Goal: Answer question/provide support: Share knowledge or assist other users

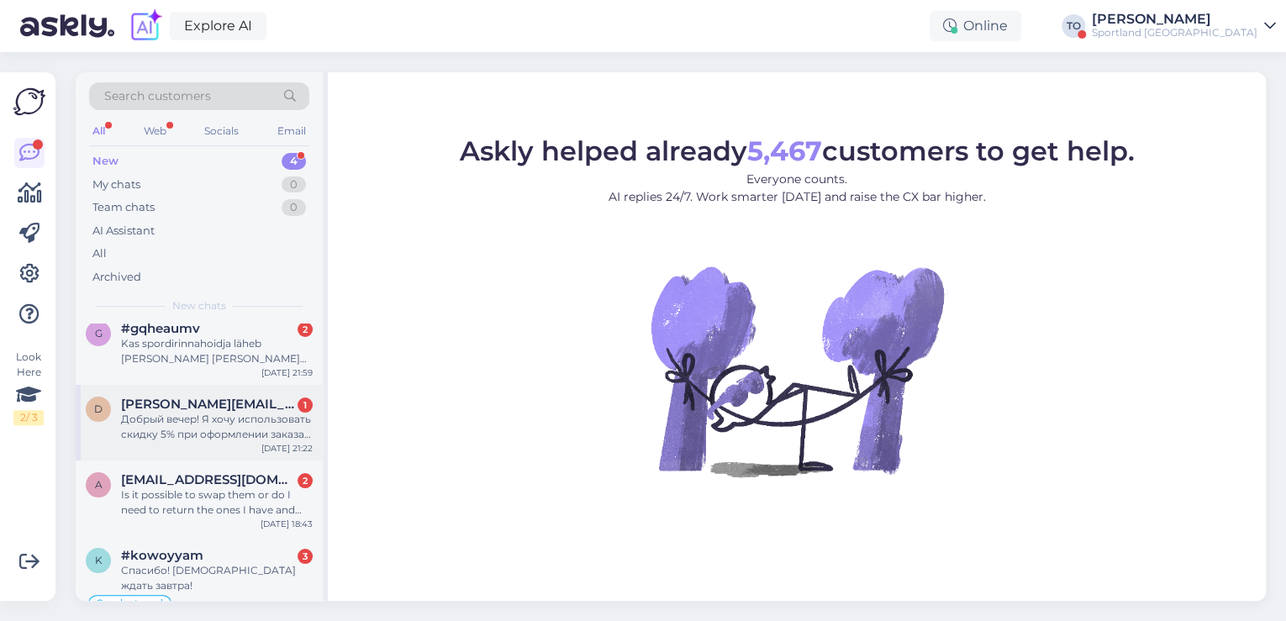
scroll to position [29, 0]
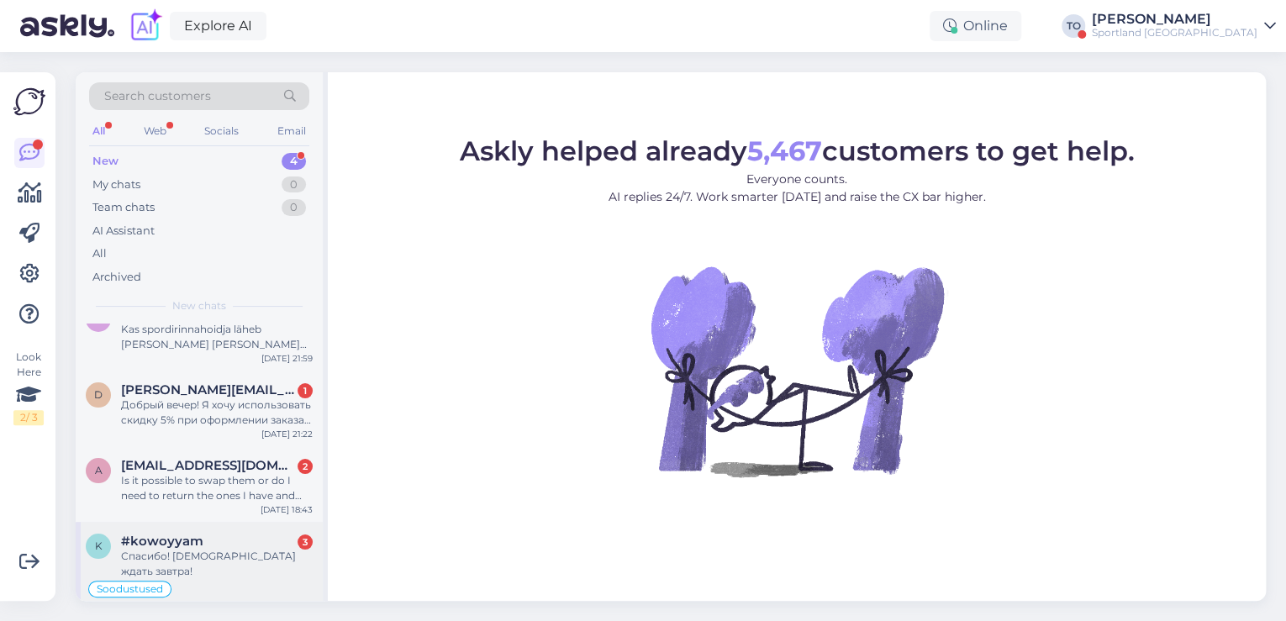
click at [225, 558] on div "Спасибо! [DEMOGRAPHIC_DATA] ждать завтра!" at bounding box center [217, 564] width 192 height 30
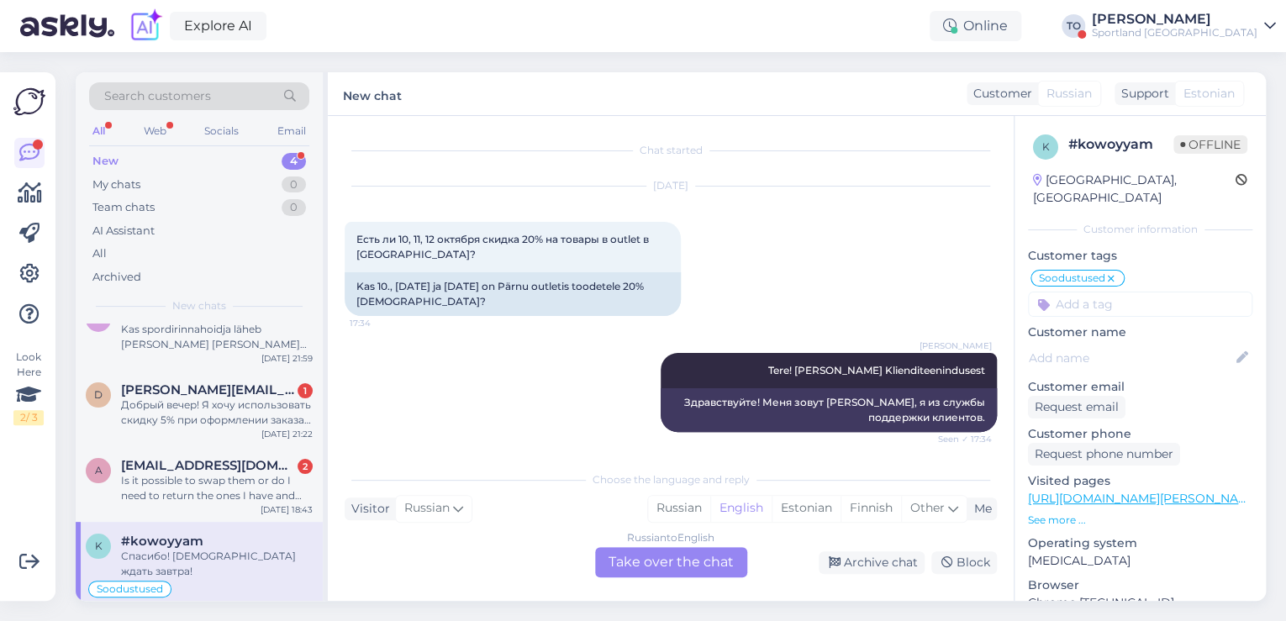
scroll to position [1157, 0]
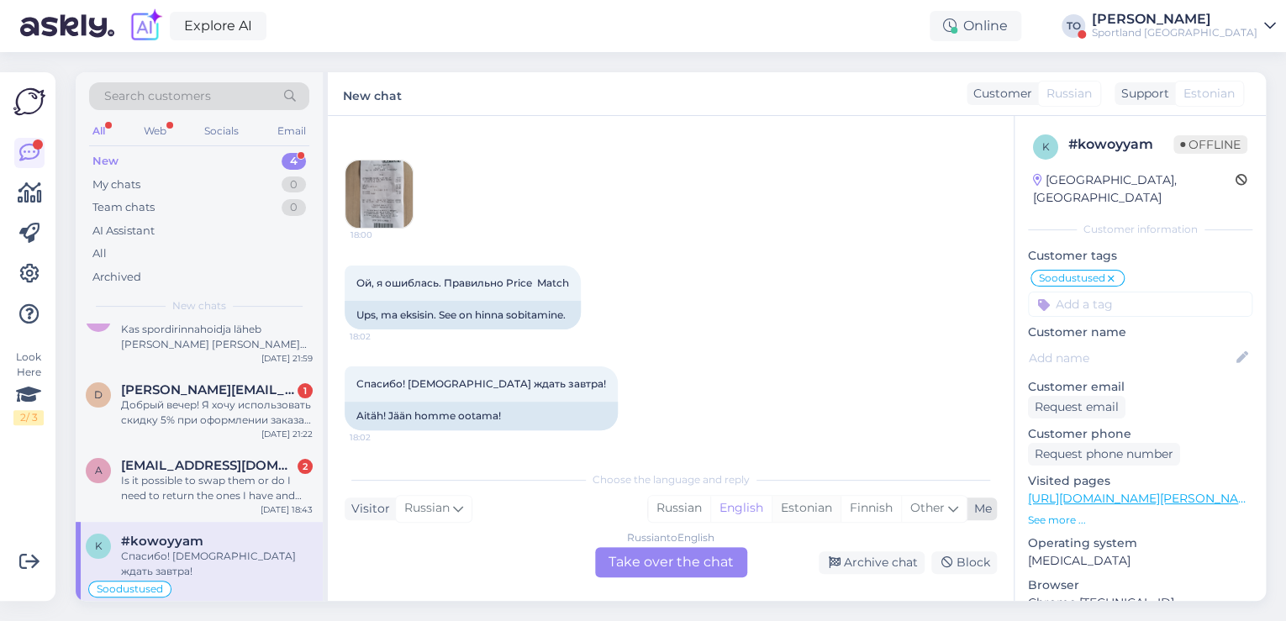
click at [794, 509] on div "Estonian" at bounding box center [806, 508] width 69 height 25
click at [695, 561] on div "Russian to Estonian Take over the chat" at bounding box center [671, 562] width 152 height 30
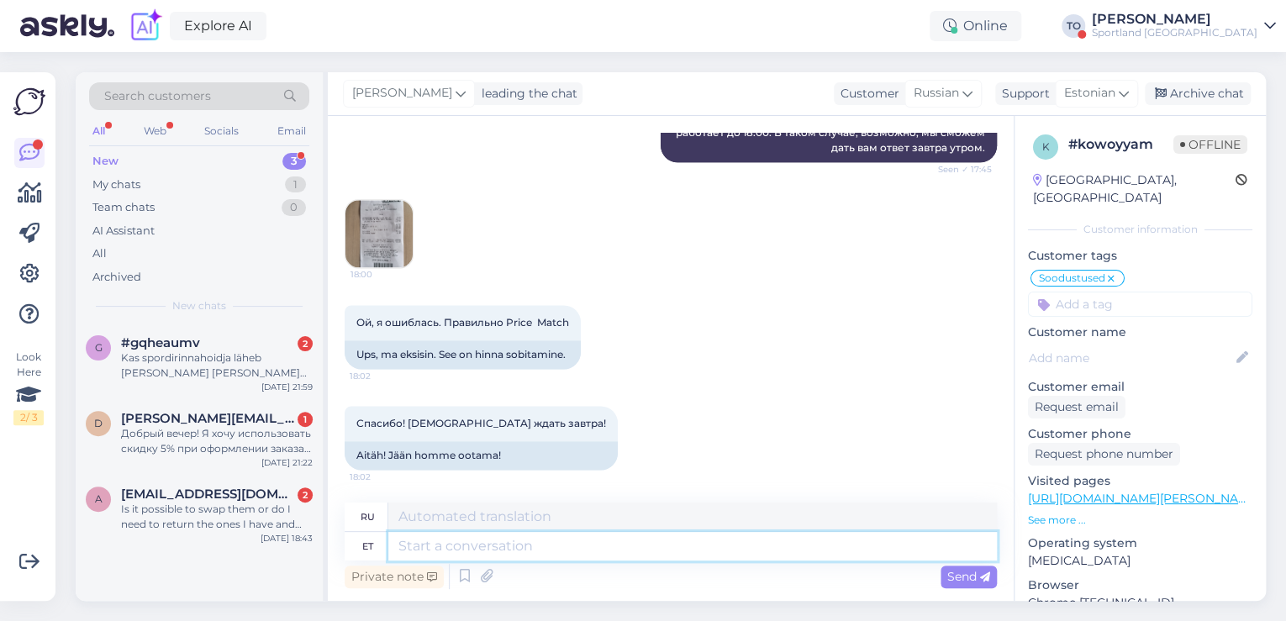
click at [672, 554] on textarea at bounding box center [692, 546] width 609 height 29
type textarea "Tere"
type textarea "Привет"
type textarea "Tere hommikust!"
type textarea "Доброе утро!"
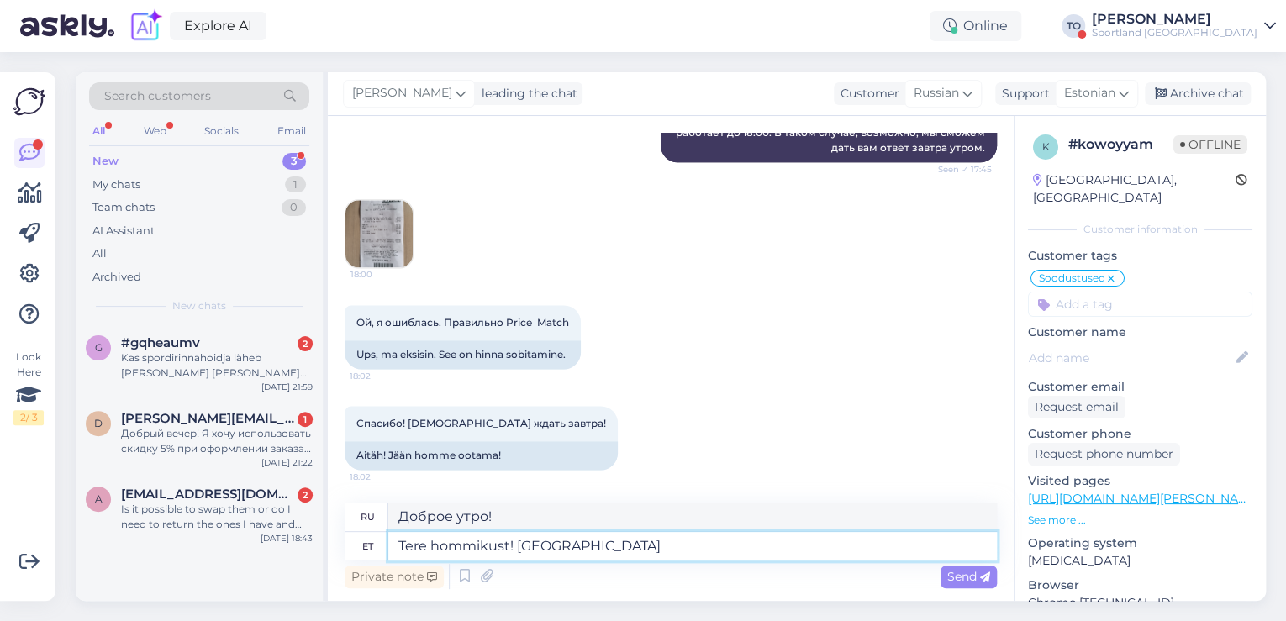
type textarea "Tere hommikust! [GEOGRAPHIC_DATA]"
type textarea "Доброе утро! Я"
type textarea "Tere hommikust! [PERSON_NAME]"
type textarea "Доброе утро! Меня зовут [PERSON_NAME]."
type textarea "Tere hommikust! [PERSON_NAME] Klienditeenindusest"
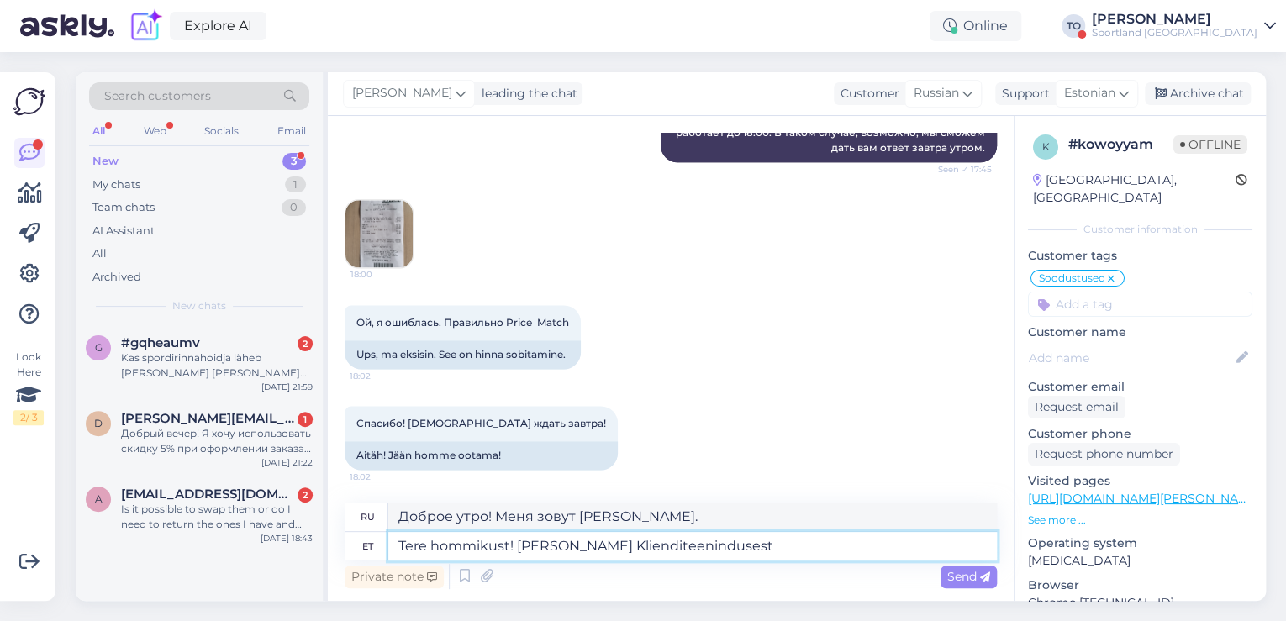
type textarea "Доброе утро! Меня зовут [PERSON_NAME], я из службы поддержки клиентов."
type textarea "Tere hommikust! [PERSON_NAME] Klienditeenindusest"
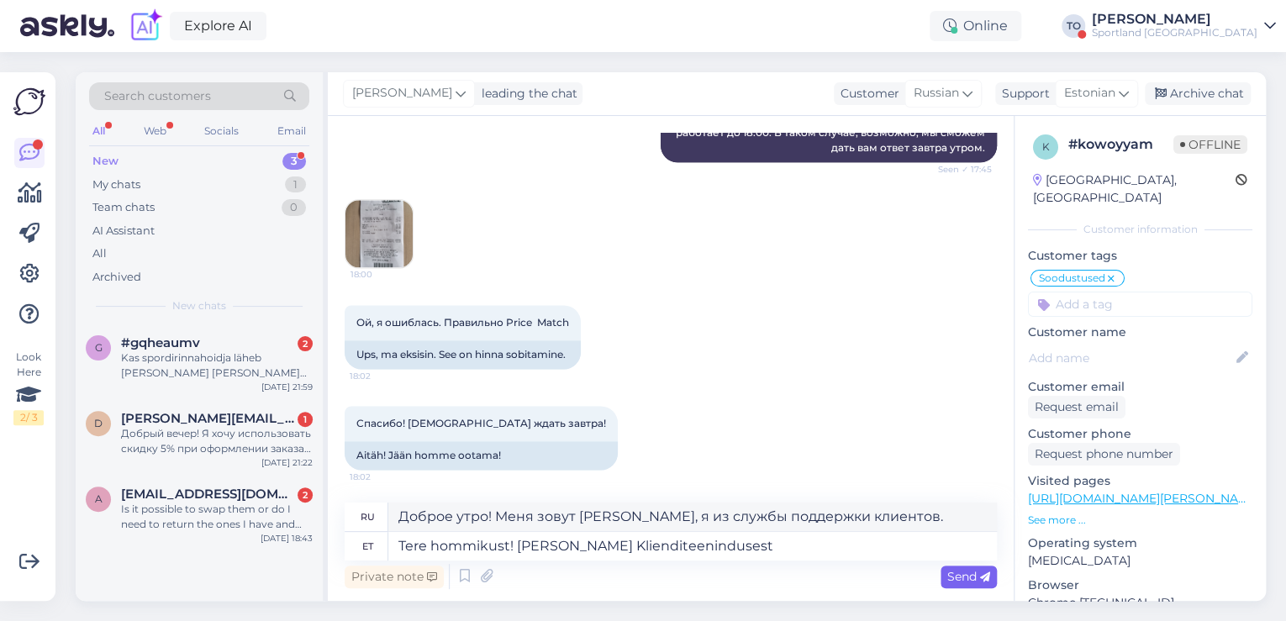
click at [970, 574] on span "Send" at bounding box center [968, 576] width 43 height 15
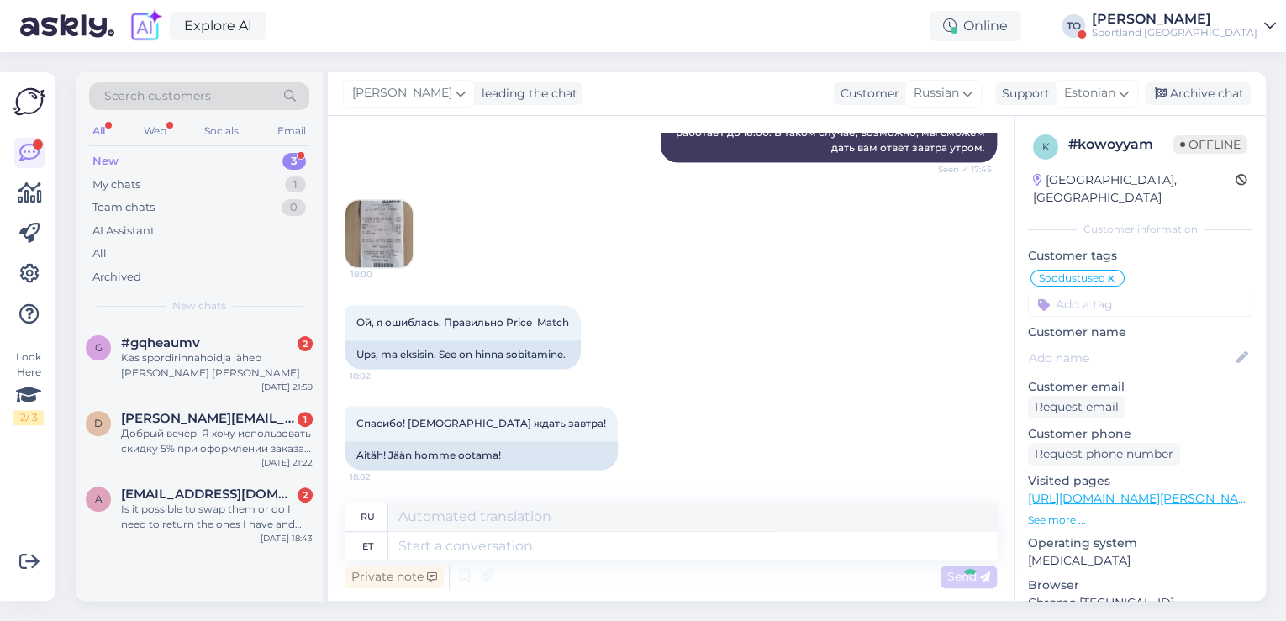
scroll to position [1268, 0]
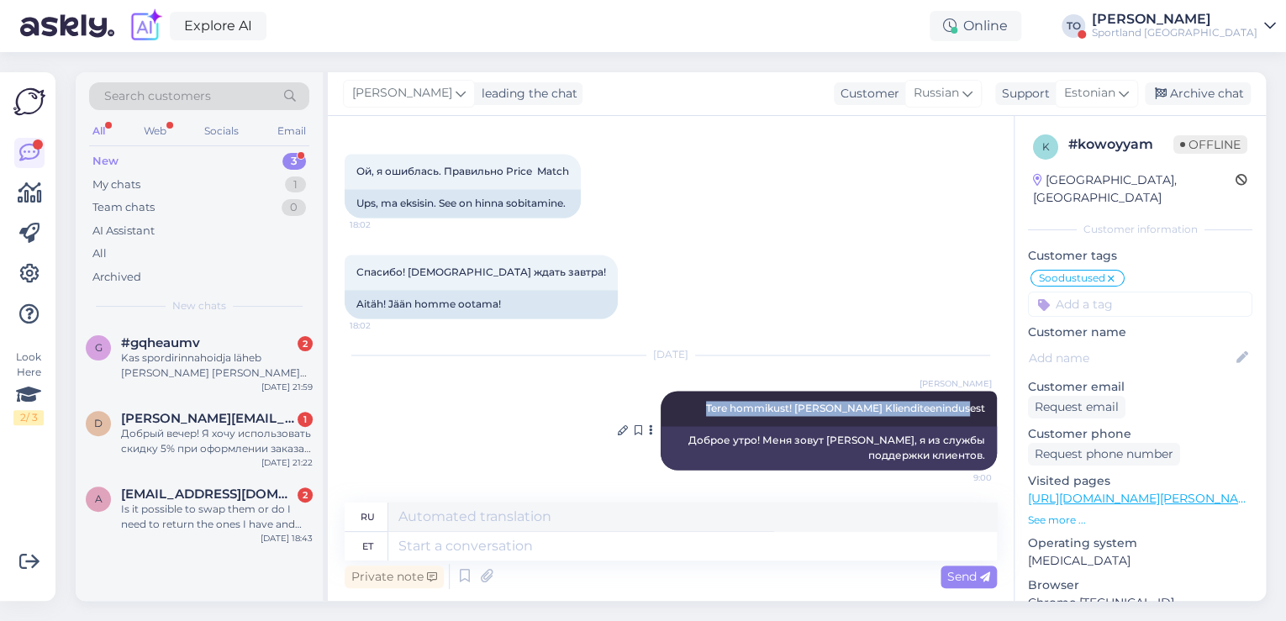
drag, startPoint x: 730, startPoint y: 403, endPoint x: 968, endPoint y: 406, distance: 238.7
click at [973, 406] on span "Tere hommikust! [PERSON_NAME] Klienditeenindusest" at bounding box center [845, 408] width 279 height 13
copy span "Tere hommikust! [PERSON_NAME] Klienditeenindusest"
click at [272, 503] on div "Is it possible to swap them or do I need to return the ones I have and then jus…" at bounding box center [217, 517] width 192 height 30
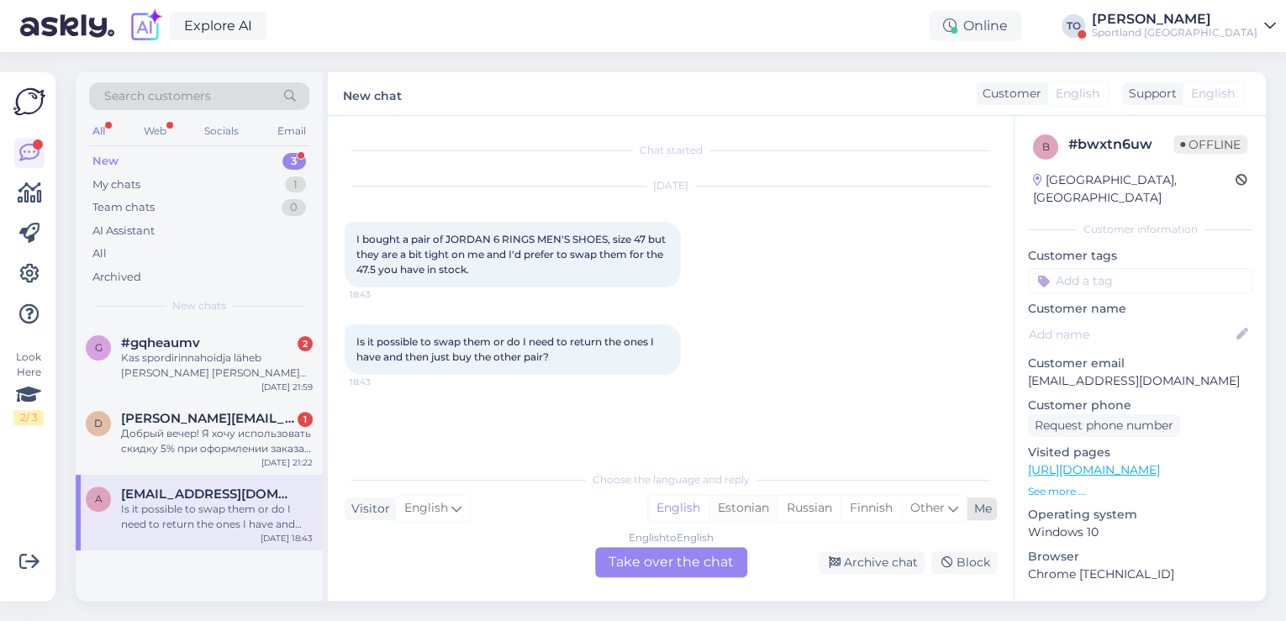
click at [760, 505] on div "Estonian" at bounding box center [743, 508] width 69 height 25
click at [716, 557] on div "English to Estonian Take over the chat" at bounding box center [671, 562] width 152 height 30
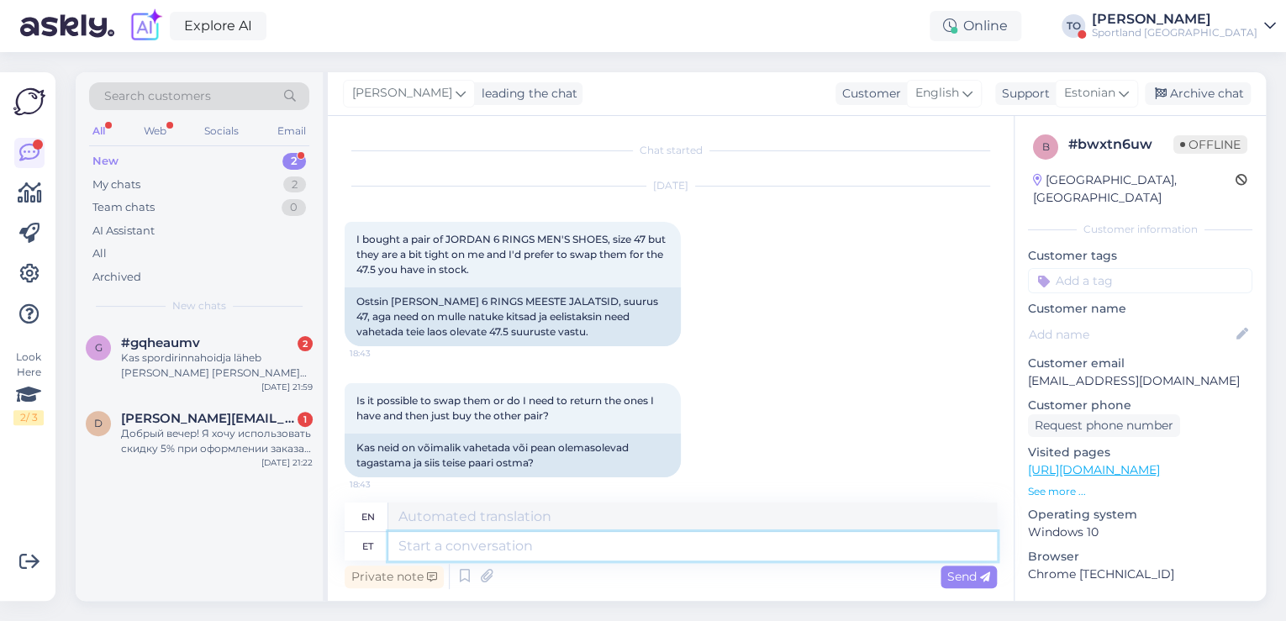
click at [629, 546] on textarea at bounding box center [692, 546] width 609 height 29
paste textarea "Tere hommikust! [PERSON_NAME] Klienditeenindusest"
type textarea "Tere hommikust! [PERSON_NAME] Klienditeenindusest"
type textarea "Good morning! I'm Tiina from Customer Service."
type textarea "Tere hommikust! [PERSON_NAME] Klienditeenindusest"
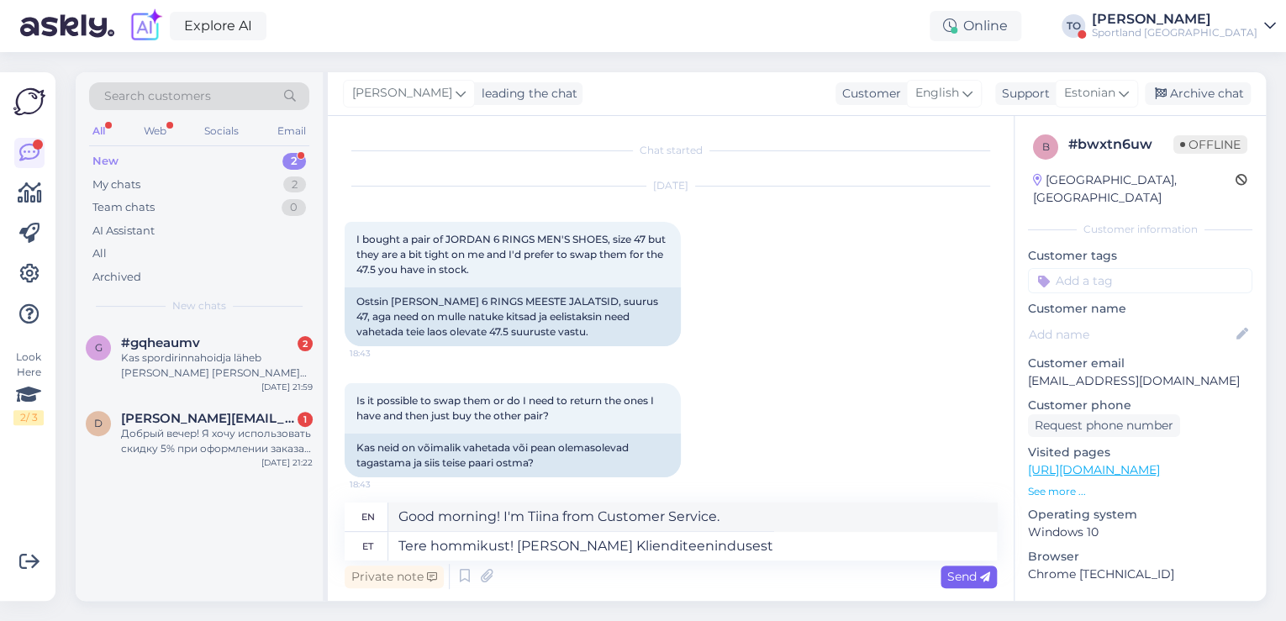
click at [953, 577] on span "Send" at bounding box center [968, 576] width 43 height 15
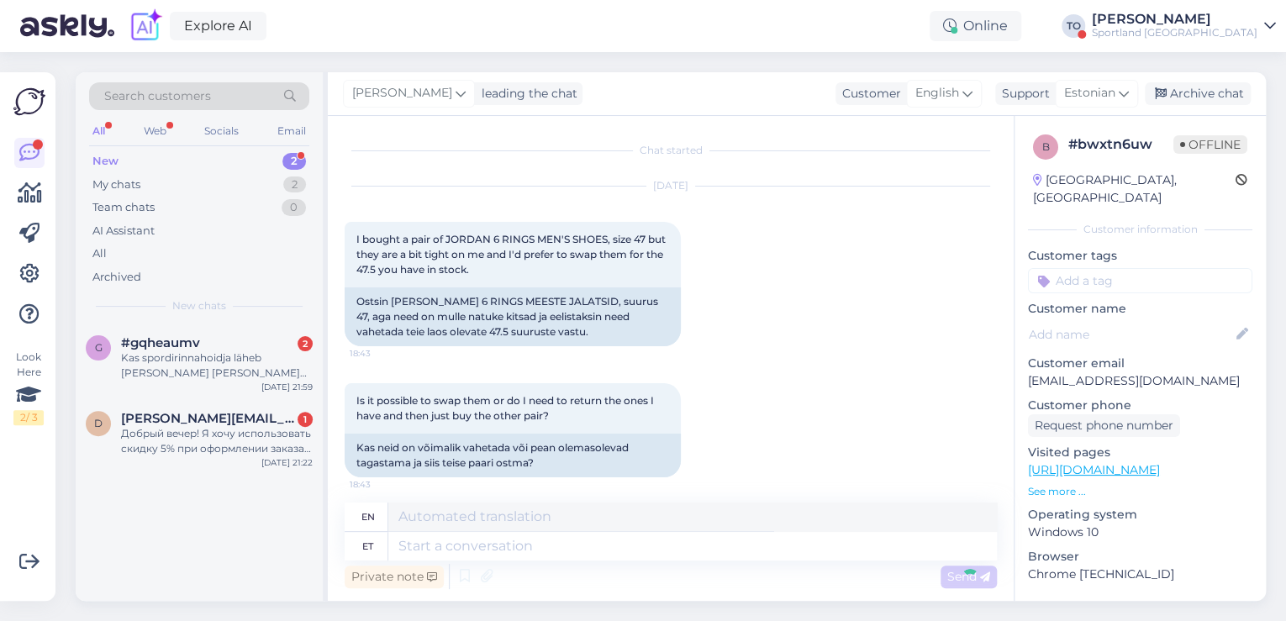
scroll to position [145, 0]
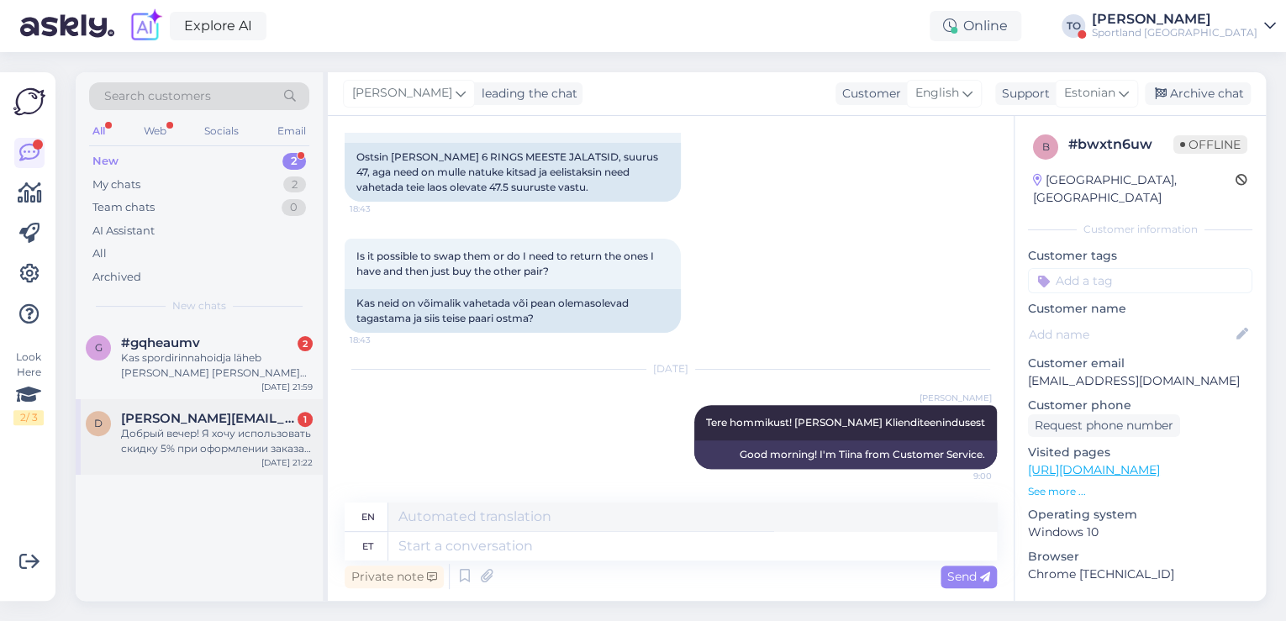
click at [239, 419] on span "[PERSON_NAME][EMAIL_ADDRESS][DOMAIN_NAME]" at bounding box center [208, 418] width 175 height 15
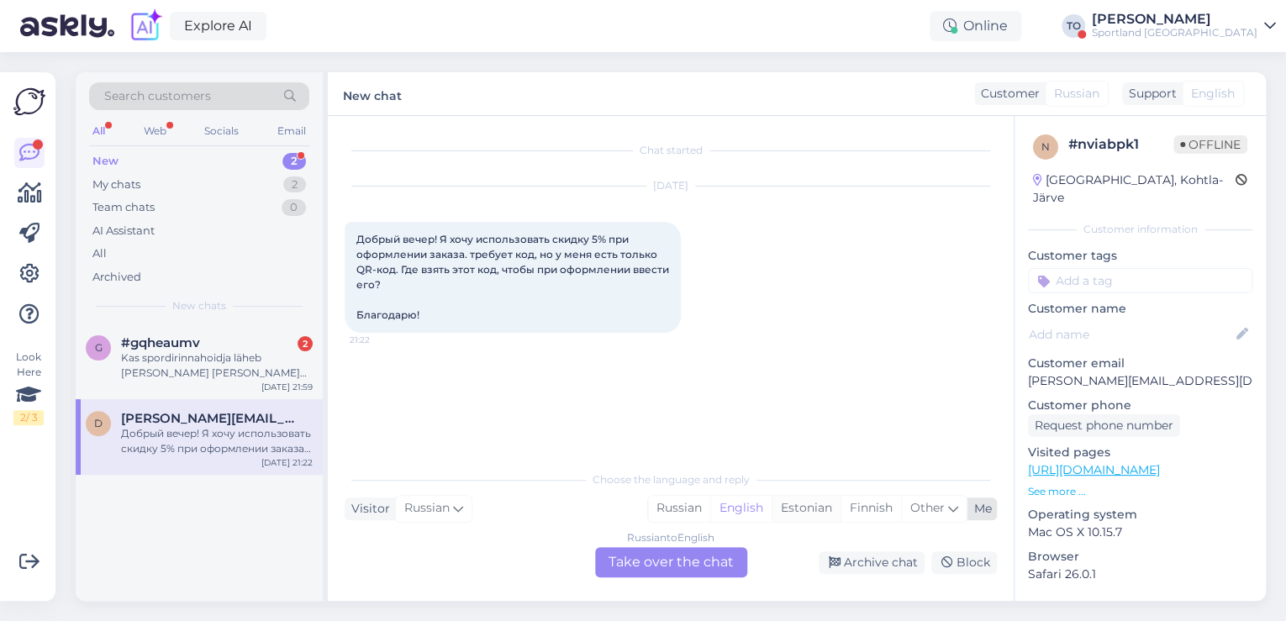
click at [817, 507] on div "Estonian" at bounding box center [806, 508] width 69 height 25
click at [669, 564] on div "Russian to Estonian Take over the chat" at bounding box center [671, 562] width 152 height 30
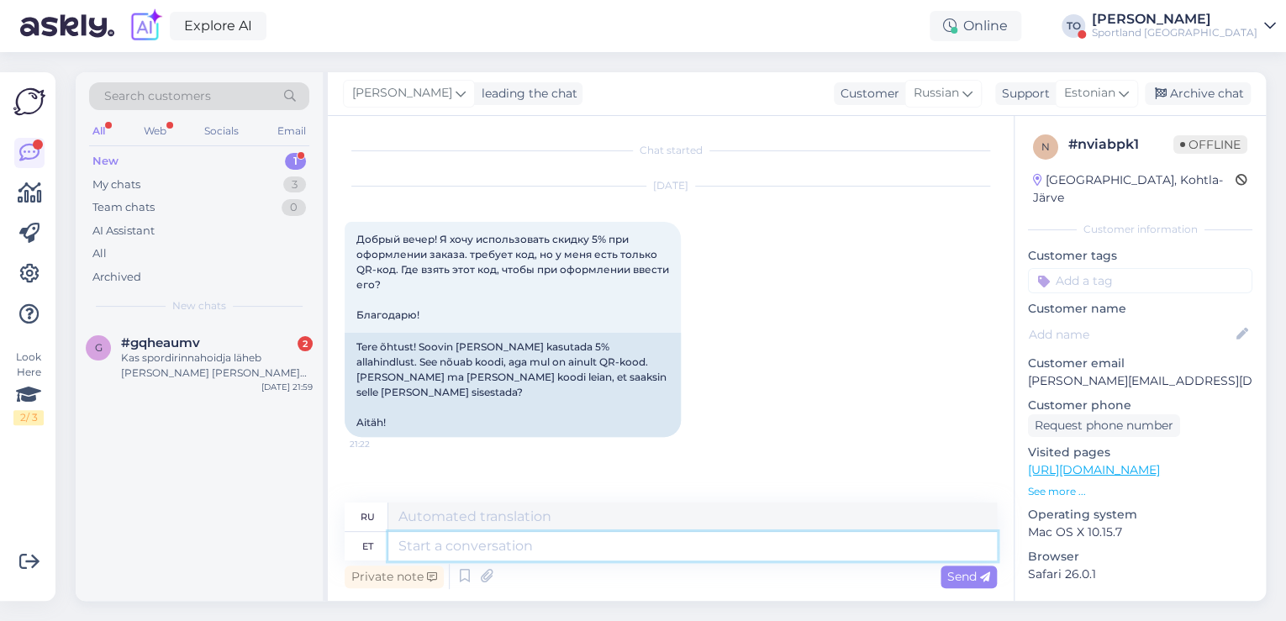
click at [608, 544] on textarea at bounding box center [692, 546] width 609 height 29
paste textarea "Tere hommikust! [PERSON_NAME] Klienditeenindusest"
type textarea "Tere hommikust! [PERSON_NAME] Klienditeenindusest"
type textarea "Доброе утро! Меня зовут [PERSON_NAME], я из службы поддержки клиентов."
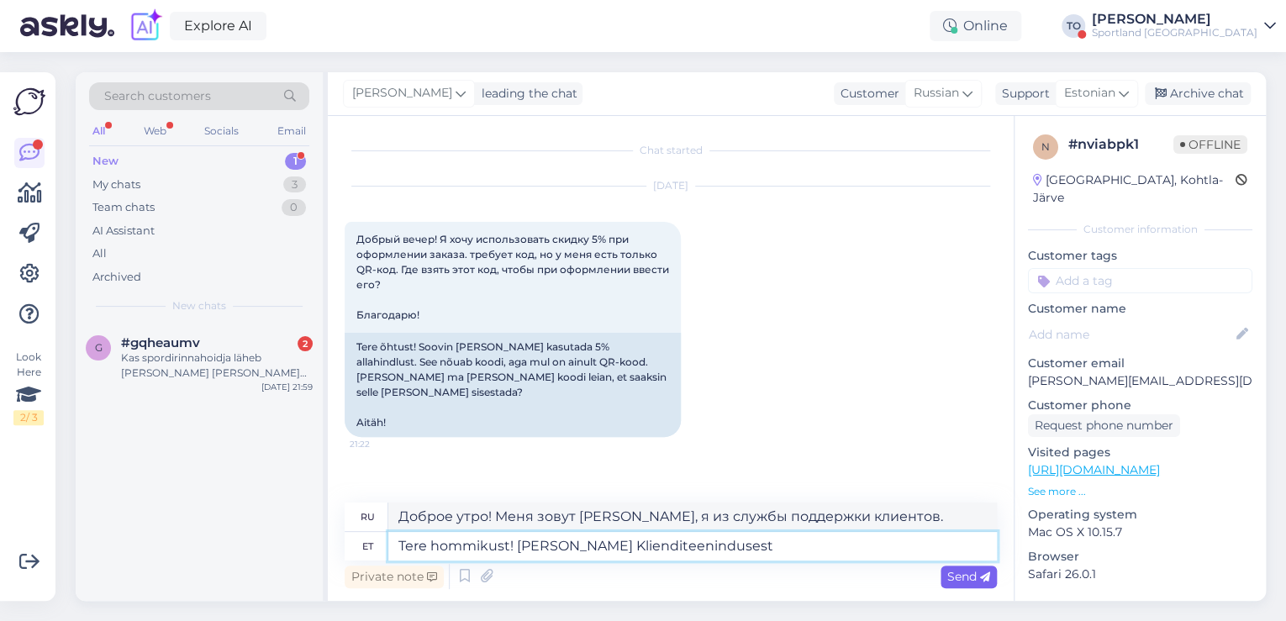
type textarea "Tere hommikust! [PERSON_NAME] Klienditeenindusest"
drag, startPoint x: 959, startPoint y: 576, endPoint x: 935, endPoint y: 572, distance: 24.7
click at [956, 577] on span "Send" at bounding box center [968, 576] width 43 height 15
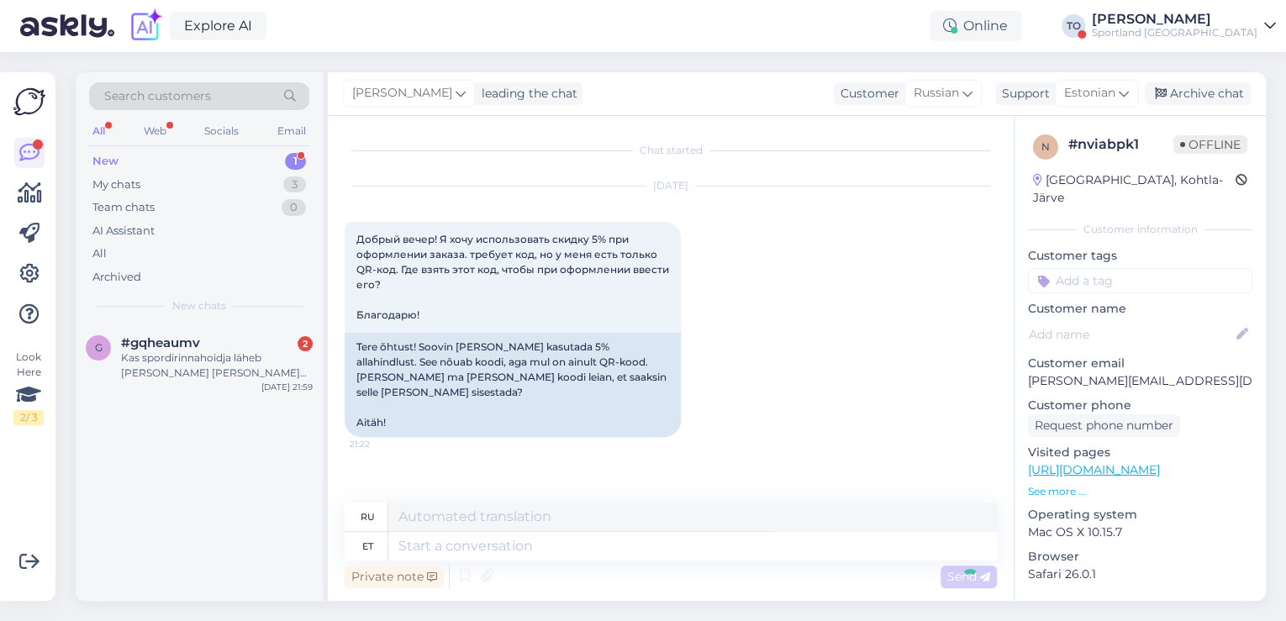
scroll to position [104, 0]
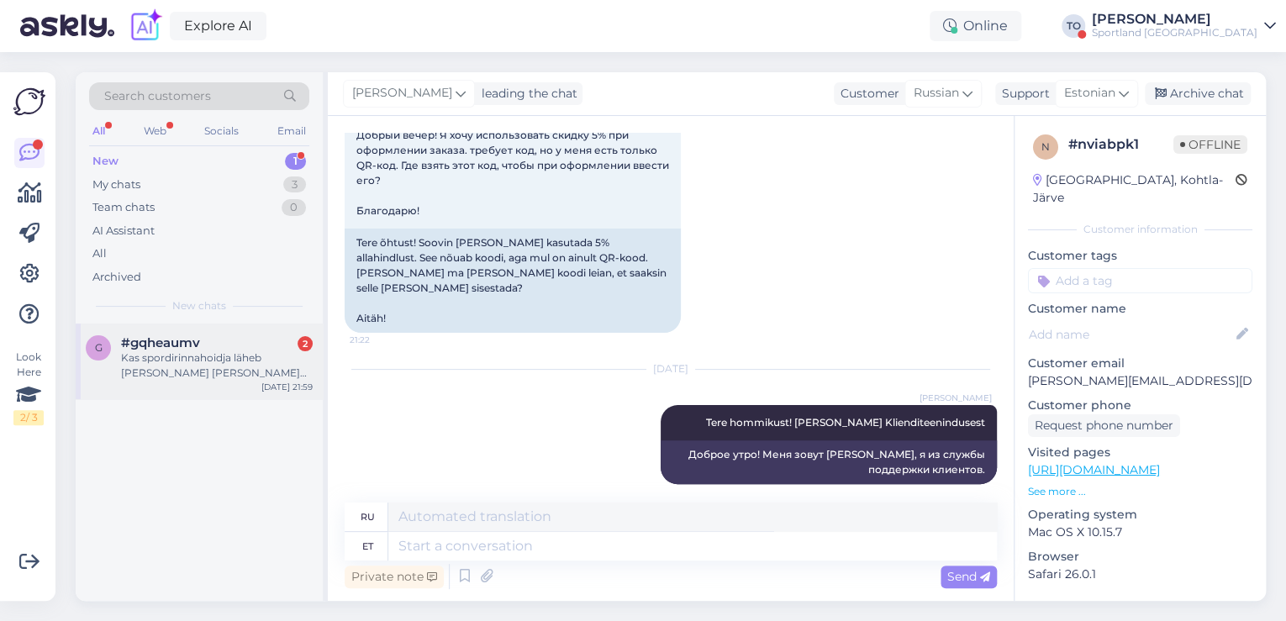
click at [224, 380] on div "Kas spordirinnahoidja läheb [PERSON_NAME] [PERSON_NAME] või [PERSON_NAME] saab …" at bounding box center [217, 366] width 192 height 30
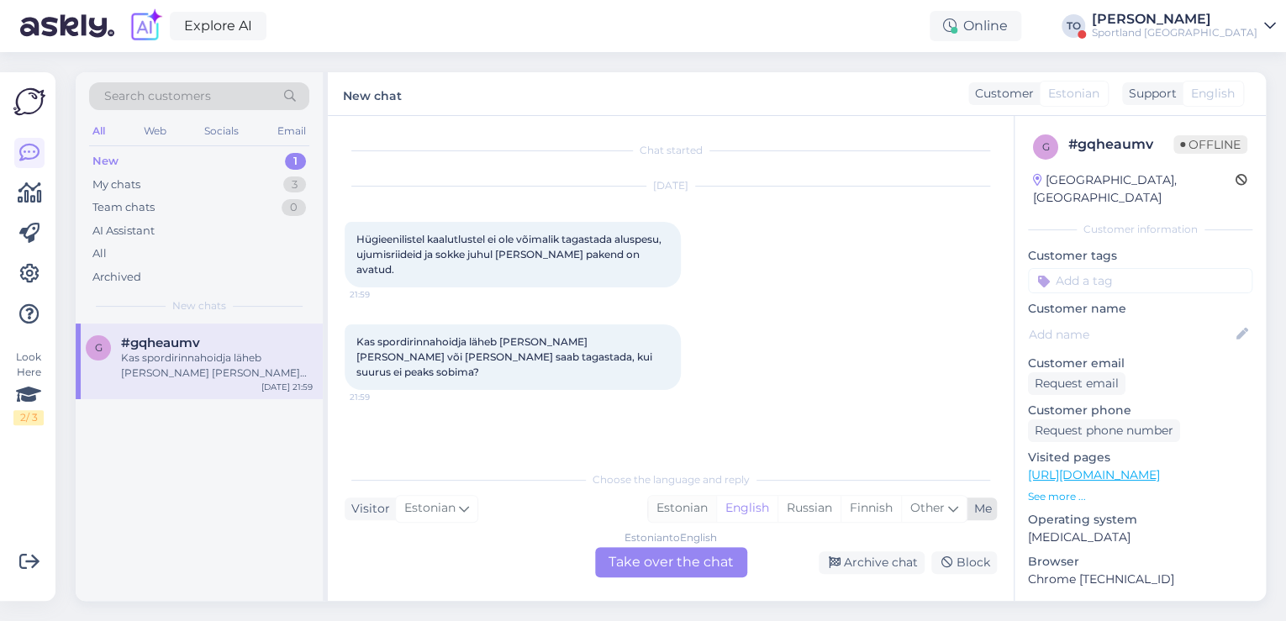
drag, startPoint x: 693, startPoint y: 507, endPoint x: 687, endPoint y: 520, distance: 14.7
click at [693, 507] on div "Estonian" at bounding box center [682, 508] width 68 height 25
click at [685, 551] on div "Estonian to Estonian Take over the chat" at bounding box center [671, 562] width 152 height 30
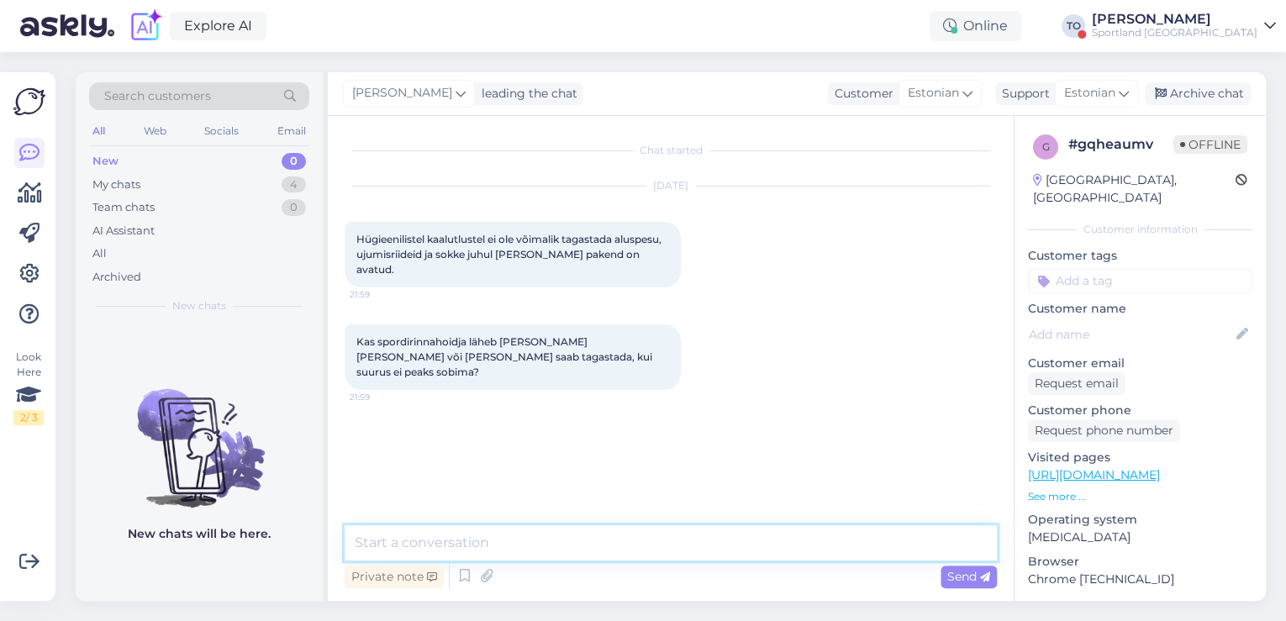
click at [646, 555] on textarea at bounding box center [671, 542] width 652 height 35
paste textarea "Tere hommikust! [PERSON_NAME] Klienditeenindusest"
type textarea "Tere hommikust! [PERSON_NAME] Klienditeenindusest"
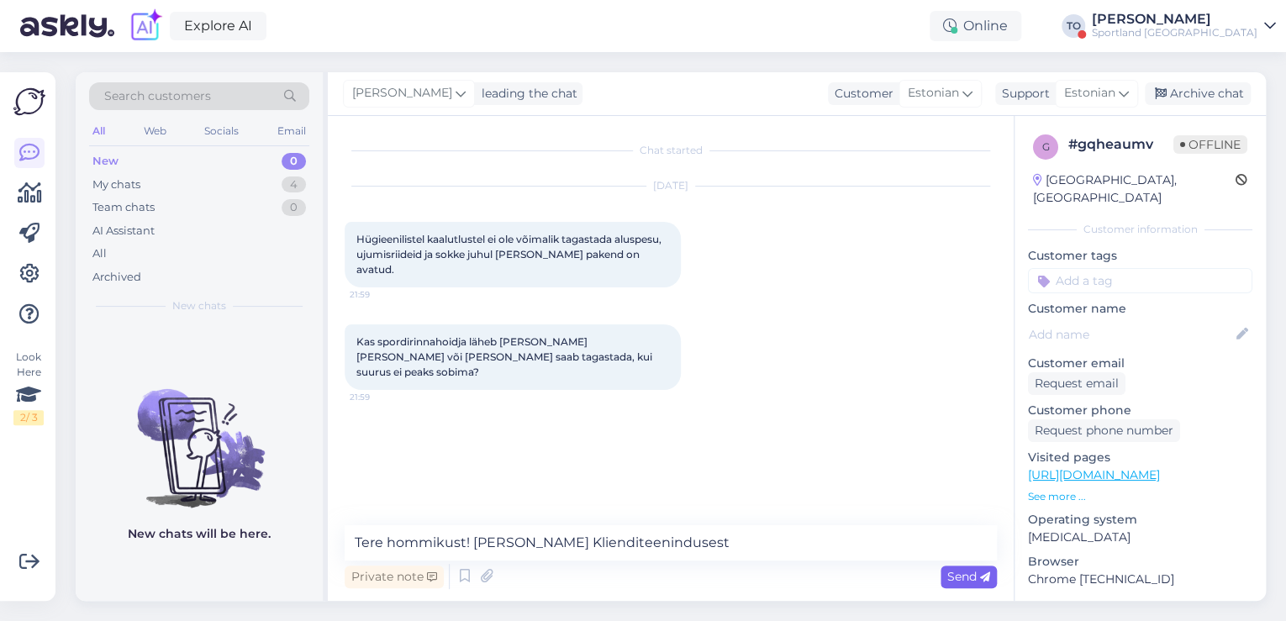
click at [951, 573] on span "Send" at bounding box center [968, 576] width 43 height 15
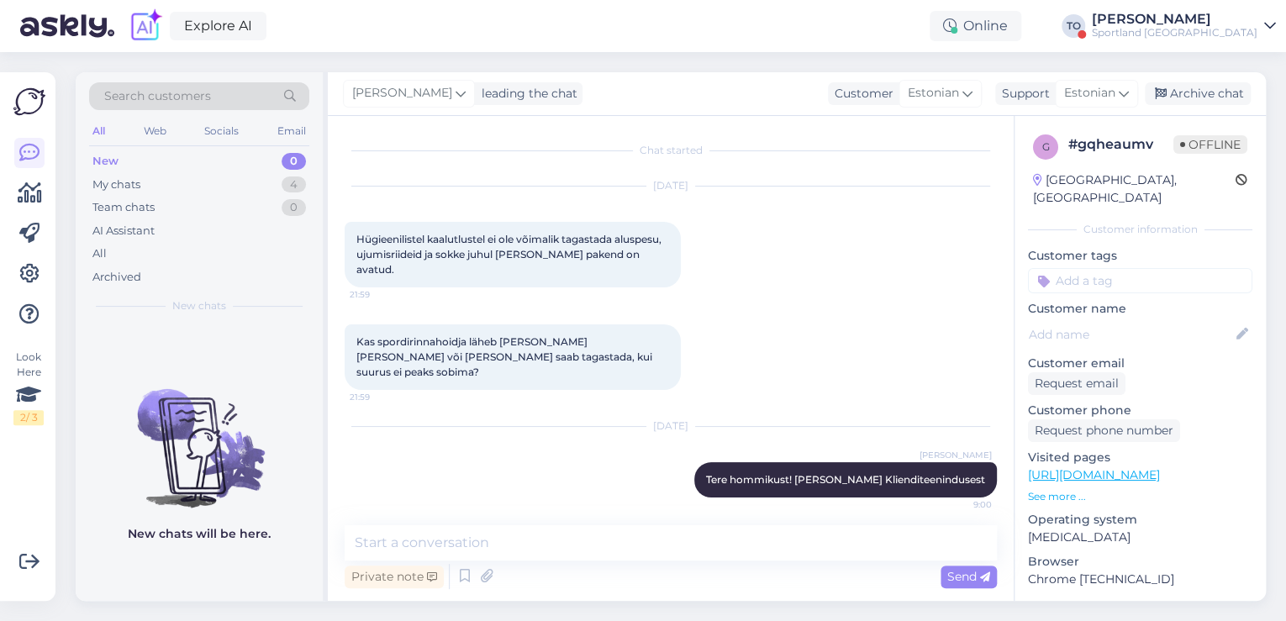
click at [1227, 26] on div "Sportland [GEOGRAPHIC_DATA]" at bounding box center [1175, 32] width 166 height 13
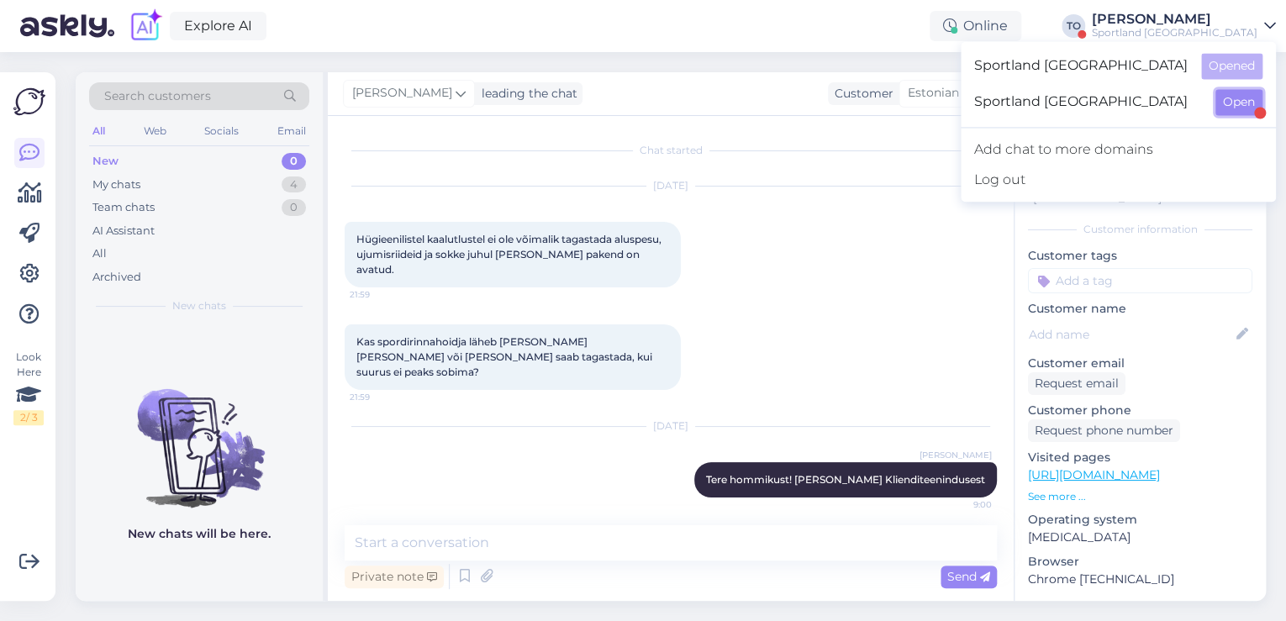
click at [1247, 98] on button "Open" at bounding box center [1238, 102] width 47 height 26
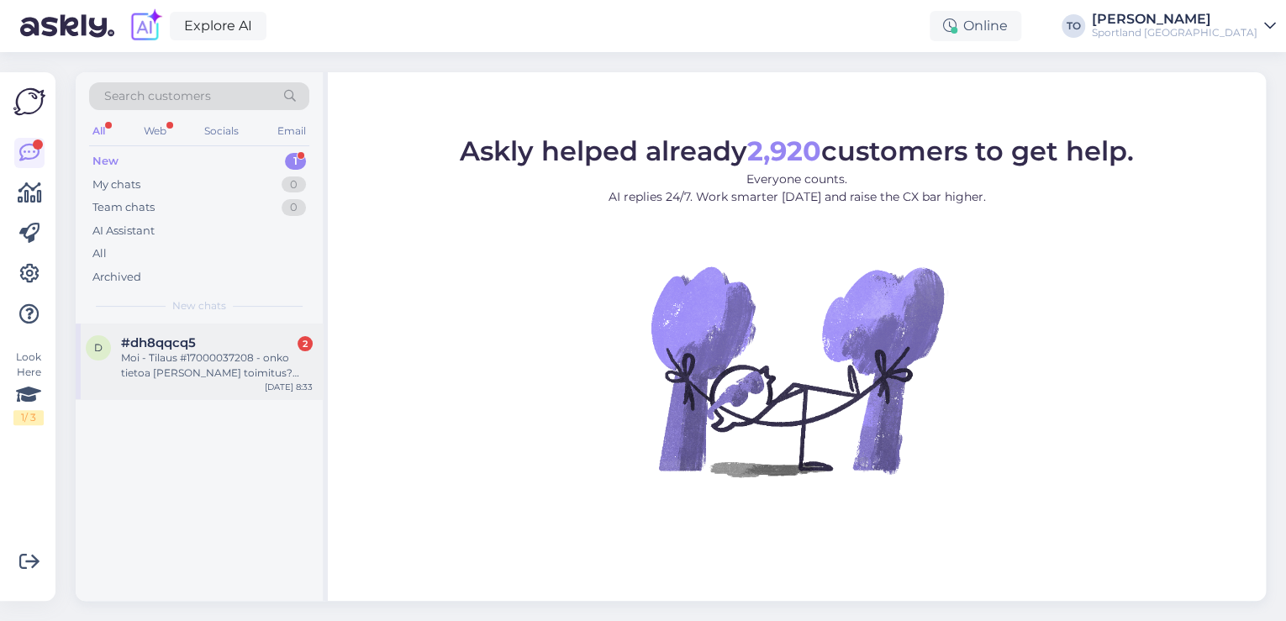
click at [266, 361] on div "Moi - Tilaus #17000037208 - onko tietoa [PERSON_NAME] toimitus? Erkka" at bounding box center [217, 366] width 192 height 30
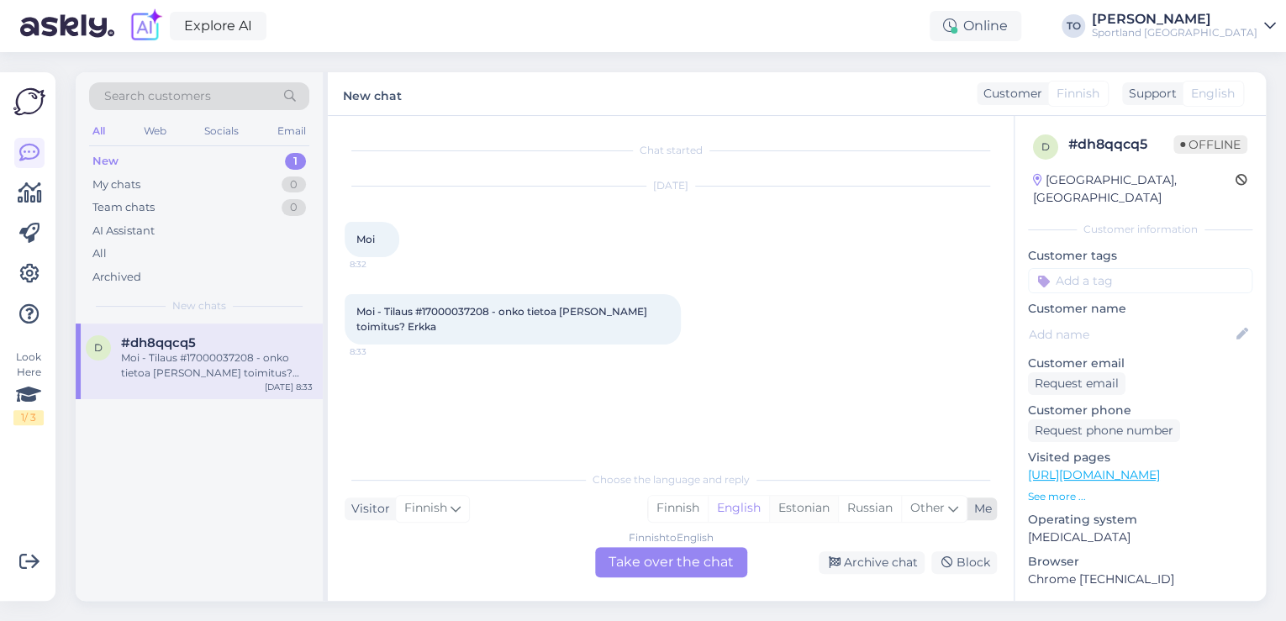
click at [803, 510] on div "Estonian" at bounding box center [803, 508] width 69 height 25
click at [685, 558] on div "Finnish to Estonian Take over the chat" at bounding box center [671, 562] width 152 height 30
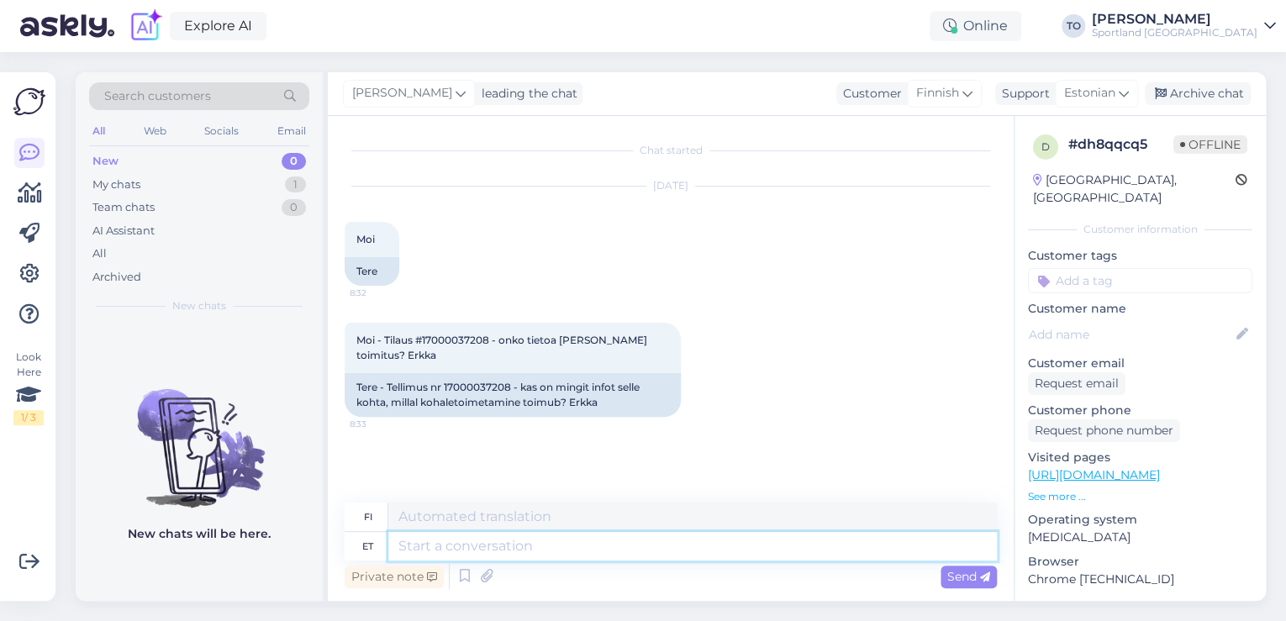
click at [698, 551] on textarea at bounding box center [692, 546] width 609 height 29
paste textarea "Tere hommikust! [PERSON_NAME] Klienditeenindusest"
type textarea "Tere hommikust! [PERSON_NAME] Klienditeenindusest"
type textarea "Hyvää huomenta! [PERSON_NAME] asiakaspalvelusta."
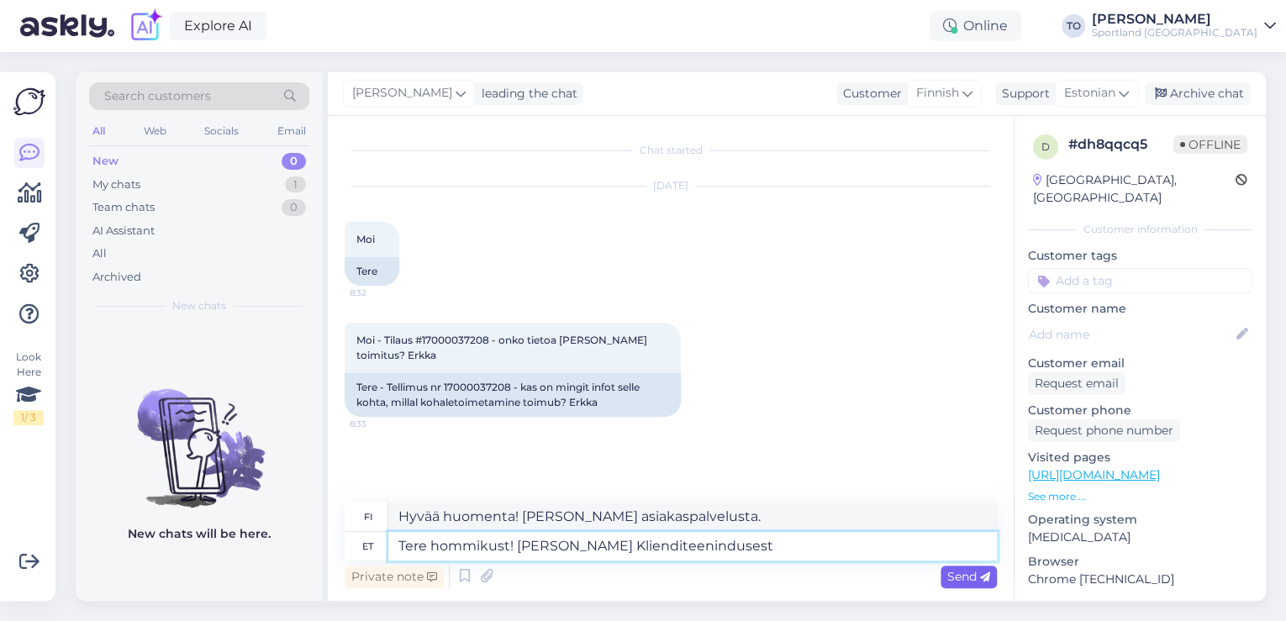
type textarea "Tere hommikust! [PERSON_NAME] Klienditeenindusest"
click at [962, 577] on span "Send" at bounding box center [968, 576] width 43 height 15
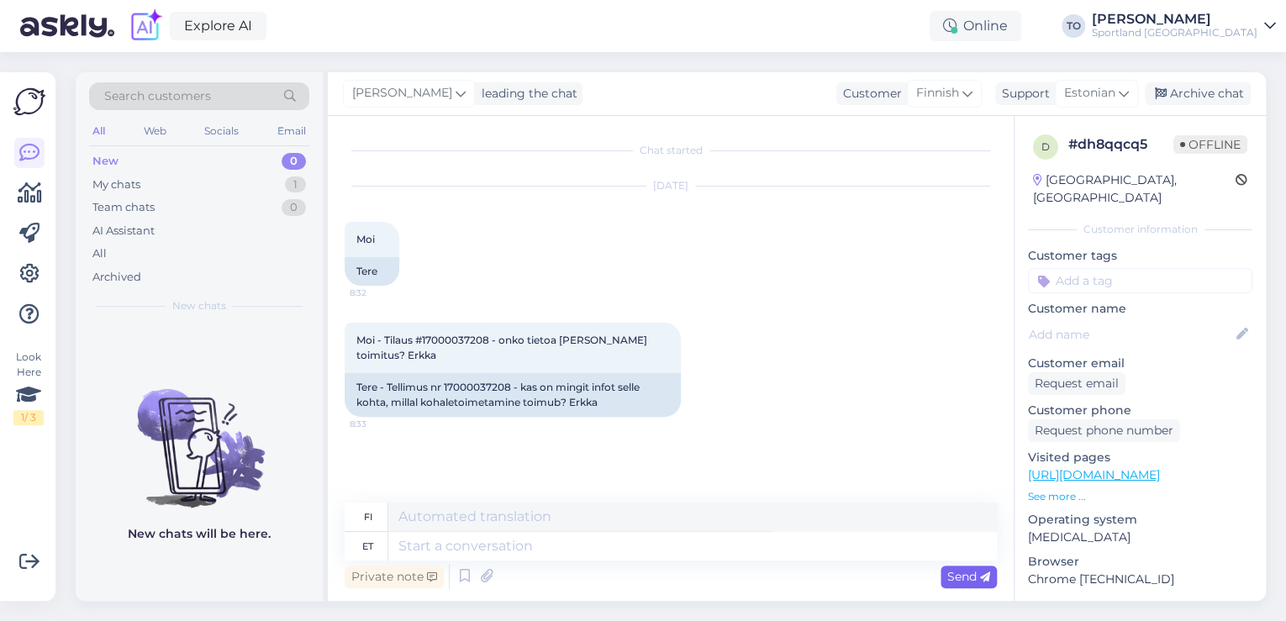
scroll to position [48, 0]
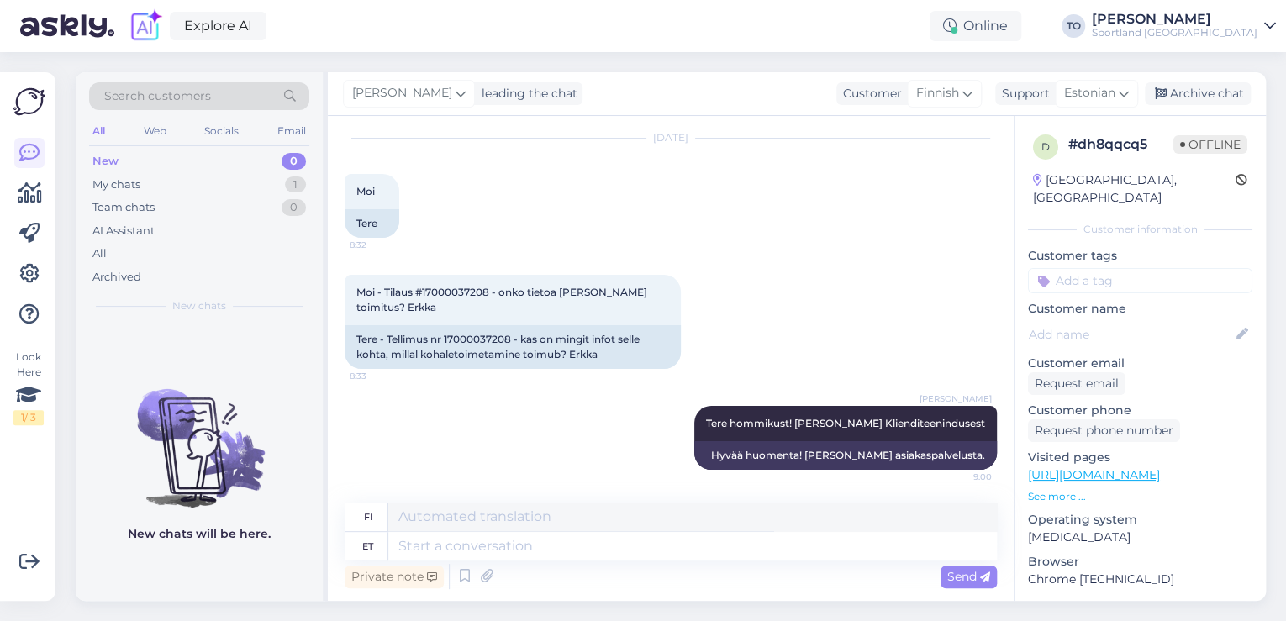
click at [1244, 26] on div "Sportland [GEOGRAPHIC_DATA]" at bounding box center [1175, 32] width 166 height 13
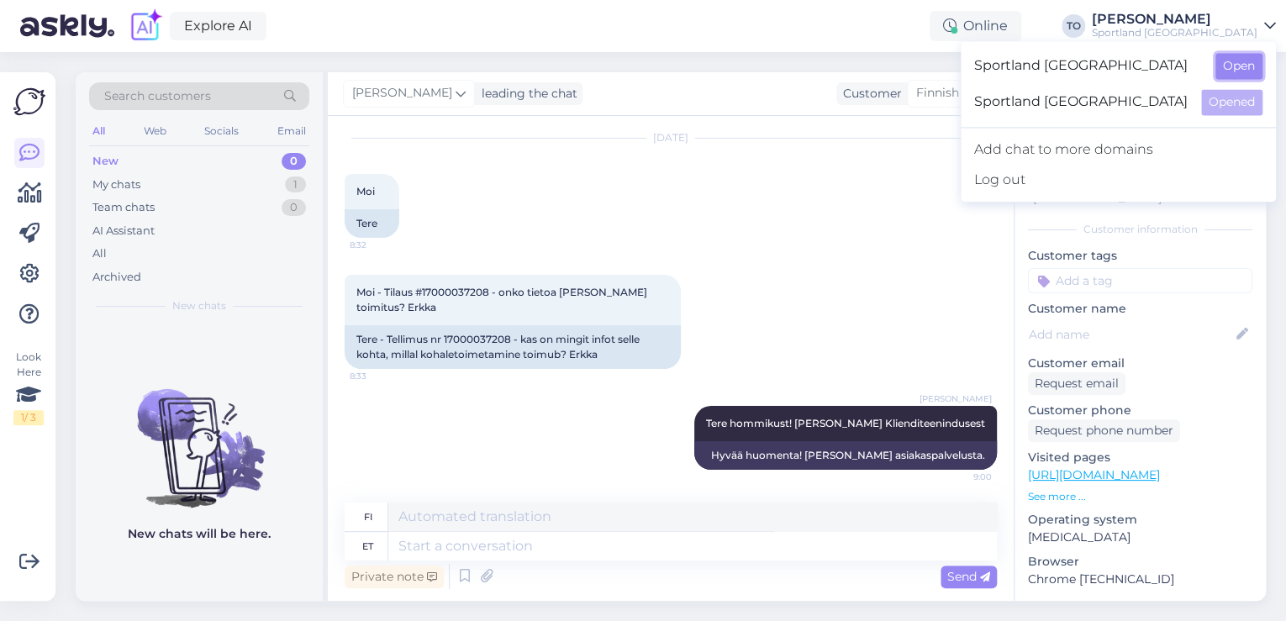
click at [1241, 62] on button "Open" at bounding box center [1238, 66] width 47 height 26
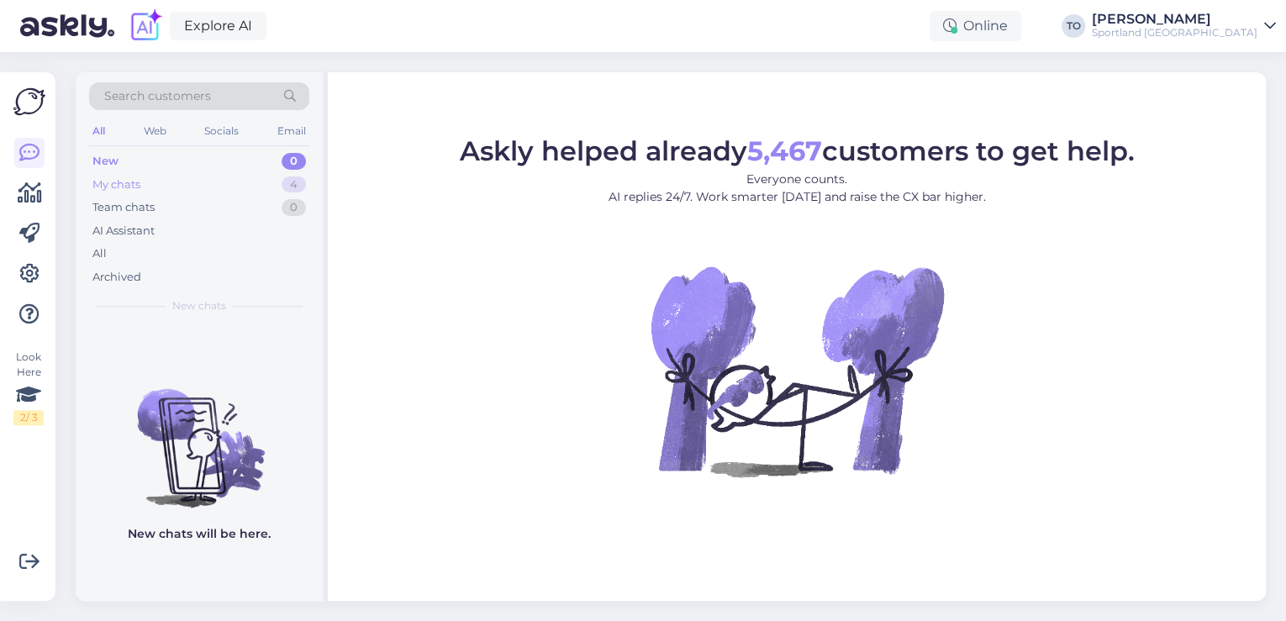
click at [229, 178] on div "My chats 4" at bounding box center [199, 185] width 220 height 24
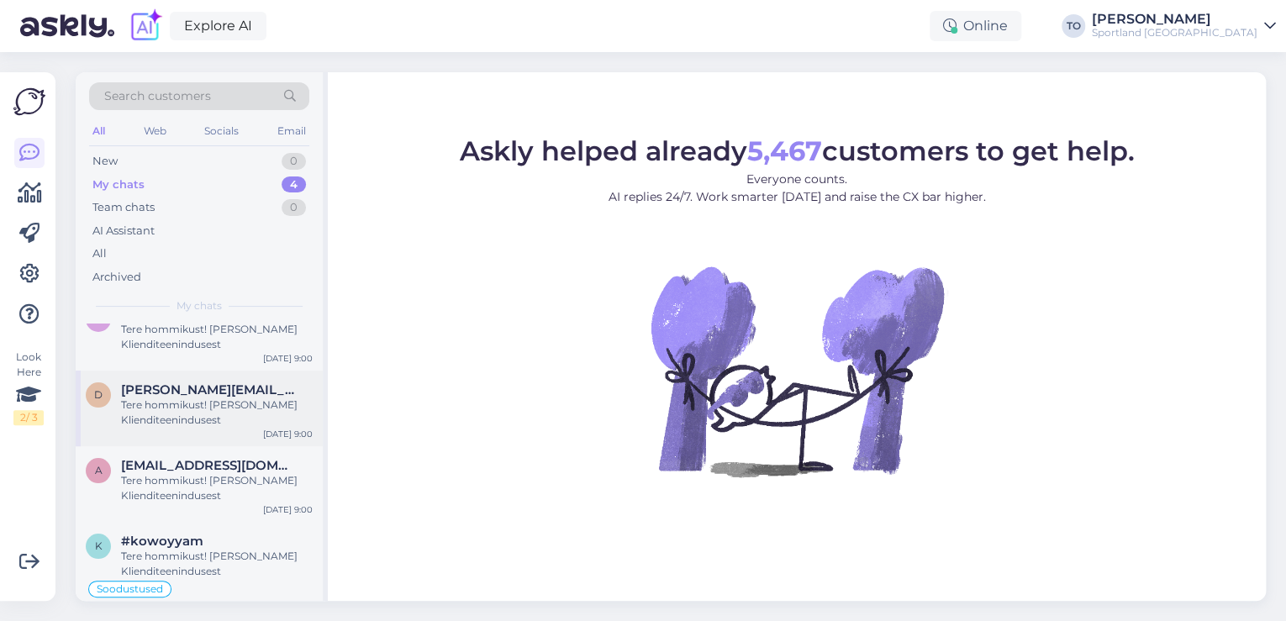
scroll to position [44, 0]
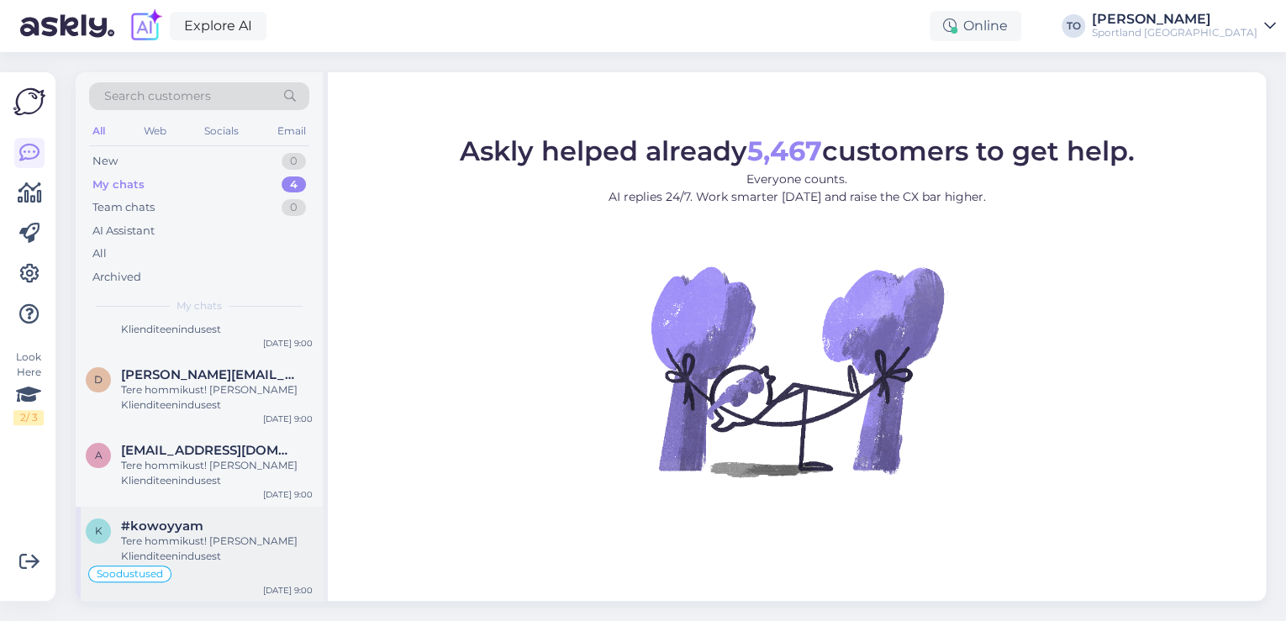
click at [211, 530] on div "#kowoyyam" at bounding box center [217, 526] width 192 height 15
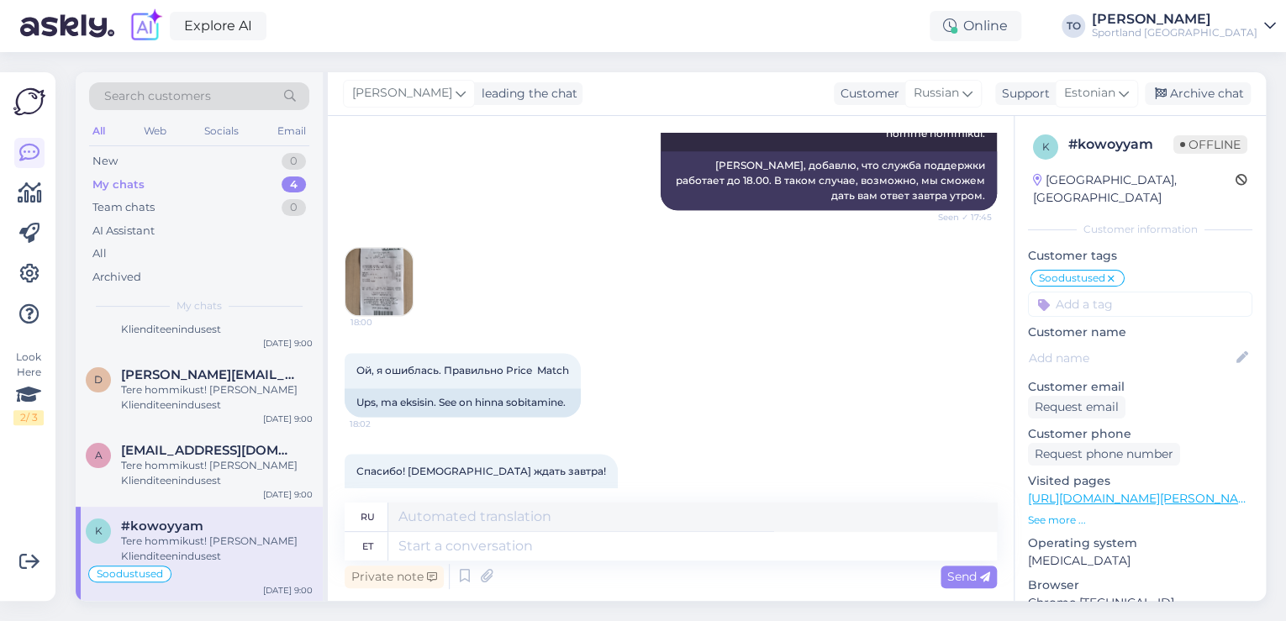
scroll to position [1066, 0]
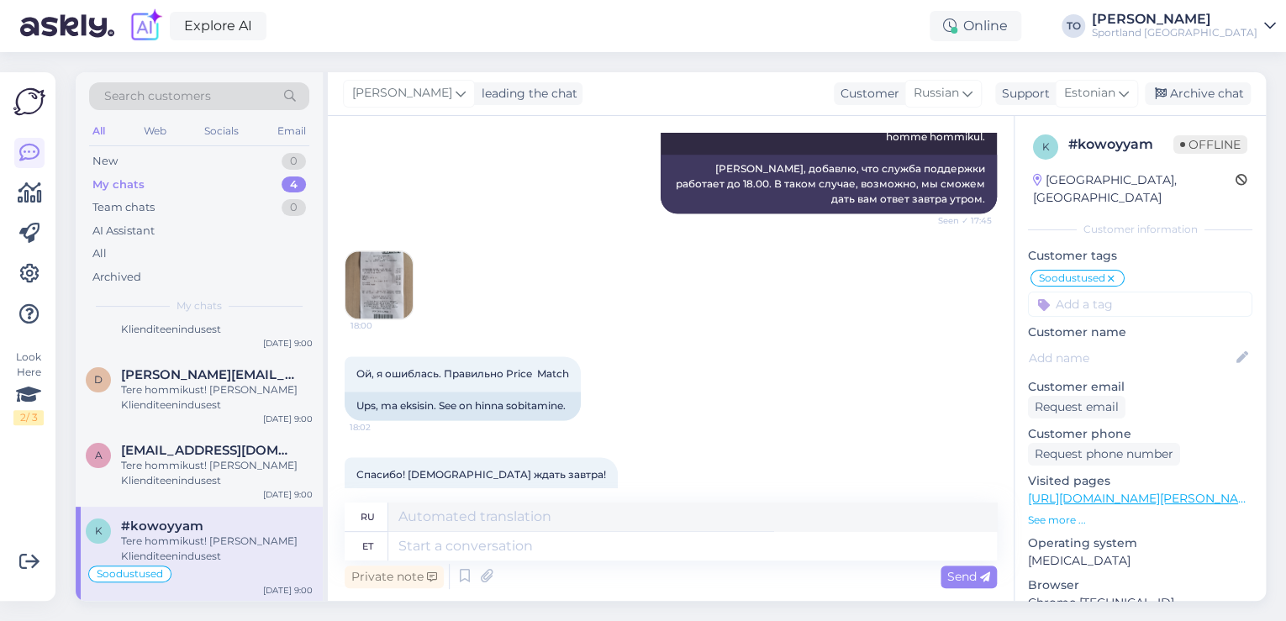
click at [366, 266] on img at bounding box center [378, 284] width 67 height 67
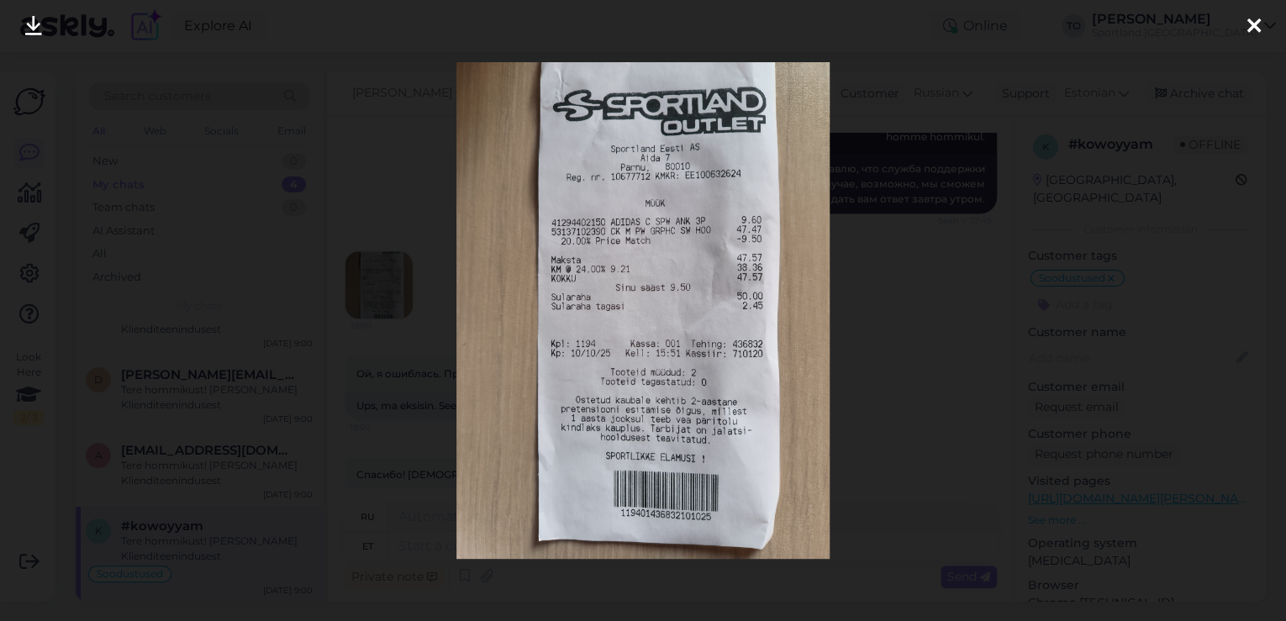
click at [1255, 24] on icon at bounding box center [1253, 27] width 13 height 22
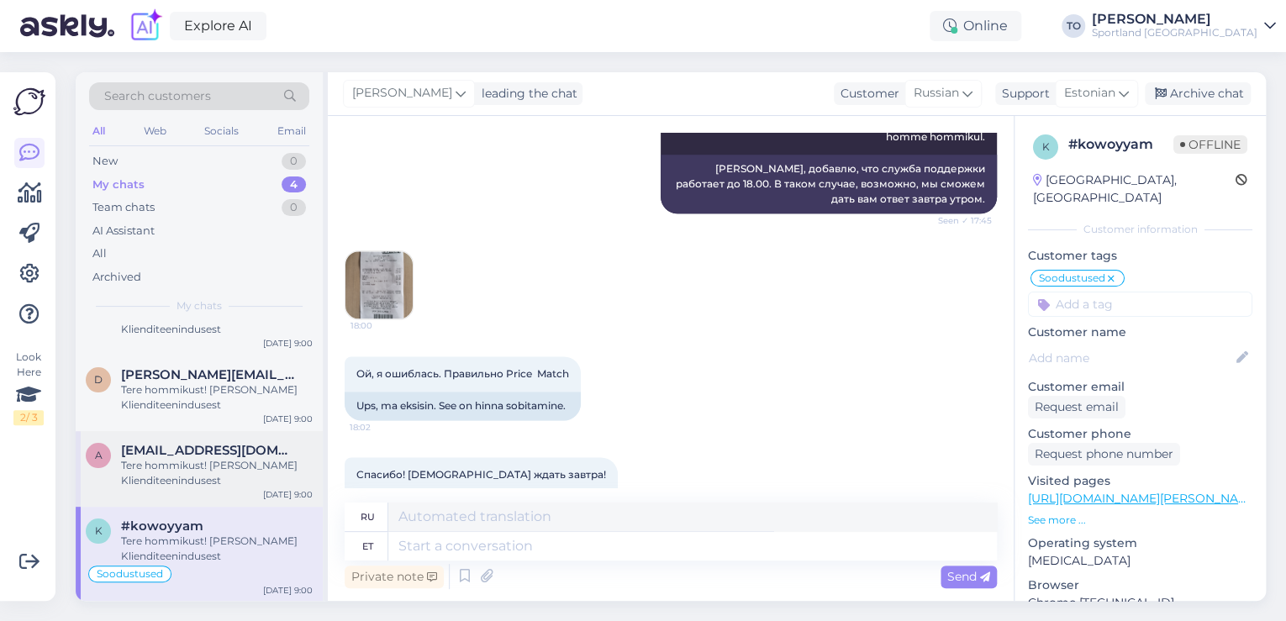
click at [251, 467] on div "Tere hommikust! [PERSON_NAME] Klienditeenindusest" at bounding box center [217, 473] width 192 height 30
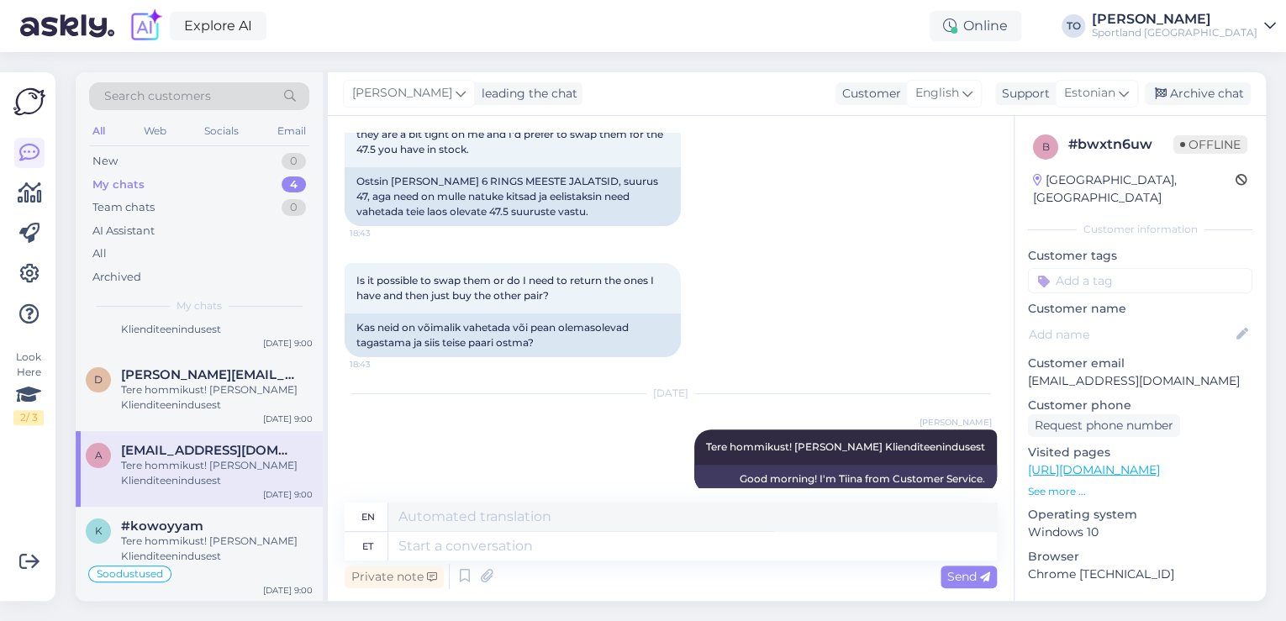
scroll to position [144, 0]
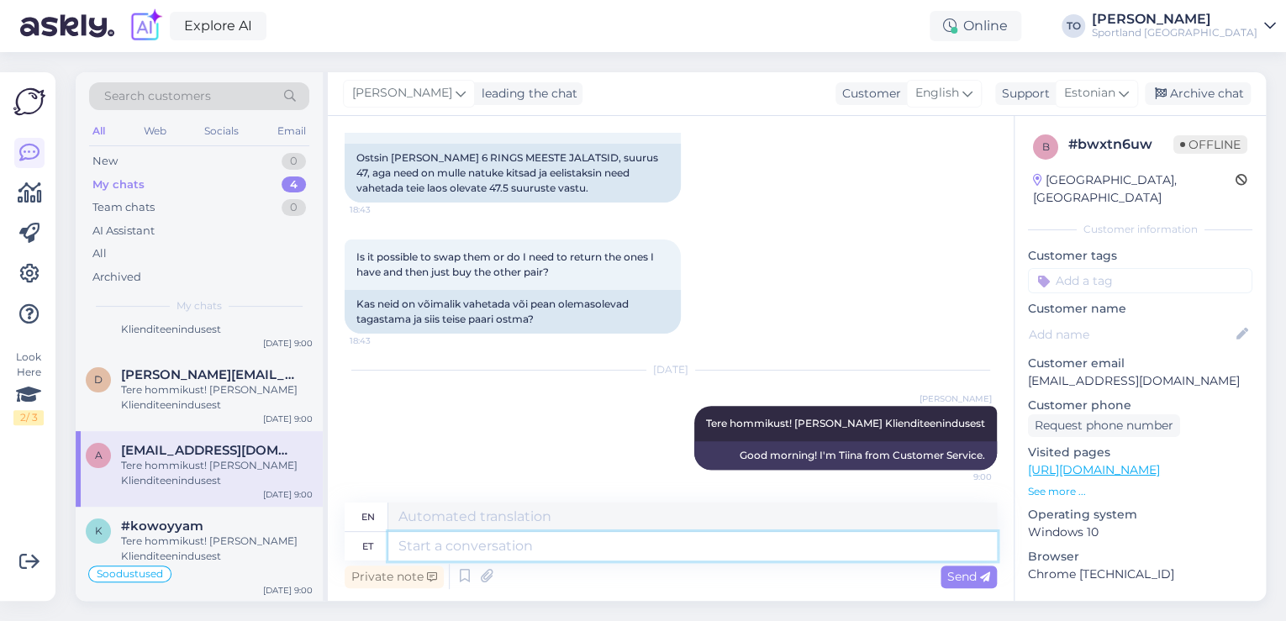
click at [481, 554] on textarea at bounding box center [692, 546] width 609 height 29
type textarea "Palun"
type textarea "Please"
type textarea "Palun täpsustage, k"
type textarea "Please specify,"
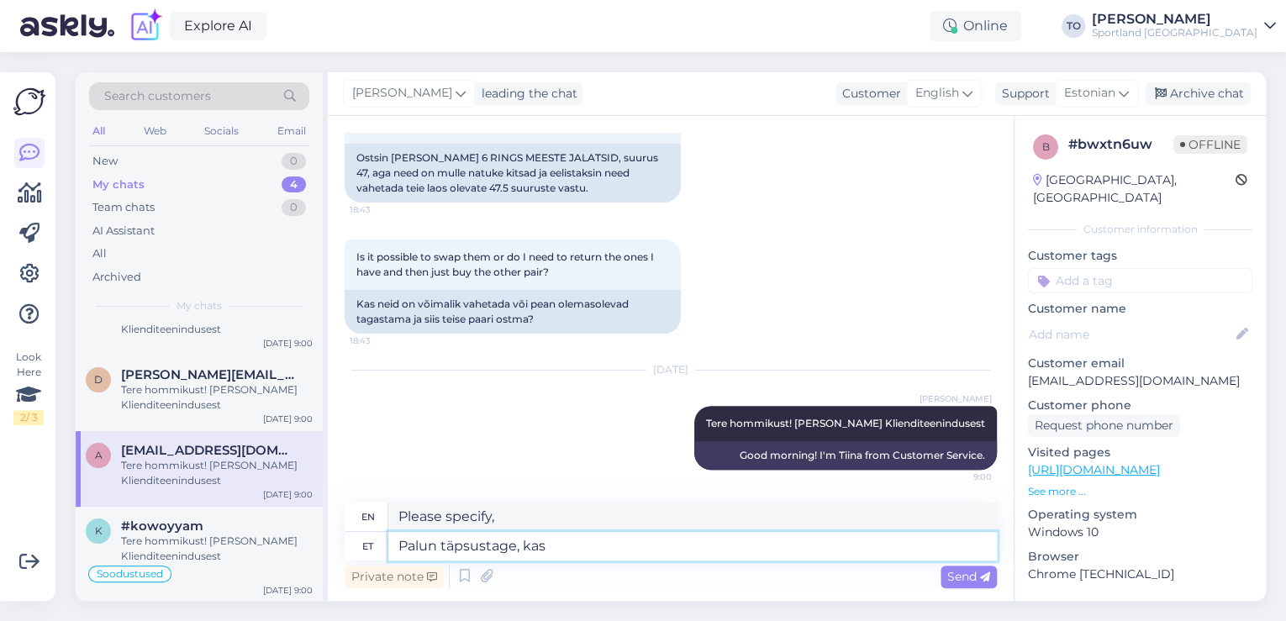
type textarea "Palun täpsustage, kas"
type textarea "Please specify whether"
type textarea "Palun täpsustage, kas Te"
type textarea "Please specify whether you"
type textarea "Palun täpsustage, kas Te ostsite"
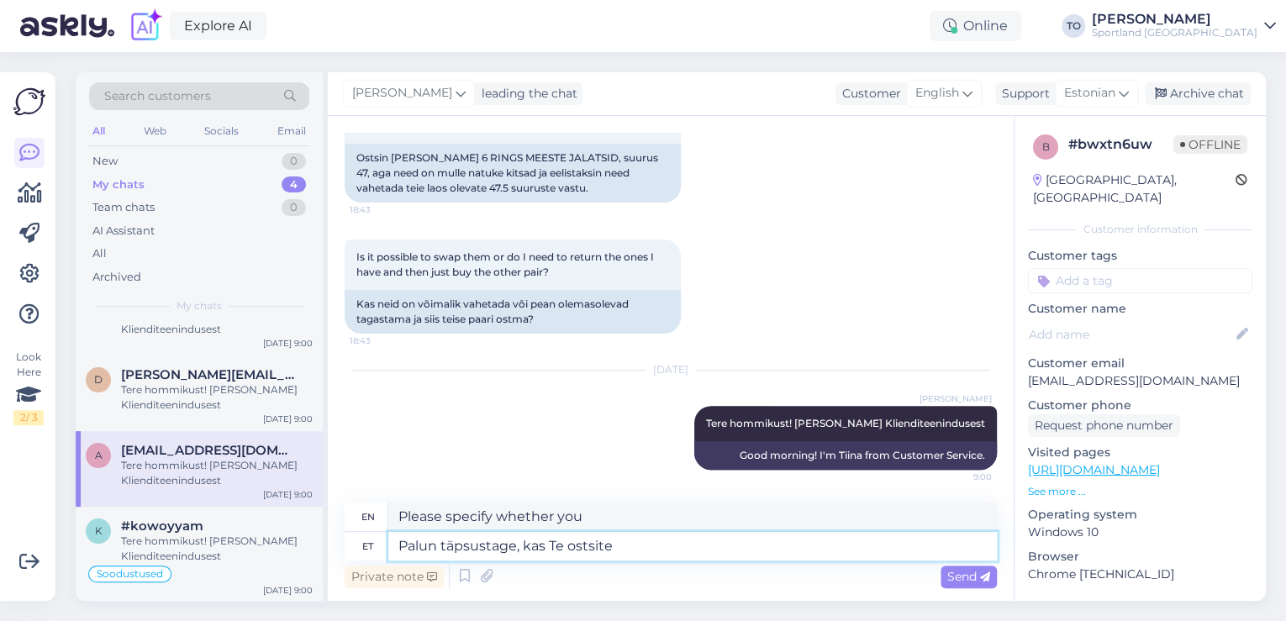
type textarea "Please specify whether you purchased"
type textarea "Palun täpsustage, kas Te ostsite jalanõud"
type textarea "Please specify whether you purchased shoes."
type textarea "Palun täpsustage, kas Te ostsite jalanõud e-[PERSON_NAME]"
type textarea "Please specify whether you purchased the shoes online."
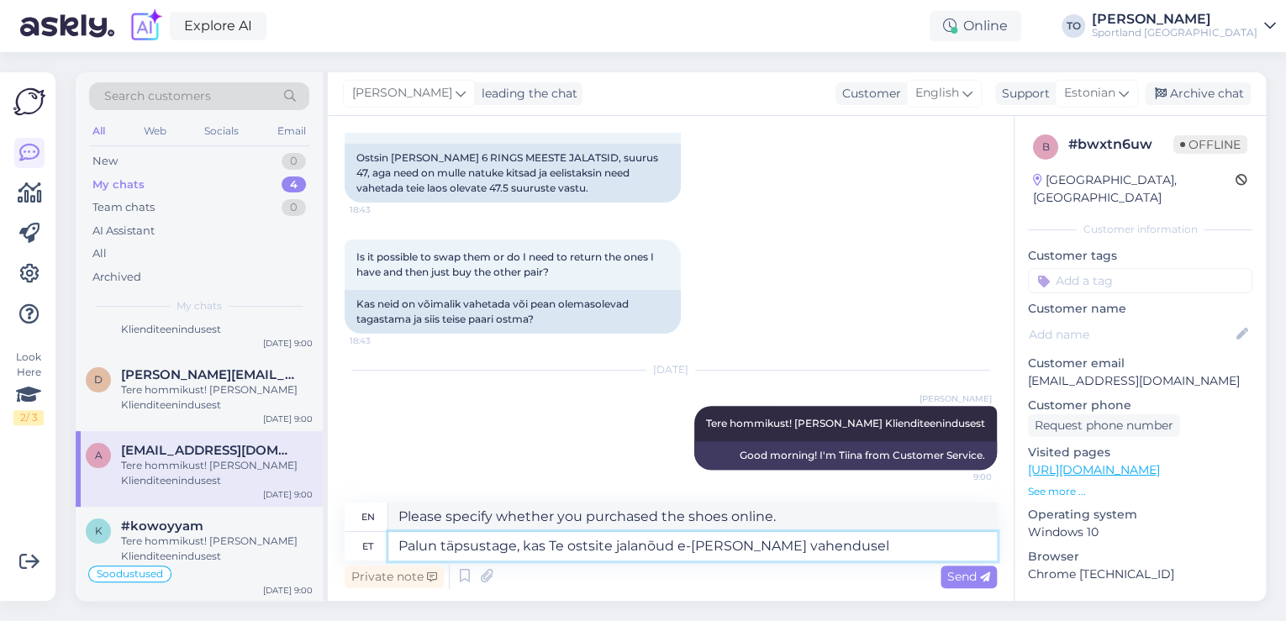
type textarea "Palun täpsustage, kas Te ostsite jalanõud e-[PERSON_NAME] vahendusel"
type textarea "Please specify whether you purchased the shoes through an online store."
type textarea "Palun täpsustage, kas Te ostsite jalanõud e-[PERSON_NAME] vahendusel või ka"
type textarea "Please specify whether you purchased the shoes through an online store or"
type textarea "Palun täpsustage, kas Te ostsite jalanõud e-[PERSON_NAME] vahendusel või kaupl"
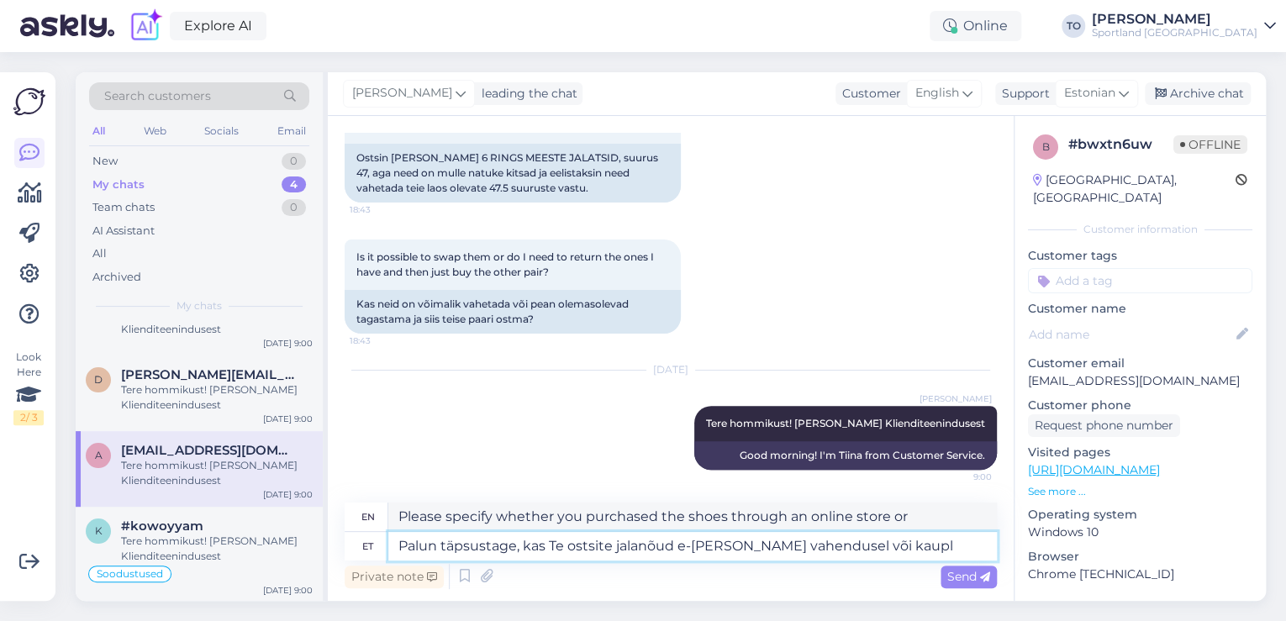
type textarea "Please specify whether you purchased the shoes online or in person."
type textarea "Palun täpsustage, kas Te ostsite jalanõud e-[PERSON_NAME] vahendusel või kauplu…"
type textarea "Please specify whether you purchased the shoes online or in a store."
type textarea "Palun täpsustage, kas Te ostsite jalanõud e-[PERSON_NAME] vahendusel või kauplu…"
type textarea "Please specify whether you purchased the shoes online or in-store."
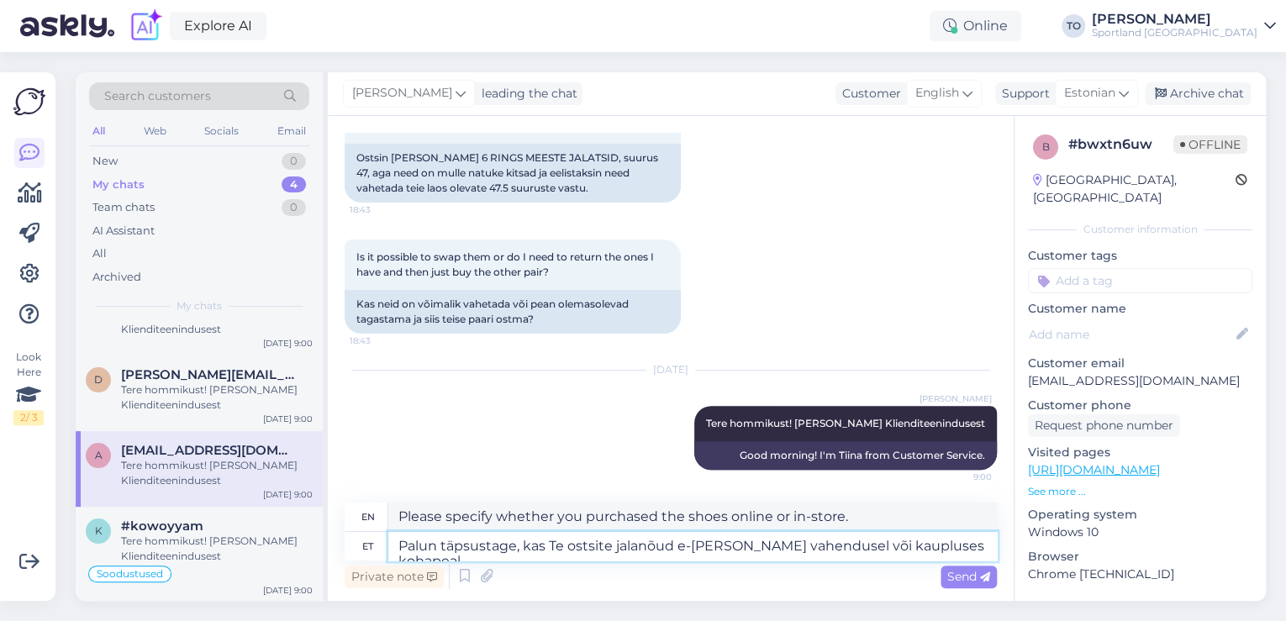
type textarea "Palun täpsustage, kas Te ostsite jalanõud e-[PERSON_NAME] vahendusel või kauplu…"
type textarea "Please specify whether you purchased the shoes online or in-store?"
type textarea "Palun täpsustage, kas Te ostsite jalanõud e-[PERSON_NAME] vahendusel või kauplu…"
click at [972, 577] on span "Send" at bounding box center [968, 576] width 43 height 15
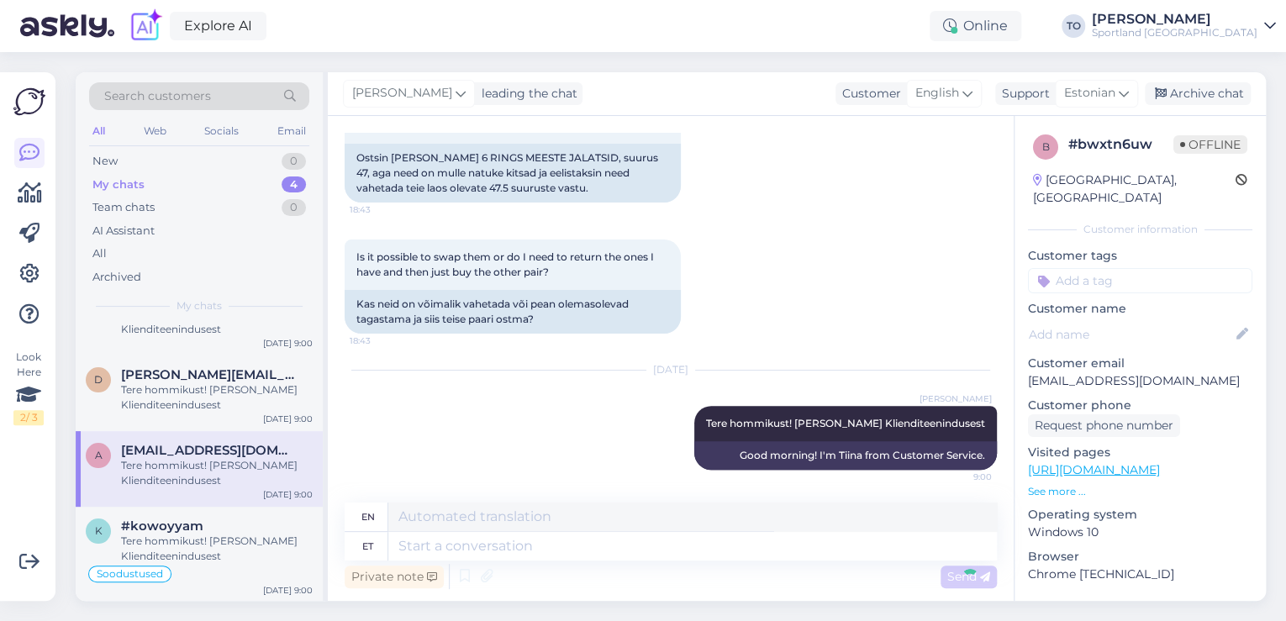
scroll to position [276, 0]
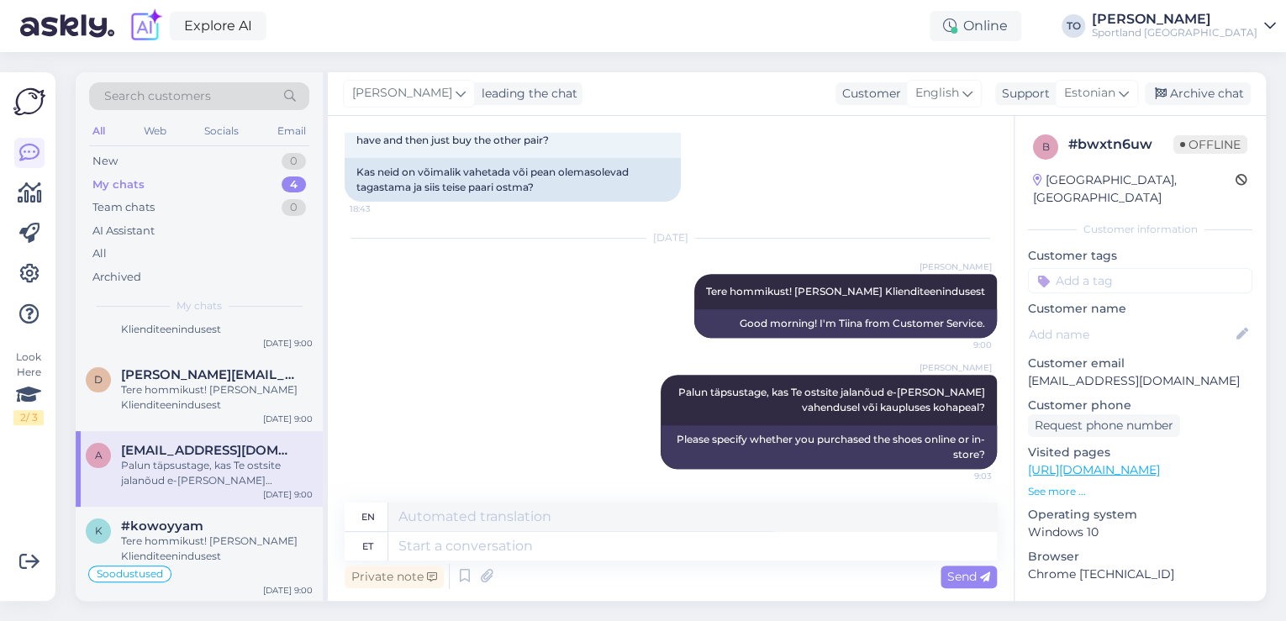
click at [1076, 268] on input at bounding box center [1140, 280] width 224 height 25
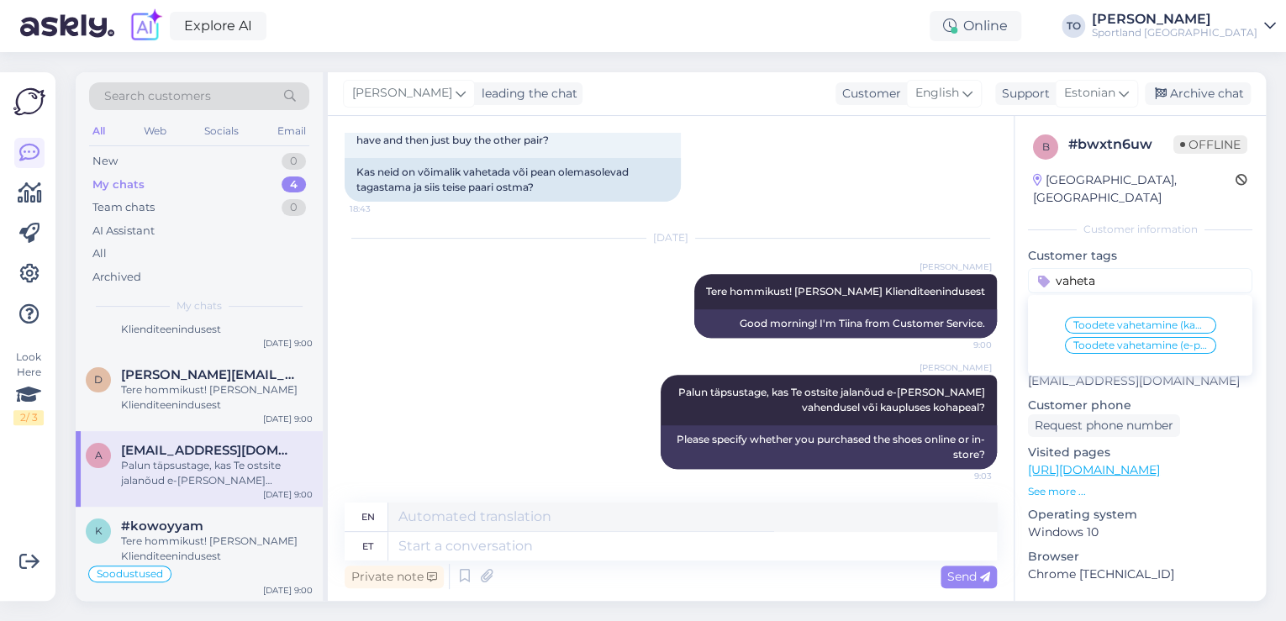
type input "vaheta"
click at [1174, 340] on span "Toodete vahetamine (e-pood)" at bounding box center [1140, 345] width 134 height 10
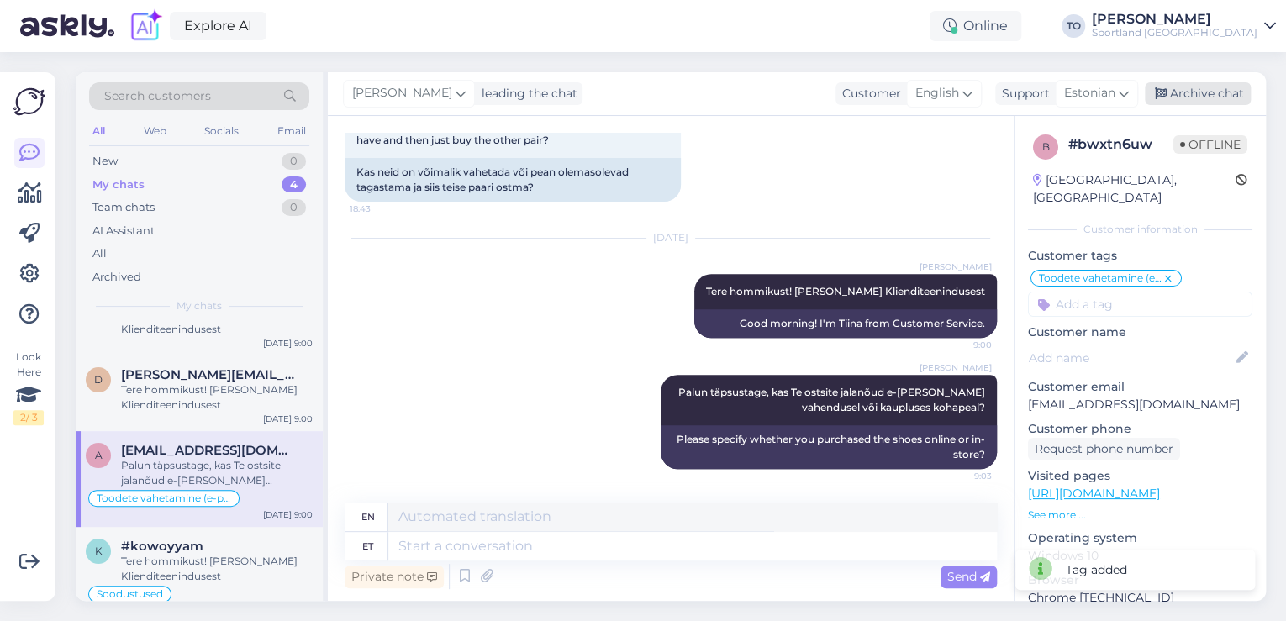
click at [1204, 94] on div "Archive chat" at bounding box center [1198, 93] width 106 height 23
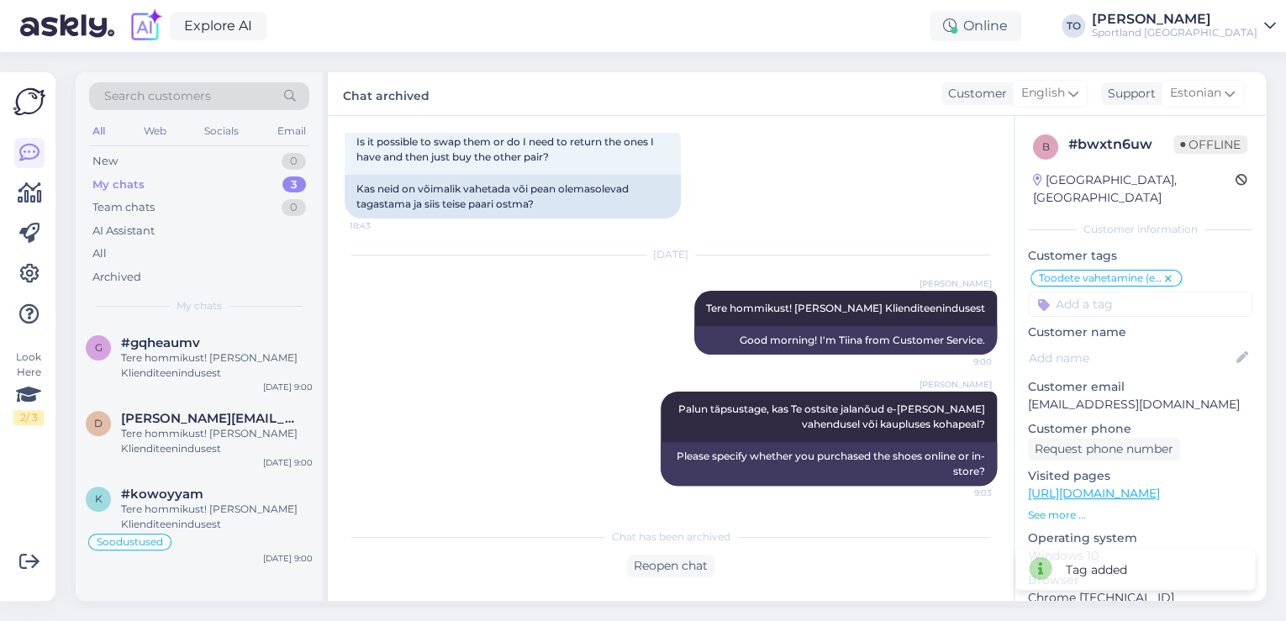
scroll to position [0, 0]
click at [218, 531] on div "Tere hommikust! [PERSON_NAME] Klienditeenindusest" at bounding box center [217, 517] width 192 height 30
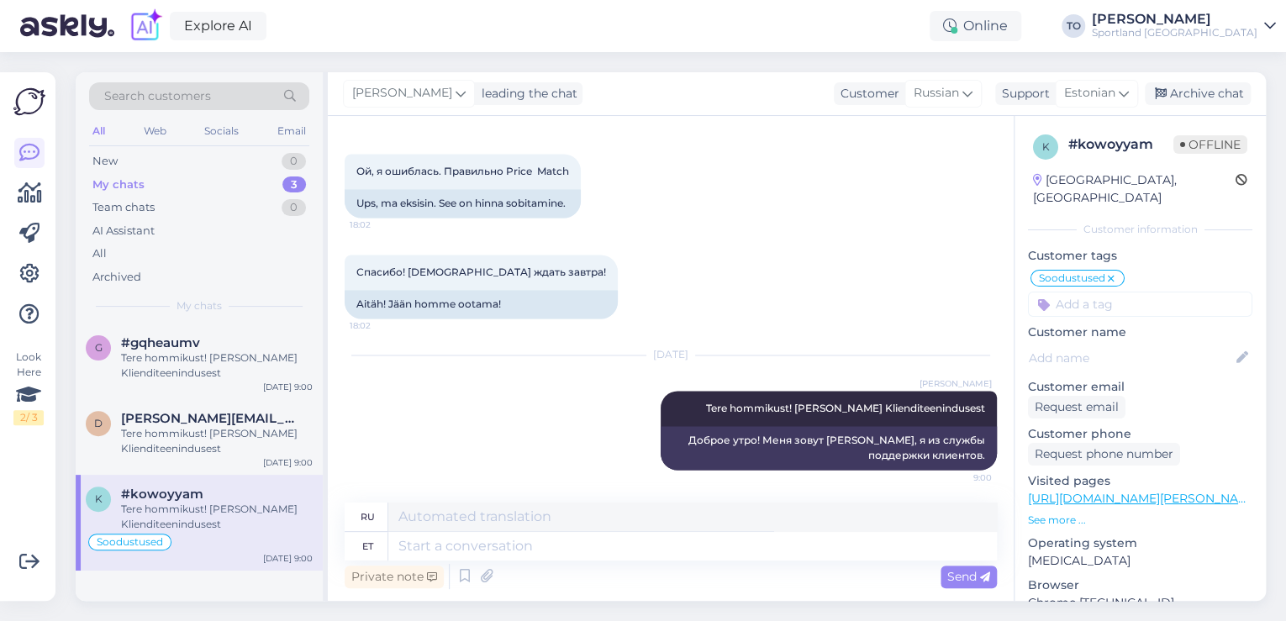
click at [235, 530] on div "Tere hommikust! [PERSON_NAME] Klienditeenindusest" at bounding box center [217, 517] width 192 height 30
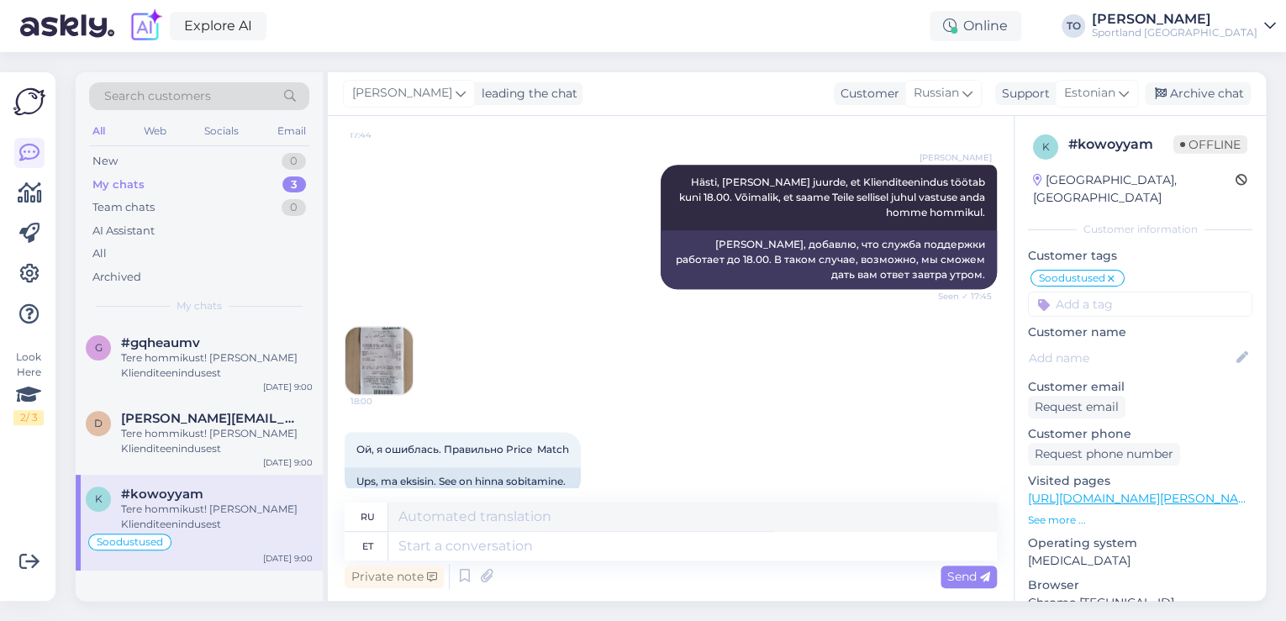
scroll to position [1076, 0]
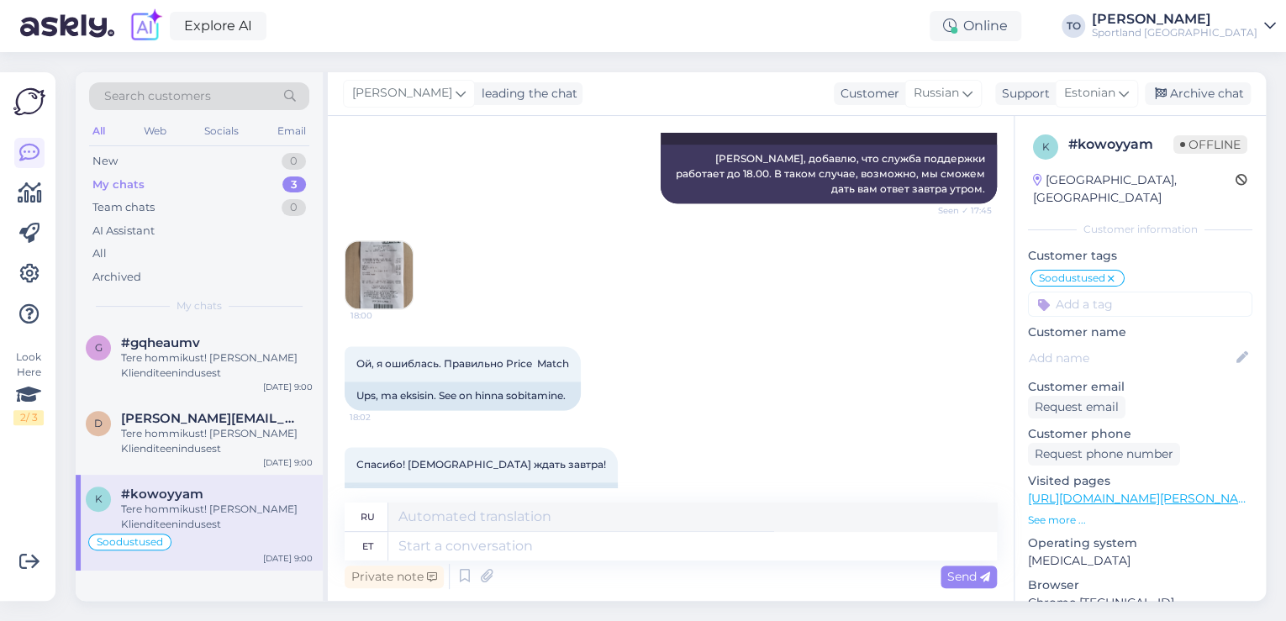
click at [383, 286] on img at bounding box center [378, 274] width 67 height 67
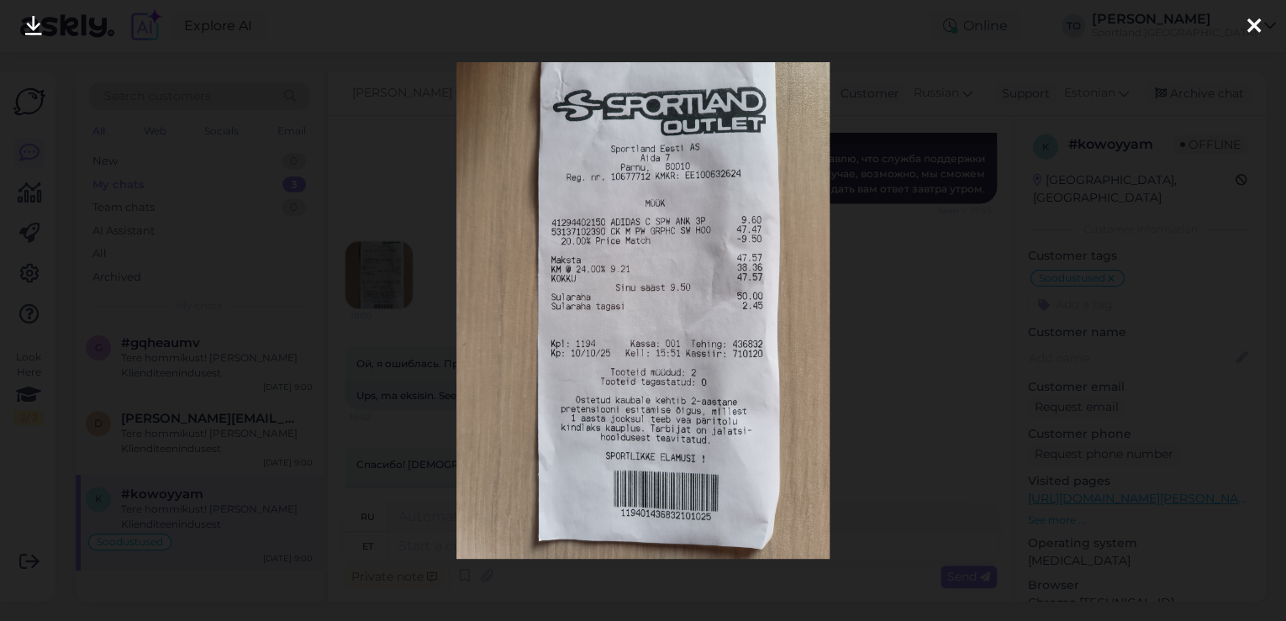
click at [1257, 25] on icon at bounding box center [1253, 27] width 13 height 22
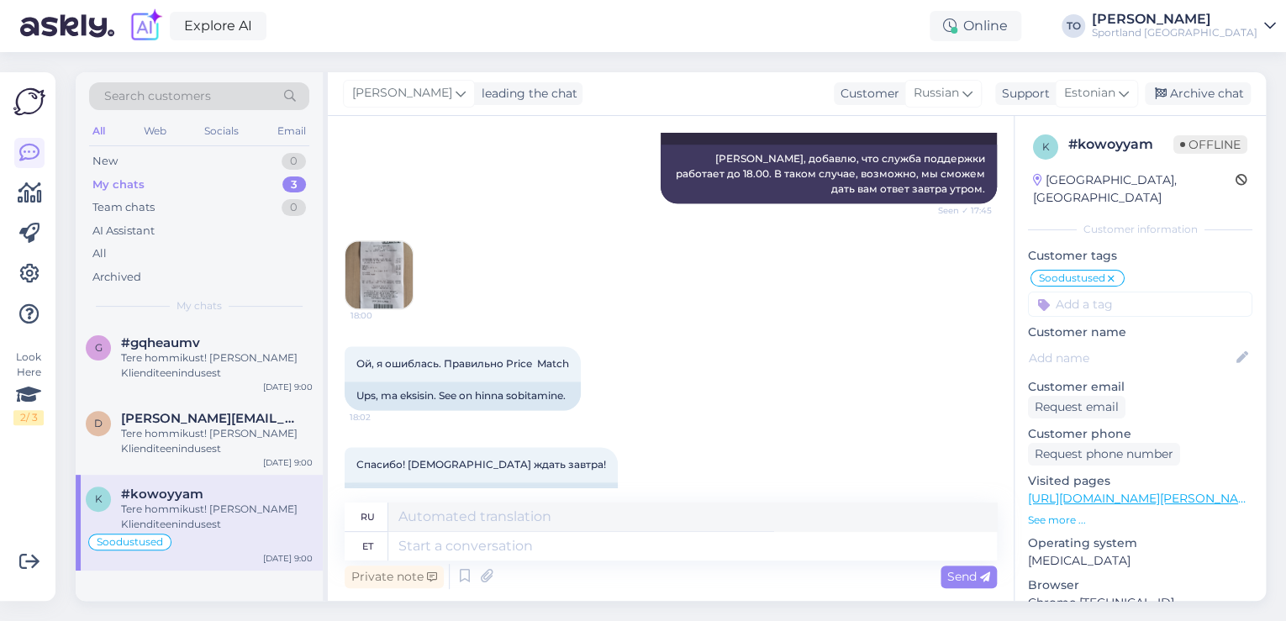
click at [384, 277] on img at bounding box center [378, 274] width 67 height 67
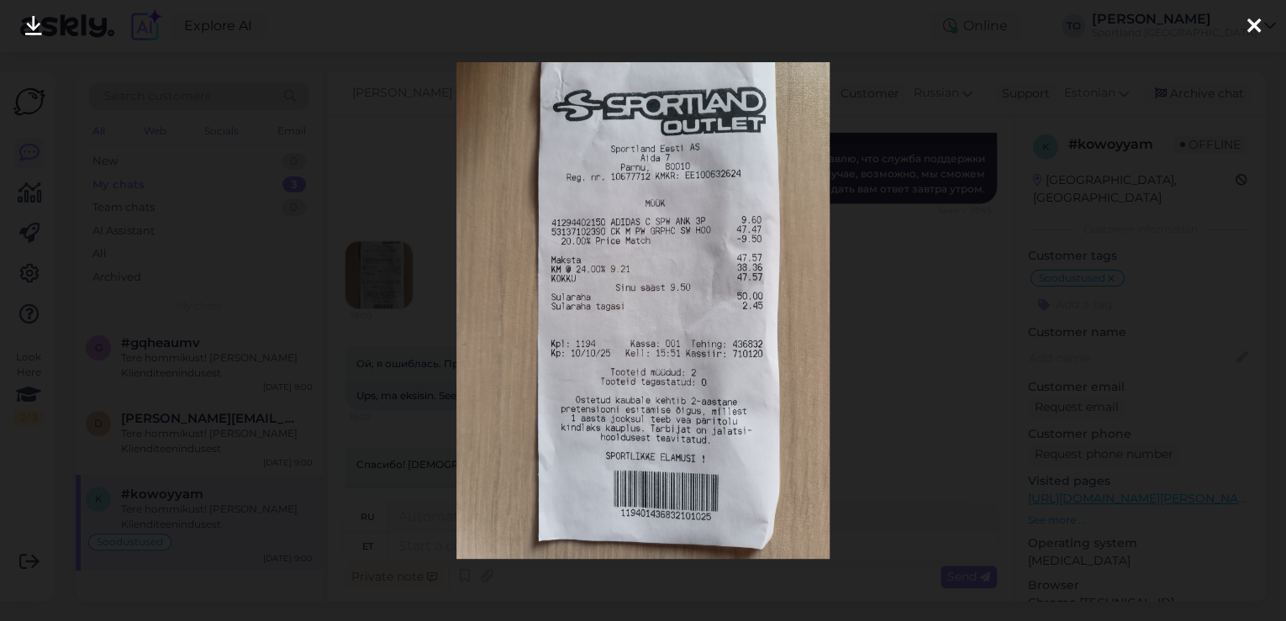
click at [1251, 18] on icon at bounding box center [1253, 27] width 13 height 22
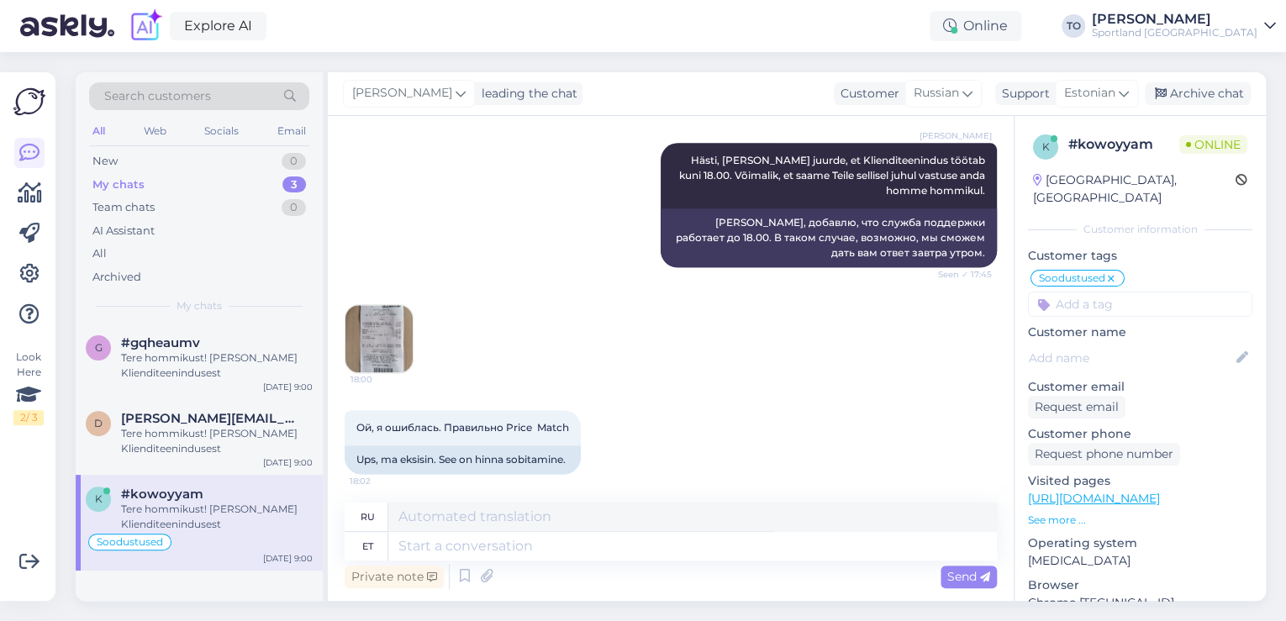
scroll to position [1009, 0]
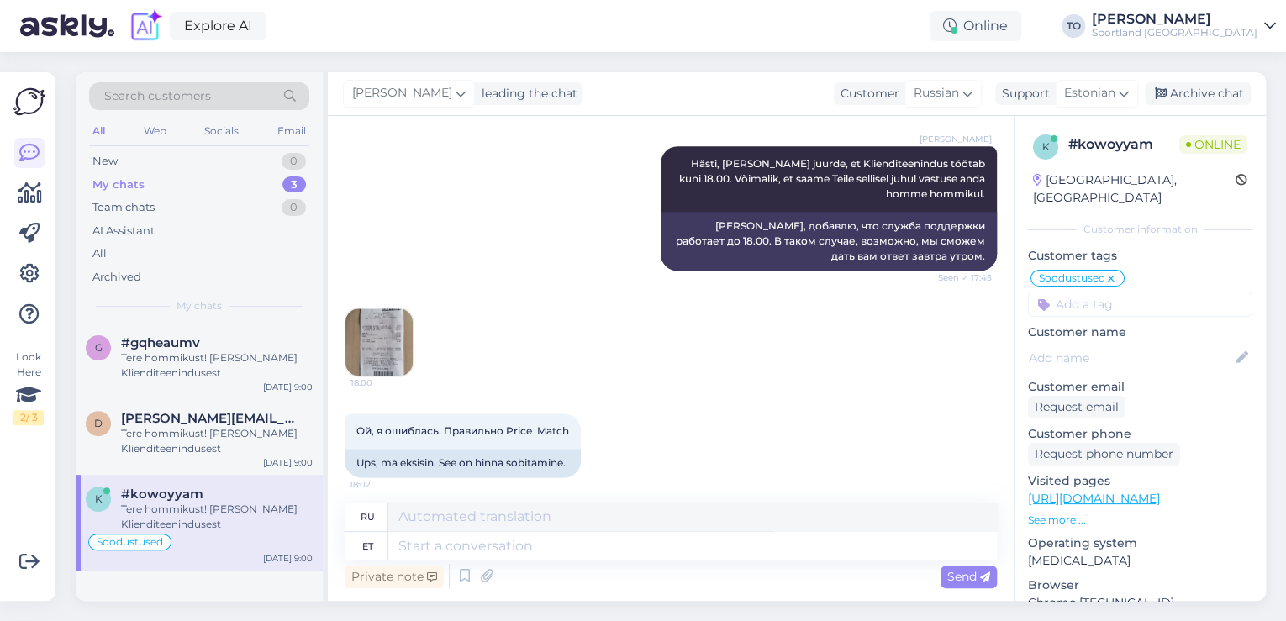
click at [379, 331] on img at bounding box center [378, 341] width 67 height 67
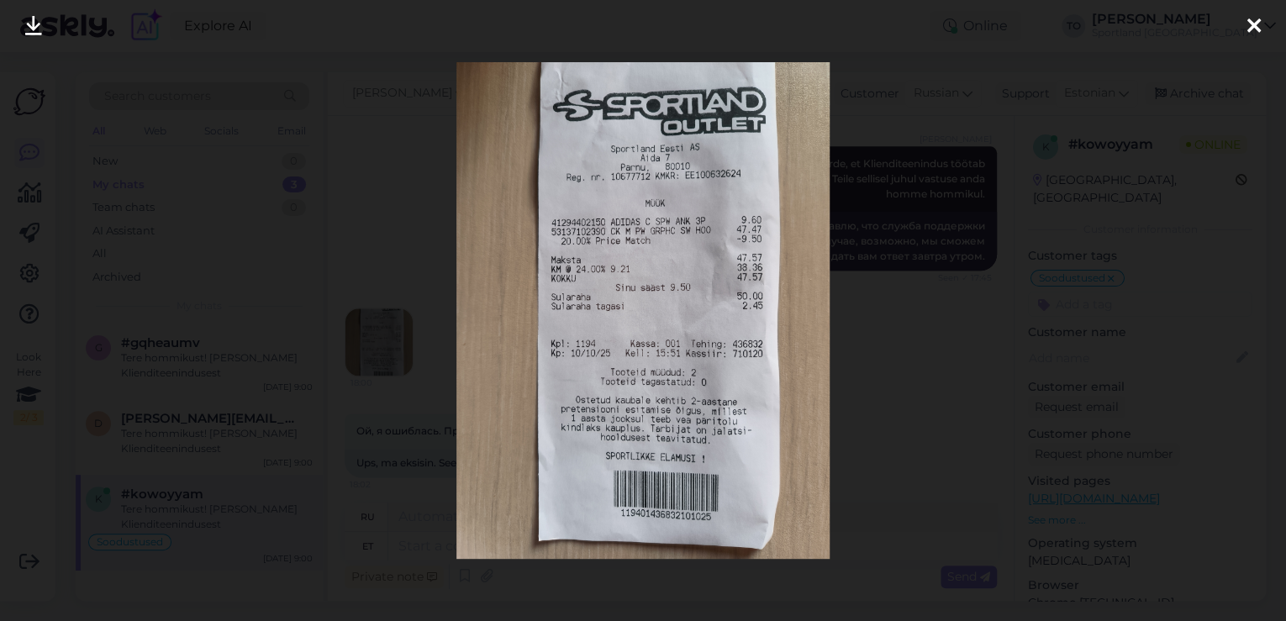
click at [1254, 18] on icon at bounding box center [1253, 27] width 13 height 22
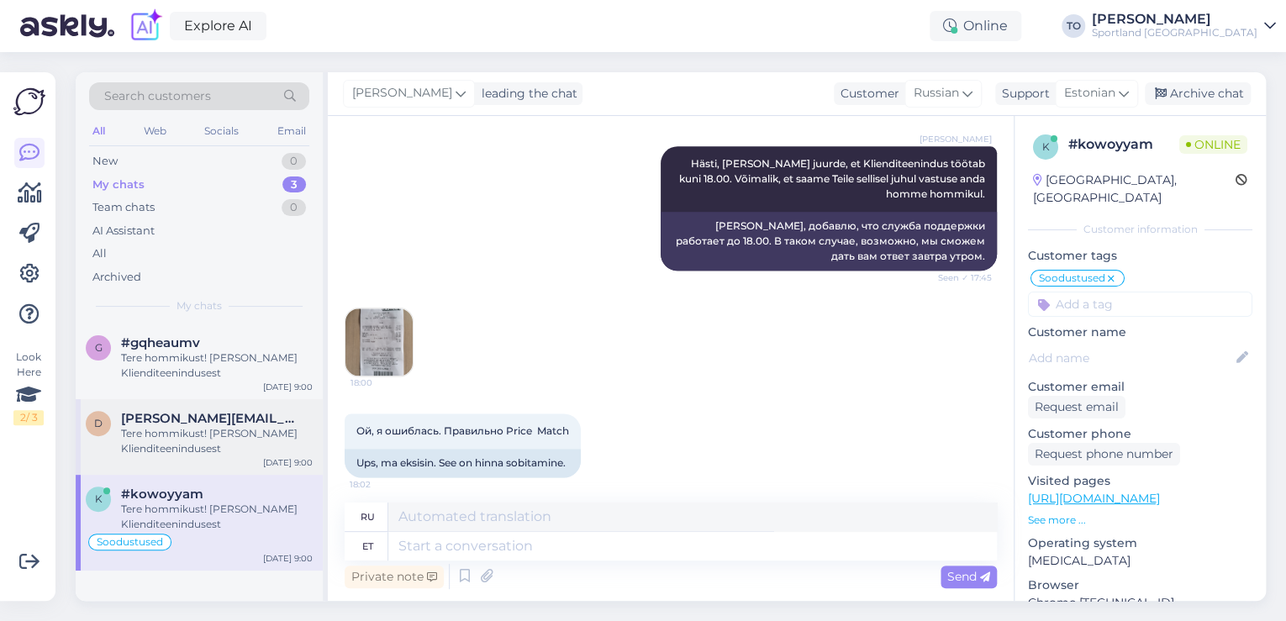
drag, startPoint x: 188, startPoint y: 437, endPoint x: 215, endPoint y: 438, distance: 26.9
click at [188, 437] on div "Tere hommikust! [PERSON_NAME] Klienditeenindusest" at bounding box center [217, 441] width 192 height 30
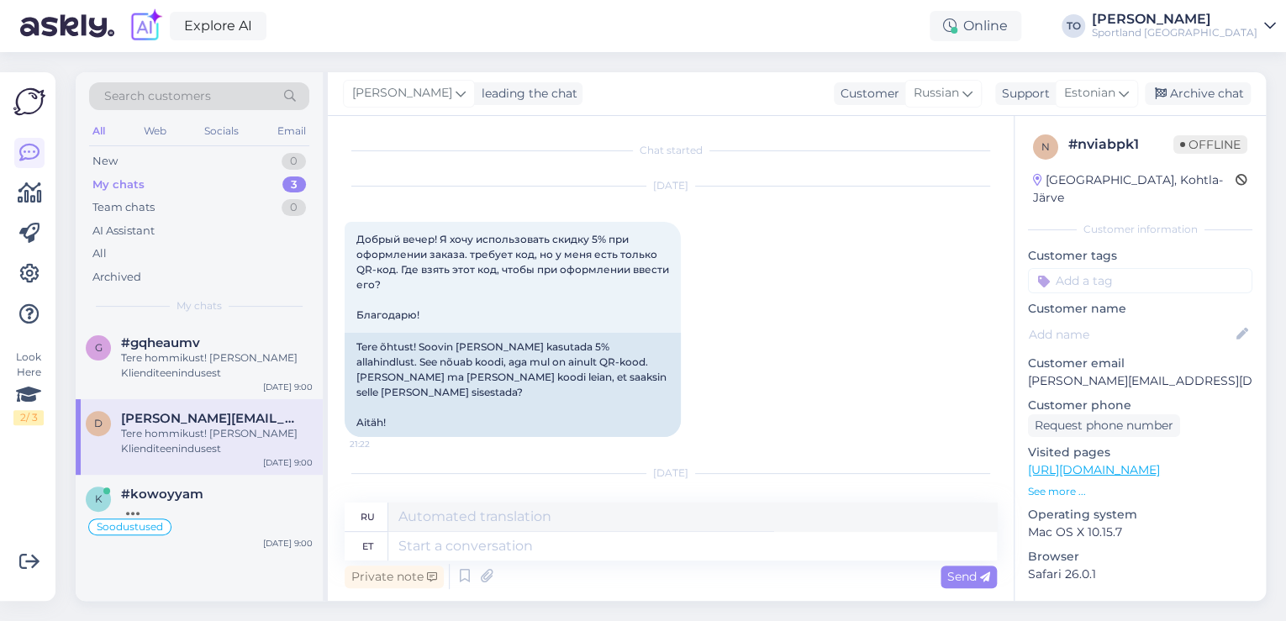
scroll to position [103, 0]
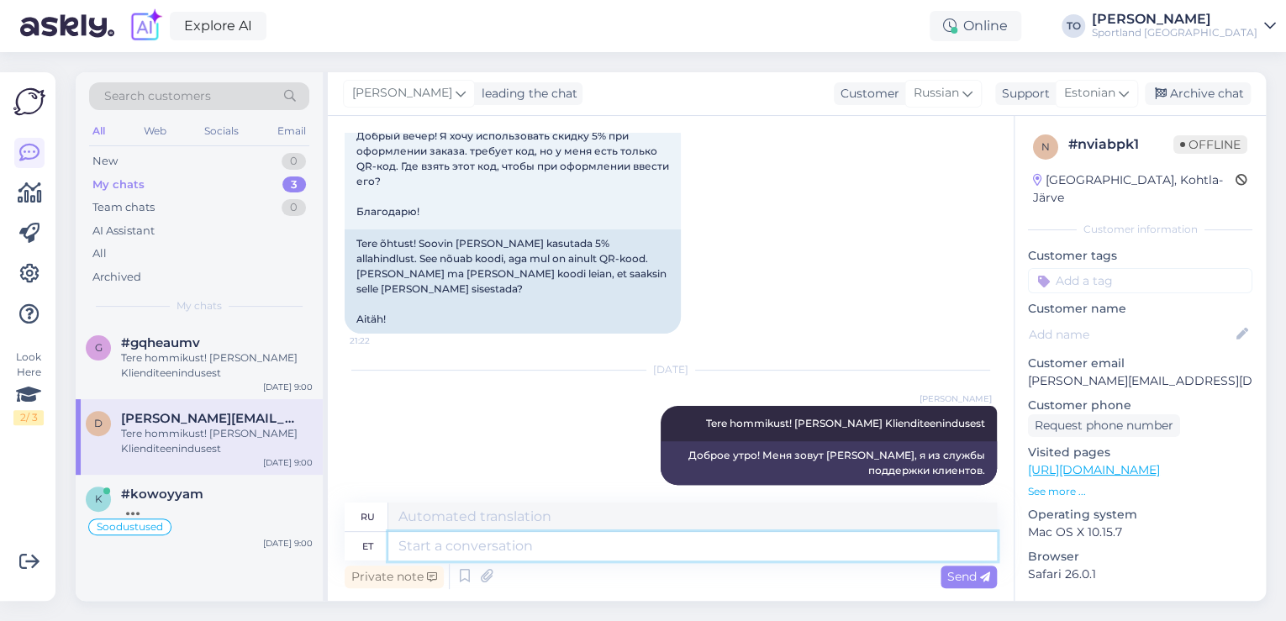
click at [650, 535] on textarea at bounding box center [692, 546] width 609 height 29
type textarea "Kas s"
type textarea "Является"
type textarea "Kas saan õ"
type textarea "Могу ли я"
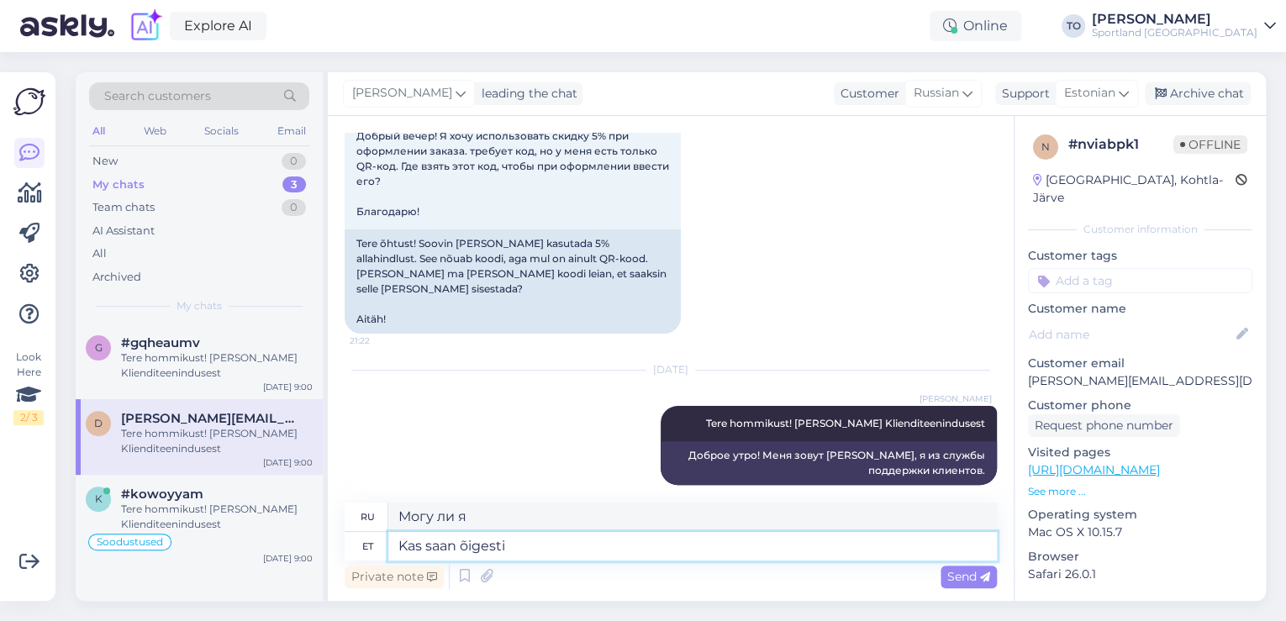
type textarea "Kas saan õigesti a"
type textarea "Я правильно понимаю?"
type textarea "Kas saan õigesti aru, e"
type textarea "Я правильно понимаю,"
type textarea "Kas saan õigesti aru, et"
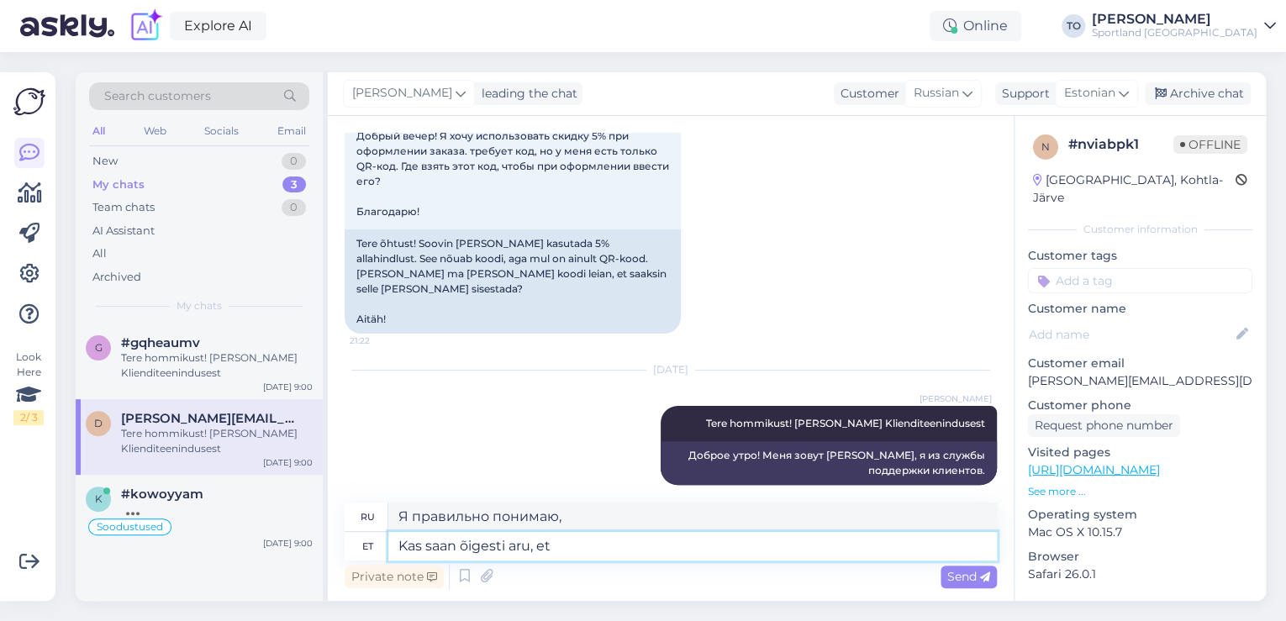
type textarea "Правильно ли я понимаю, что"
type textarea "Kas saan õigesti aru, et soovite"
type textarea "Правильно ли я понимаю, что вы хотите"
type textarea "Kas saan õigesti aru, et soovite osta"
type textarea "Правильно ли я понимаю, что вы хотите купить?"
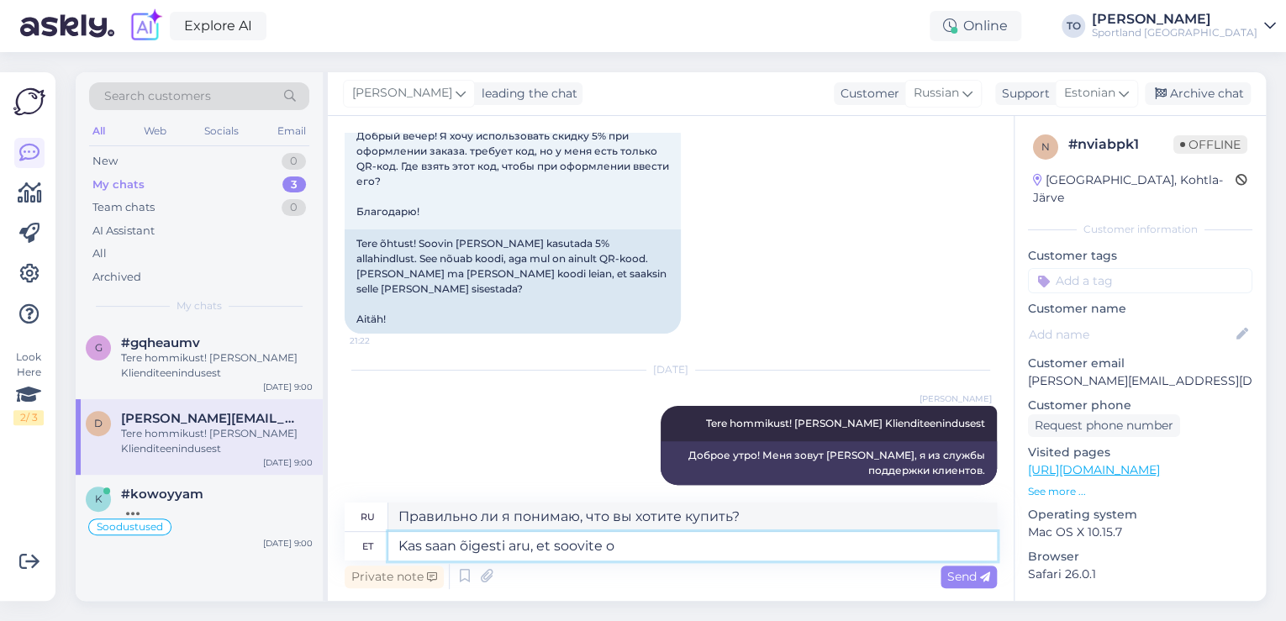
type textarea "Kas saan õigesti aru, et soovite"
type textarea "Правильно ли я понимаю, что вы хотите"
type textarea "Kas saan õigesti aru, et soovite esitada e"
type textarea "Правильно ли я понимаю, что вы хотите отправить электронное письмо?"
type textarea "Kas saan õigesti aru, et soovite esitada [PERSON_NAME]"
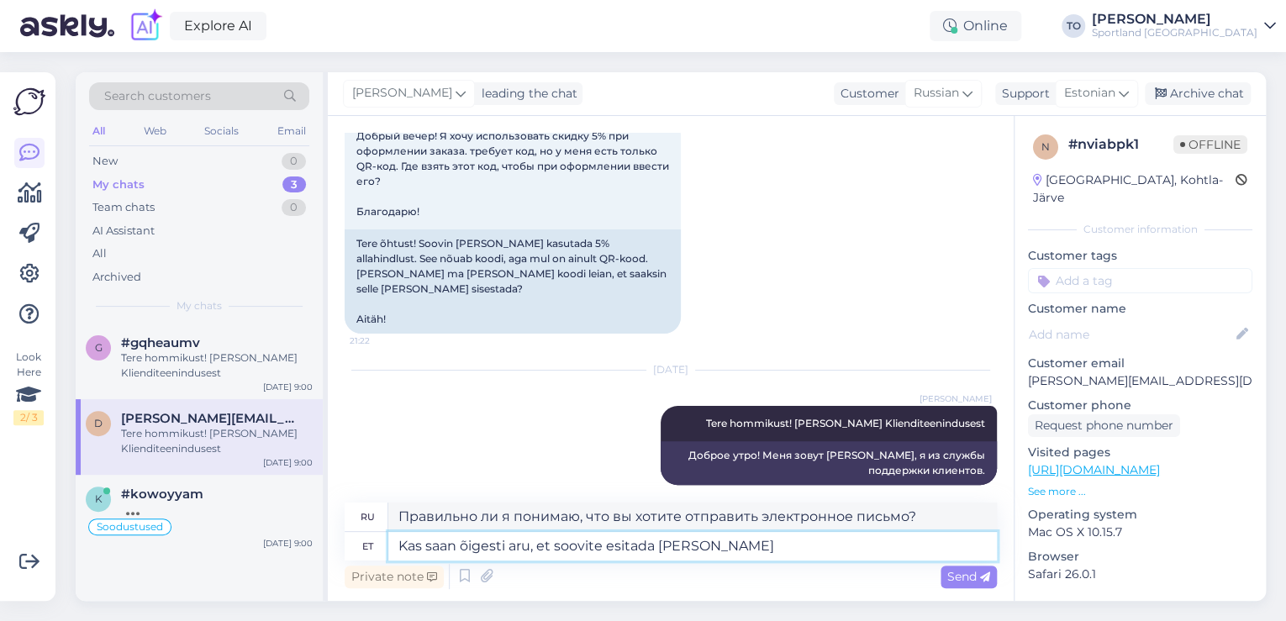
type textarea "Правильно ли я понимаю, что вы хотите представить интернет-магазин?"
type textarea "Kas saan õigesti aru, et soovite esitada e-[PERSON_NAME] tellimuse."
type textarea "Правильно ли я понимаю, что вы хотите оформить заказ в интернет-магазине?"
type textarea "Kas saan õigesti aru, et soovite esitada e-[PERSON_NAME] tellimuse. Sellisel"
type textarea "Правильно ли я понимаю, что вы хотите оформить заказ в интернет-магазине? В дан…"
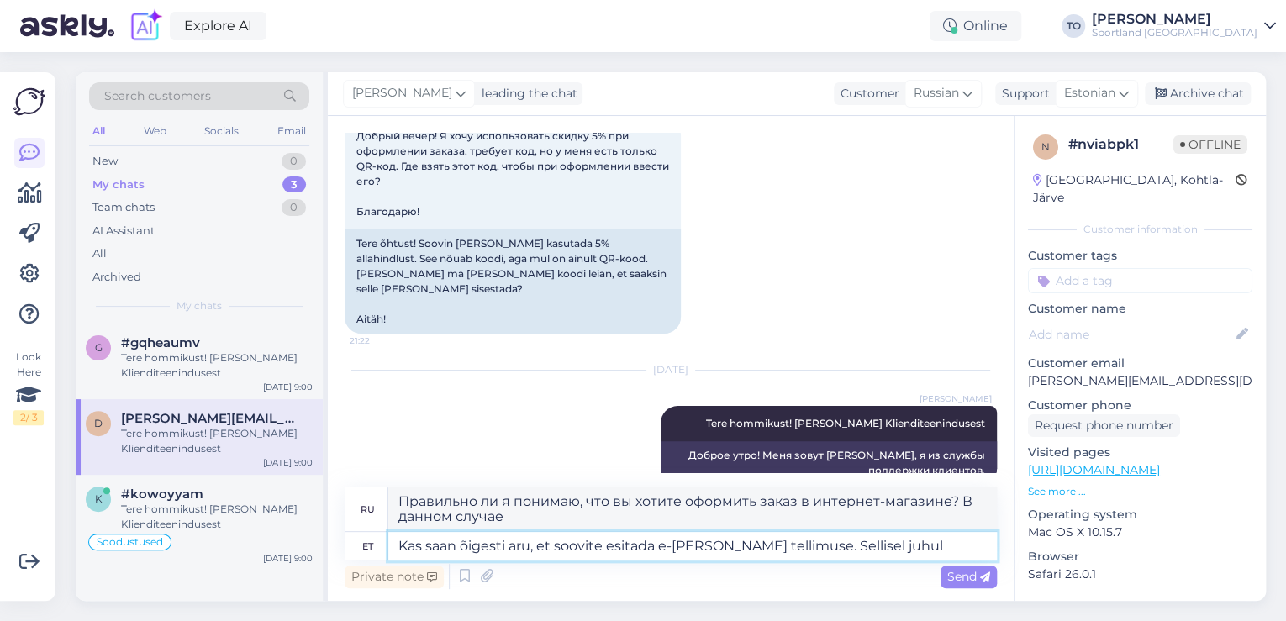
click at [765, 551] on textarea "Kas saan õigesti aru, et soovite esitada e-[PERSON_NAME] tellimuse. Sellisel ju…" at bounding box center [692, 546] width 609 height 29
click at [878, 539] on textarea "Kas saan õigesti aru, et soovite esitada e-[PERSON_NAME] tellimuse? Sellisel ju…" at bounding box center [692, 546] width 609 height 29
type textarea "Kas saan õigesti aru, et soovite esitada e-[PERSON_NAME] tellimuse? Sellisel ju…"
type textarea "Правильно ли я понимаю, что вы хотите оформить заказ в интернет-магазине? В это…"
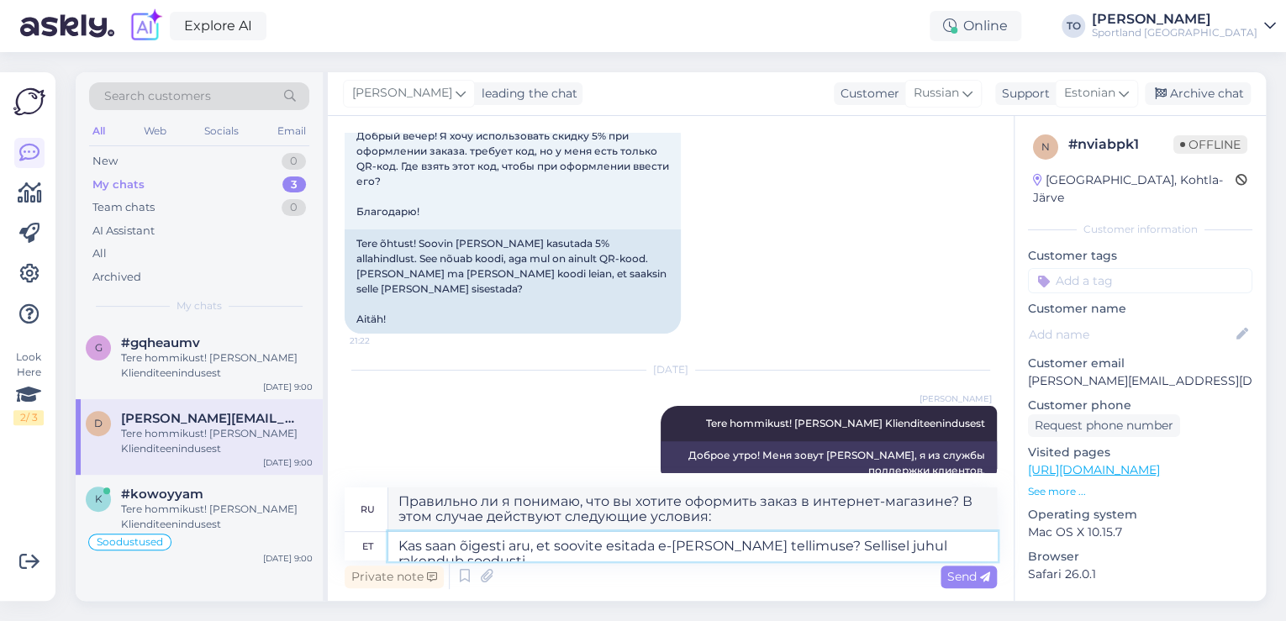
type textarea "Kas saan õigesti aru, et soovite esitada e-[PERSON_NAME] tellimuse? Sellisel ju…"
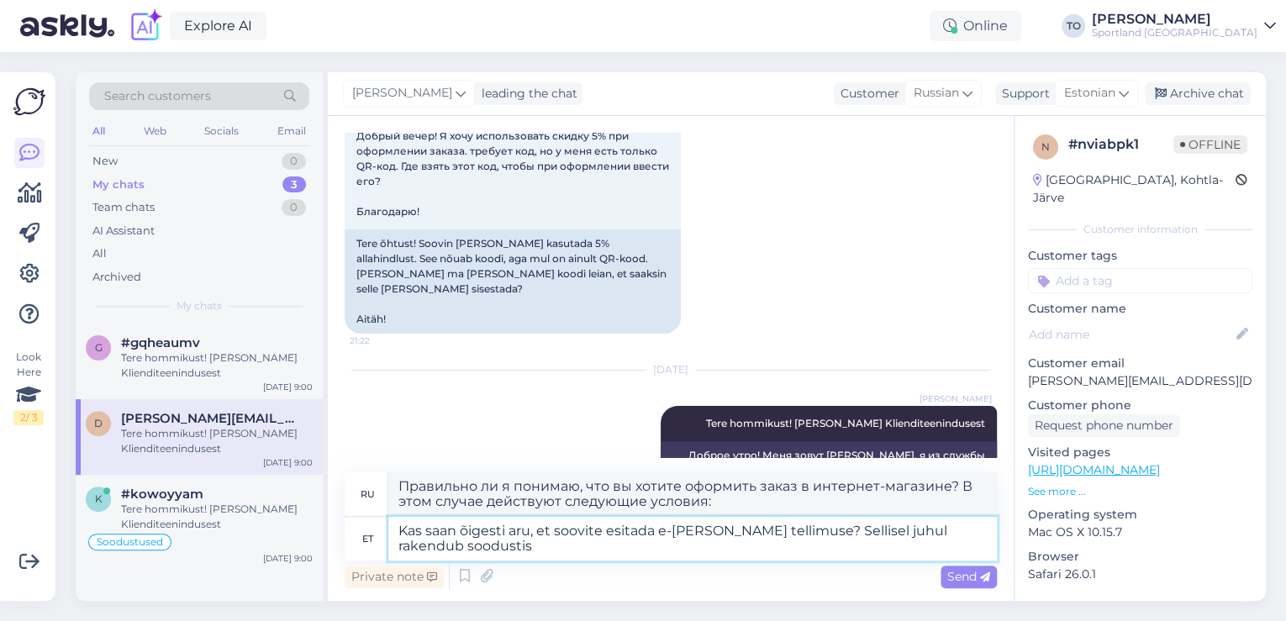
type textarea "Правильно ли я понимаю, что вы хотите оформить заказ в интернет-магазине? В это…"
type textarea "Kas saan õigesti aru, et soovite esitada e-[PERSON_NAME] tellimuse? Sellisel ju…"
type textarea "Правильно ли я понимаю, что вы хотите оформить заказ в интернет-магазине? В это…"
type textarea "Kas saan õigesti aru, et soovite esitada e-[PERSON_NAME] tellimuse? Sellisel ju…"
type textarea "Правильно ли я понимаю, что вы хотите оформить заказ в интернет-магазине? В это…"
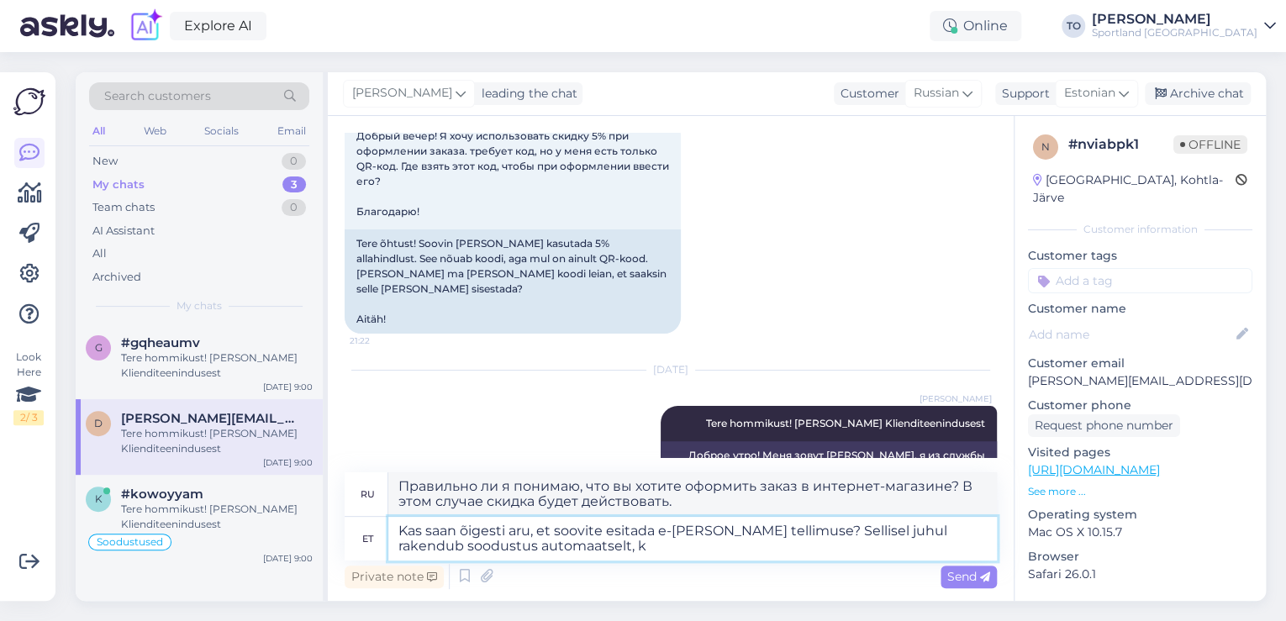
type textarea "Kas saan õigesti aru, et soovite esitada e-[PERSON_NAME] tellimuse? Sellisel ju…"
type textarea "Правильно ли я понимаю, что вы хотите оформить заказ в интернет-магазине? В это…"
type textarea "Kas saan õigesti aru, et soovite esitada e-[PERSON_NAME] tellimuse? Sellisel ju…"
type textarea "Правильно ли я понимаю, что вы хотите оформить заказ в интернет-магазине? В это…"
type textarea "Kas saan õigesti aru, et soovite esitada e-[PERSON_NAME] tellimuse? Sellisel ju…"
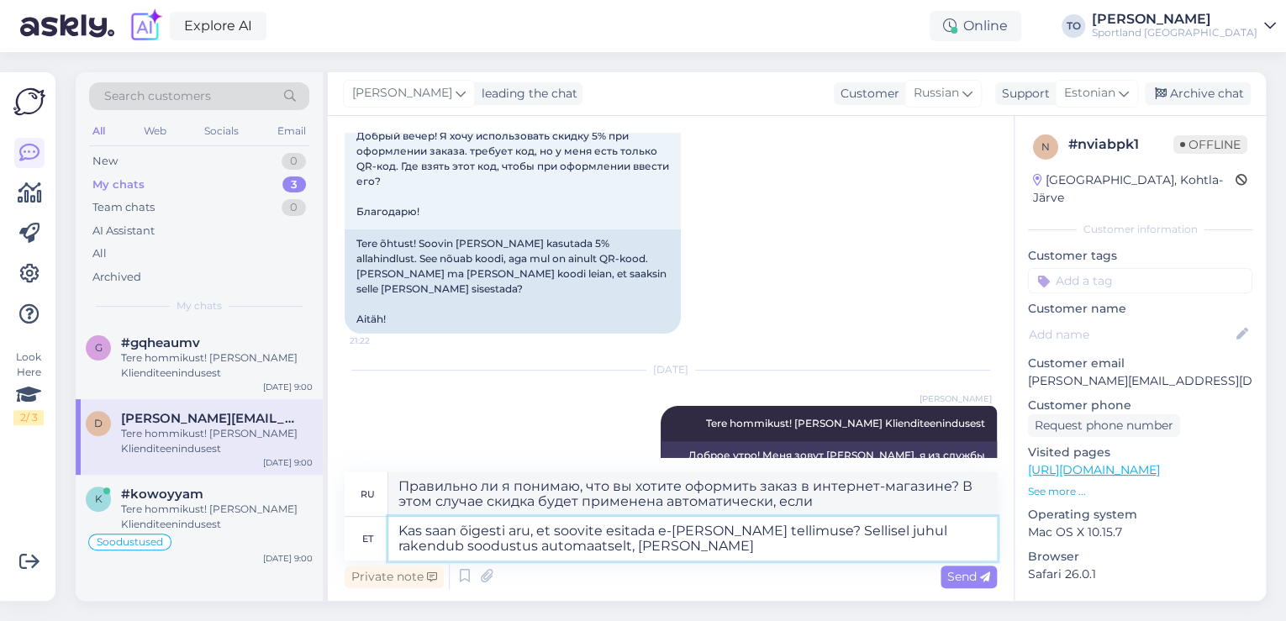
type textarea "Правильно ли я понимаю, что вы хотите оформить заказ в интернет-магазине? В это…"
type textarea "Kas saan õigesti aru, et soovite esitada e-[PERSON_NAME] tellimuse? Sellisel ju…"
type textarea "Правильно ли я понимаю, что вы хотите оформить заказ в интернет-магазине? В это…"
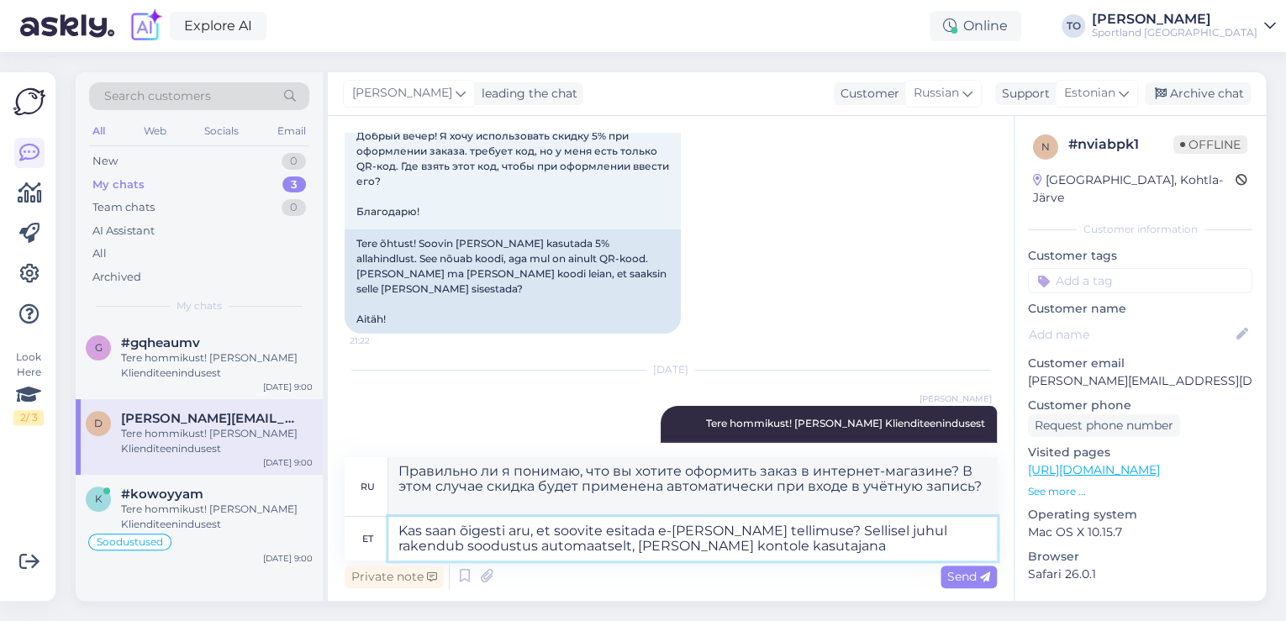
type textarea "Kas saan õigesti aru, et soovite esitada e-[PERSON_NAME] tellimuse? Sellisel ju…"
type textarea "Правильно ли я понимаю, что вы хотите оформить заказ в интернет-магазине? В это…"
type textarea "Kas saan õigesti aru, et soovite esitada e-[PERSON_NAME] tellimuse? Sellisel ju…"
type textarea "Правильно ли я понимаю, что вы хотите оформить заказ в интернет-магазине? В это…"
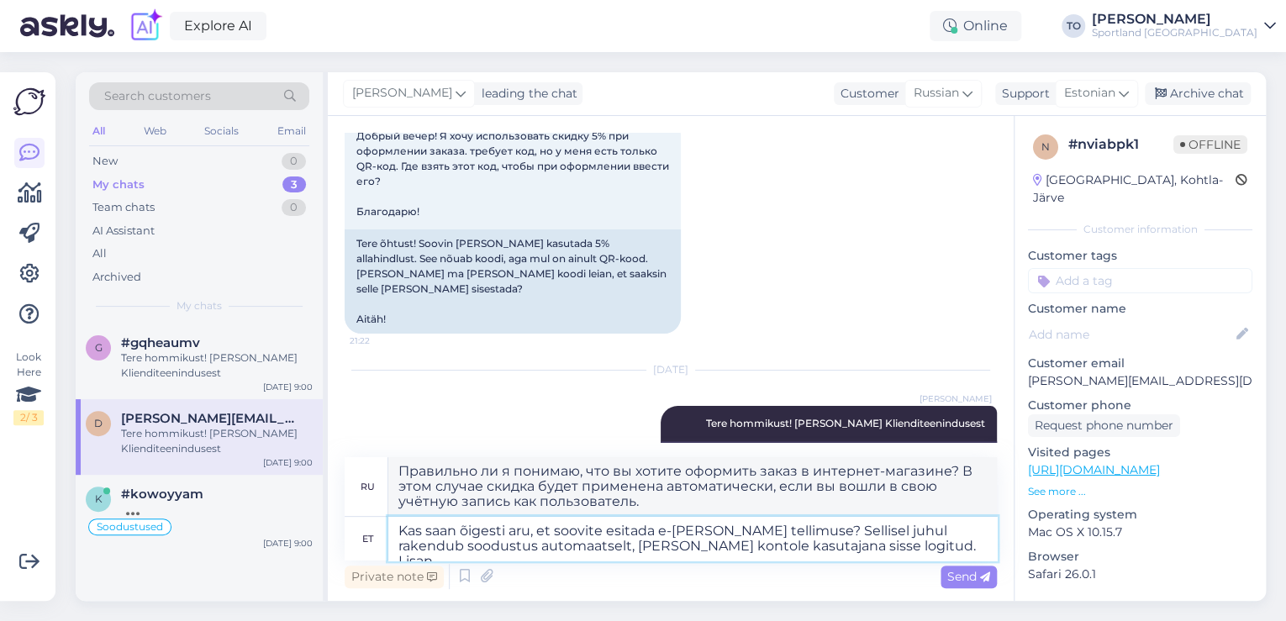
type textarea "Kas saan õigesti aru, et soovite esitada e-[PERSON_NAME] tellimuse? Sellisel ju…"
type textarea "Правильно ли я понимаю, что вы хотите оформить заказ в интернет-магазине? В это…"
type textarea "Kas saan õigesti aru, et soovite esitada e-[PERSON_NAME] tellimuse? Sellisel ju…"
type textarea "Правильно ли я понимаю, что вы хотите оформить заказ в интернет-магазине? В это…"
type textarea "Kas saan õigesti aru, et soovite esitada e-[PERSON_NAME] tellimuse? Sellisel ju…"
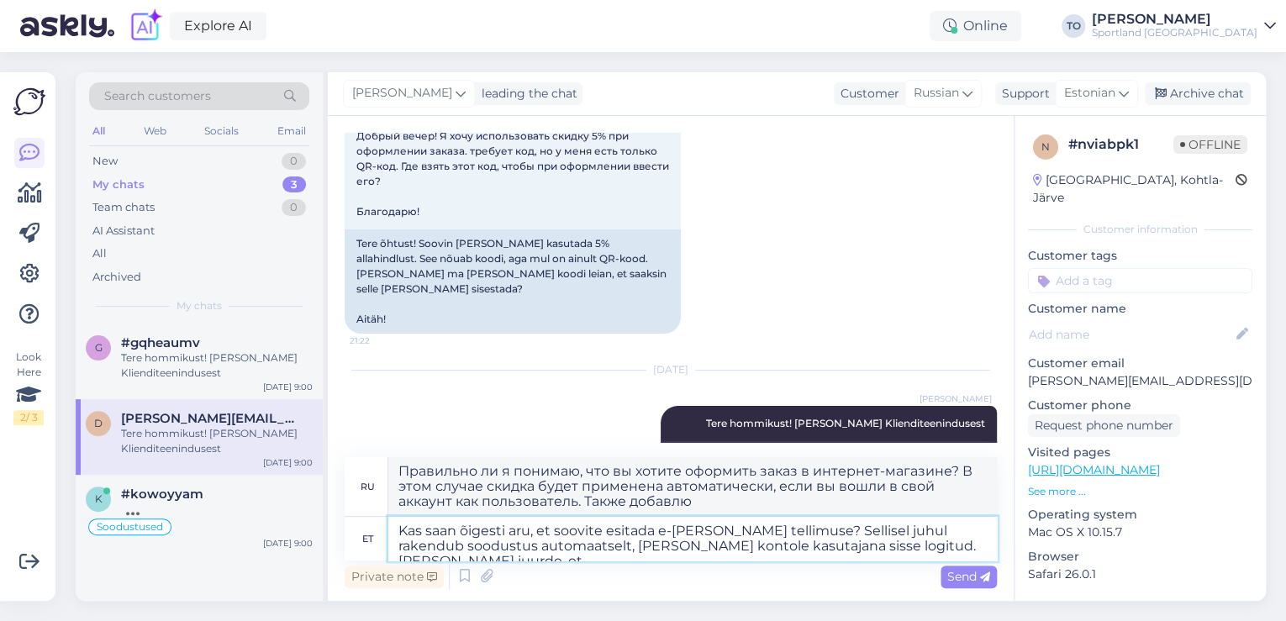
type textarea "Правильно ли я понимаю, что вы хотите оформить заказ в интернет-магазине? В это…"
type textarea "Kas saan õigesti aru, et soovite esitada e-[PERSON_NAME] tellimuse? Sellisel ju…"
type textarea "Правильно ли я понимаю, что вы хотите оформить заказ в интернет-магазине? В это…"
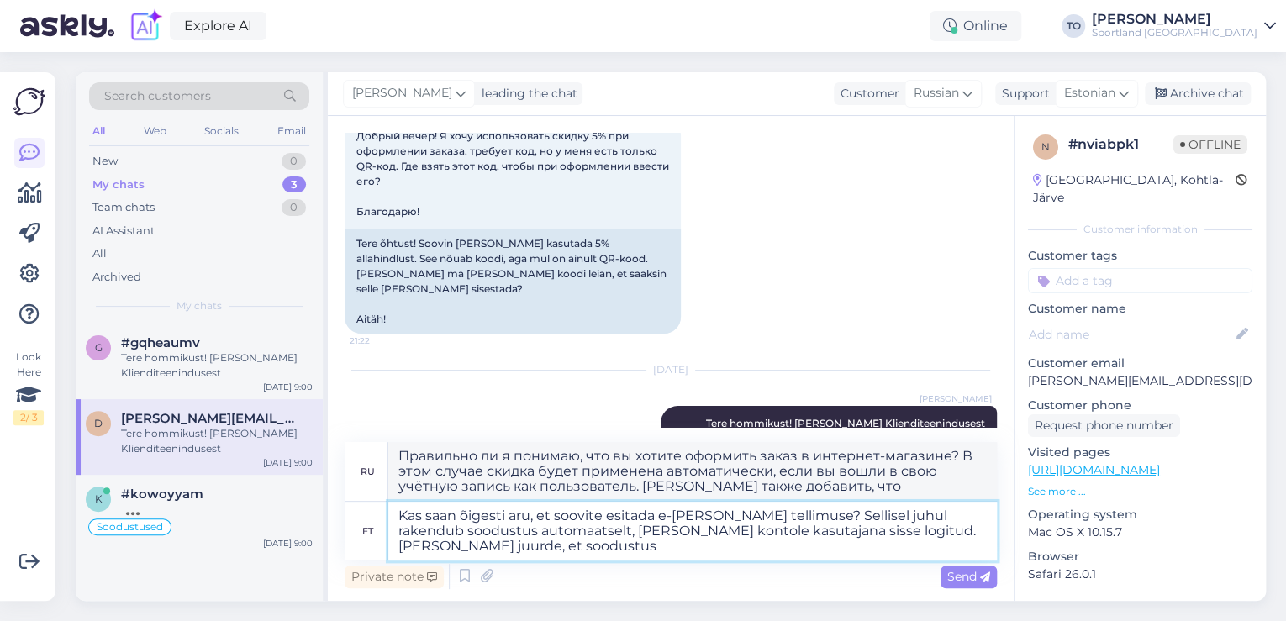
type textarea "Kas saan õigesti aru, et soovite esitada e-[PERSON_NAME] tellimuse? Sellisel ju…"
type textarea "Правильно ли я понимаю, что вы хотите оформить заказ в интернет-магазине? В это…"
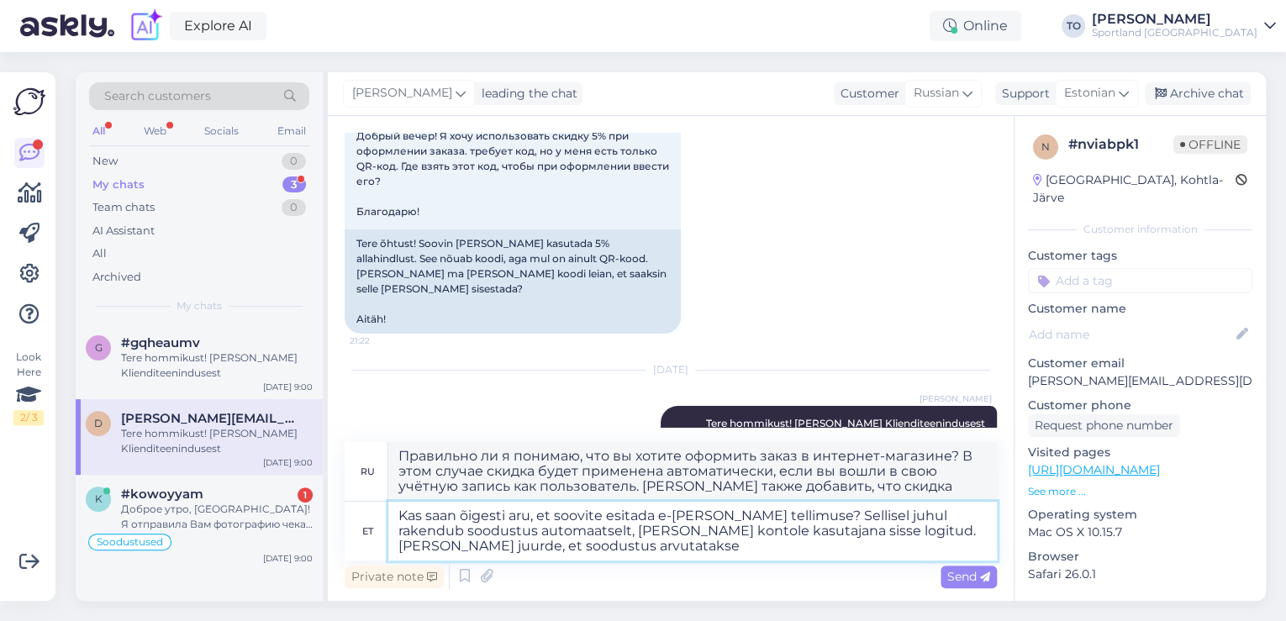
type textarea "Kas saan õigesti aru, et soovite esitada e-[PERSON_NAME] tellimuse? Sellisel ju…"
type textarea "Правильно ли я понимаю, что вы хотите оформить заказ в интернет-магазине? В это…"
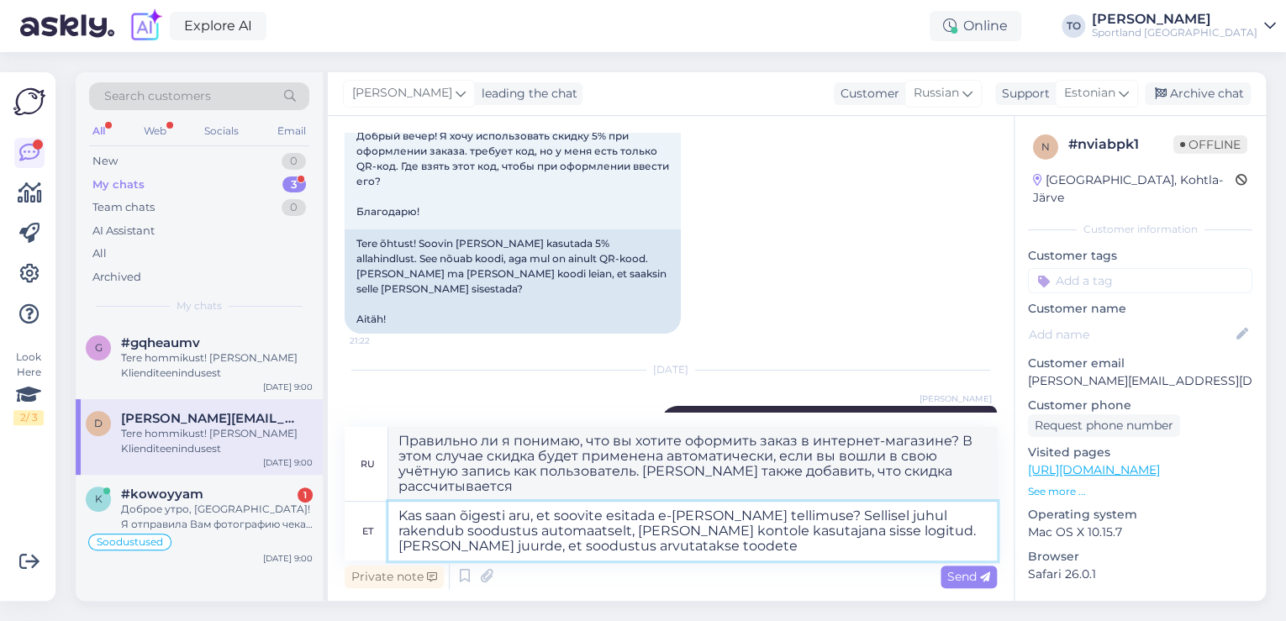
type textarea "Kas saan õigesti aru, et soovite esitada e-[PERSON_NAME] tellimuse? Sellisel ju…"
type textarea "Правильно ли я понимаю, что вы хотите оформить заказ в интернет-магазине? В это…"
type textarea "Kas saan õigesti aru, et soovite esitada e-[PERSON_NAME] tellimuse? Sellisel ju…"
type textarea "Правильно ли я понимаю, что вы хотите оформить заказ в интернет-магазине? В это…"
type textarea "Kas saan õigesti aru, et soovite esitada e-[PERSON_NAME] tellimuse? Sellisel ju…"
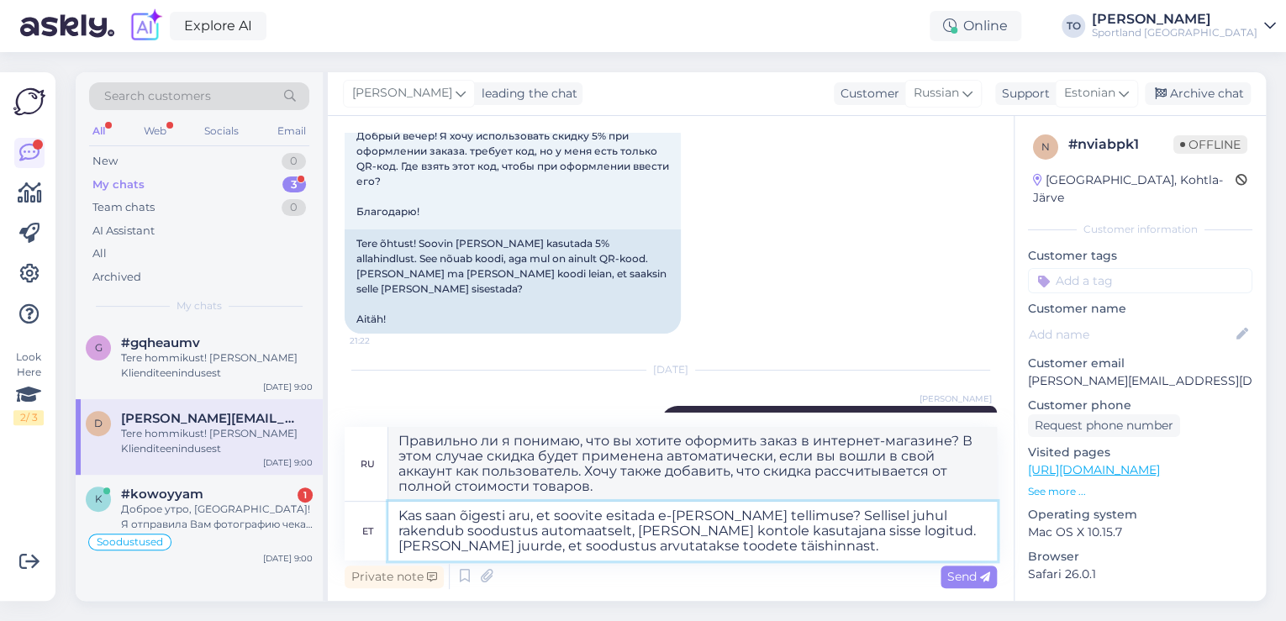
type textarea "Правильно ли я понимаю, что вы хотите оформить заказ в интернет-магазине? В это…"
type textarea "Kas saan õigesti aru, et soovite esitada e-[PERSON_NAME] tellimuse? Sellisel ju…"
type textarea "Правильно ли я понимаю, что вы хотите оформить заказ в интернет-магазине? В это…"
type textarea "Kas saan õigesti aru, et soovite esitada e-[PERSON_NAME] tellimuse? Sellisel ju…"
type textarea "Правильно ли я понимаю, что вы хотите оформить заказ в интернет-магазине? В это…"
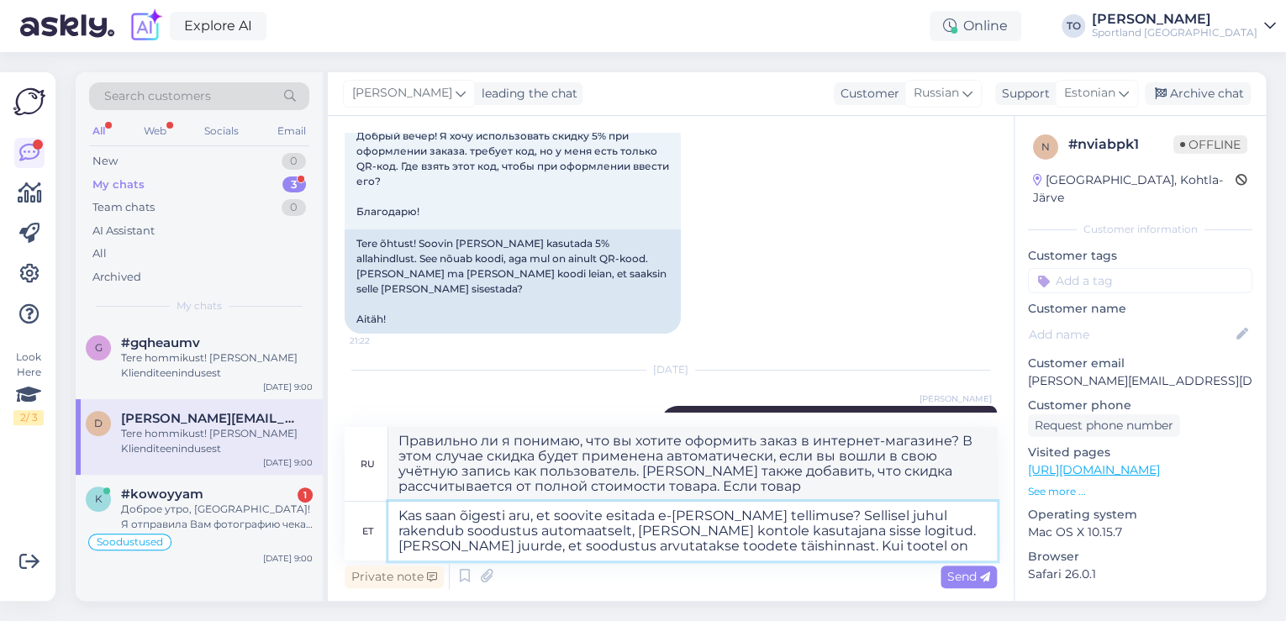
type textarea "Kas saan õigesti aru, et soovite esitada e-[PERSON_NAME] tellimuse? Sellisel ju…"
type textarea "Правильно ли я понимаю, что вы хотите оформить заказ в интернет-магазине? В это…"
type textarea "Kas saan õigesti aru, et soovite esitada e-[PERSON_NAME] tellimuse? Sellisel ju…"
type textarea "Правильно ли я понимаю, что вы хотите оформить заказ в интернет-магазине? В это…"
type textarea "Kas saan õigesti aru, et soovite esitada e-[PERSON_NAME] tellimuse? Sellisel ju…"
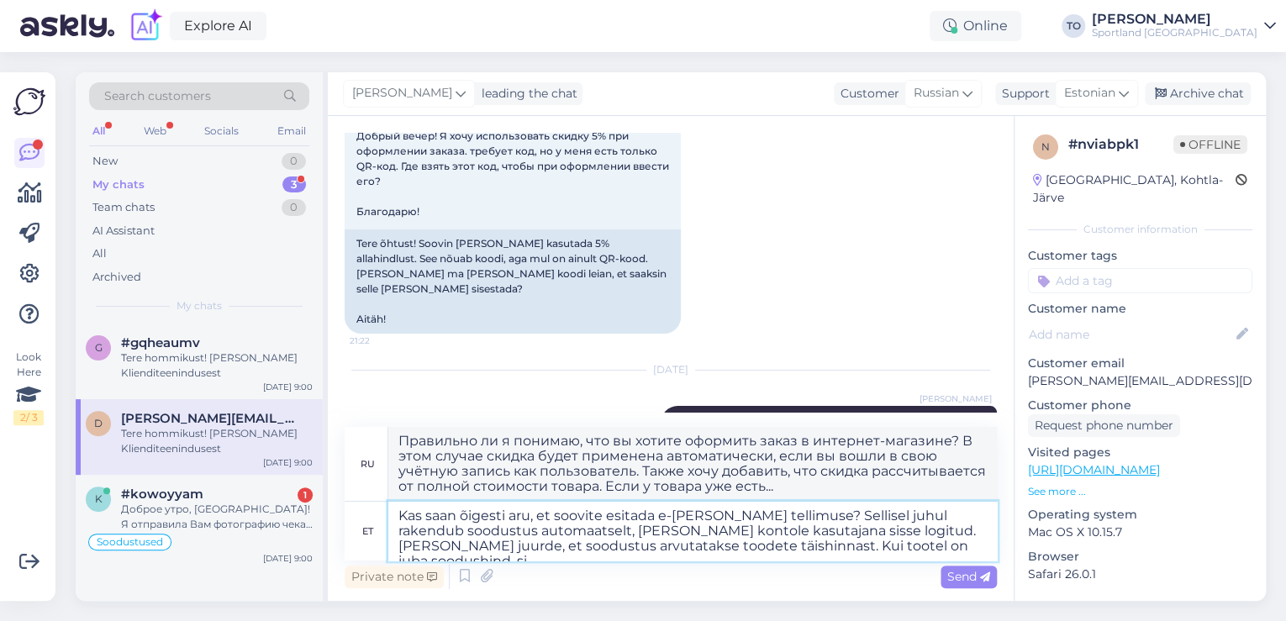
type textarea "Правильно ли я понимаю, что вы хотите оформить заказ в интернет-магазине? В это…"
type textarea "Kas saan õigesti aru, et soovite esitada e-[PERSON_NAME] tellimuse? Sellisel ju…"
type textarea "Правильно ли я понимаю, что вы хотите оформить заказ в интернет-магазине? В это…"
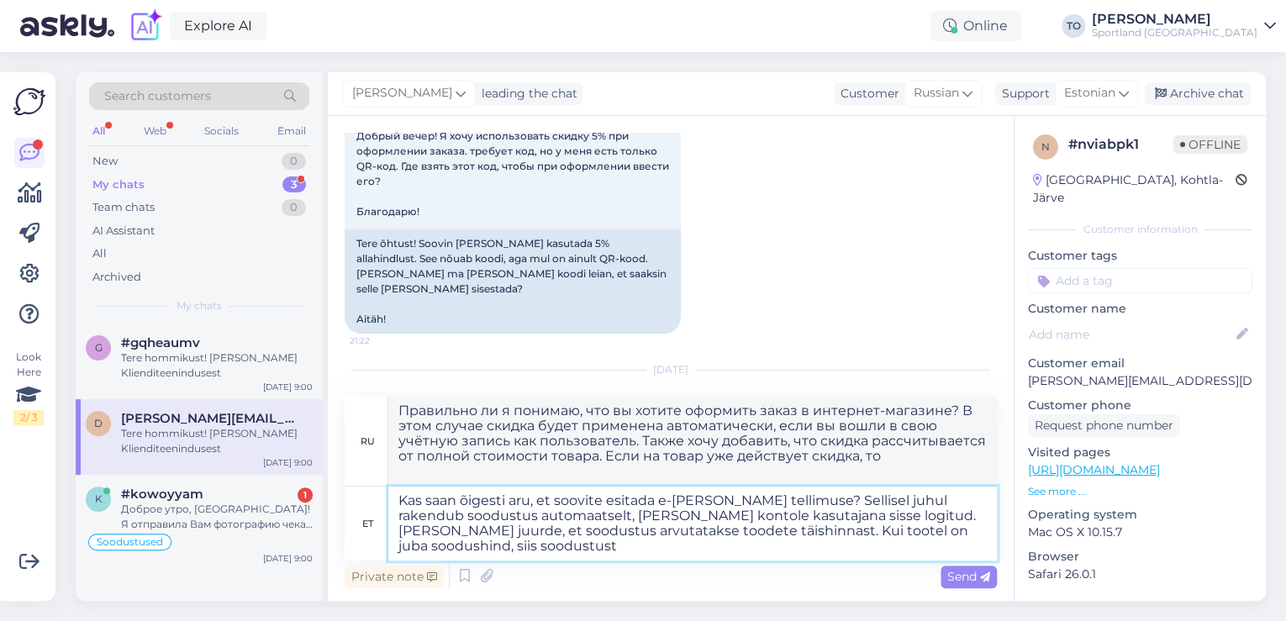
type textarea "Kas saan õigesti aru, et soovite esitada e-[PERSON_NAME] tellimuse? Sellisel ju…"
type textarea "Правильно ли я понимаю, что вы хотите оформить заказ в интернет-магазине? В это…"
type textarea "Kas saan õigesti aru, et soovite esitada e-[PERSON_NAME] tellimuse? Sellisel ju…"
type textarea "Правильно ли я понимаю, что вы хотите оформить заказ в интернет-магазине? В это…"
type textarea "Kas saan õigesti aru, et soovite esitada e-[PERSON_NAME] tellimuse? Sellisel ju…"
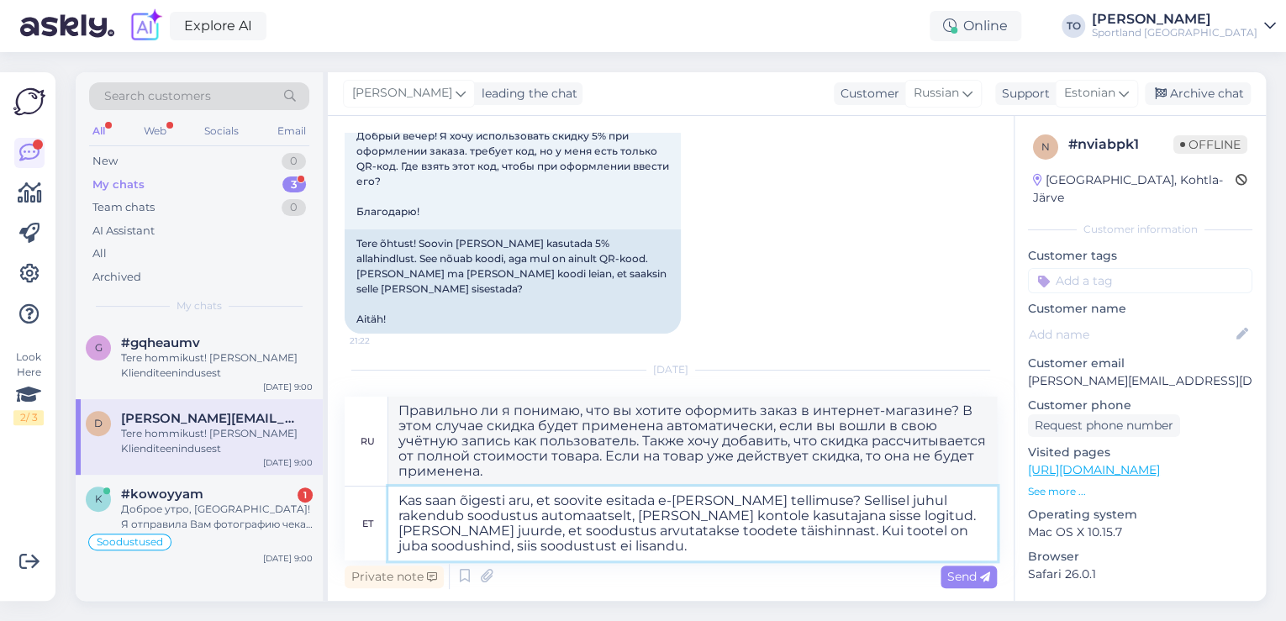
type textarea "Правильно ли я понимаю, что вы хотите оформить заказ в интернет-магазине? В это…"
type textarea "Kas saan õigesti aru, et soovite esitada e-[PERSON_NAME] tellimuse? Sellisel ju…"
click at [984, 571] on span "Send" at bounding box center [968, 576] width 43 height 15
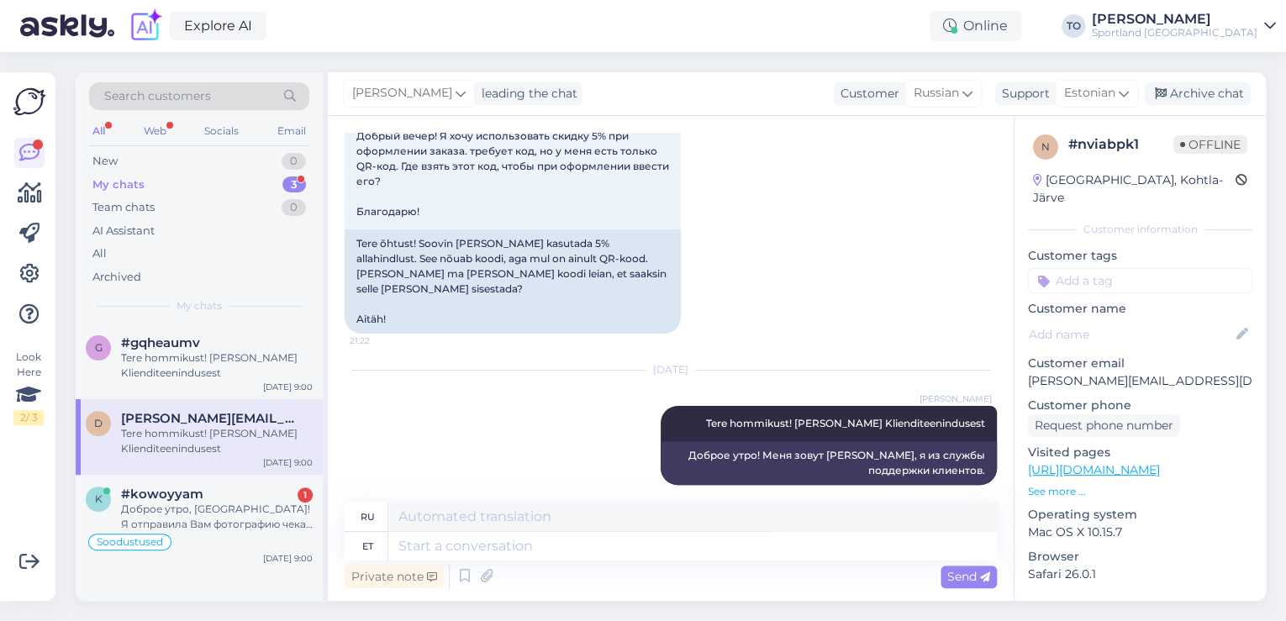
scroll to position [340, 0]
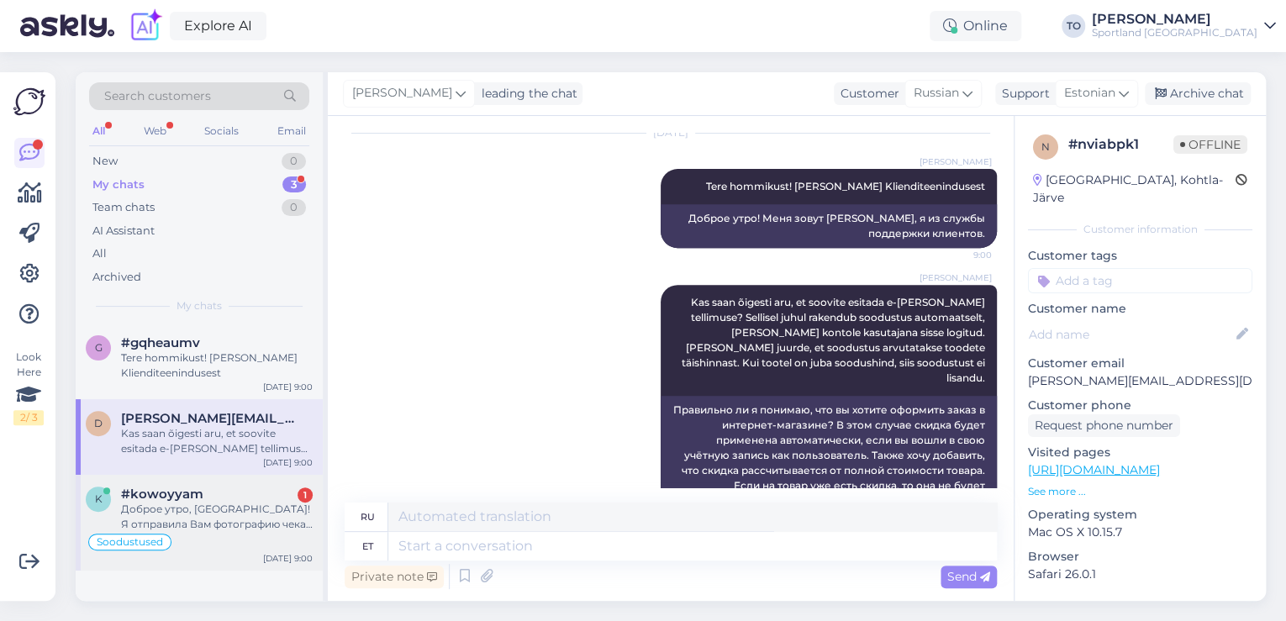
click at [298, 488] on div "#kowoyyam 1" at bounding box center [217, 494] width 192 height 15
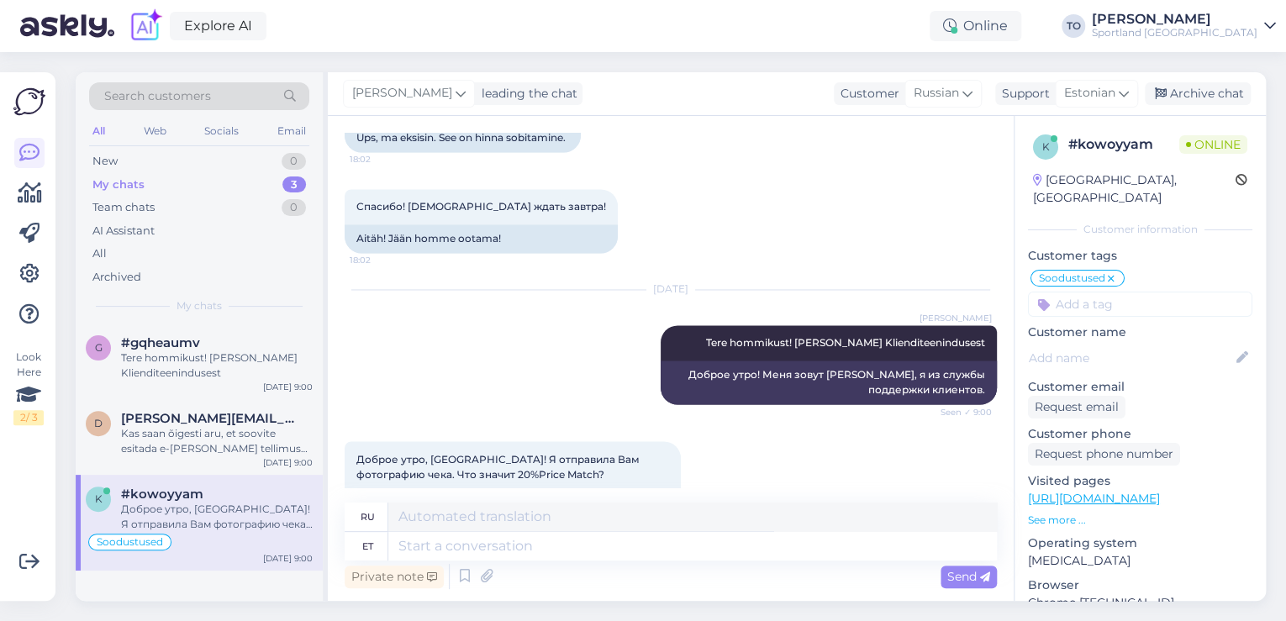
scroll to position [1399, 0]
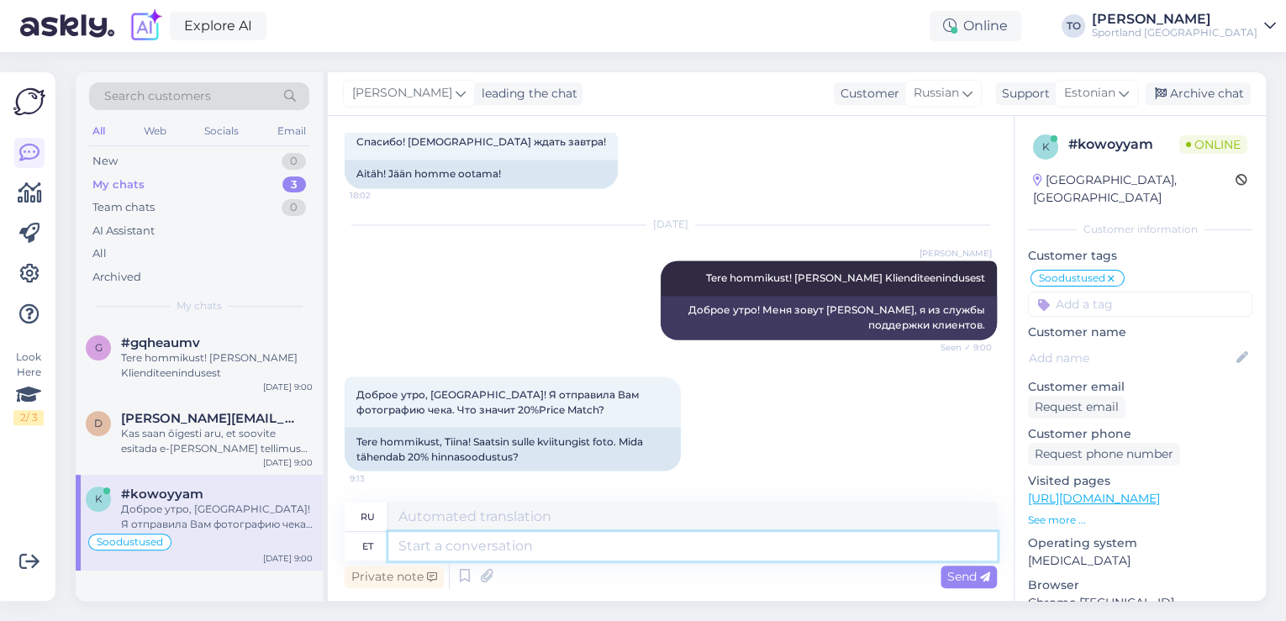
click at [693, 559] on textarea at bounding box center [692, 546] width 609 height 29
click at [691, 551] on textarea at bounding box center [692, 546] width 609 height 29
type textarea "Peaksin"
type textarea "Я должен"
type textarea "Peaksin seda"
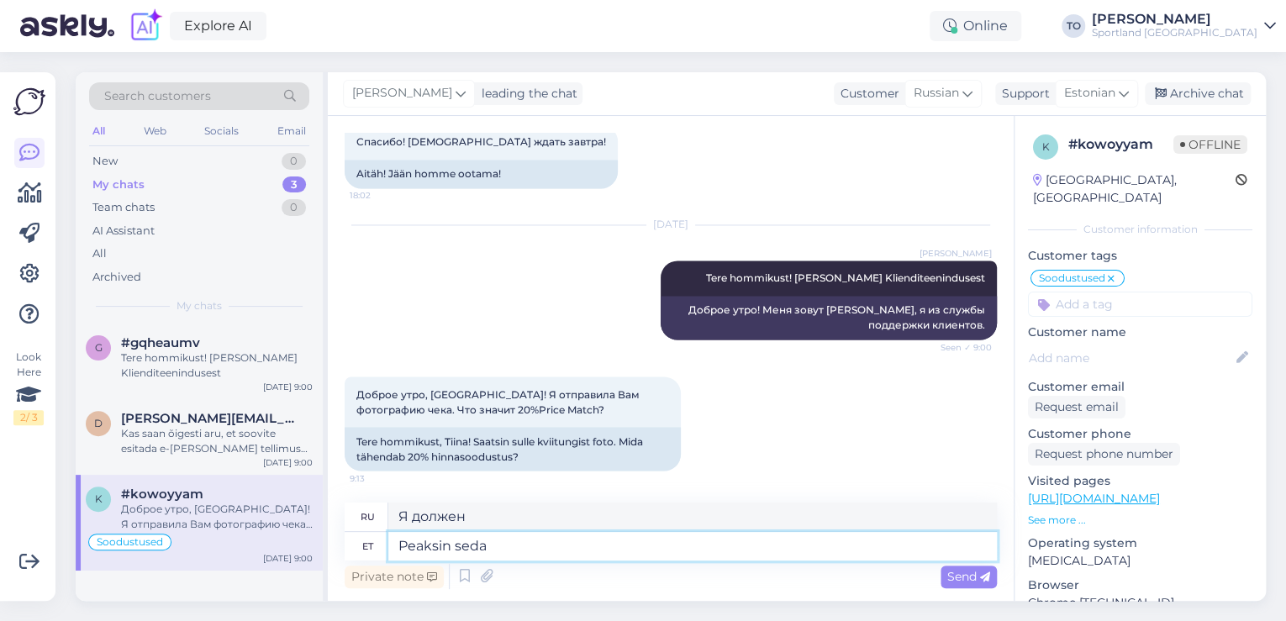
type textarea "Я должен это сделать."
type textarea "Peaksin seda veidi"
type textarea "Мне следует сделать это немного."
type textarea "Peaksin seda veidi lähemalt"
type textarea "Мне следует взглянуть на это повнимательнее."
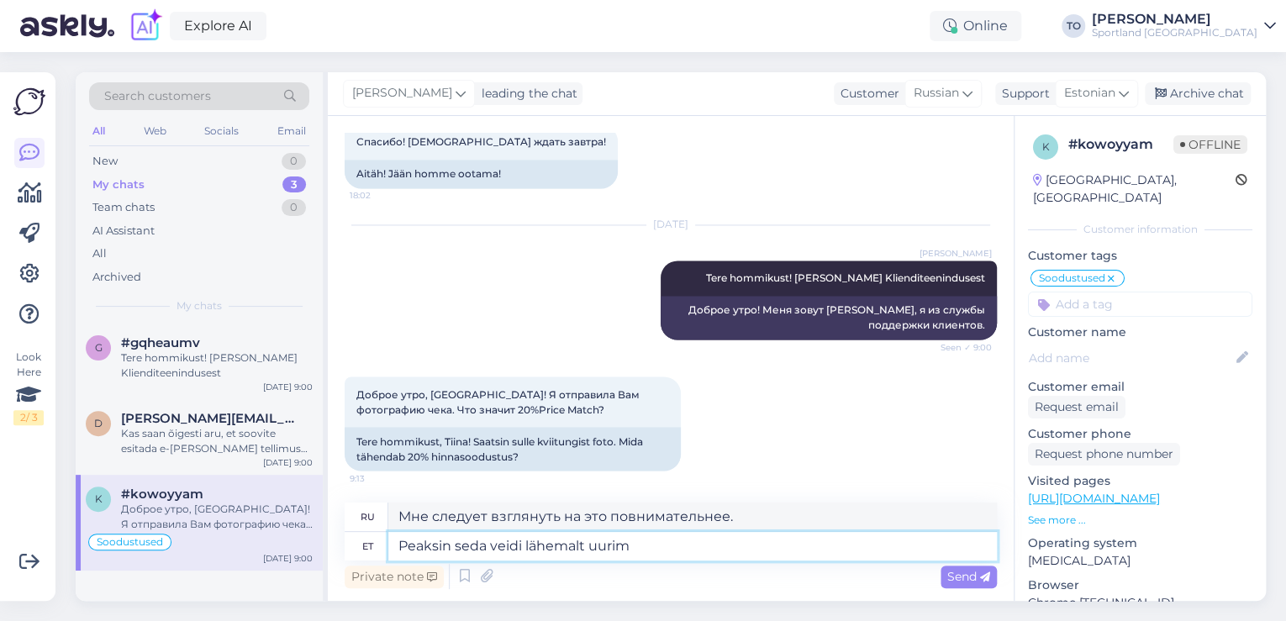
type textarea "Peaksin seda veidi lähemalt uurima"
type textarea "Мне следует изучить этот вопрос немного подробнее."
type textarea "Peaksin seda veidi lähemalt uurima. Kas"
type textarea "Мне следует изучить это немного подробнее."
type textarea "Peaksin seda veidi lähemalt uurima. Kas Teile s"
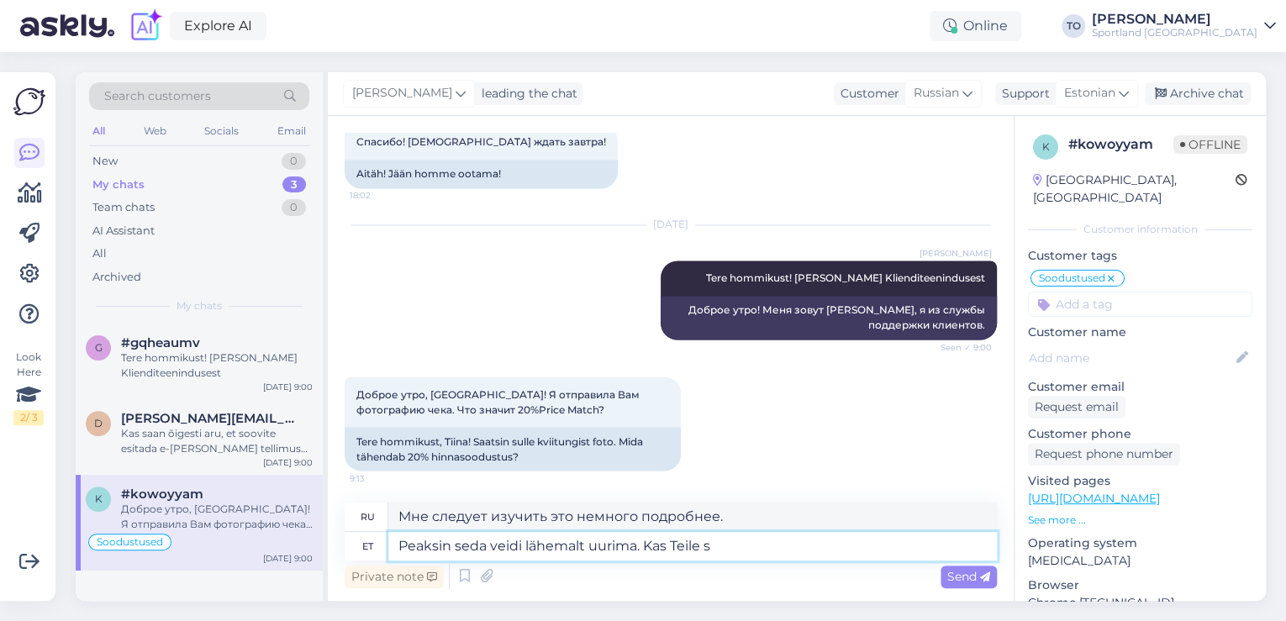
type textarea "Мне стоит изучить это немного подробнее. Вы"
type textarea "Peaksin seda veidi lähemalt uurima. Kas Teile sobib,"
type textarea "Мне стоит изучить этот вопрос подробнее. Вас это не затруднит?"
type textarea "Peaksin seda veidi lähemalt uurima. Kas Teile sobib, kui"
type textarea "Мне стоит изучить этот вопрос подробнее. Ничего, если..."
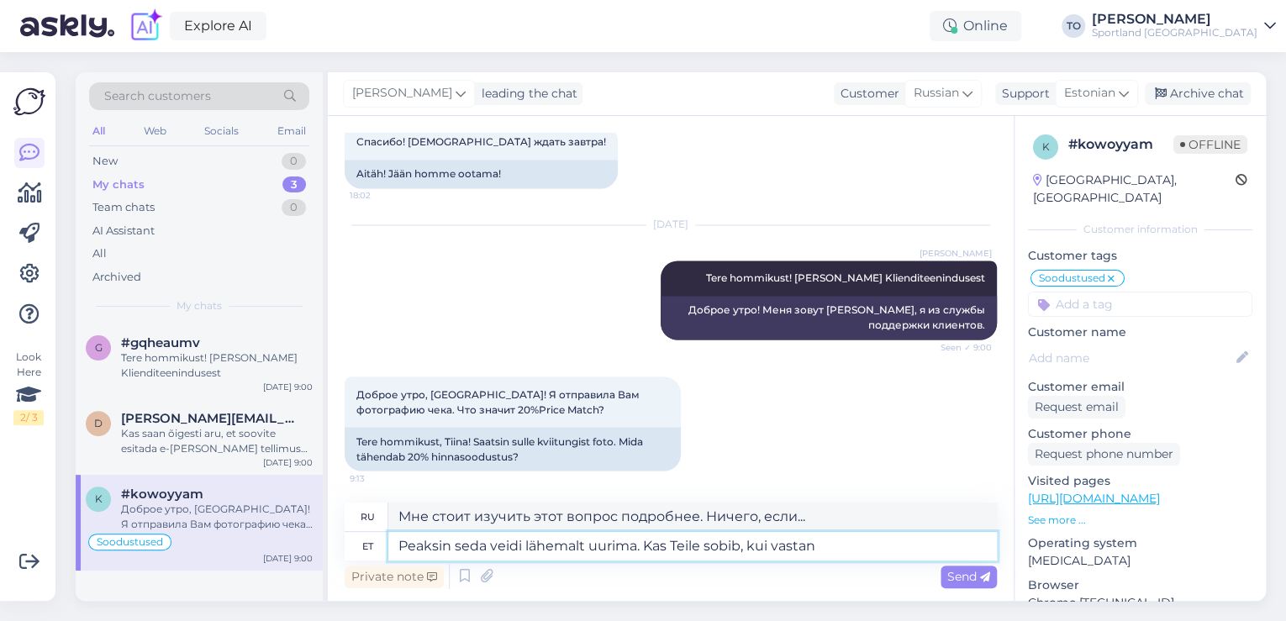
type textarea "Peaksin seda veidi lähemalt uurima. Kas Teile sobib, kui vastan"
type textarea "Мне нужно разобраться в этом подробнее. Вы не против, если я отвечу?"
type textarea "Peaksin seda veidi lähemalt uurima. Kas Teile sobib, kui vastan Teul"
type textarea "Мне нужно разобраться в этом подробнее. Не возражаете, если я отвечу [PERSON_NA…"
type textarea "Peaksin seda veidi lähemalt uurima. Kas Teile sobib, kui vastan Teile mei"
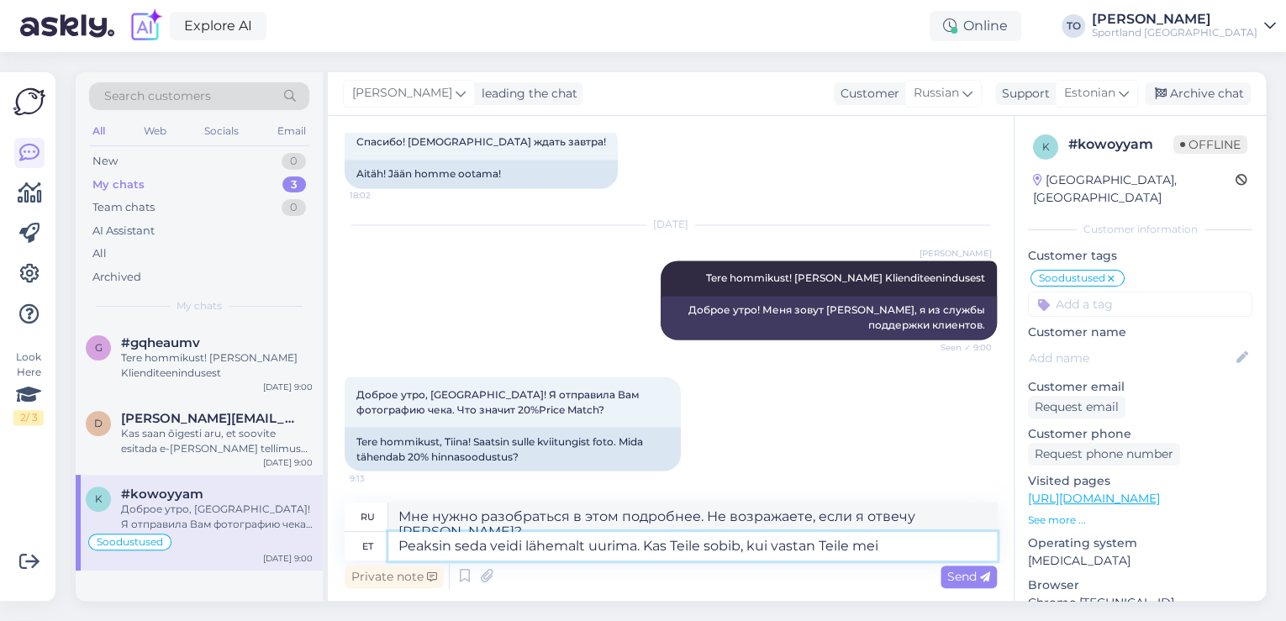
type textarea "Мне нужно разобраться в этом подробнее. Не возражаете, если я вам отвечу?"
type textarea "Peaksin seda veidi lähemalt uurima. Kas Teile sobib, kui vastan Teile meilile, …"
type textarea "Мне нужно разобраться в этом подробнее. Не возражаете, если я отвечу на ваше пи…"
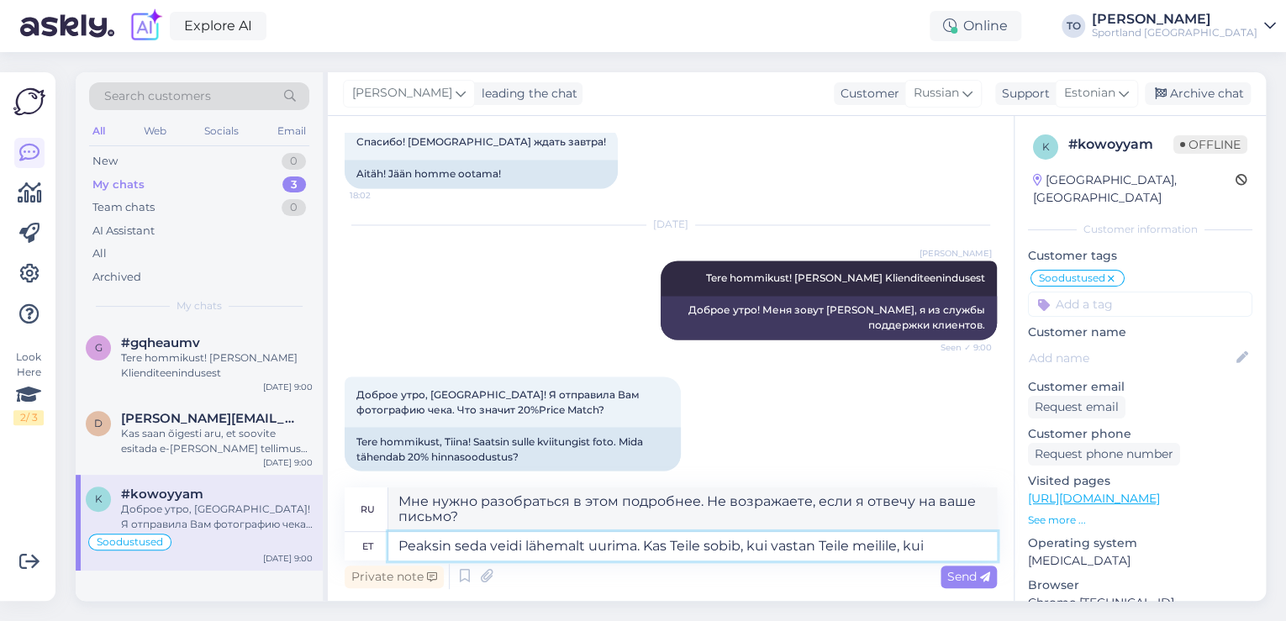
type textarea "Peaksin seda veidi lähemalt uurima. Kas Teile sobib, kui vastan Teile meilile, …"
type textarea "Мне нужно изучить этот вопрос подробнее. Не возражаете, если я отвечу на ваше п…"
type textarea "Peaksin seda veidi lähemalt uurima. Kas Teile sobib, kui vastan Teile meilile, …"
type textarea "Мне нужно разобраться в этом подробнее. [PERSON_NAME], если я отвечу на ваше пи…"
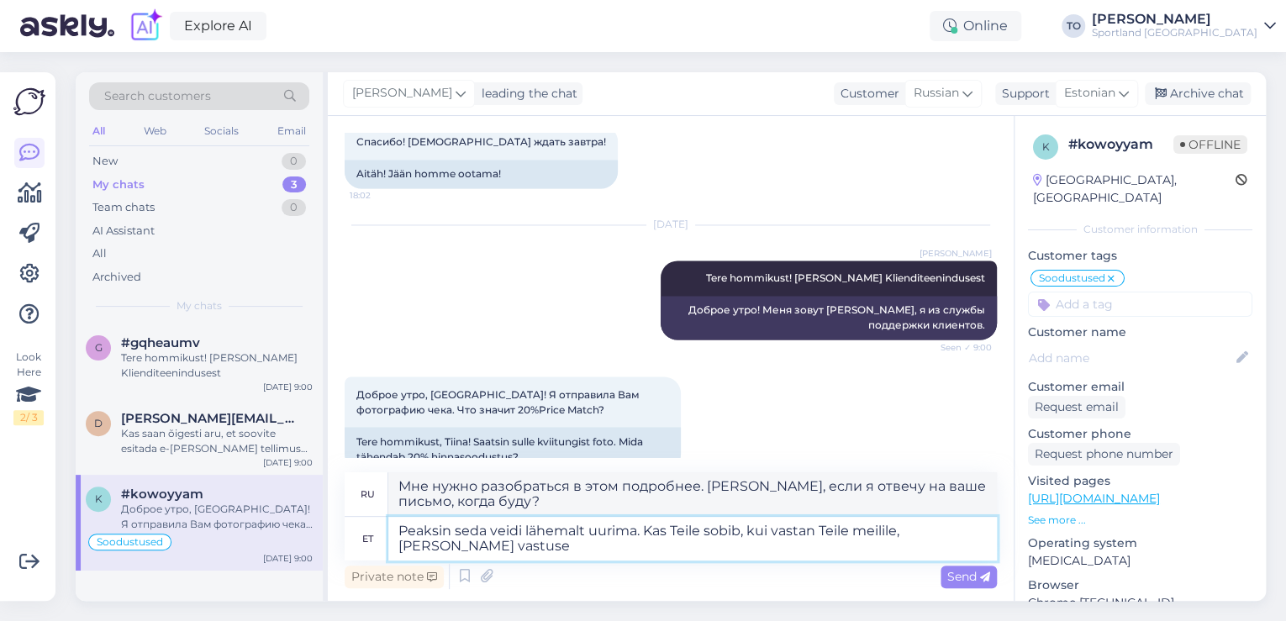
type textarea "Peaksin seda veidi lähemalt uurima. Kas Teile sobib, kui vastan Teile meilile, …"
type textarea "Мне нужно разобраться в этом подробнее. Не возражаете, если я отвечу на ваше пи…"
type textarea "Peaksin seda veidi lähemalt uurima. Kas Teile sobib, kui vastan Teile meilile, …"
type textarea "Мне нужно разобраться в этом подробнее. Ничего, если я отвечу на ваше письмо, к…"
click at [701, 528] on textarea "Peaksin seda veidi lähemalt uurima. Kas Teile sobib, kui vastan Teile meilile, …" at bounding box center [692, 539] width 609 height 44
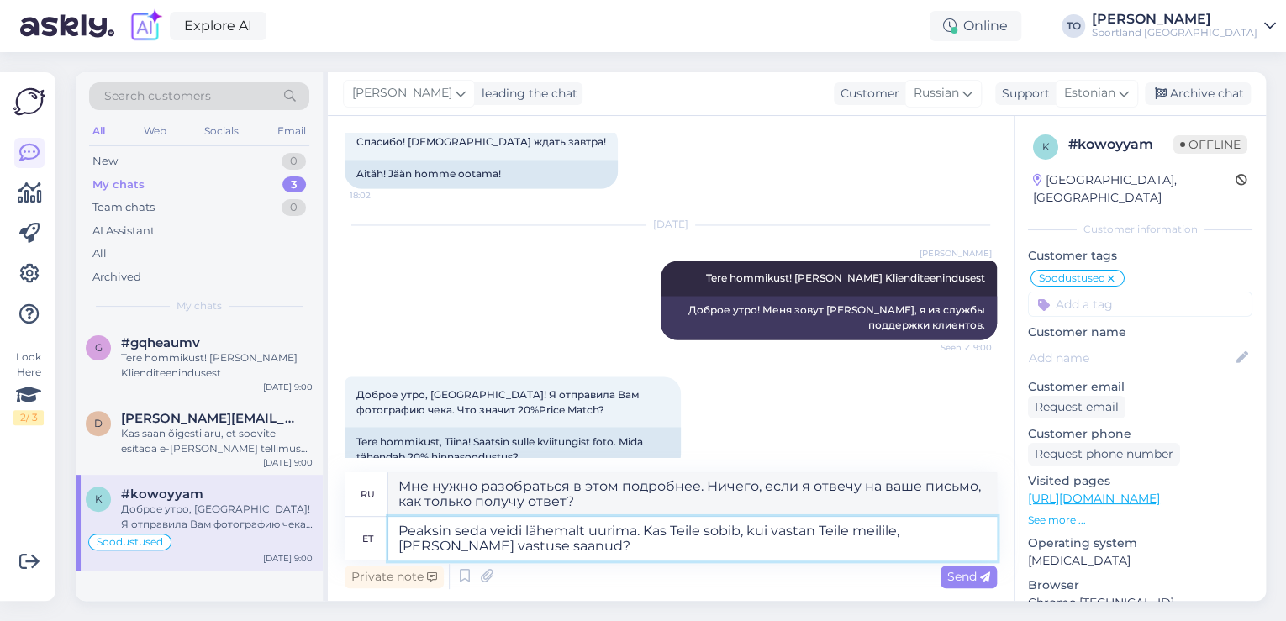
click at [861, 535] on textarea "Peaksin seda veidi lähemalt uurima. Kas Teile sobib, kui vastan Teile meilile, …" at bounding box center [692, 539] width 609 height 44
click at [853, 533] on textarea "Peaksin seda veidi lähemalt uurima. Kas Teile sobib, kui vastan Teile meilile, …" at bounding box center [692, 539] width 609 height 44
click at [888, 532] on textarea "Peaksin seda veidi lähemalt uurima. Kas Teile sobib, kui vastan Teile e-meilile…" at bounding box center [692, 539] width 609 height 44
click at [914, 533] on textarea "Peaksin seda veidi lähemalt uurima. Kas Teile sobib, kui vastan Teile e-mailile…" at bounding box center [692, 539] width 609 height 44
click at [910, 533] on textarea "Peaksin seda veidi lähemalt uurima. Kas Teile sobib, kui vastan Teile e-mailile…" at bounding box center [692, 539] width 609 height 44
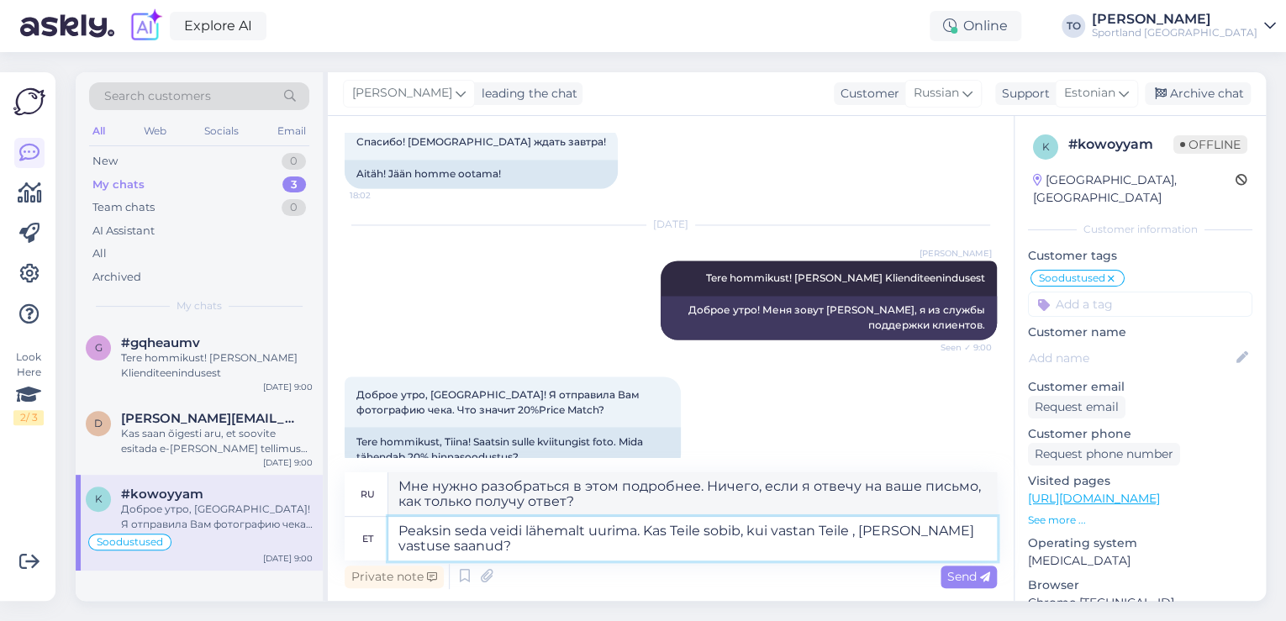
type textarea "Peaksin seda veidi lähemalt uurima. Kas Teile sobib, kui vastan Teile, [PERSON_…"
type textarea "Мне нужно разобраться в этом подробнее. Ничего, если я отвечу вам, как только п…"
type textarea "Peaksin seda veidi lähemalt uurima. Kas Teile sobib, kui vastan Teile [PERSON_N…"
type textarea "Мне нужно разобраться в этом подробнее. Ничего, если я отвечу вам по электронно…"
type textarea "Peaksin seda veidi lähemalt uurima. Kas Teile sobib, kui vastan Teile [PERSON_N…"
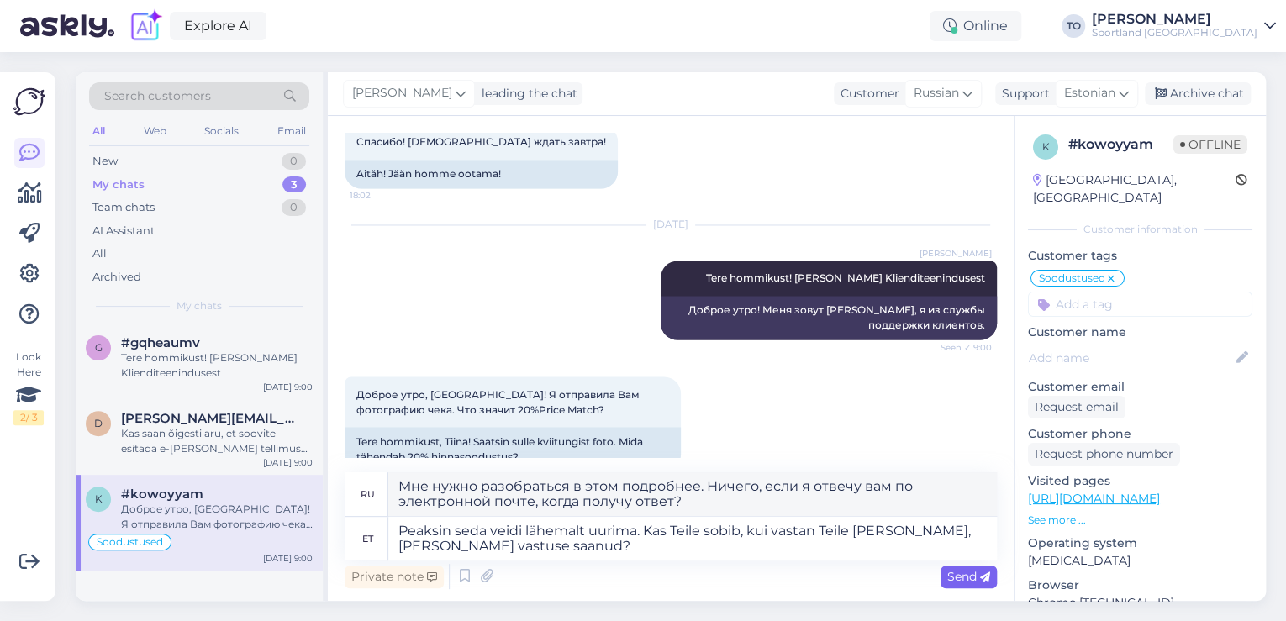
click at [956, 570] on span "Send" at bounding box center [968, 576] width 43 height 15
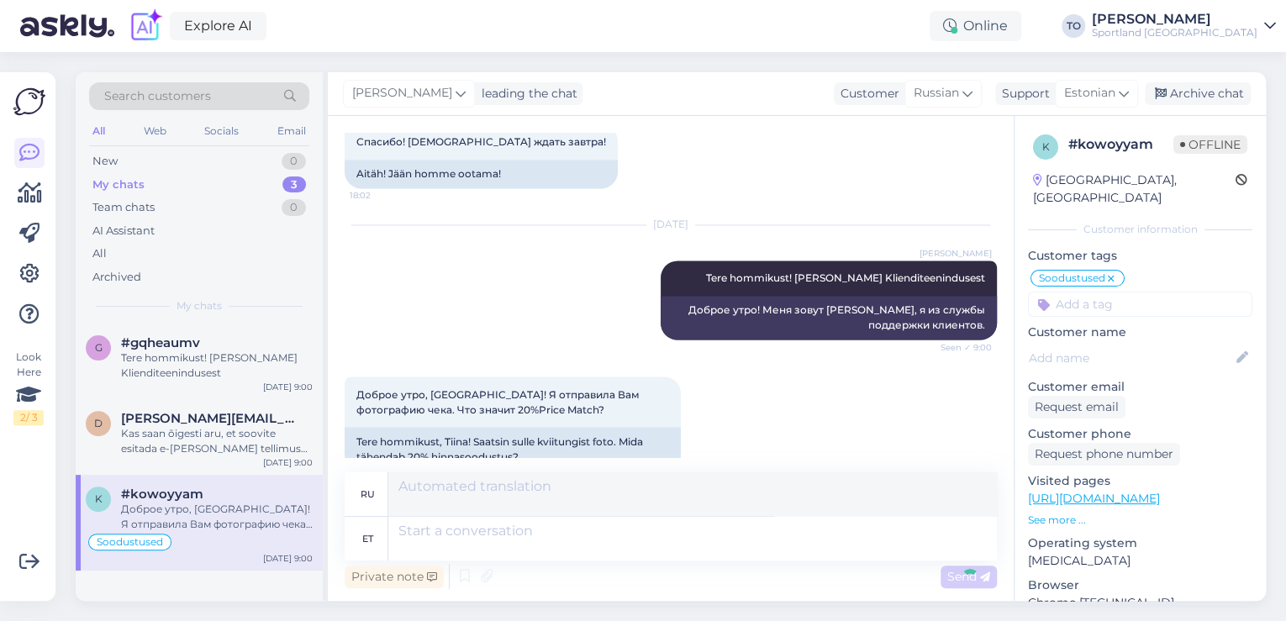
scroll to position [1531, 0]
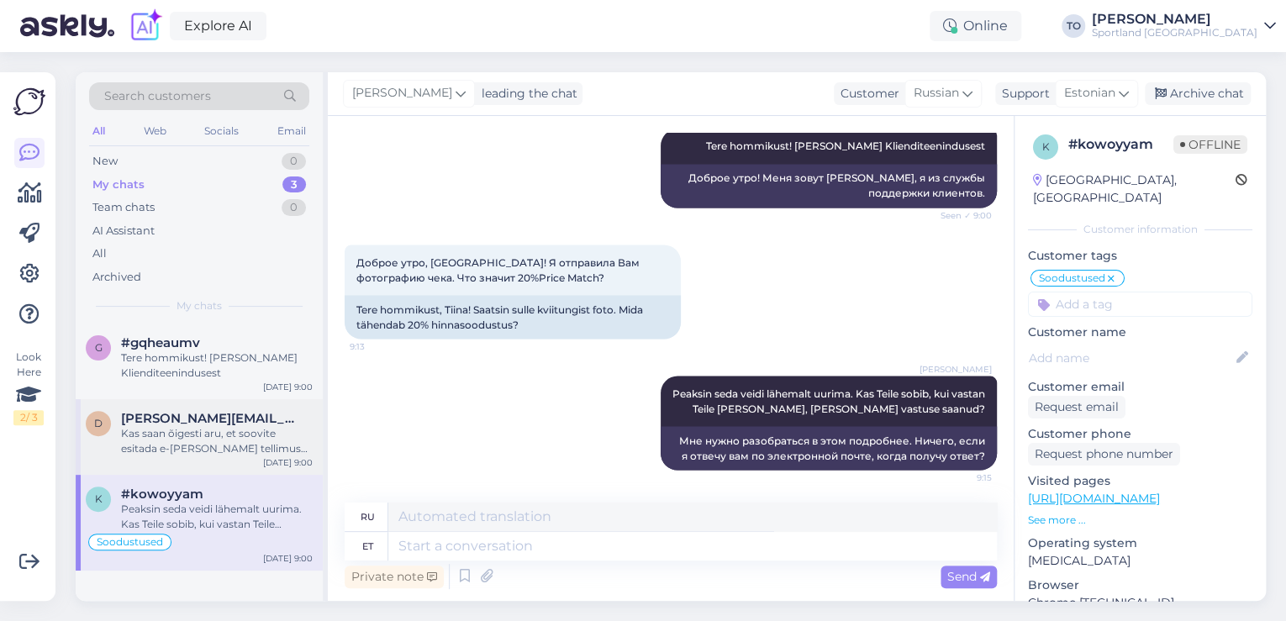
click at [196, 449] on div "Kas saan õigesti aru, et soovite esitada e-[PERSON_NAME] tellimuse? Sellisel ju…" at bounding box center [217, 441] width 192 height 30
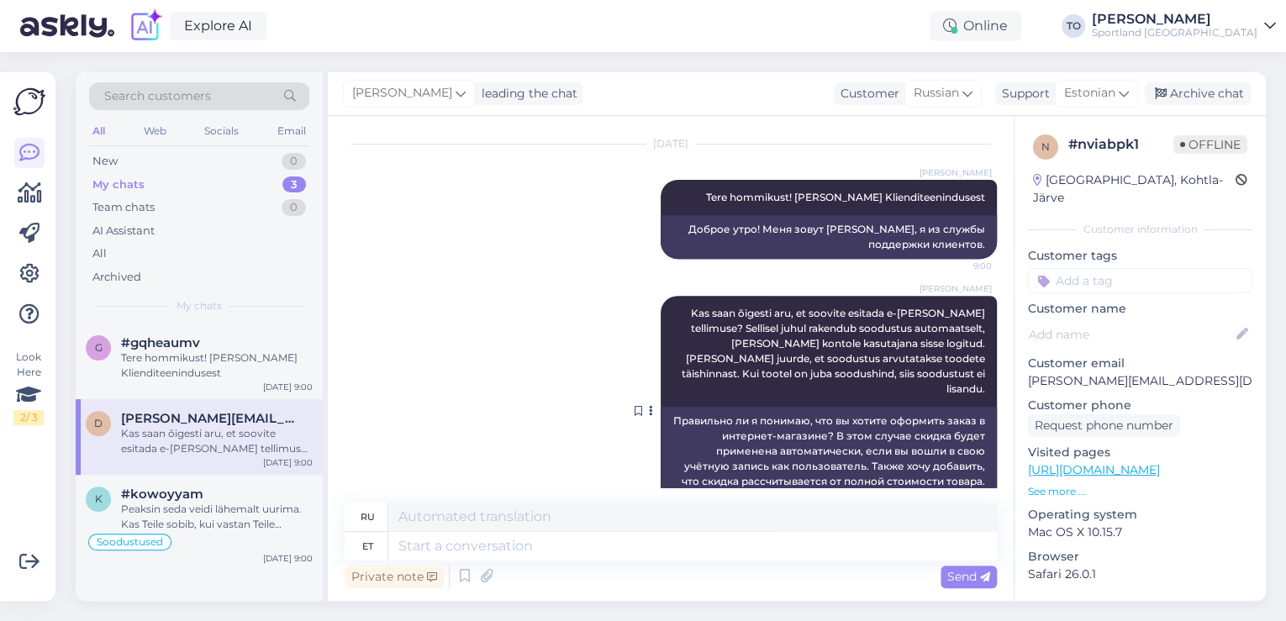
scroll to position [340, 0]
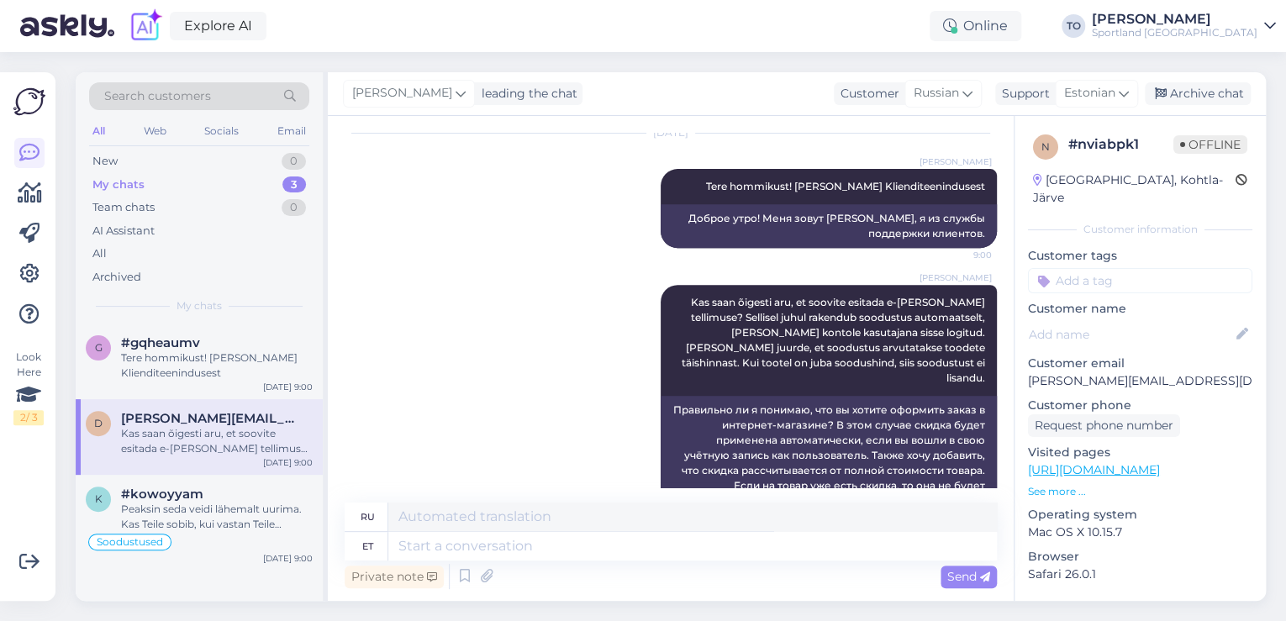
click at [1191, 268] on input at bounding box center [1140, 280] width 224 height 25
type input "soodus"
click at [1153, 320] on span "Soodustused" at bounding box center [1140, 325] width 66 height 10
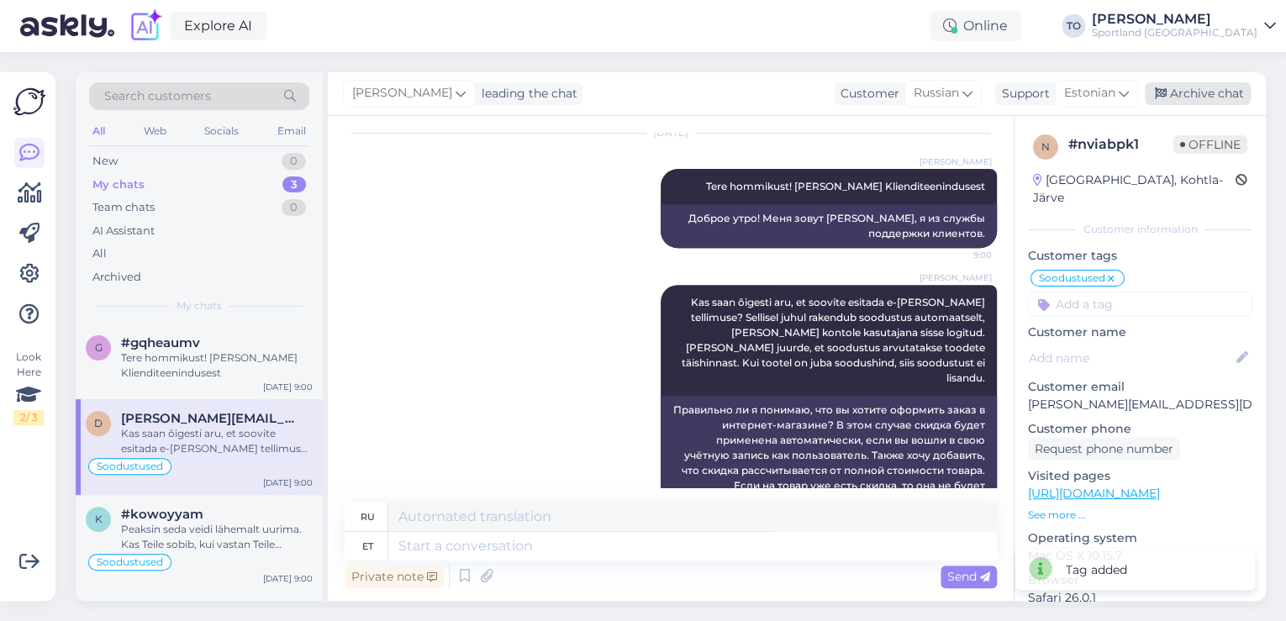
click at [1194, 87] on div "Archive chat" at bounding box center [1198, 93] width 106 height 23
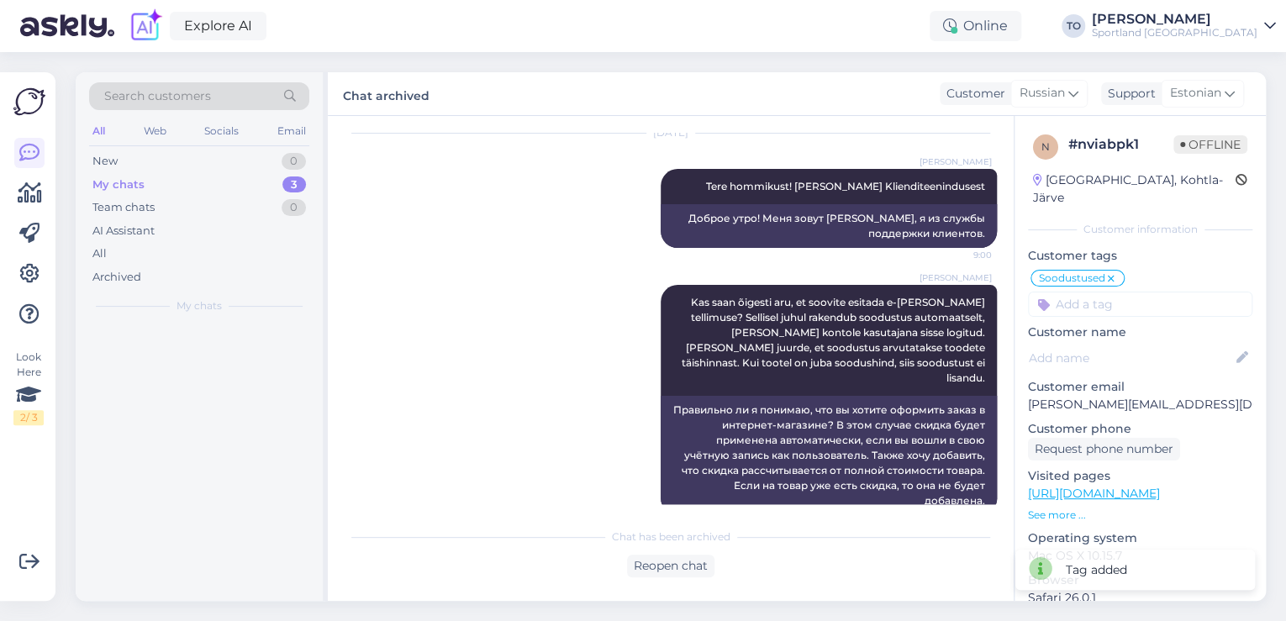
scroll to position [324, 0]
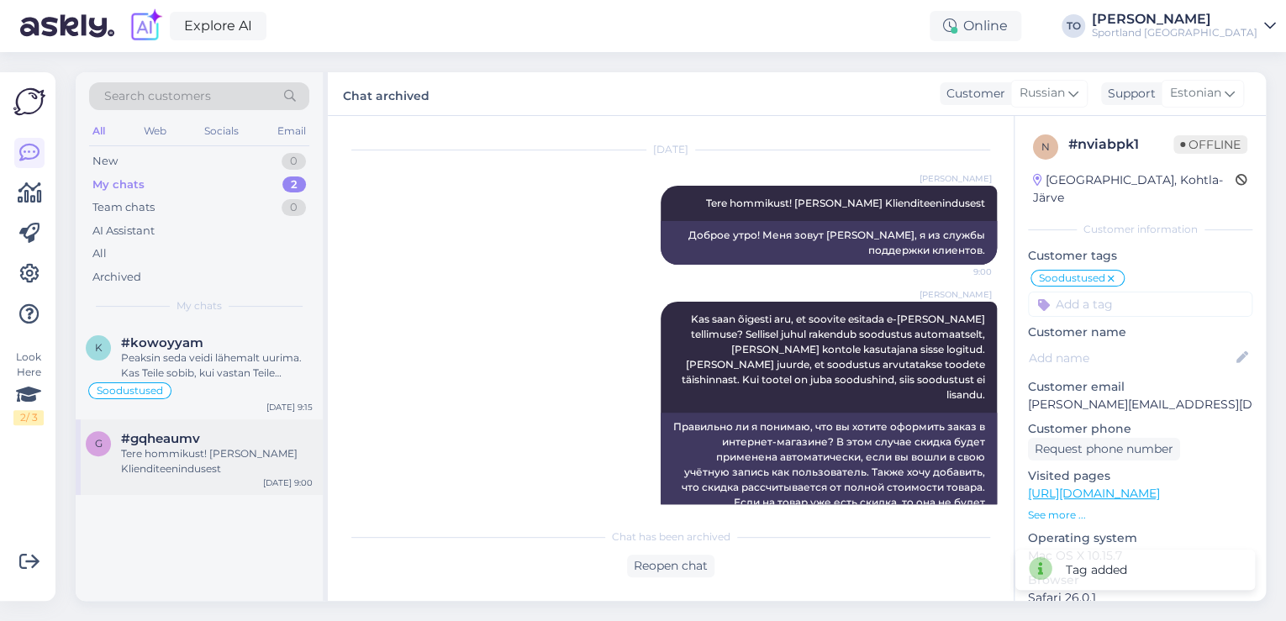
click at [225, 451] on div "Tere hommikust! [PERSON_NAME] Klienditeenindusest" at bounding box center [217, 461] width 192 height 30
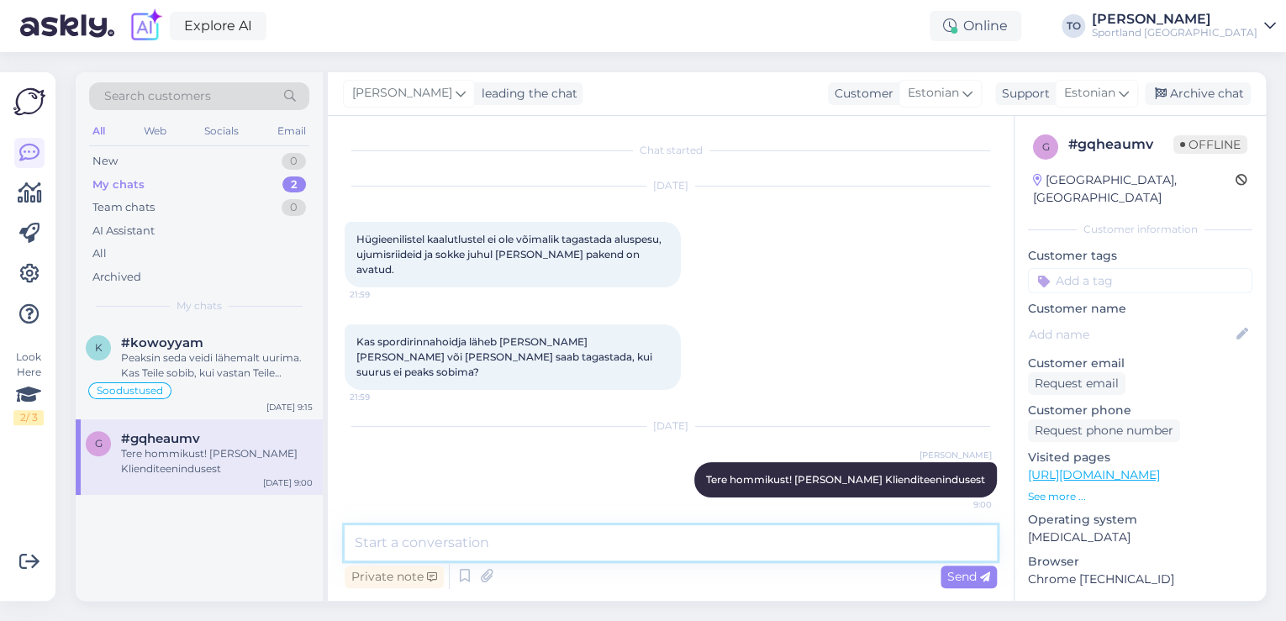
click at [522, 541] on textarea at bounding box center [671, 542] width 652 height 35
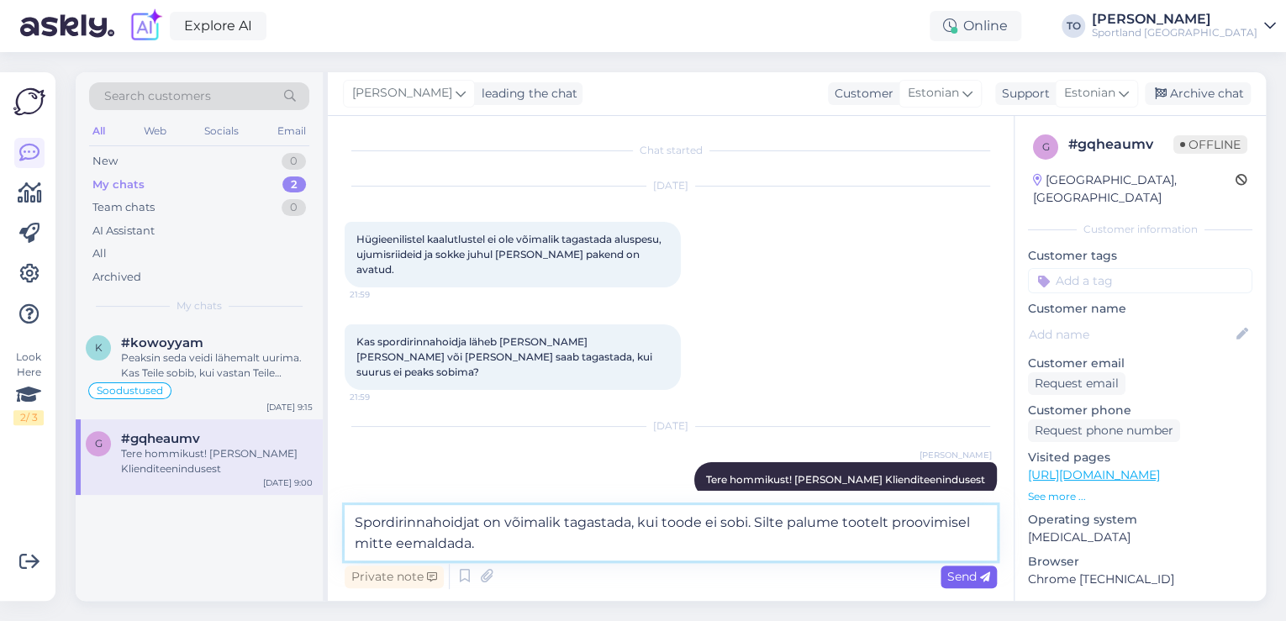
type textarea "Spordirinnahoidjat on võimalik tagastada, kui toode ei sobi. Silte palume toote…"
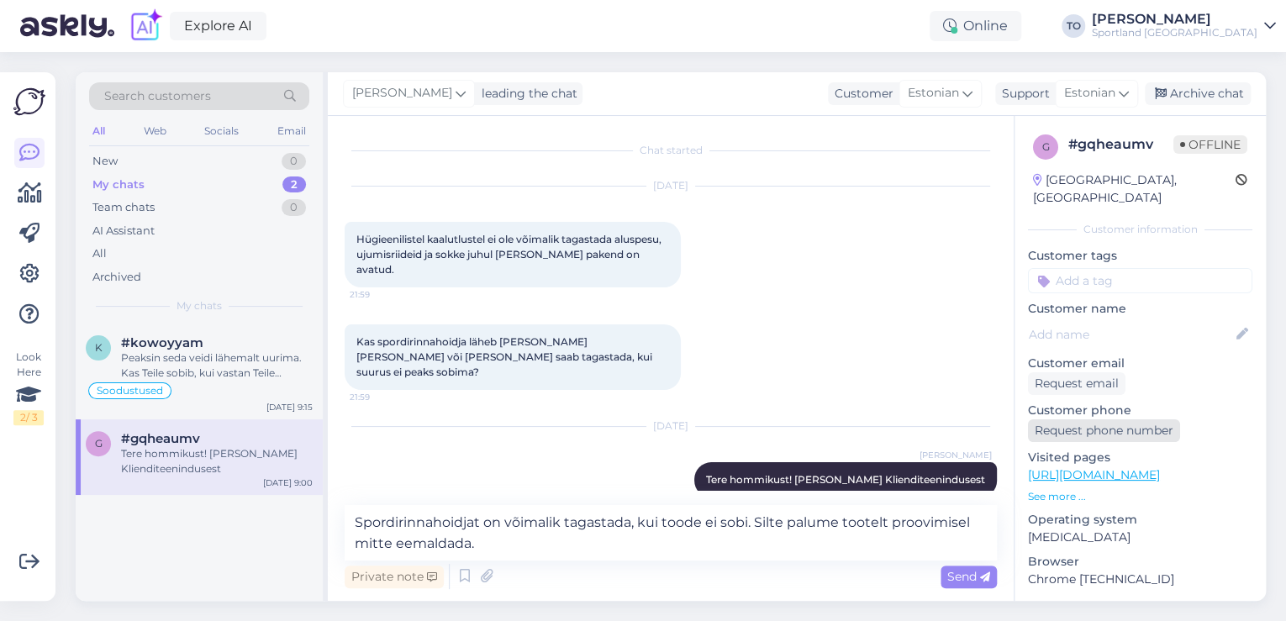
drag, startPoint x: 962, startPoint y: 572, endPoint x: 1079, endPoint y: 404, distance: 205.2
click at [962, 572] on span "Send" at bounding box center [968, 576] width 43 height 15
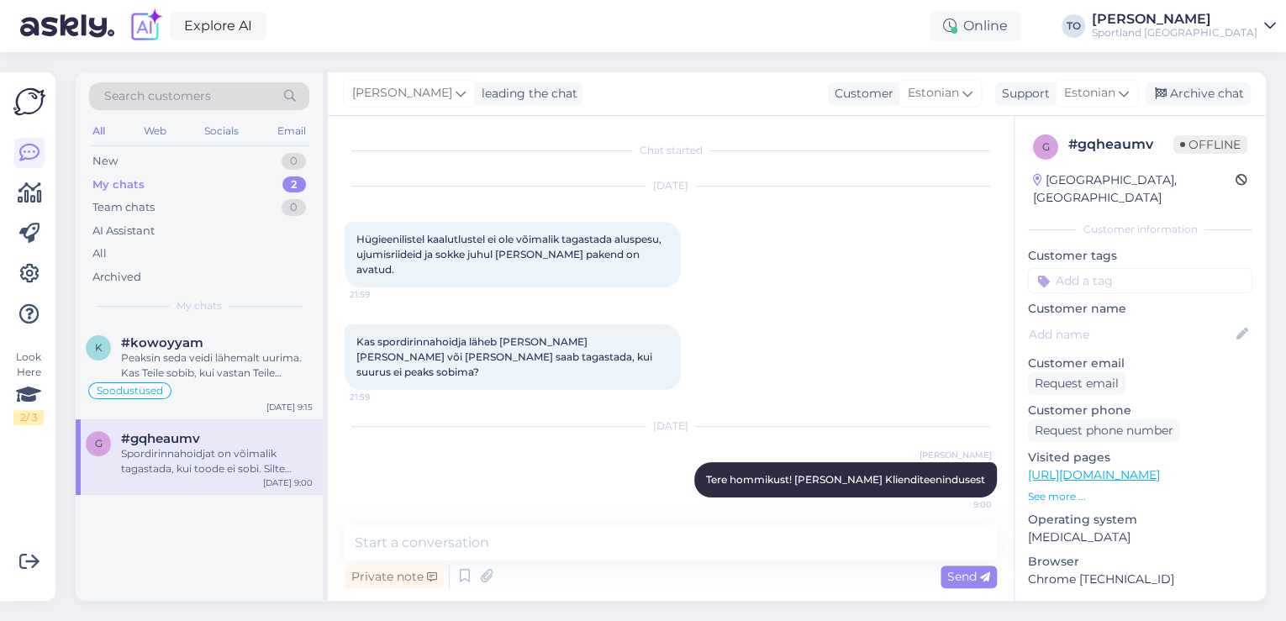
scroll to position [77, 0]
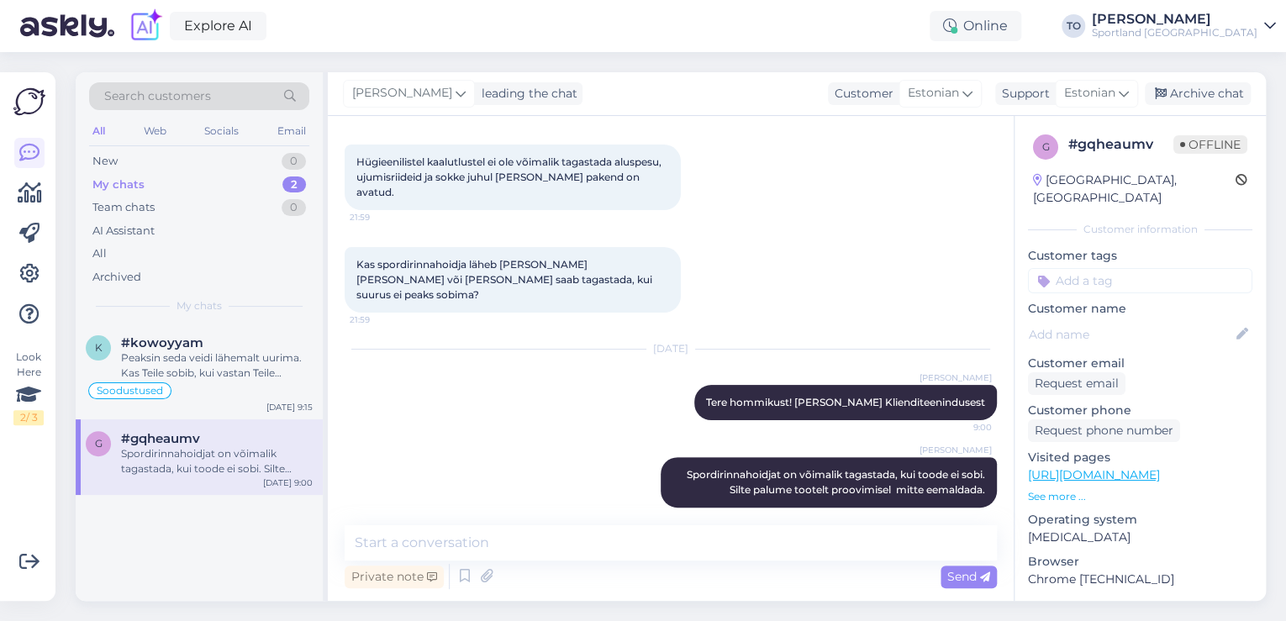
click at [1130, 268] on input at bounding box center [1140, 280] width 224 height 25
type input "tagasta"
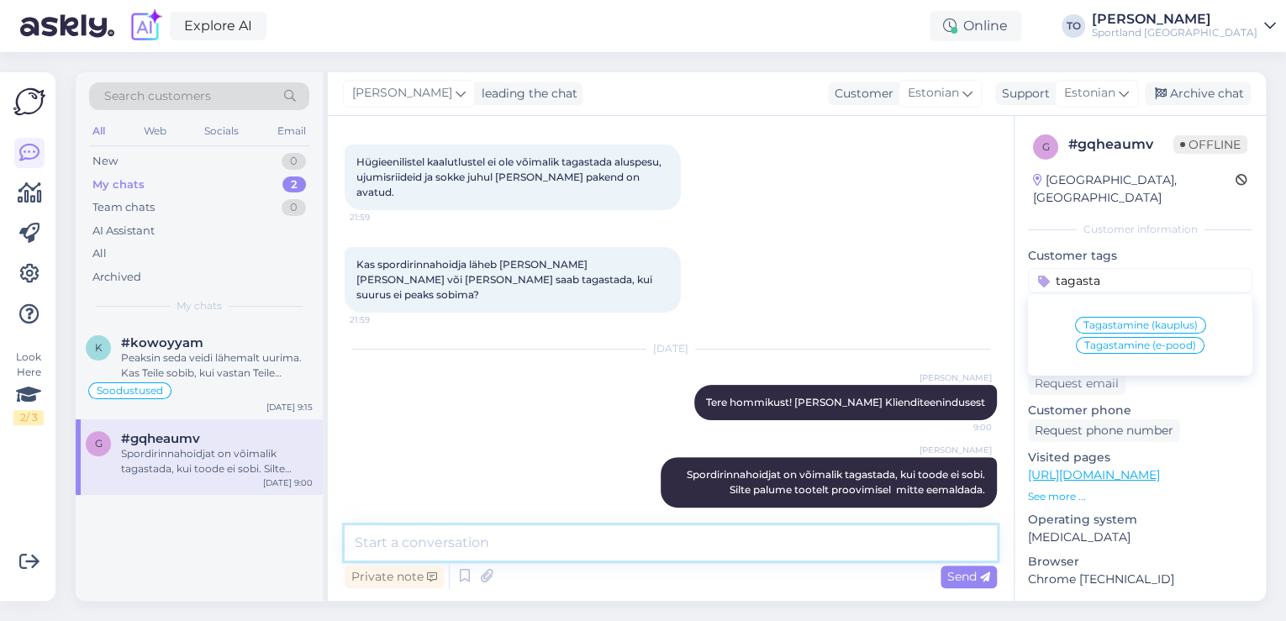
click at [643, 539] on textarea at bounding box center [671, 542] width 652 height 35
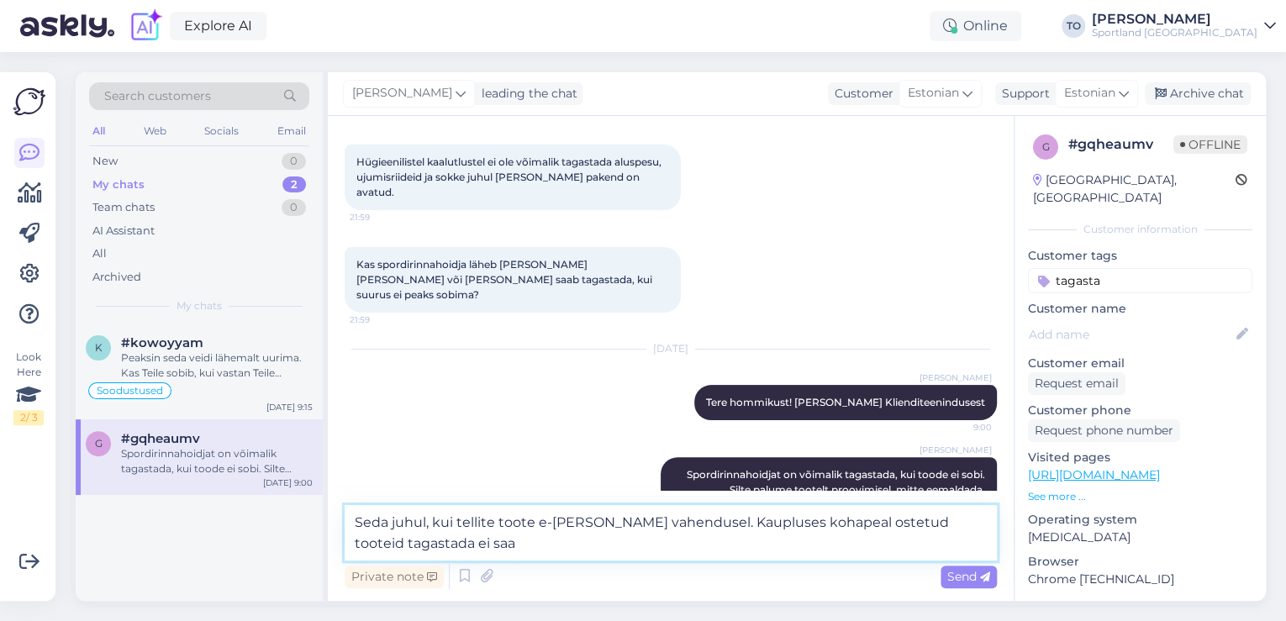
type textarea "Seda juhul, kui tellite toote e-[PERSON_NAME] vahendusel. Kaupluses kohapeal os…"
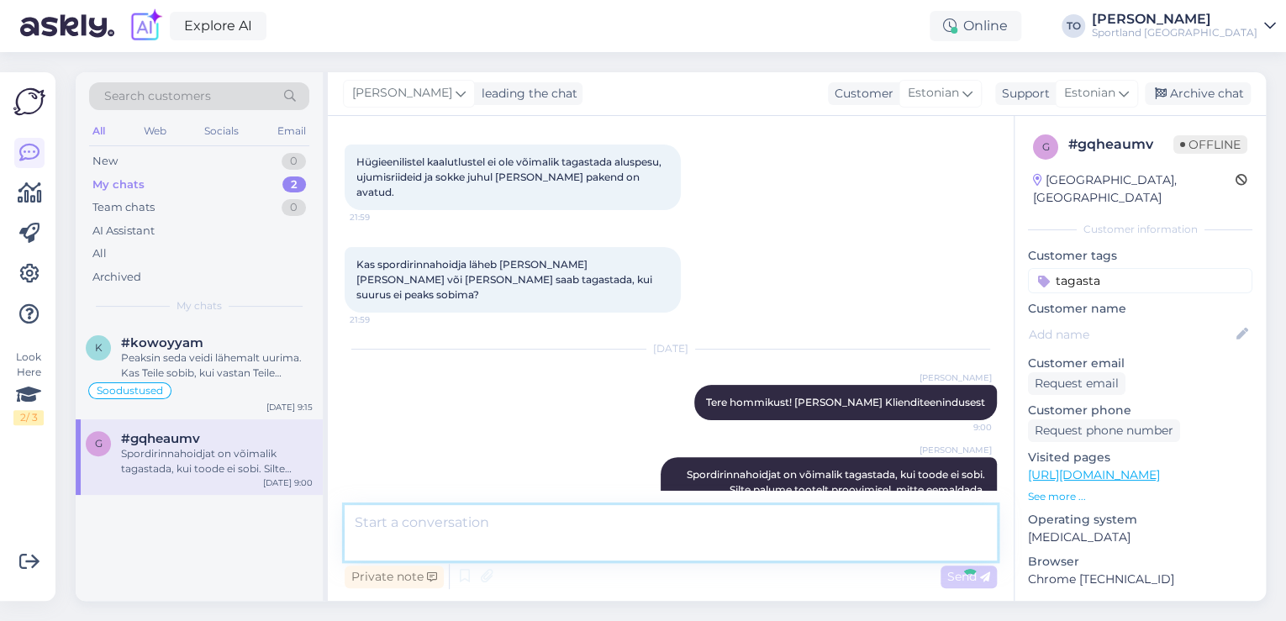
scroll to position [165, 0]
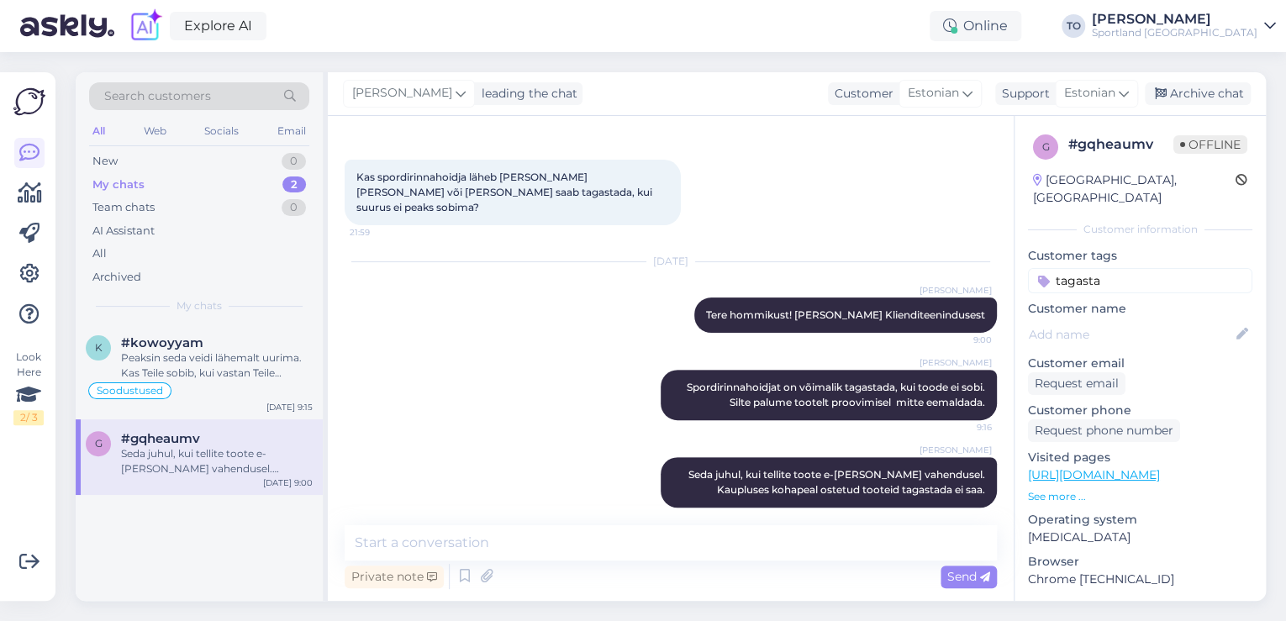
click at [1152, 268] on input "tagasta" at bounding box center [1140, 280] width 224 height 25
type input "tagastamin"
click at [1136, 340] on span "Tagastamine (e-pood)" at bounding box center [1140, 345] width 112 height 10
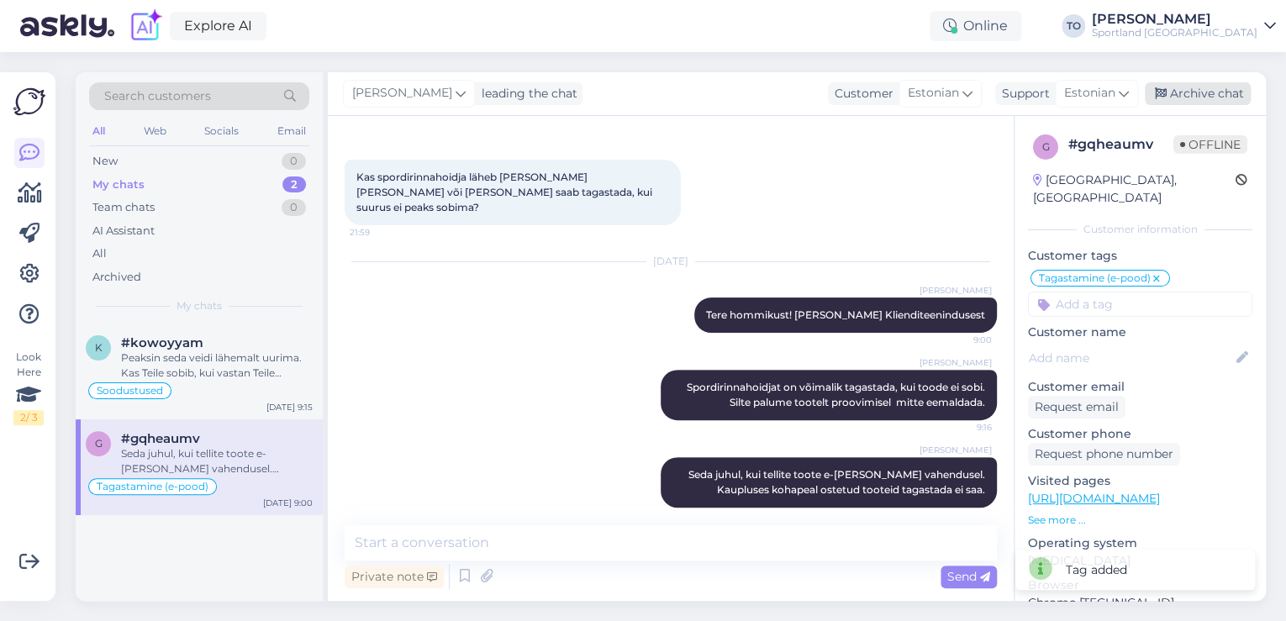
click at [1189, 95] on div "Archive chat" at bounding box center [1198, 93] width 106 height 23
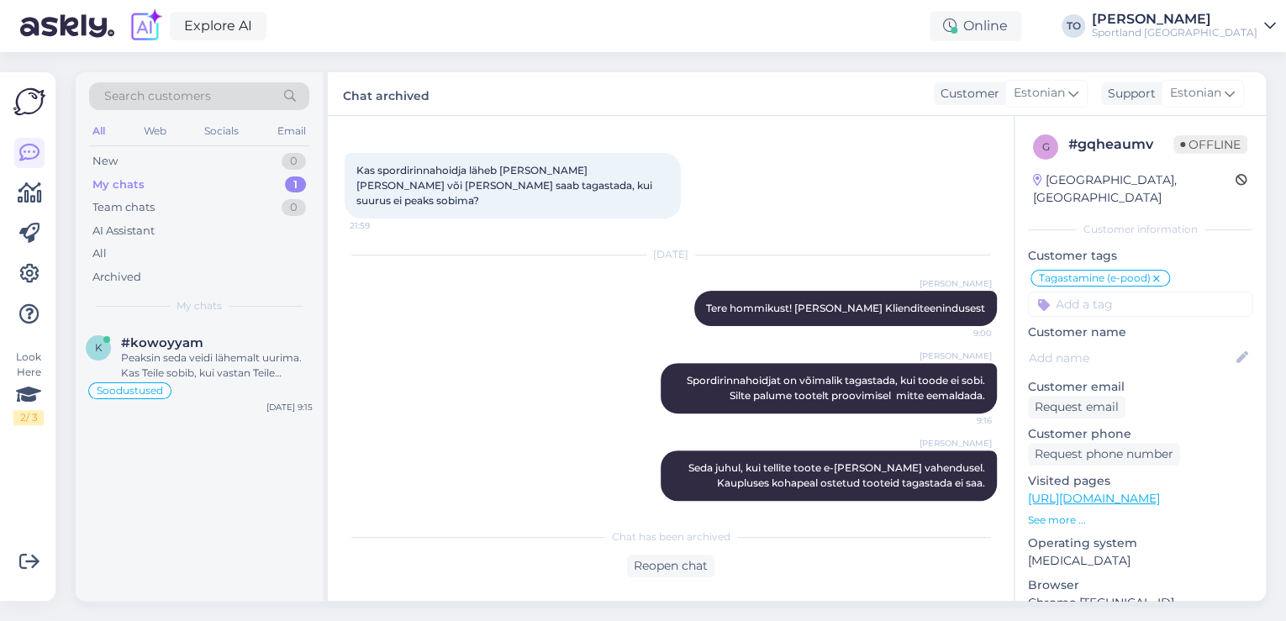
click at [1210, 30] on div "Sportland [GEOGRAPHIC_DATA]" at bounding box center [1175, 32] width 166 height 13
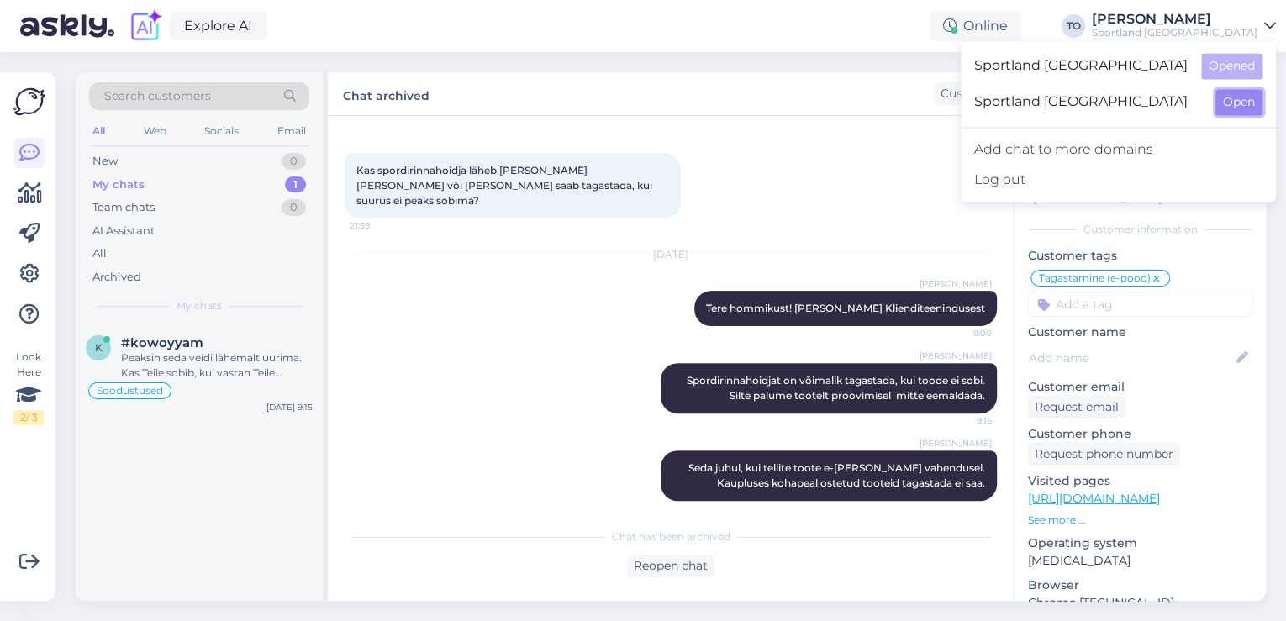
click at [1220, 97] on button "Open" at bounding box center [1238, 102] width 47 height 26
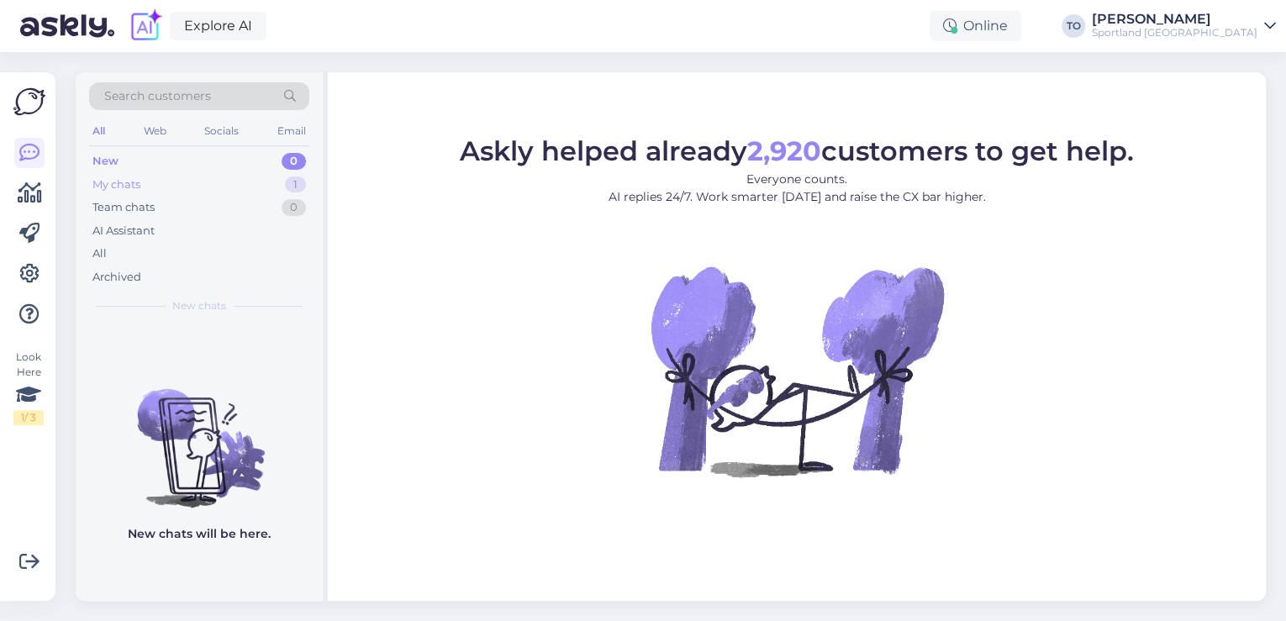
click at [262, 182] on div "My chats 1" at bounding box center [199, 185] width 220 height 24
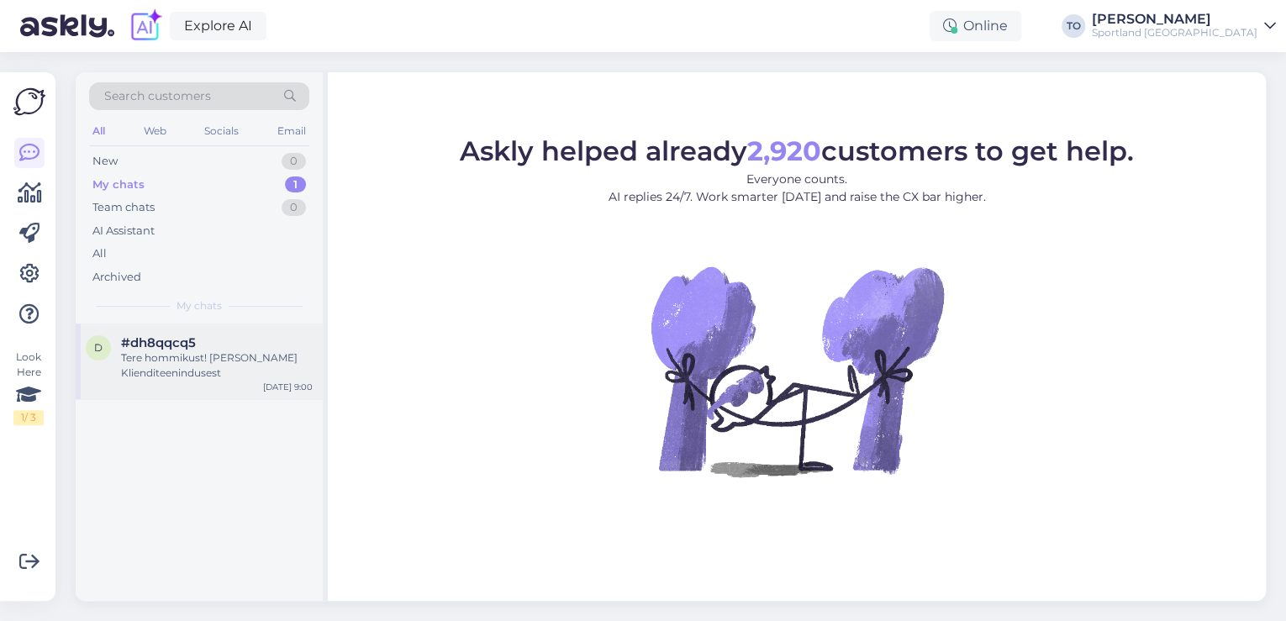
click at [296, 353] on div "Tere hommikust! [PERSON_NAME] Klienditeenindusest" at bounding box center [217, 366] width 192 height 30
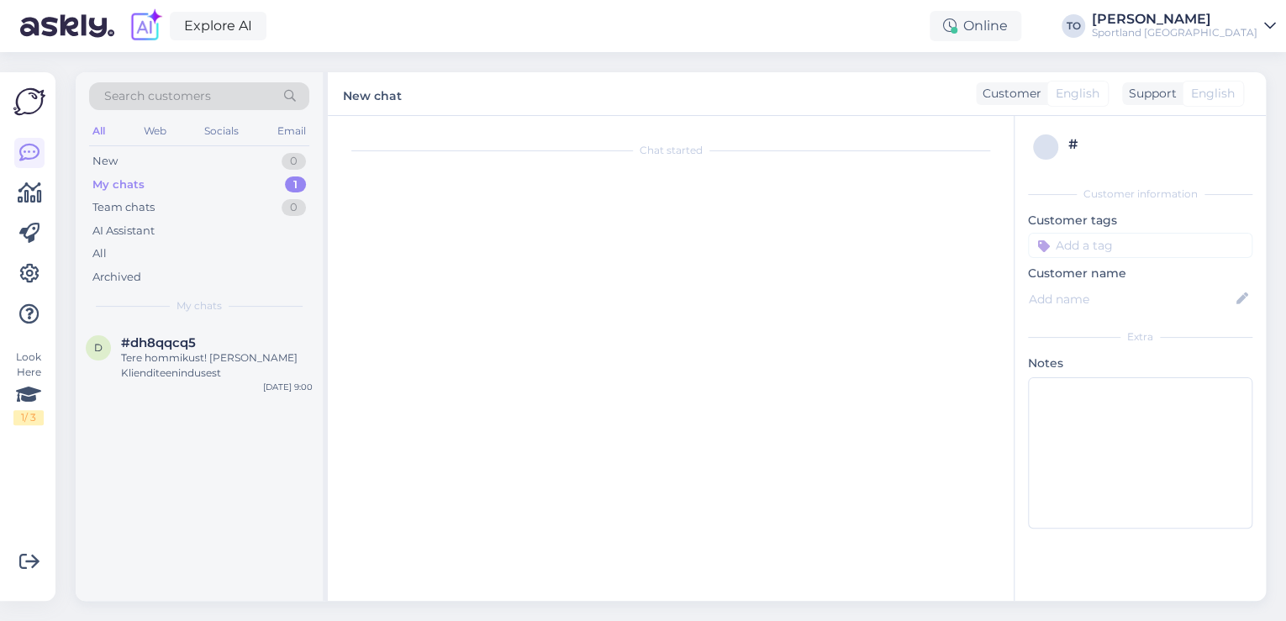
scroll to position [48, 0]
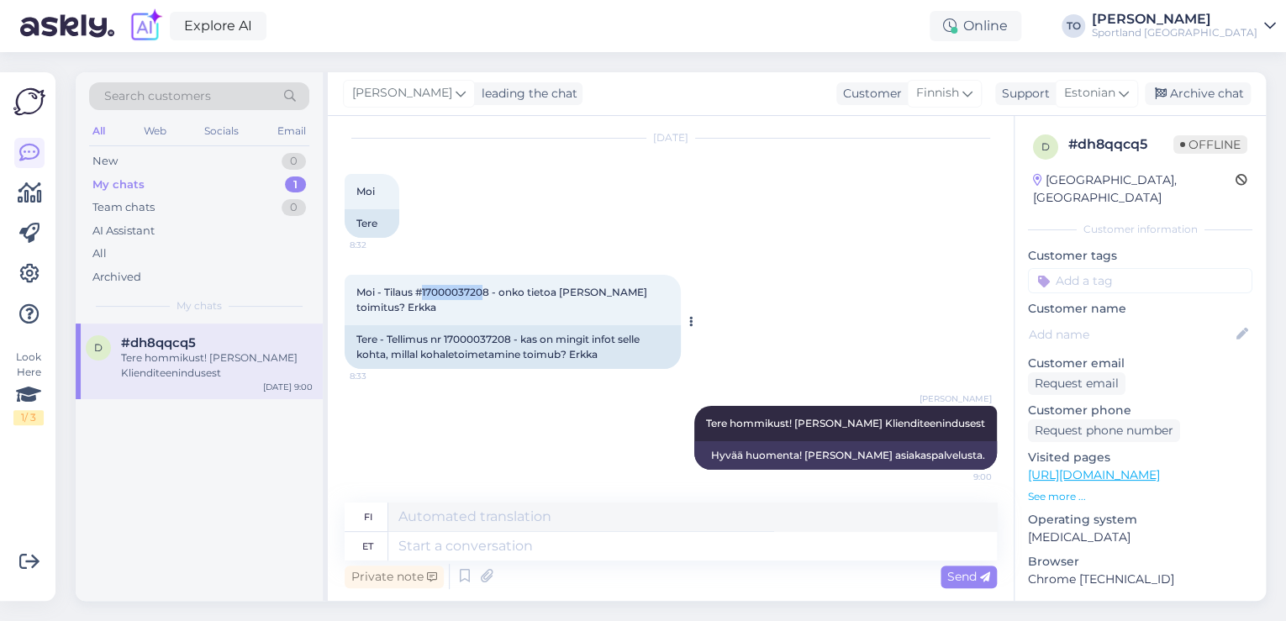
drag, startPoint x: 420, startPoint y: 287, endPoint x: 488, endPoint y: 288, distance: 67.2
click at [488, 288] on span "Moi - Tilaus #17000037208 - onko tietoa [PERSON_NAME] toimitus? Erkka" at bounding box center [502, 300] width 293 height 28
click at [474, 308] on div "Moi - Tilaus #17000037208 - onko tietoa [PERSON_NAME] toimitus? Erkka 8:33" at bounding box center [513, 300] width 336 height 50
drag, startPoint x: 424, startPoint y: 290, endPoint x: 488, endPoint y: 294, distance: 64.9
click at [488, 294] on span "Moi - Tilaus #17000037208 - onko tietoa [PERSON_NAME] toimitus? Erkka" at bounding box center [502, 300] width 293 height 28
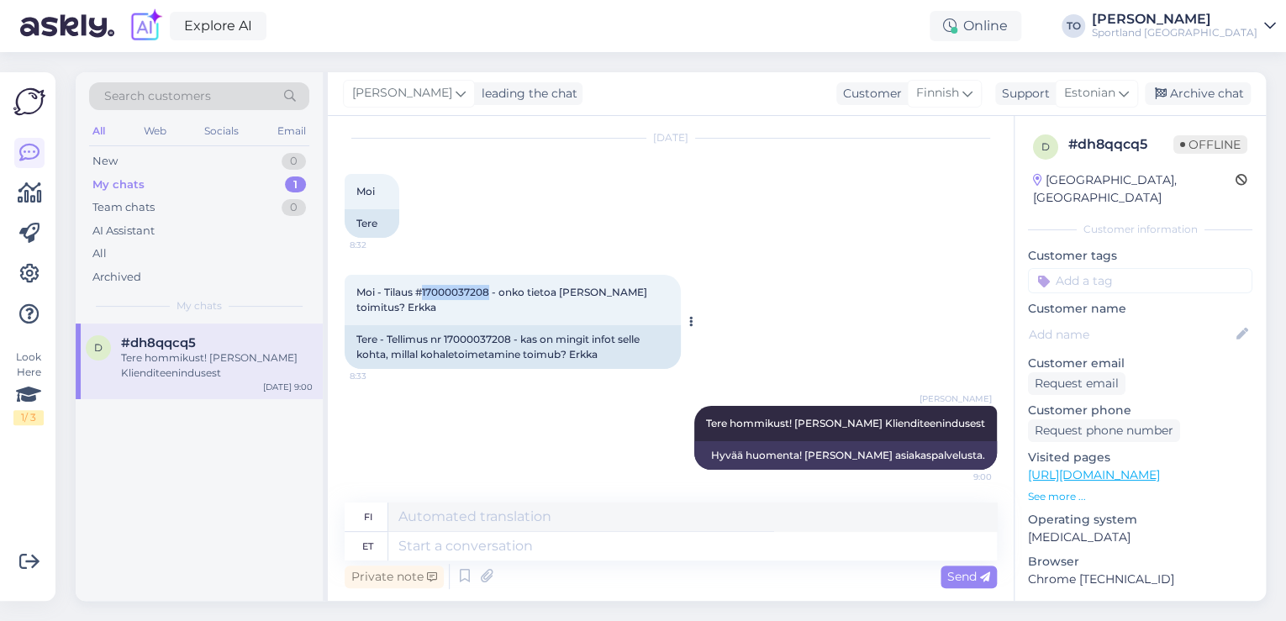
copy span "17000037208"
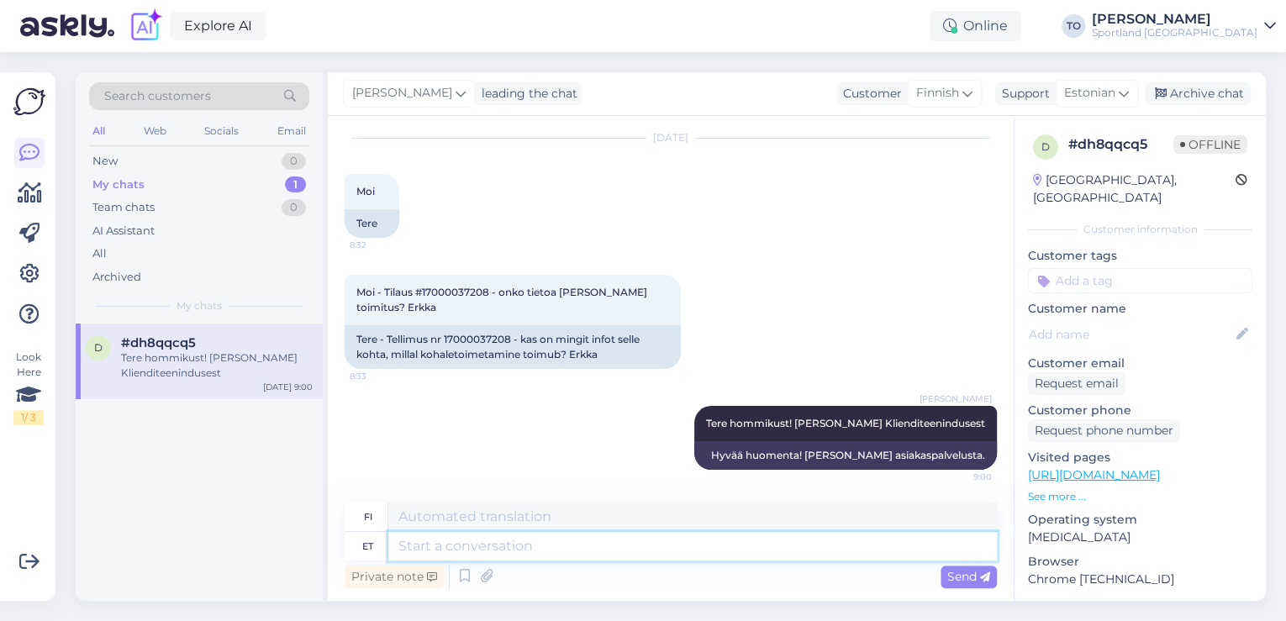
click at [532, 545] on textarea at bounding box center [692, 546] width 609 height 29
type textarea "Hetkel"
type textarea "[PERSON_NAME]"
type textarea "Hetkel"
type textarea "Tällä hetkellä"
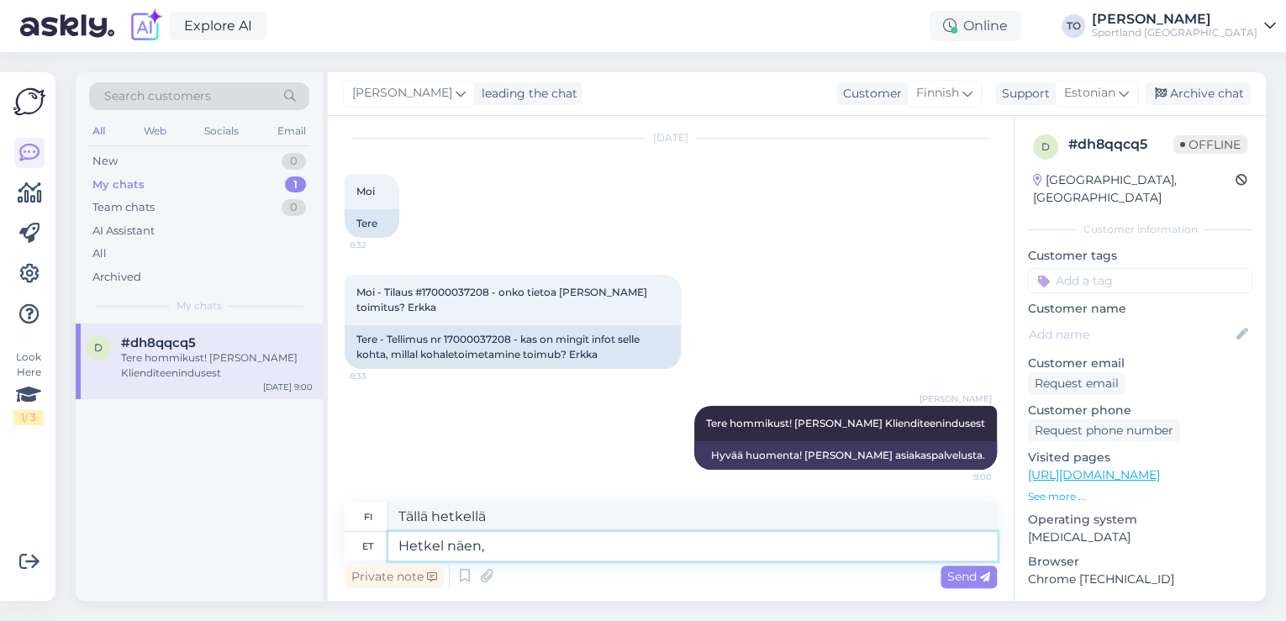
type textarea "Hetkel näen, e"
type textarea "Näen nyt,"
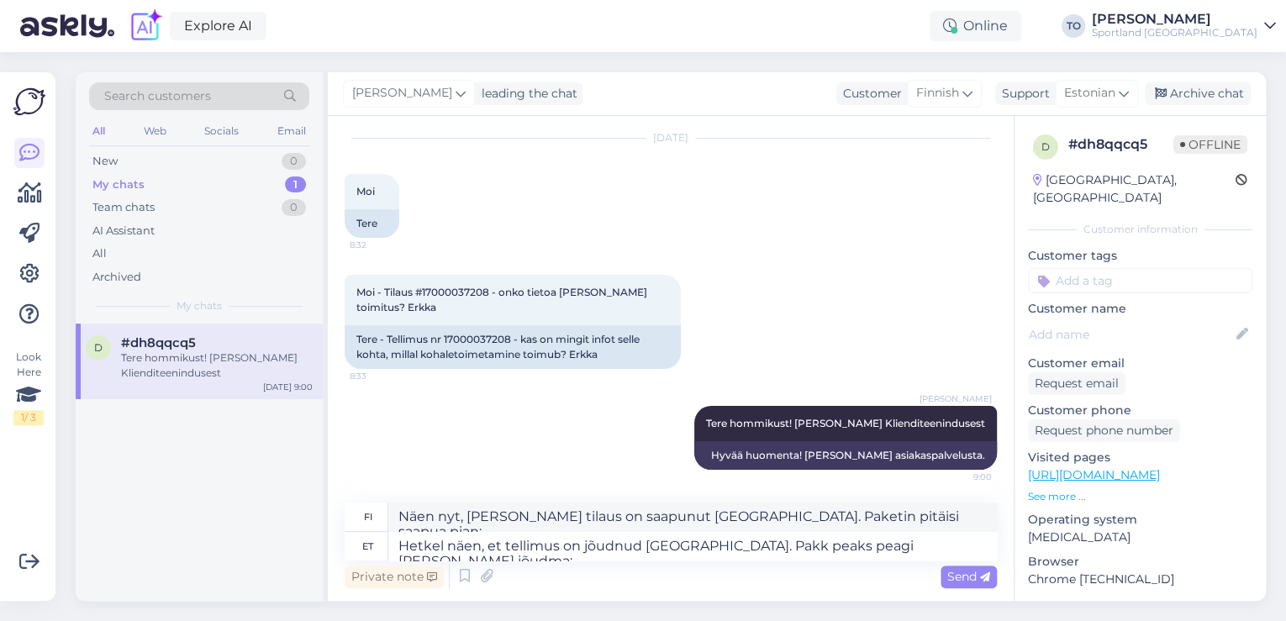
drag, startPoint x: 965, startPoint y: 572, endPoint x: 951, endPoint y: 572, distance: 13.4
click at [965, 572] on span "Send" at bounding box center [968, 576] width 43 height 15
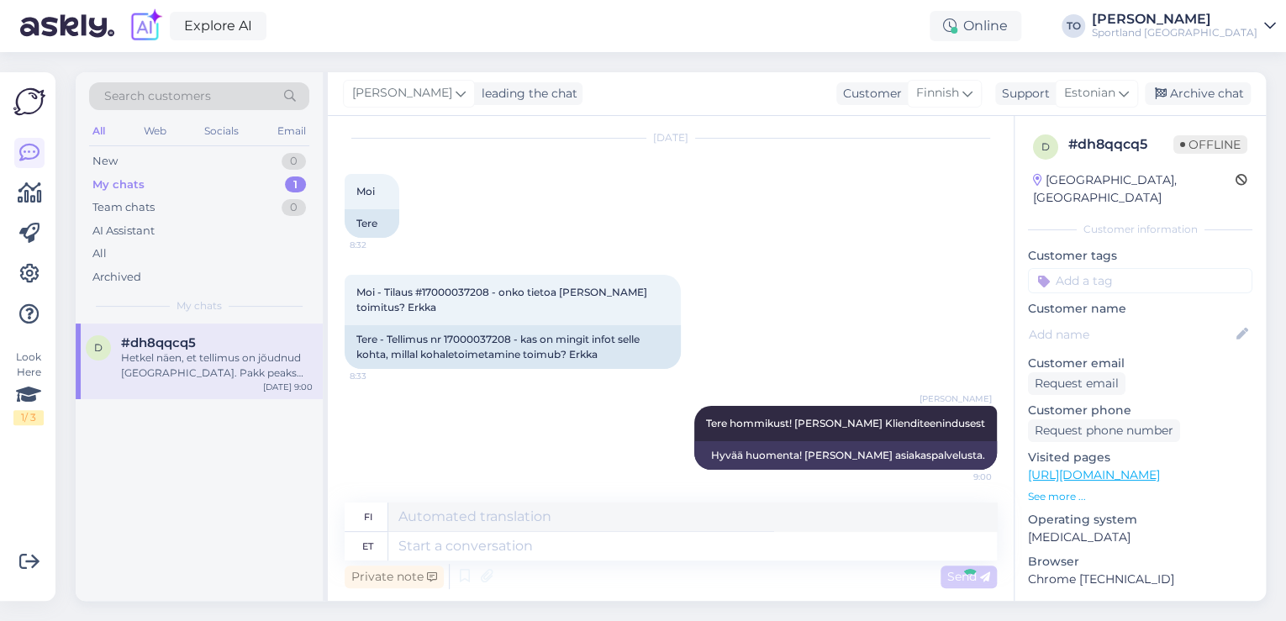
scroll to position [179, 0]
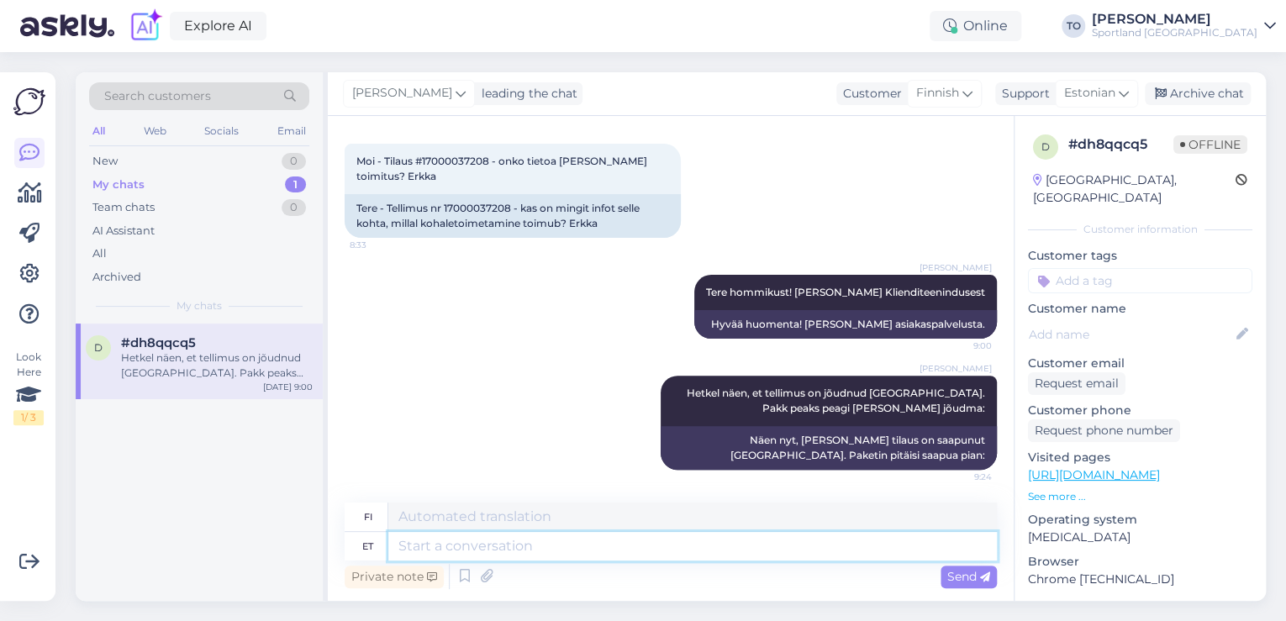
click at [899, 557] on textarea at bounding box center [692, 546] width 609 height 29
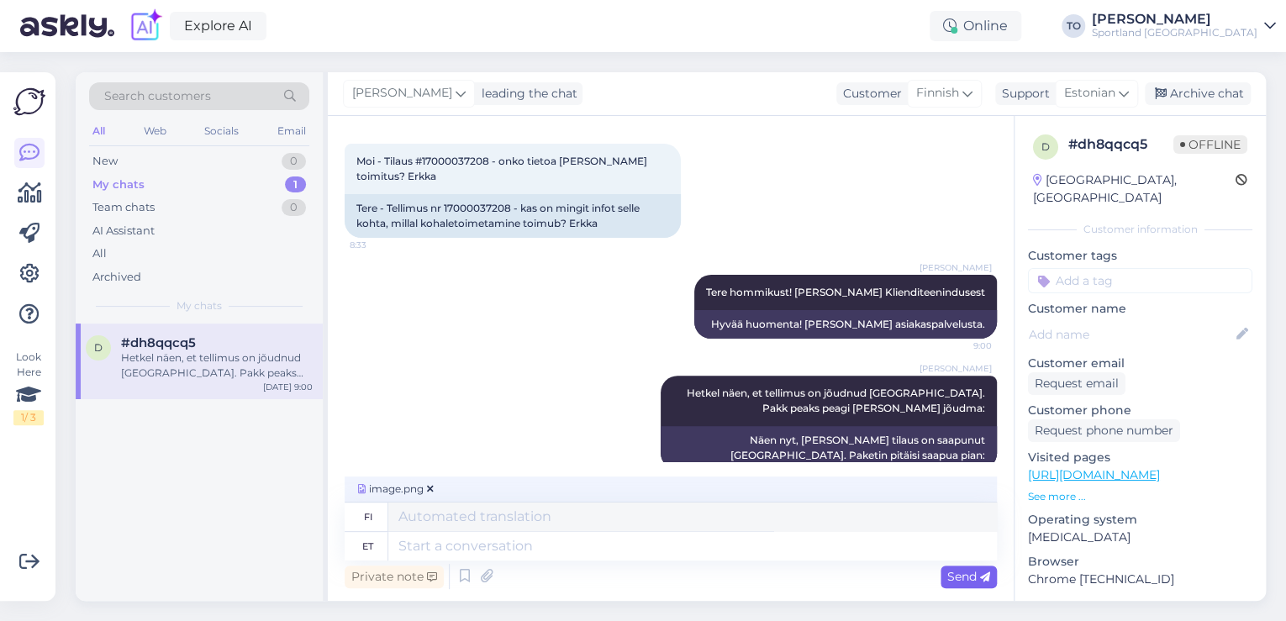
click at [972, 574] on span "Send" at bounding box center [968, 576] width 43 height 15
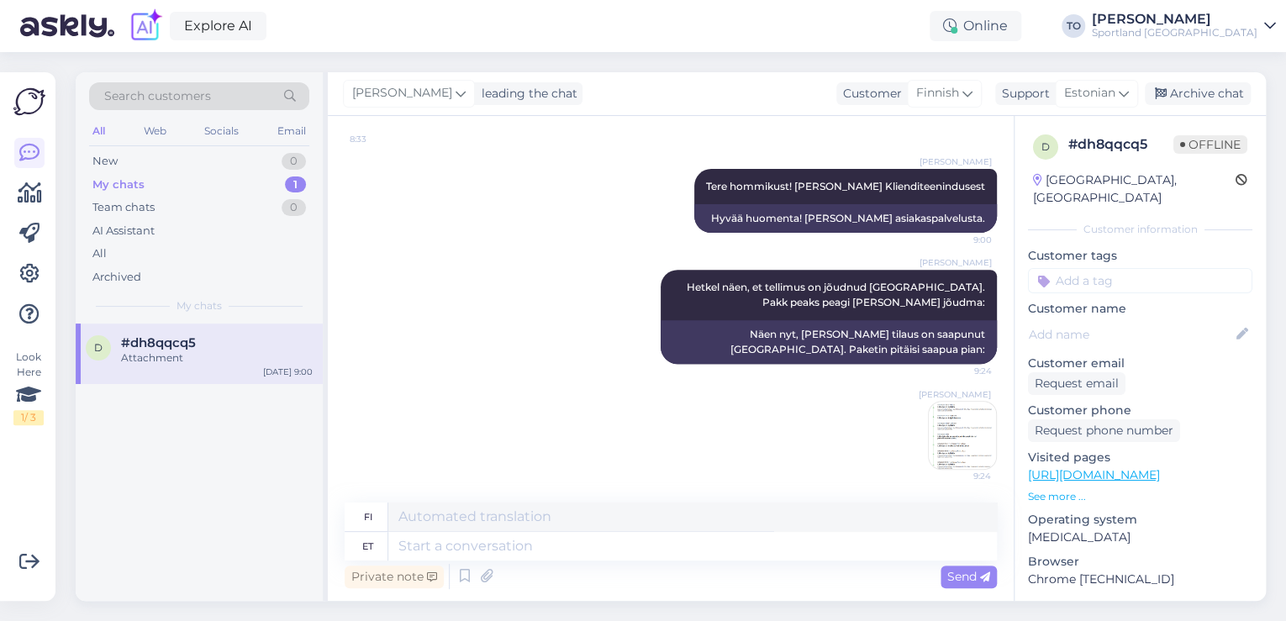
click at [968, 454] on img at bounding box center [962, 435] width 67 height 67
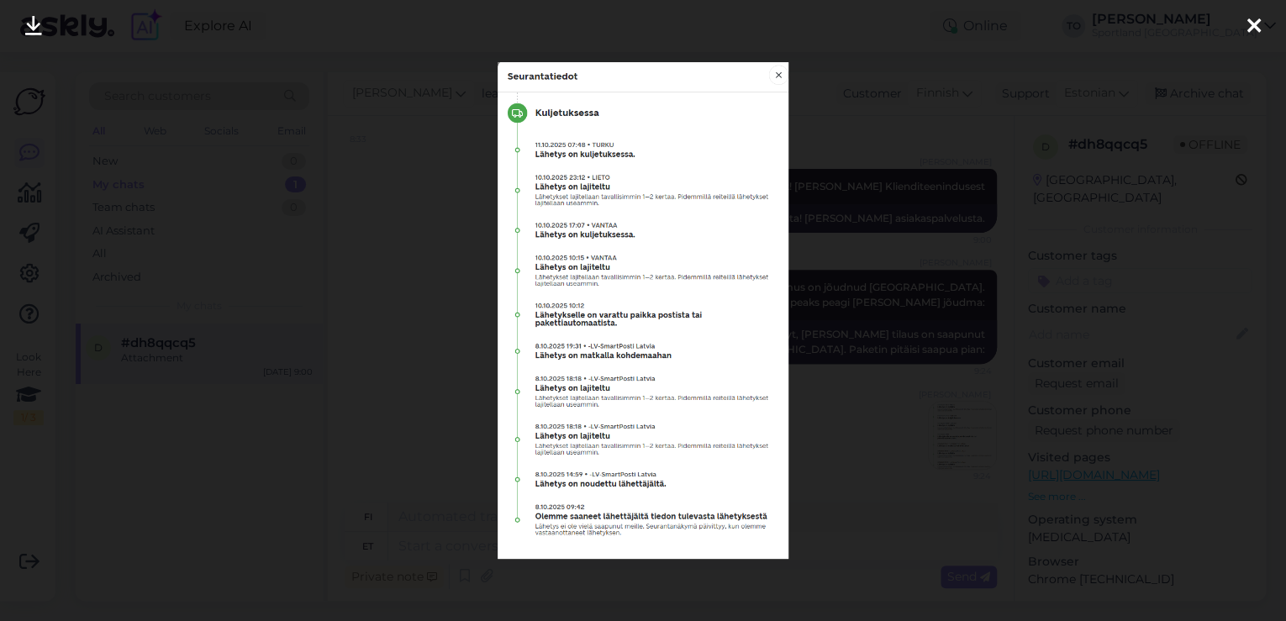
click at [780, 69] on img at bounding box center [643, 310] width 291 height 497
click at [773, 71] on img at bounding box center [643, 310] width 291 height 497
click at [1255, 23] on icon at bounding box center [1253, 27] width 13 height 22
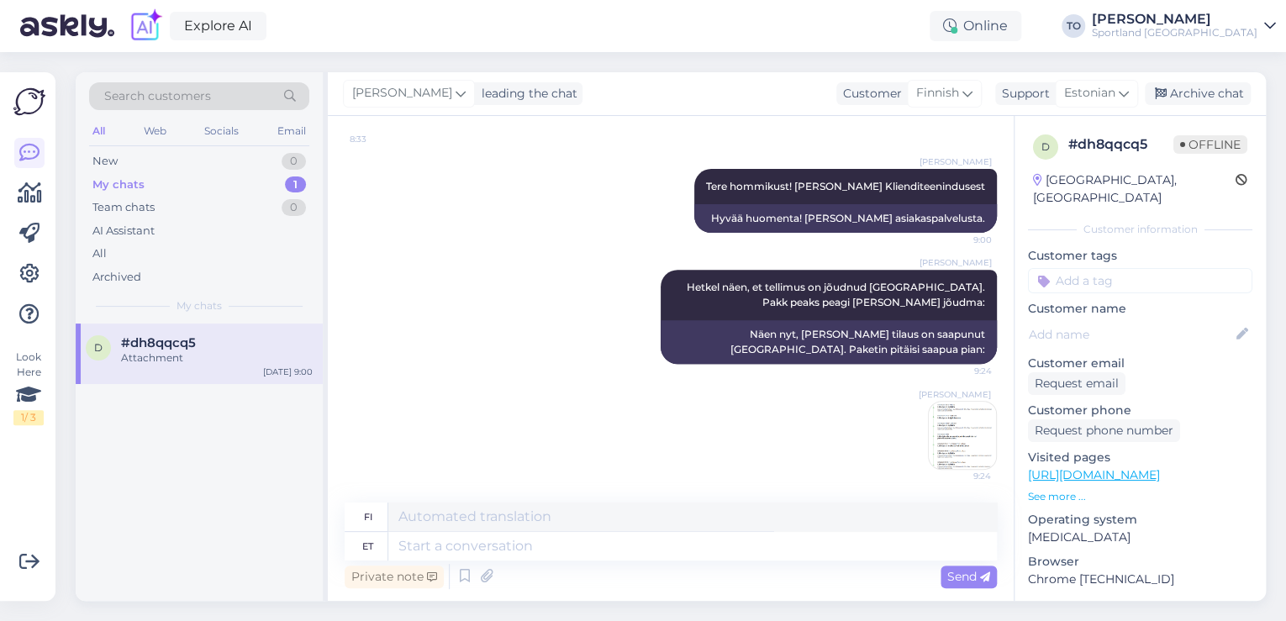
click at [1120, 268] on input at bounding box center [1140, 280] width 224 height 25
click at [1129, 340] on span "E-[PERSON_NAME] tellimuste [PERSON_NAME] info" at bounding box center [1140, 345] width 134 height 10
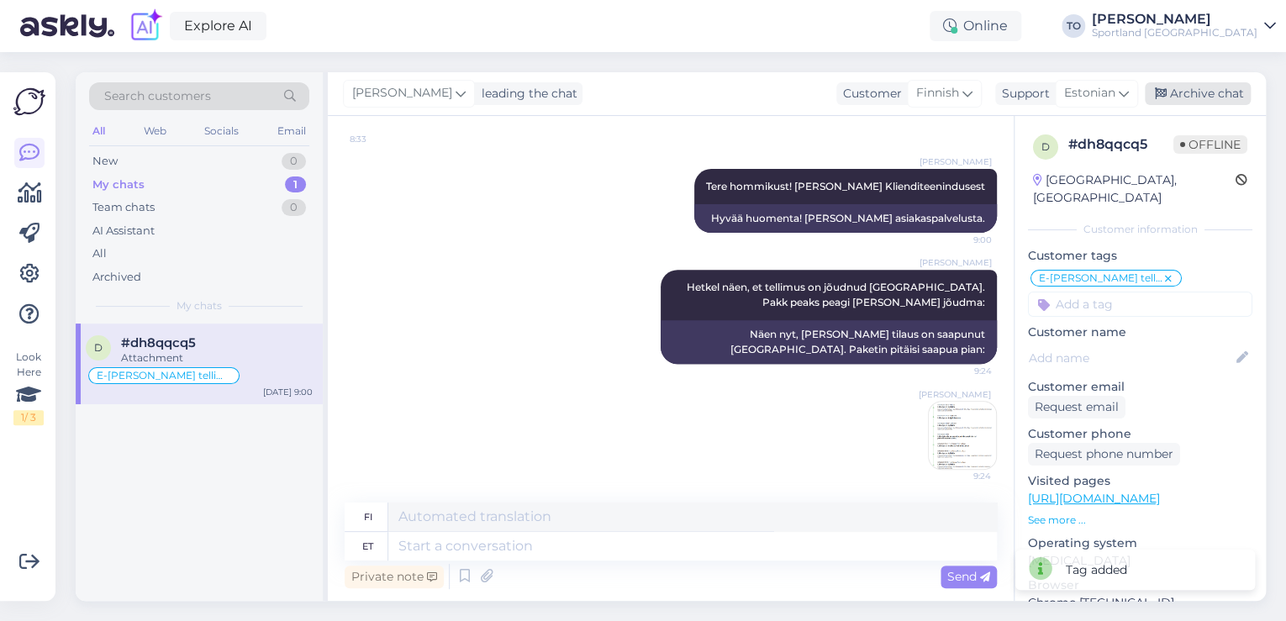
click at [1209, 89] on div "Archive chat" at bounding box center [1198, 93] width 106 height 23
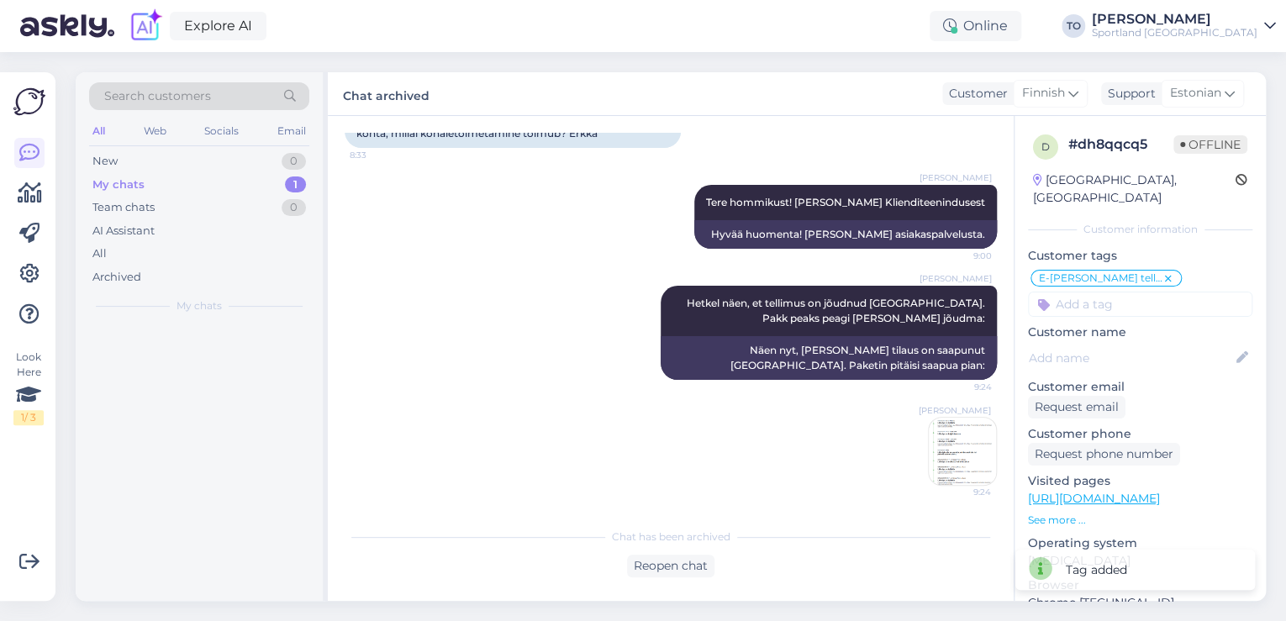
scroll to position [268, 0]
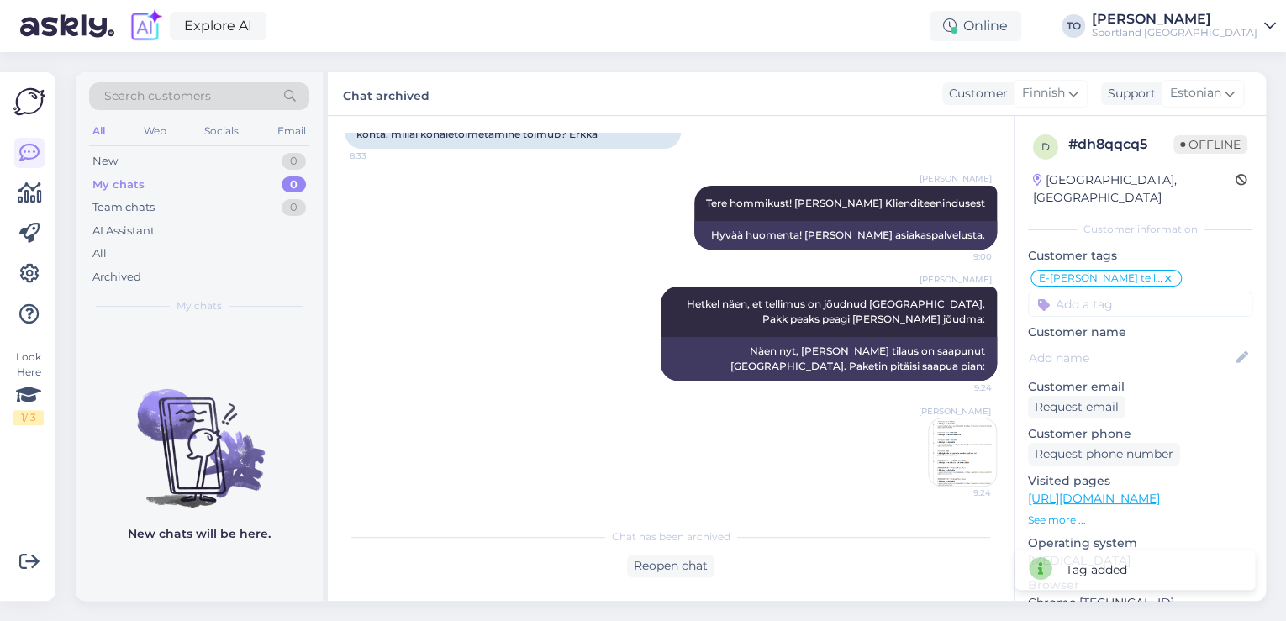
click at [1231, 33] on div "Sportland [GEOGRAPHIC_DATA]" at bounding box center [1175, 32] width 166 height 13
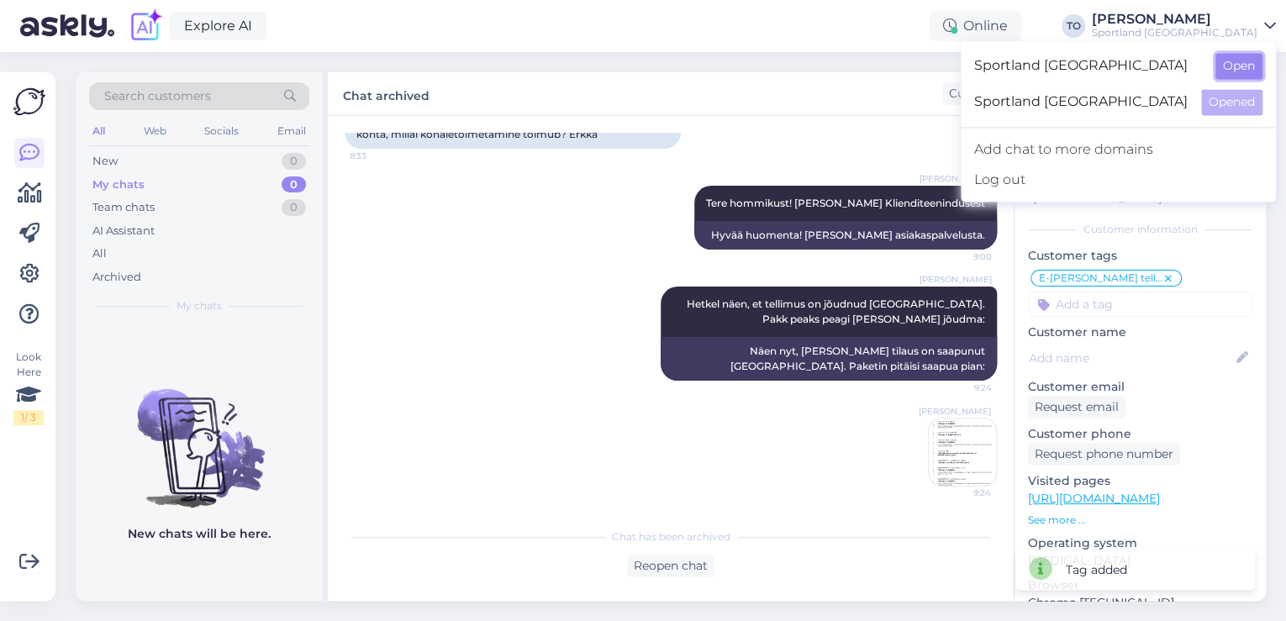
click at [1220, 71] on button "Open" at bounding box center [1238, 66] width 47 height 26
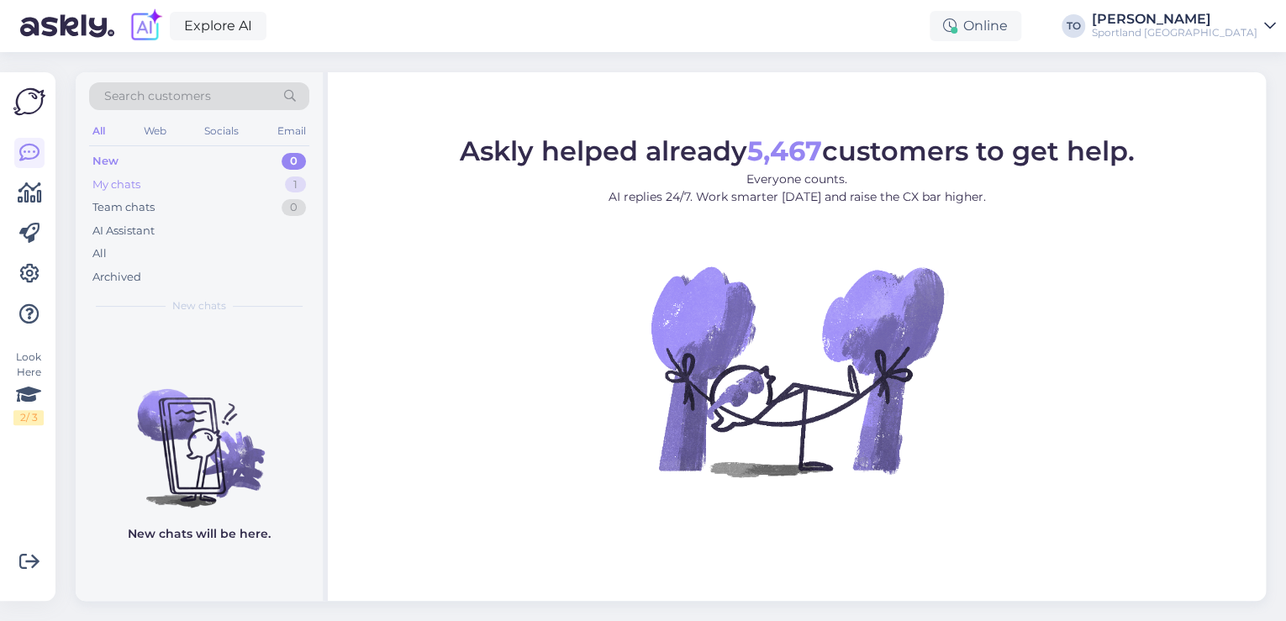
click at [128, 184] on div "My chats" at bounding box center [116, 185] width 48 height 17
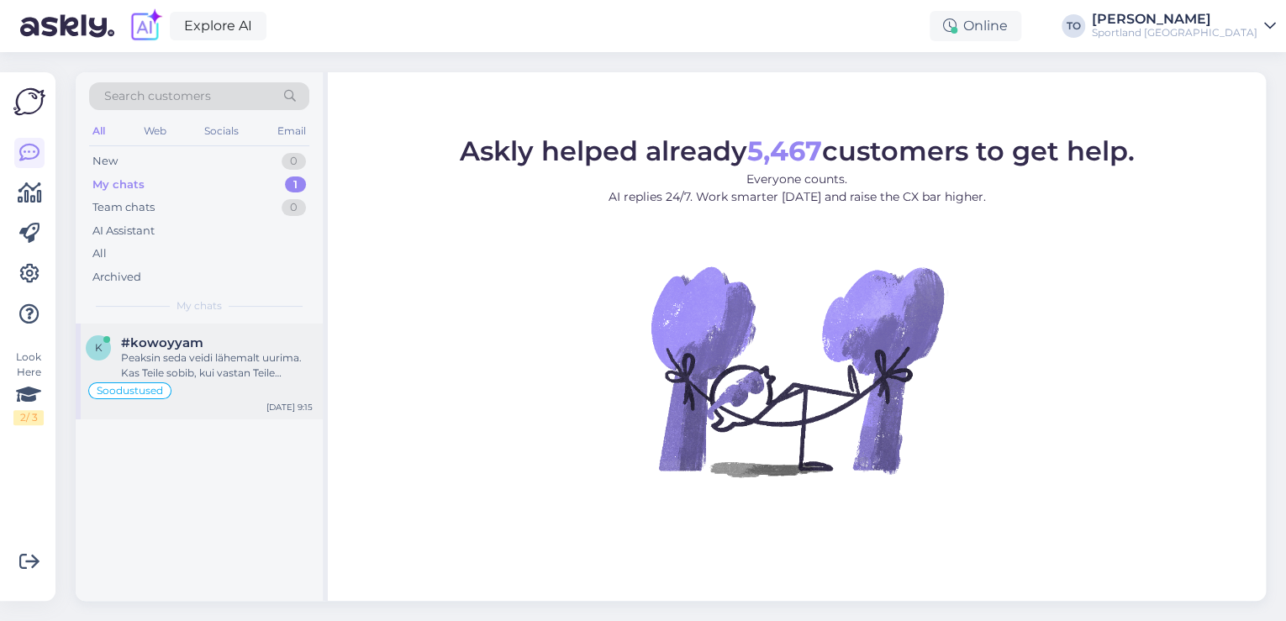
click at [138, 374] on div "Peaksin seda veidi lähemalt uurima. Kas Teile sobib, kui vastan Teile [PERSON_N…" at bounding box center [217, 366] width 192 height 30
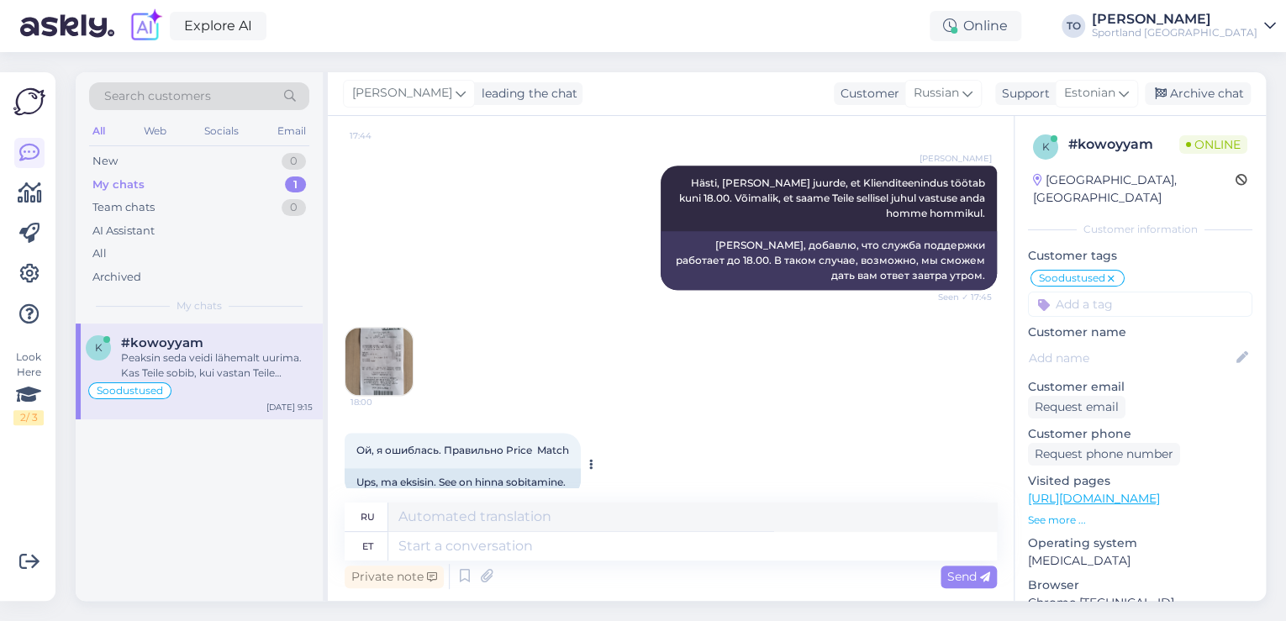
scroll to position [1059, 0]
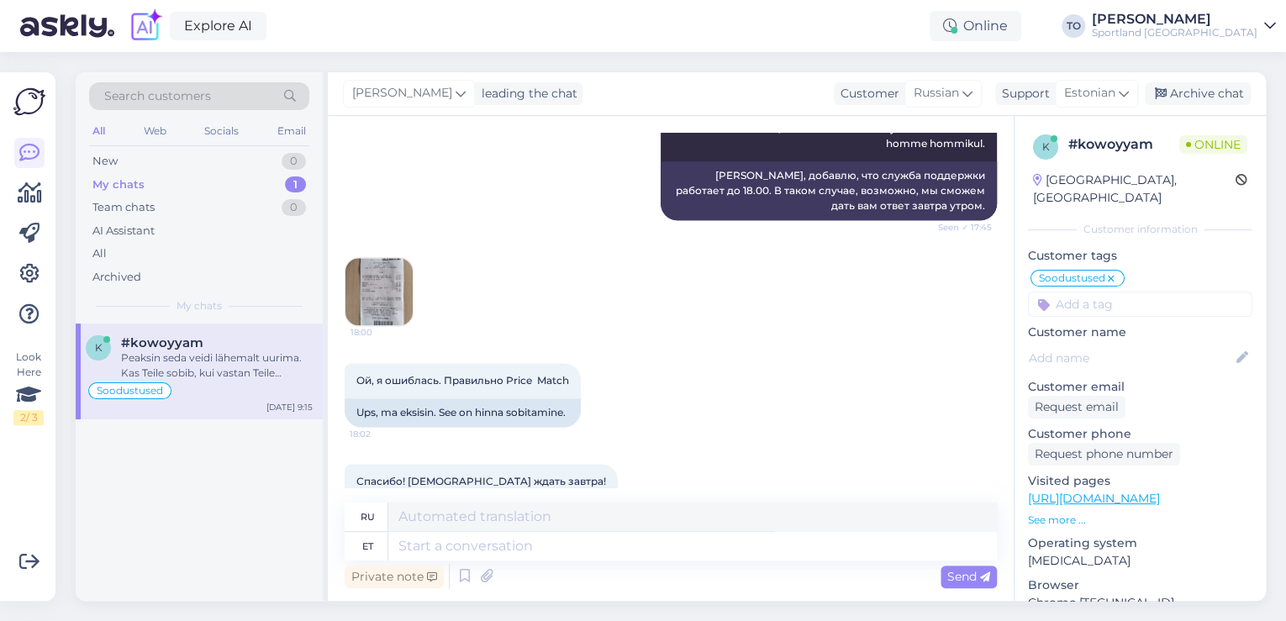
click at [380, 273] on img at bounding box center [378, 291] width 67 height 67
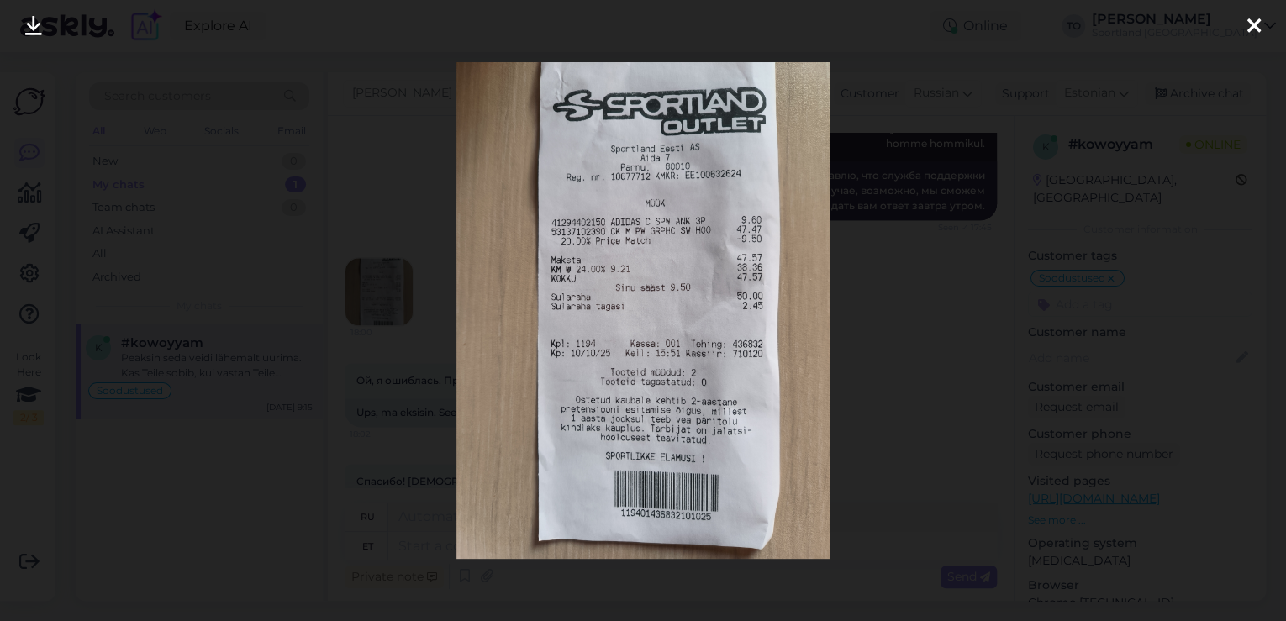
scroll to position [1692, 0]
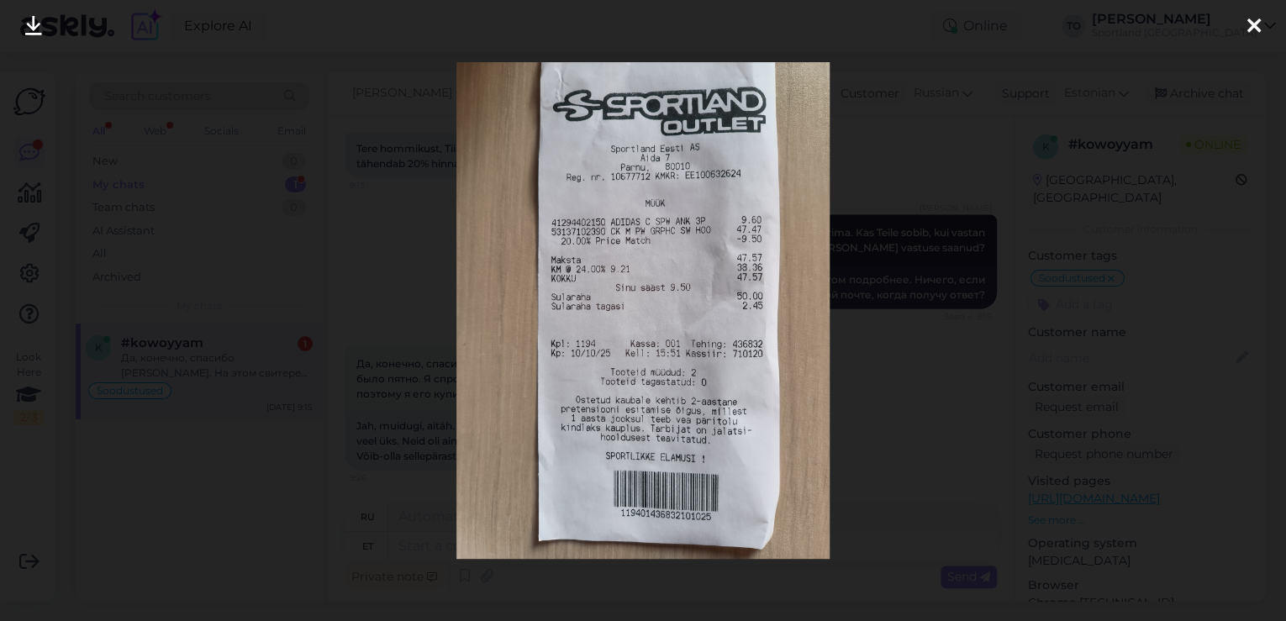
click at [1252, 23] on icon at bounding box center [1253, 27] width 13 height 22
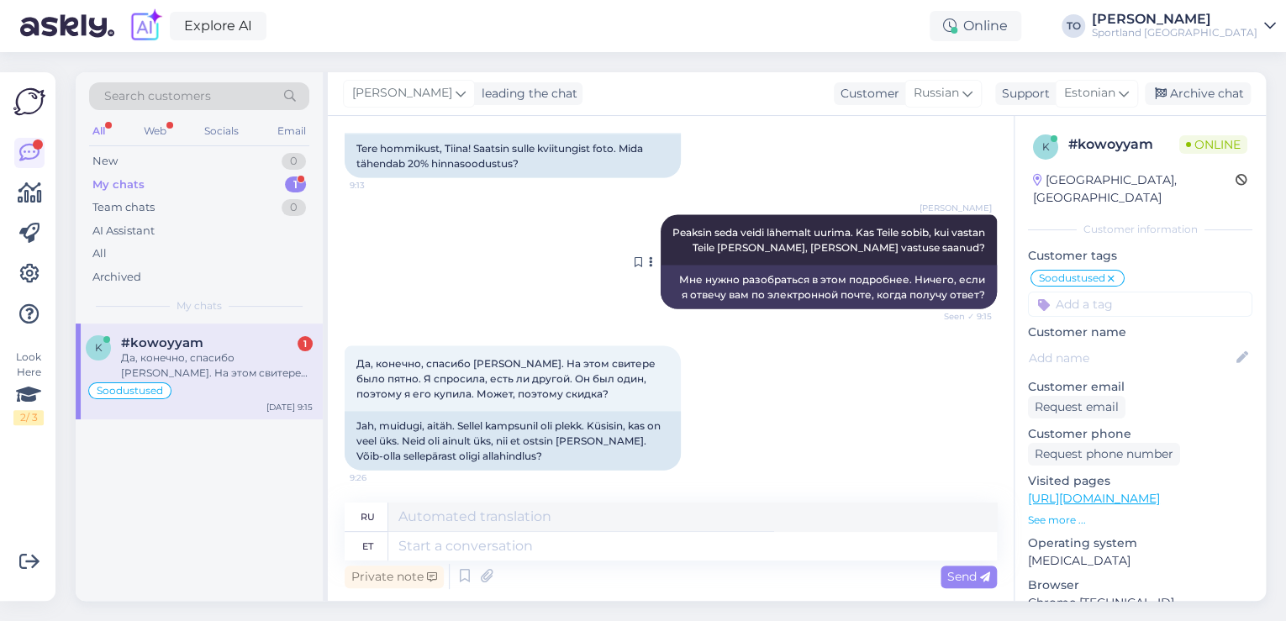
scroll to position [1691, 0]
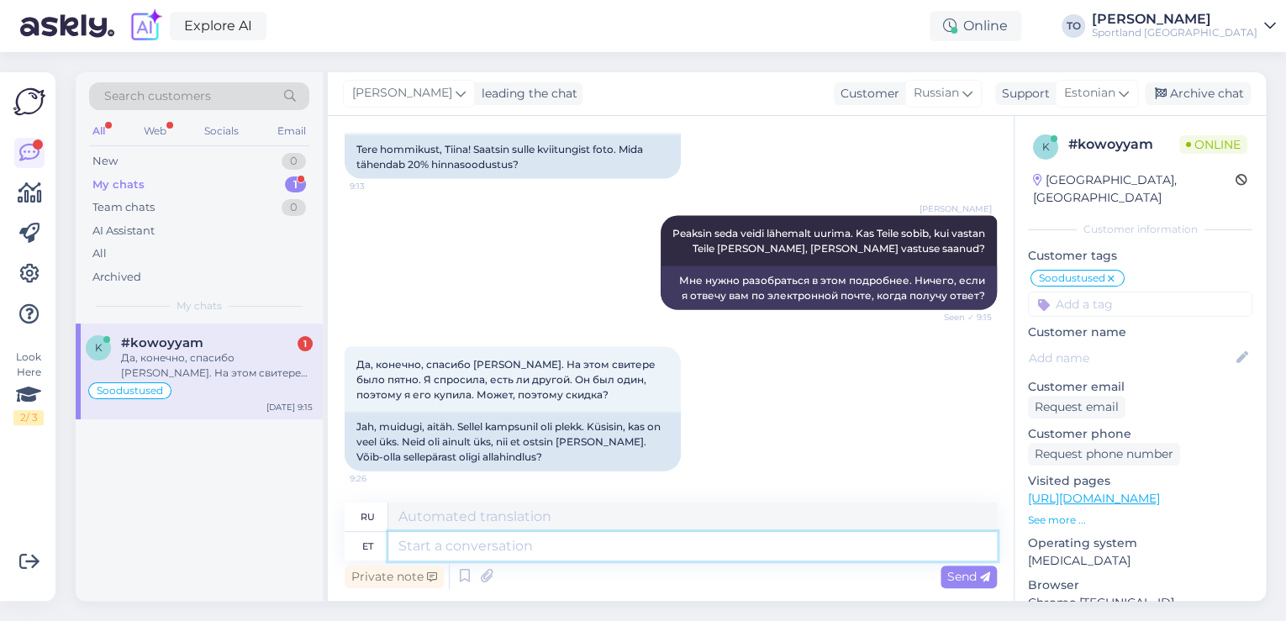
click at [663, 546] on textarea at bounding box center [692, 546] width 609 height 29
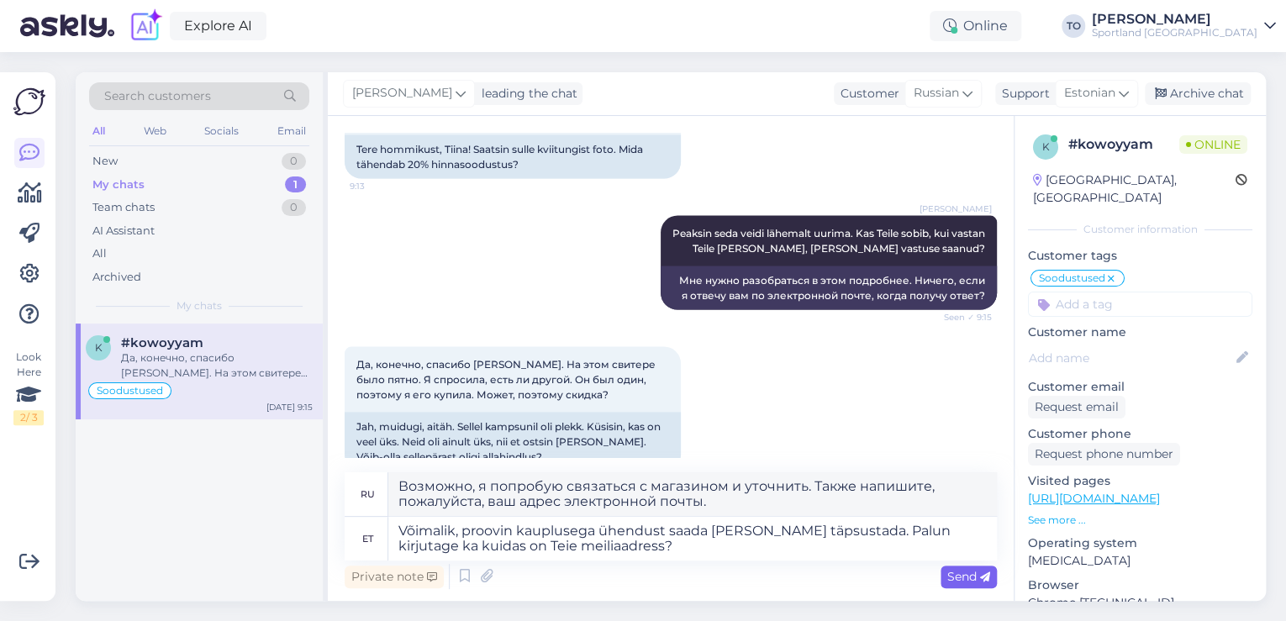
click at [962, 579] on span "Send" at bounding box center [968, 576] width 43 height 15
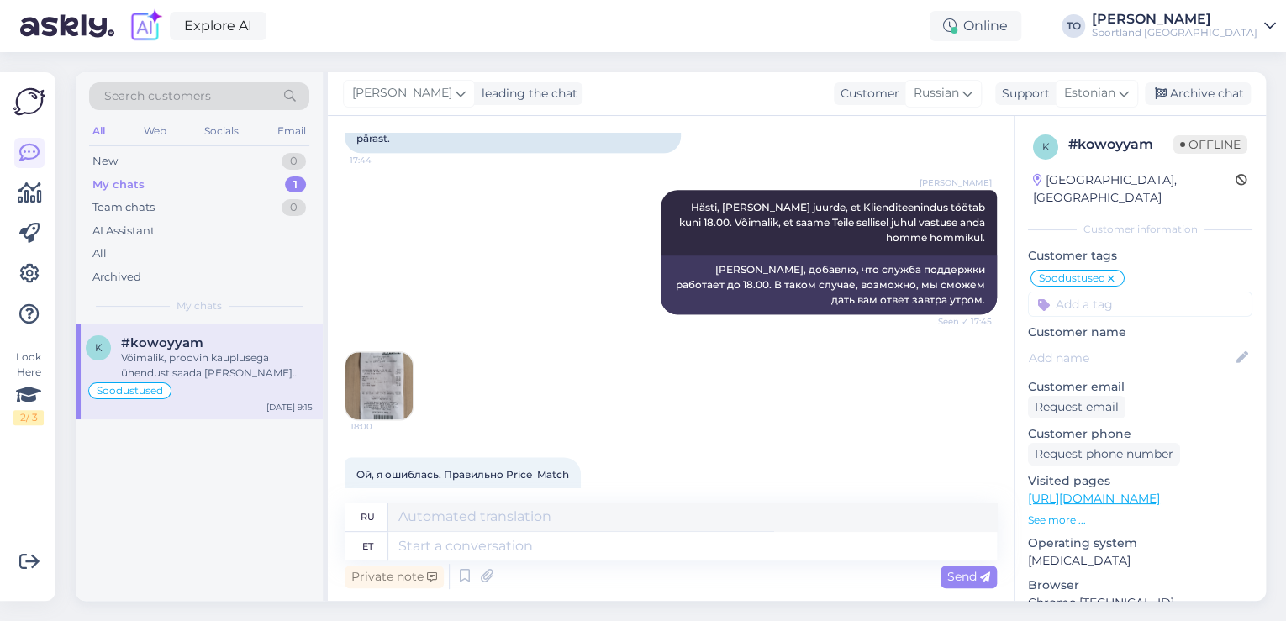
scroll to position [964, 0]
click at [360, 387] on img at bounding box center [378, 386] width 67 height 67
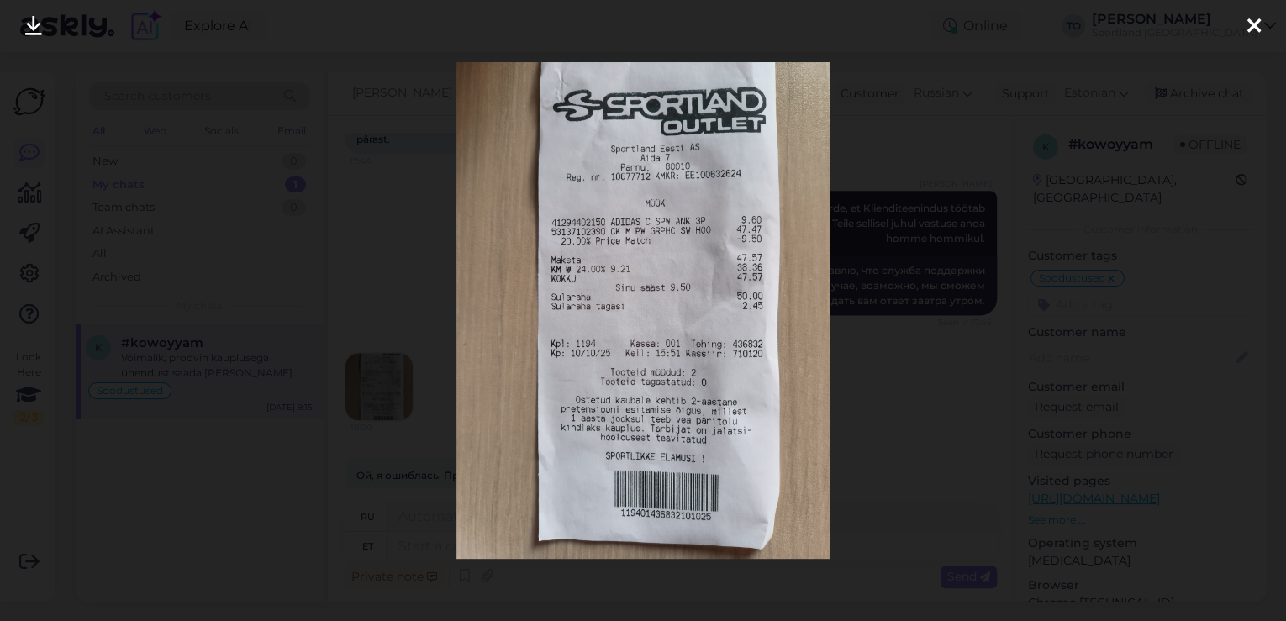
click at [1255, 25] on icon at bounding box center [1253, 27] width 13 height 22
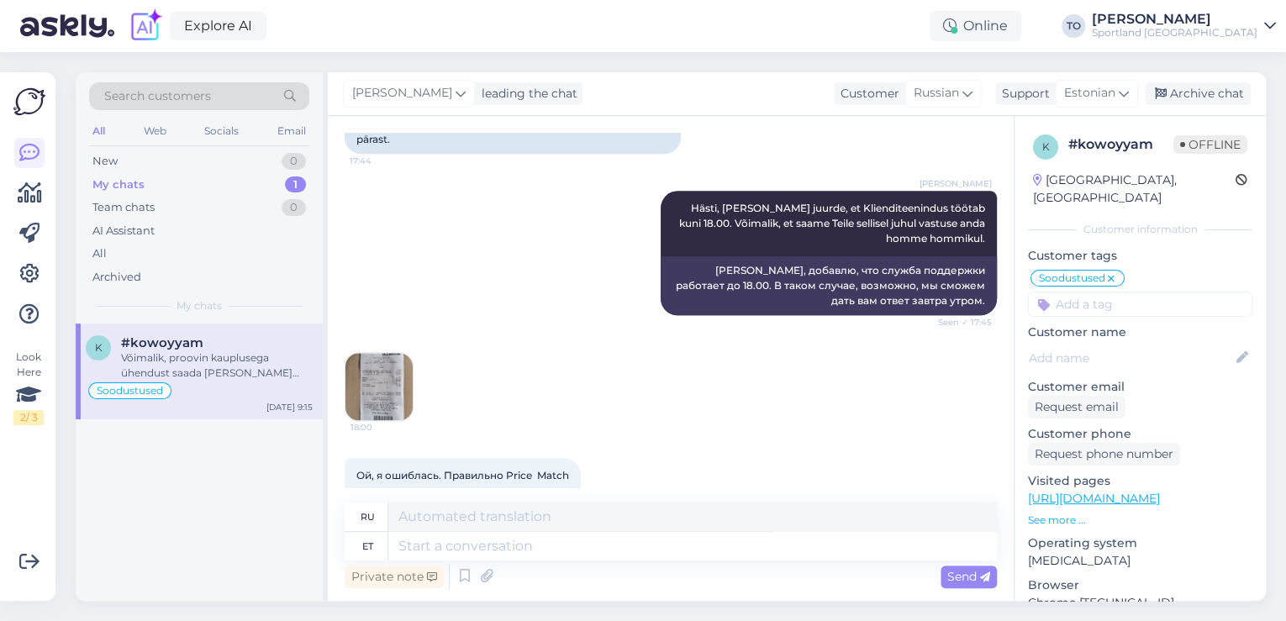
click at [397, 366] on img at bounding box center [378, 386] width 67 height 67
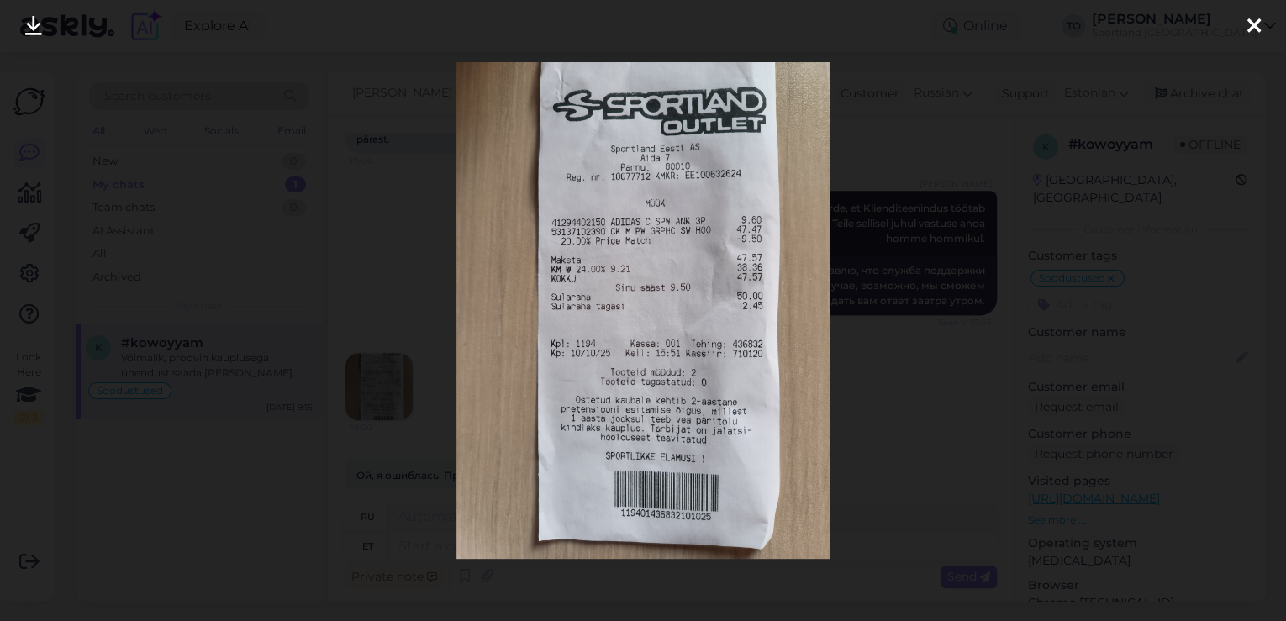
click at [1260, 22] on icon at bounding box center [1253, 27] width 13 height 22
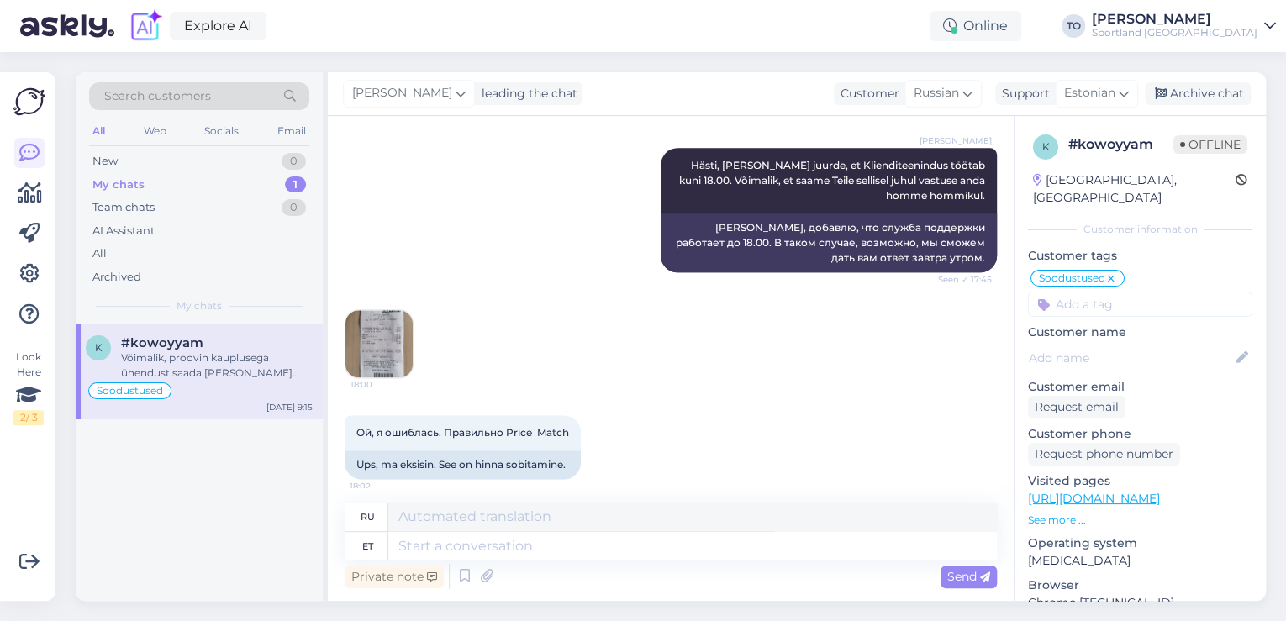
scroll to position [1031, 0]
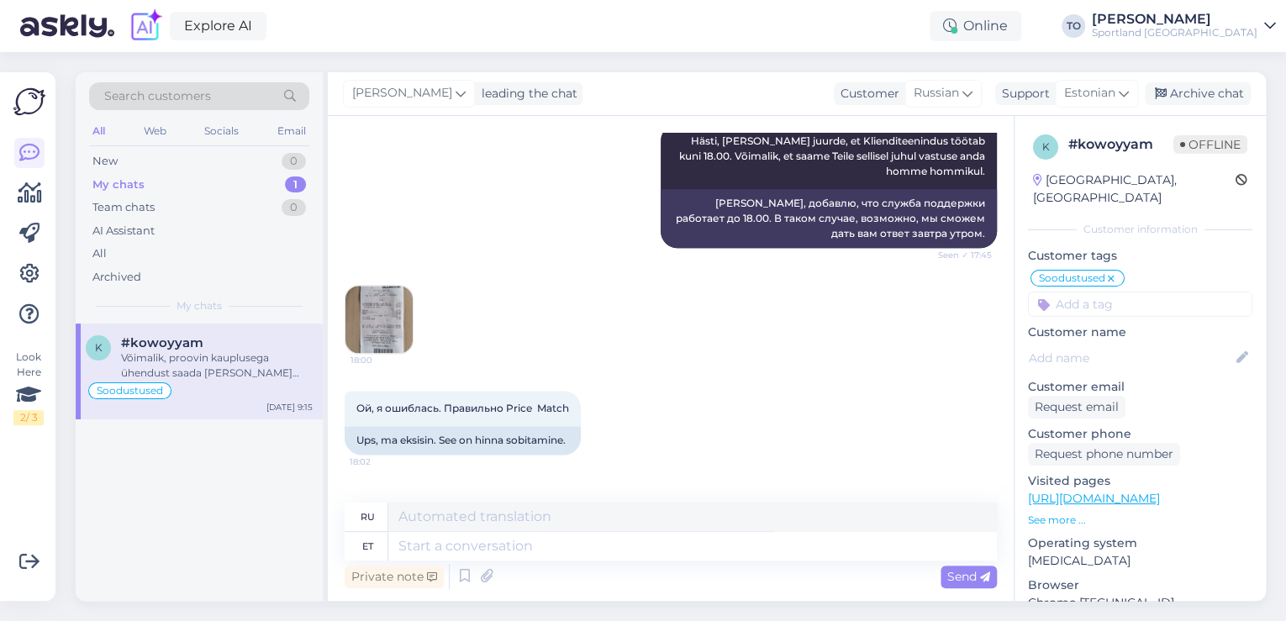
click at [387, 320] on img at bounding box center [378, 319] width 67 height 67
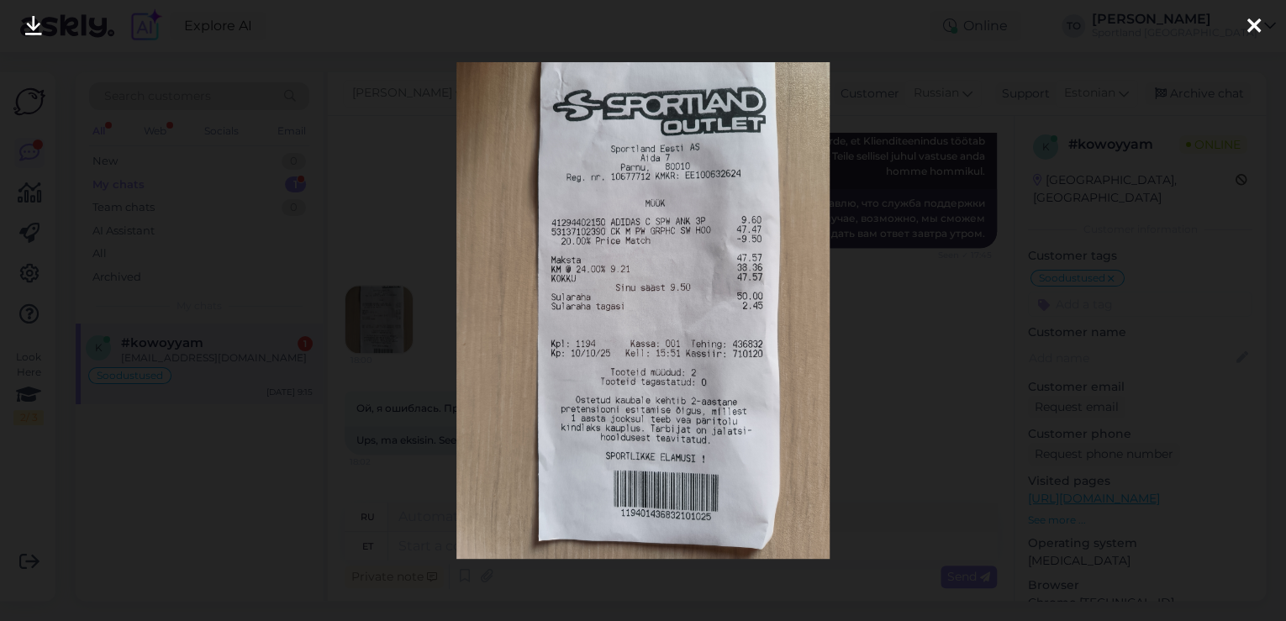
scroll to position [1939, 0]
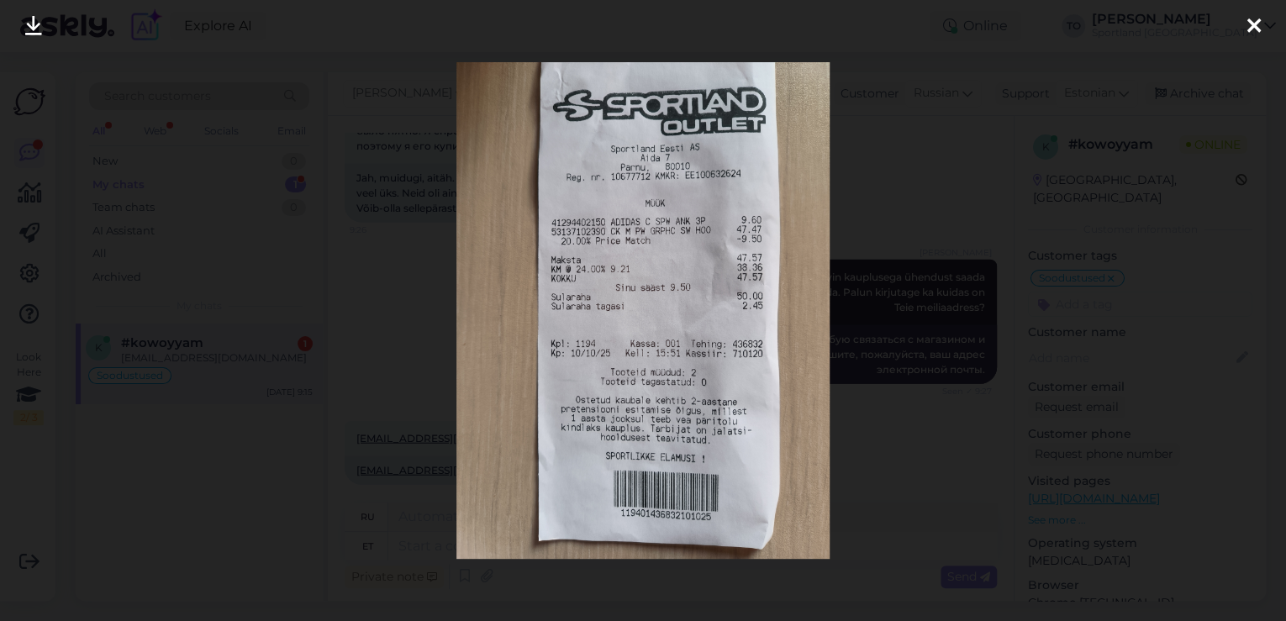
click at [1257, 23] on icon at bounding box center [1253, 27] width 13 height 22
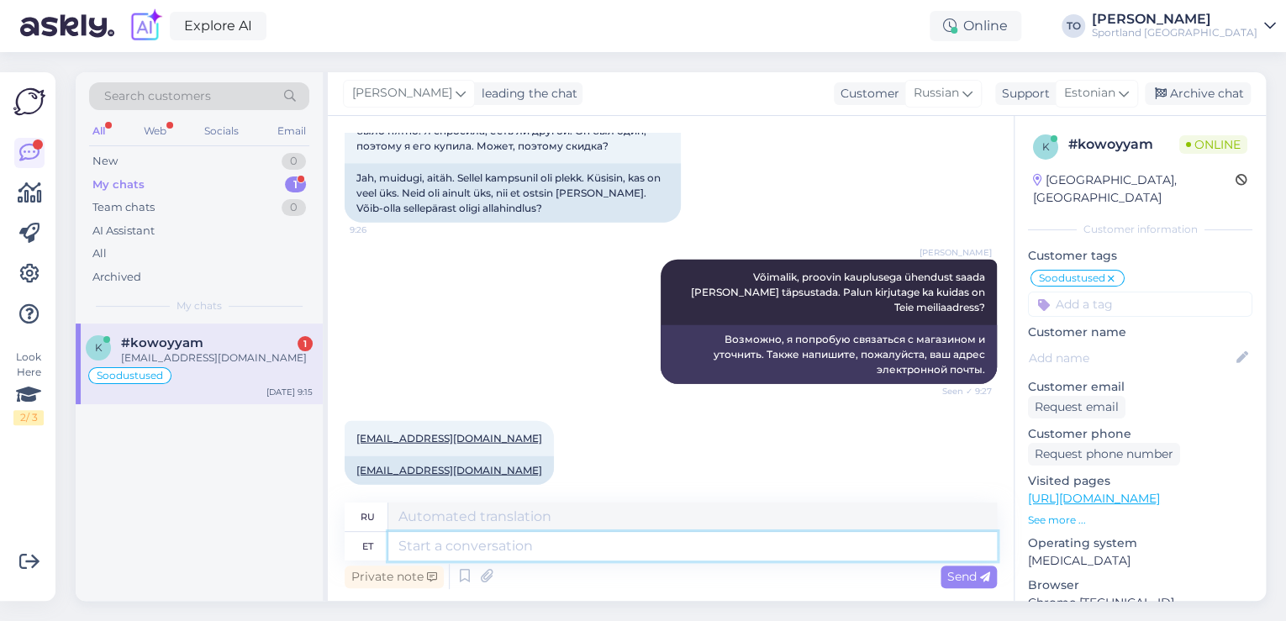
click at [645, 532] on textarea at bounding box center [692, 546] width 609 height 29
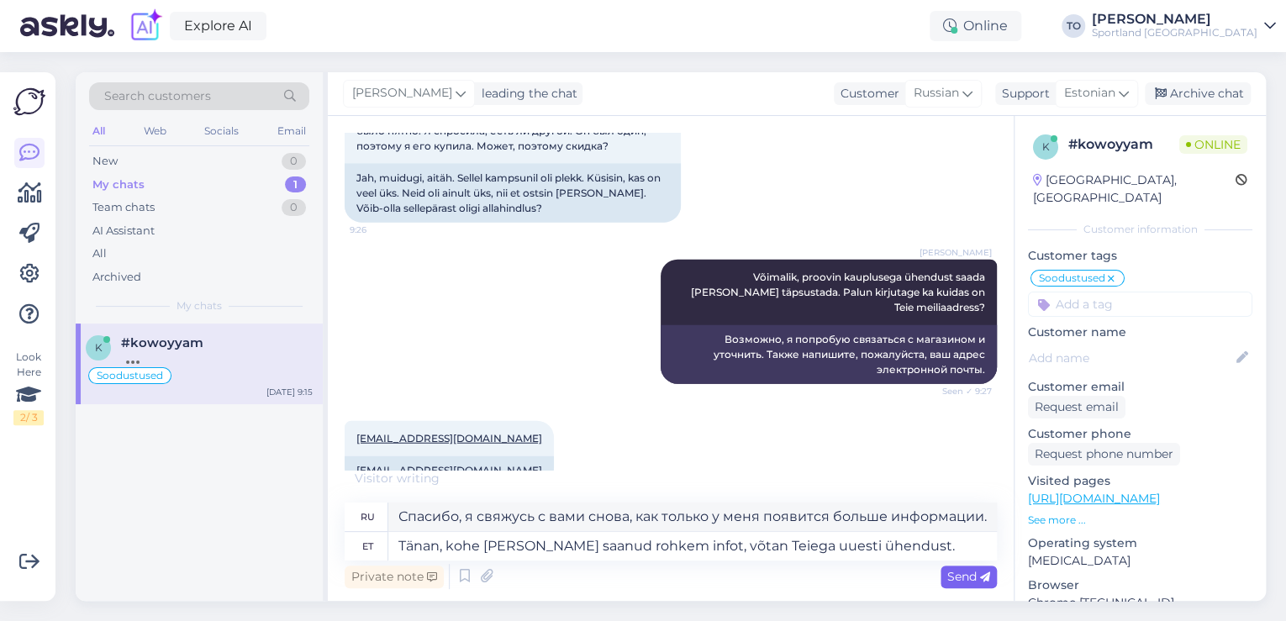
click at [978, 571] on span "Send" at bounding box center [968, 576] width 43 height 15
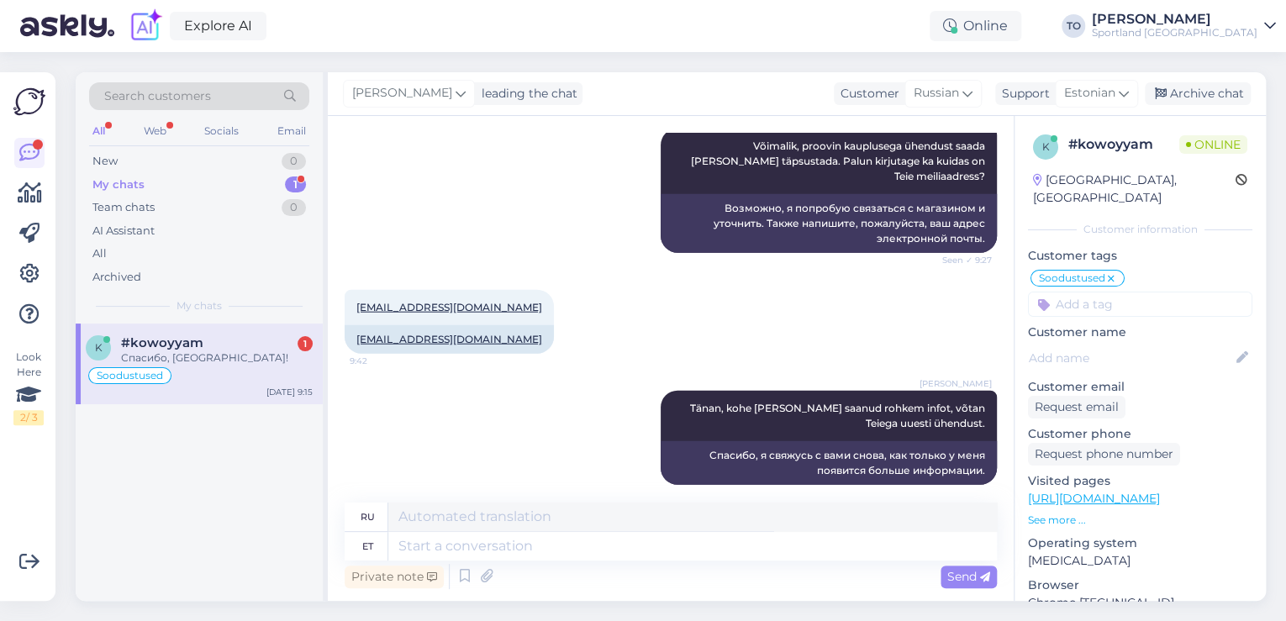
scroll to position [2171, 0]
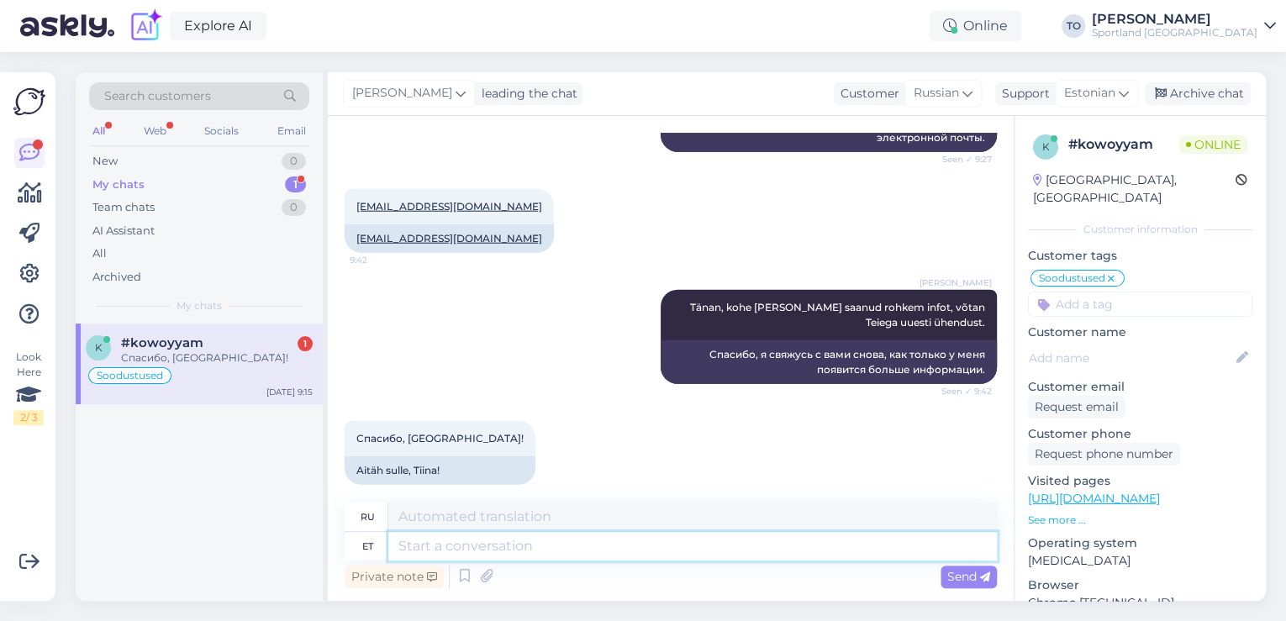
click at [626, 538] on textarea at bounding box center [692, 546] width 609 height 29
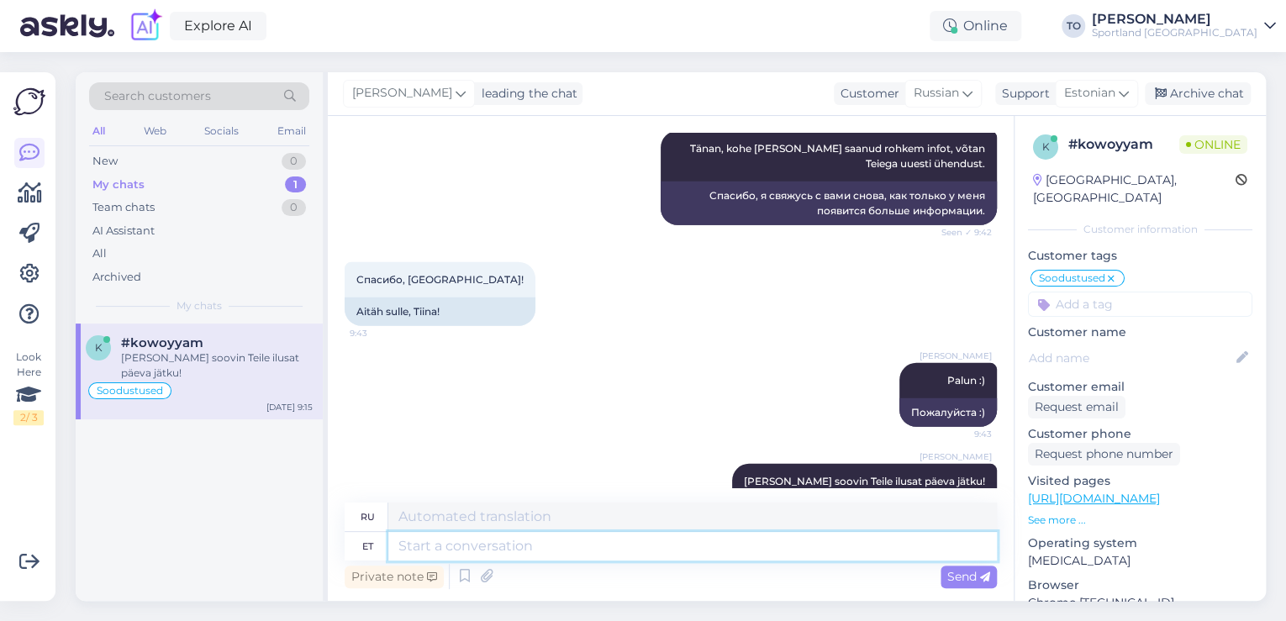
scroll to position [2373, 0]
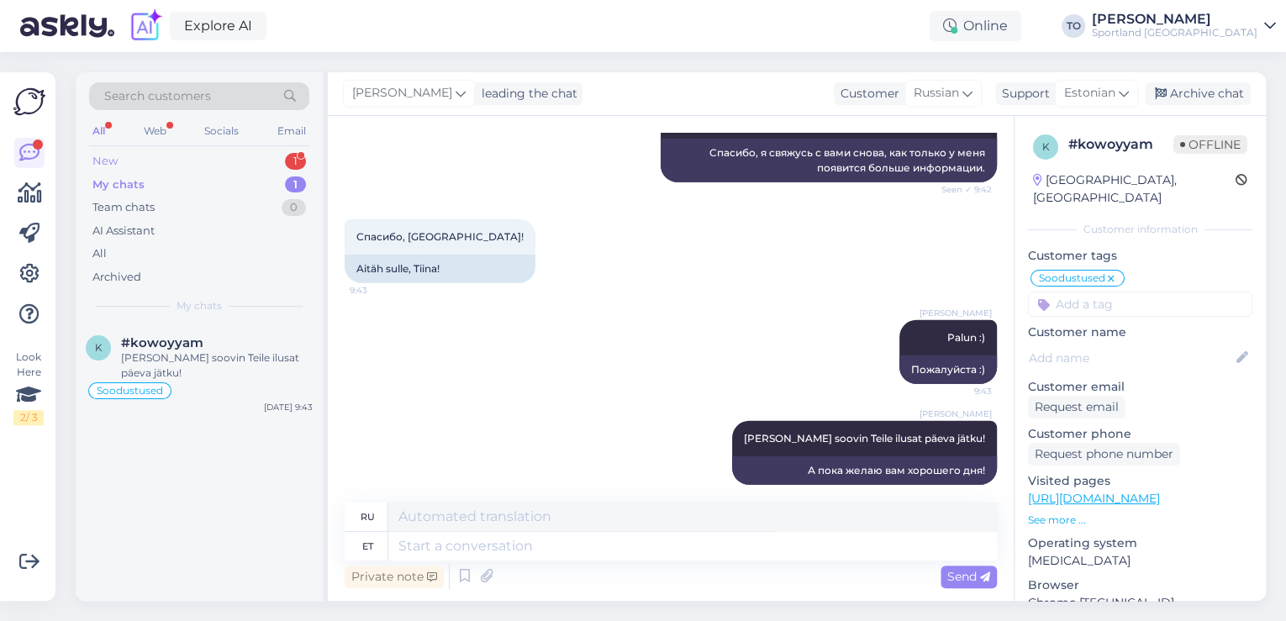
click at [254, 159] on div "New 1" at bounding box center [199, 162] width 220 height 24
click at [245, 353] on div "Tere, ostame 12 aastasele tüdrukule tennisereketit, aga, kas parem oleks grip1 …" at bounding box center [217, 366] width 192 height 30
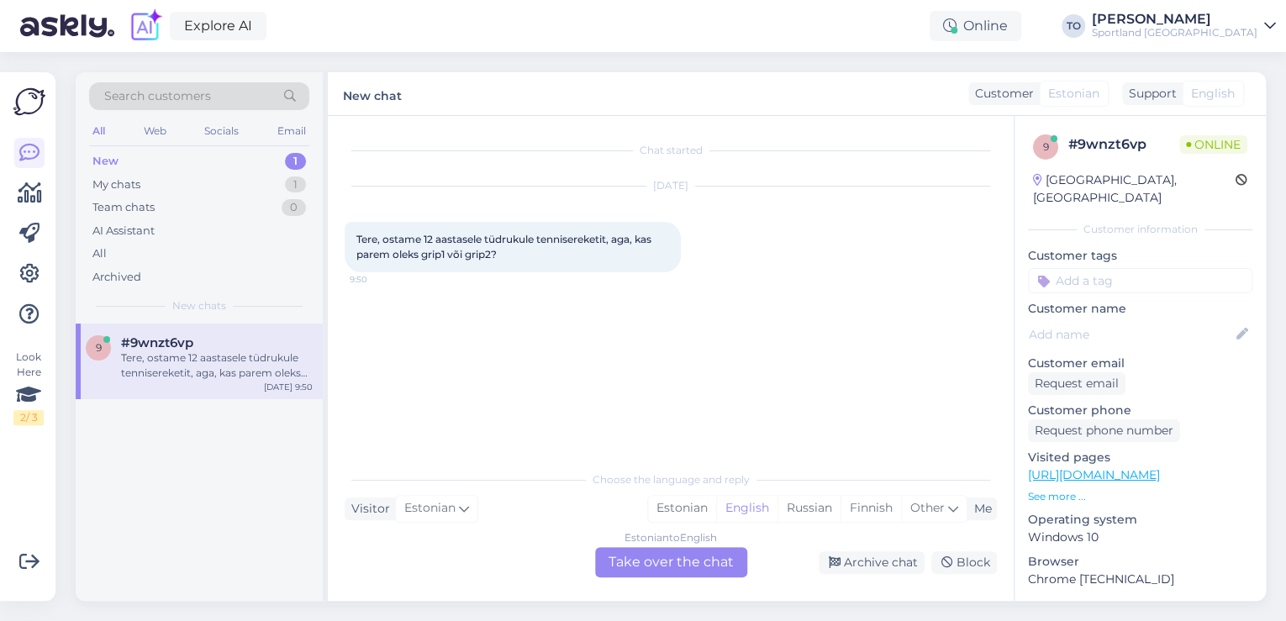
scroll to position [0, 0]
click at [698, 510] on div "Estonian" at bounding box center [682, 508] width 68 height 25
click at [677, 552] on div "Estonian to Estonian Take over the chat" at bounding box center [671, 562] width 152 height 30
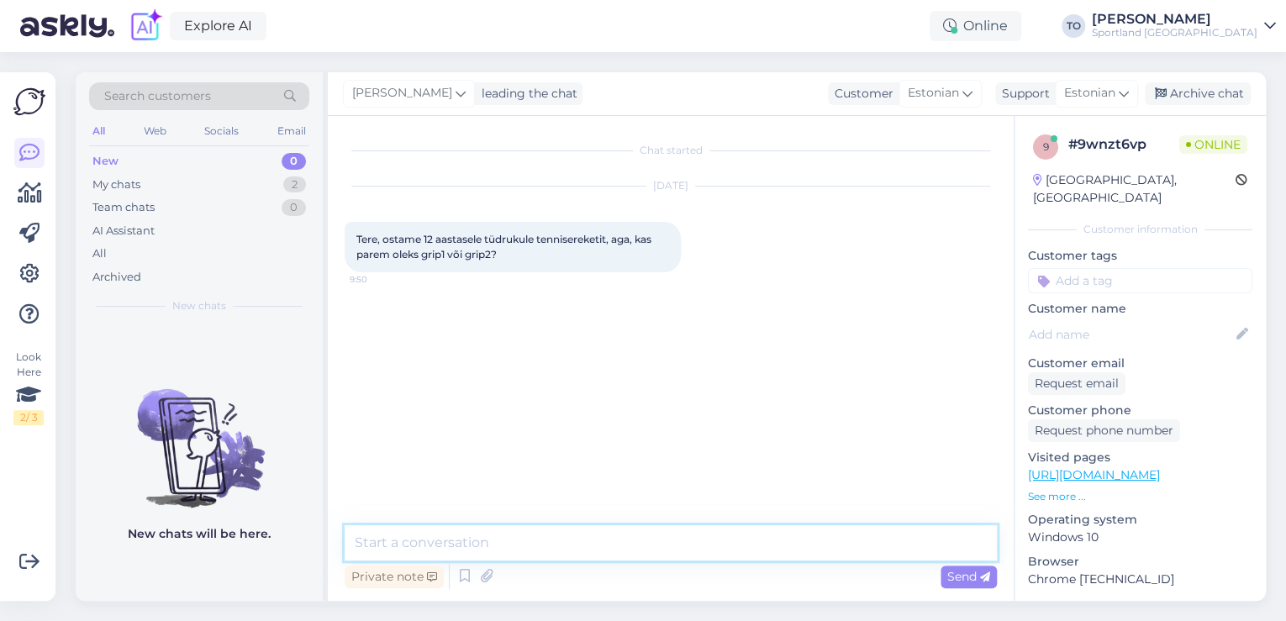
click at [650, 550] on textarea at bounding box center [671, 542] width 652 height 35
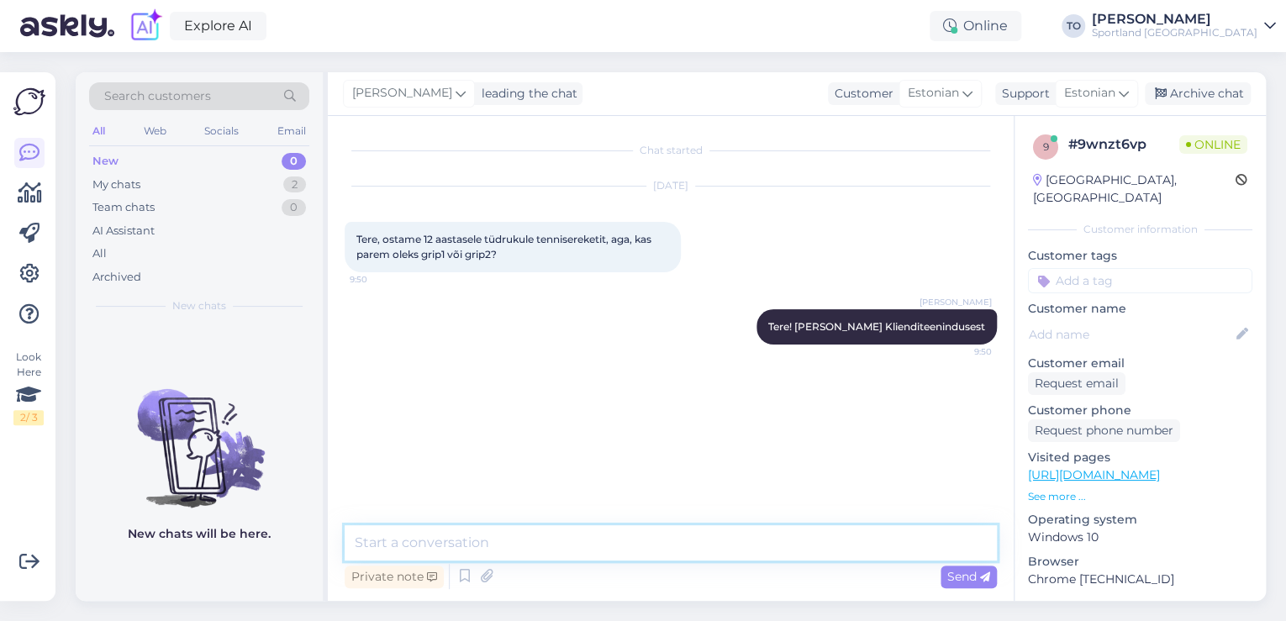
click at [630, 543] on textarea at bounding box center [671, 542] width 652 height 35
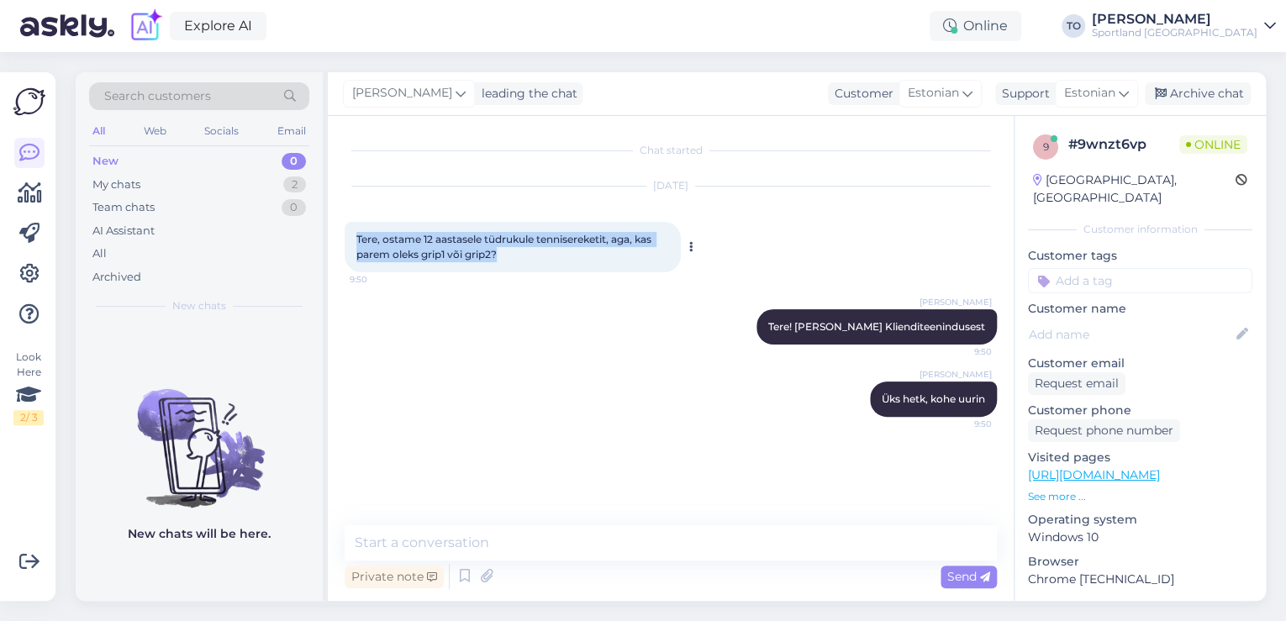
drag, startPoint x: 357, startPoint y: 239, endPoint x: 504, endPoint y: 251, distance: 147.6
click at [504, 251] on div "Tere, ostame 12 aastasele tüdrukule tennisereketit, aga, kas parem oleks grip1 …" at bounding box center [513, 247] width 336 height 50
copy span "Tere, ostame 12 aastasele tüdrukule tennisereketit, aga, kas parem oleks grip1 …"
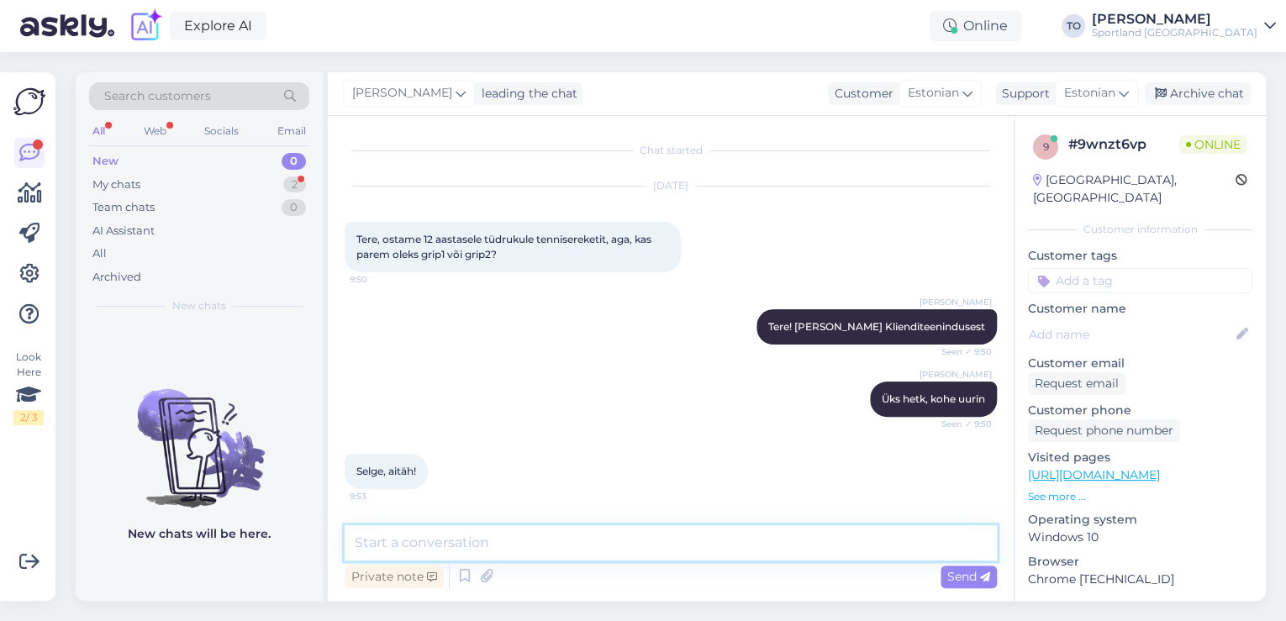
click at [464, 544] on textarea at bounding box center [671, 542] width 652 height 35
paste textarea "Kui mõõta käepideme ümbermõõtu, siis: Grip 1 ümbermõõt on umbes 26,5 cm. Grip 2…"
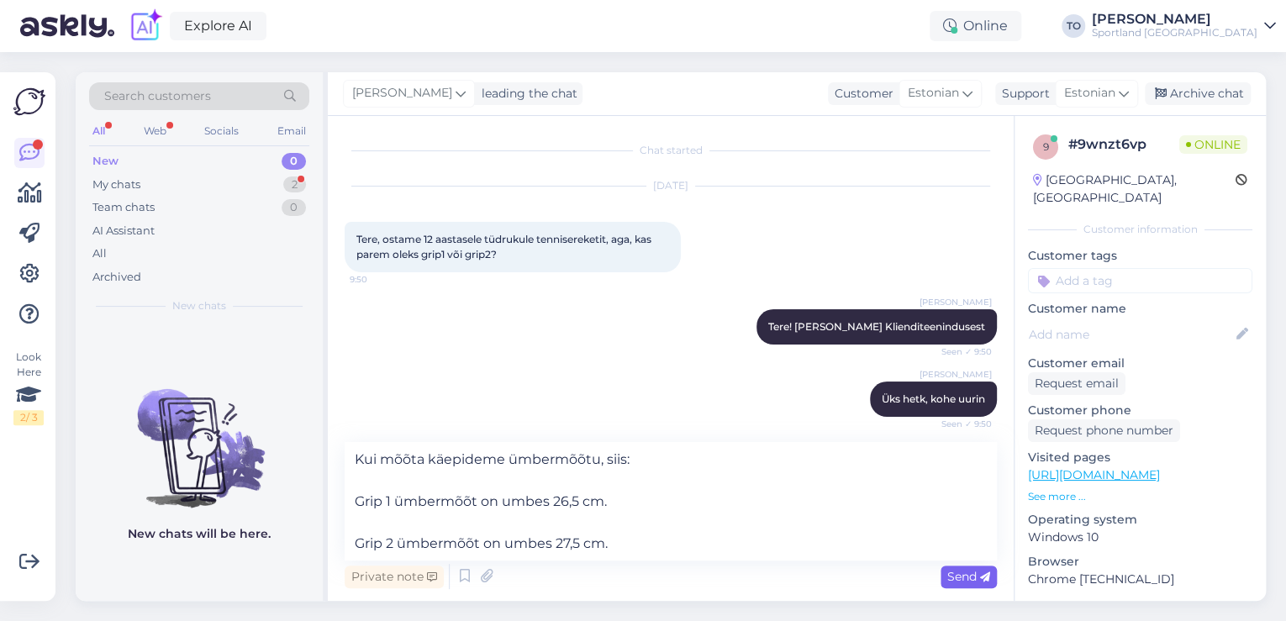
click at [947, 578] on span "Send" at bounding box center [968, 576] width 43 height 15
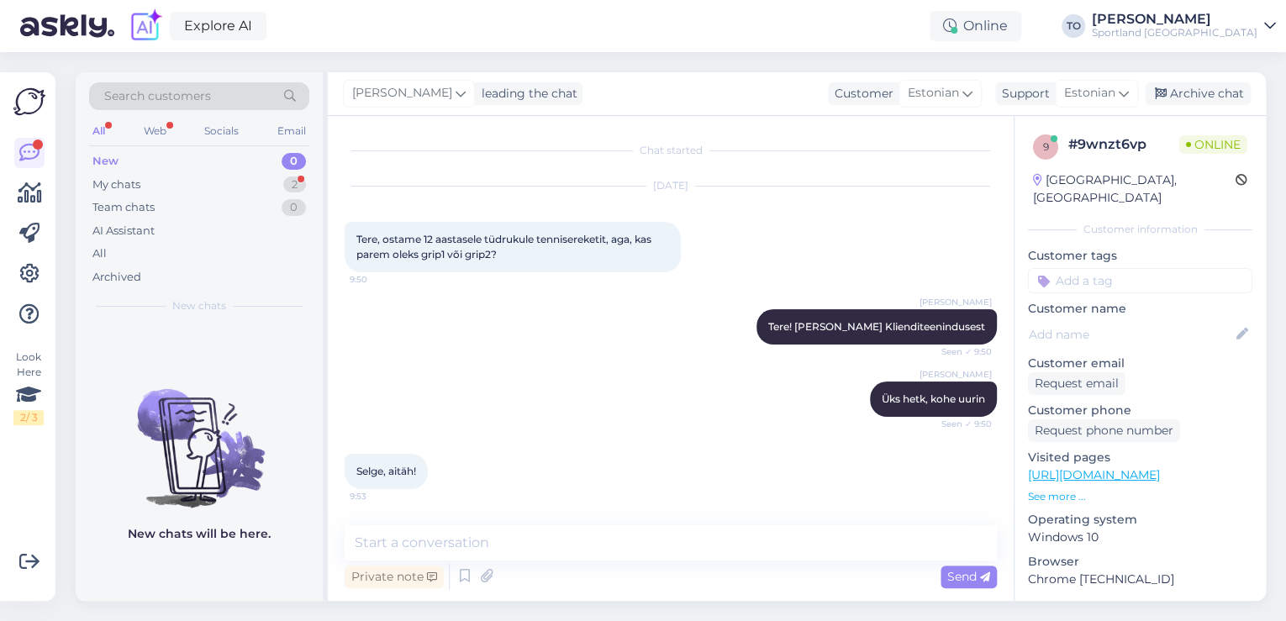
scroll to position [129, 0]
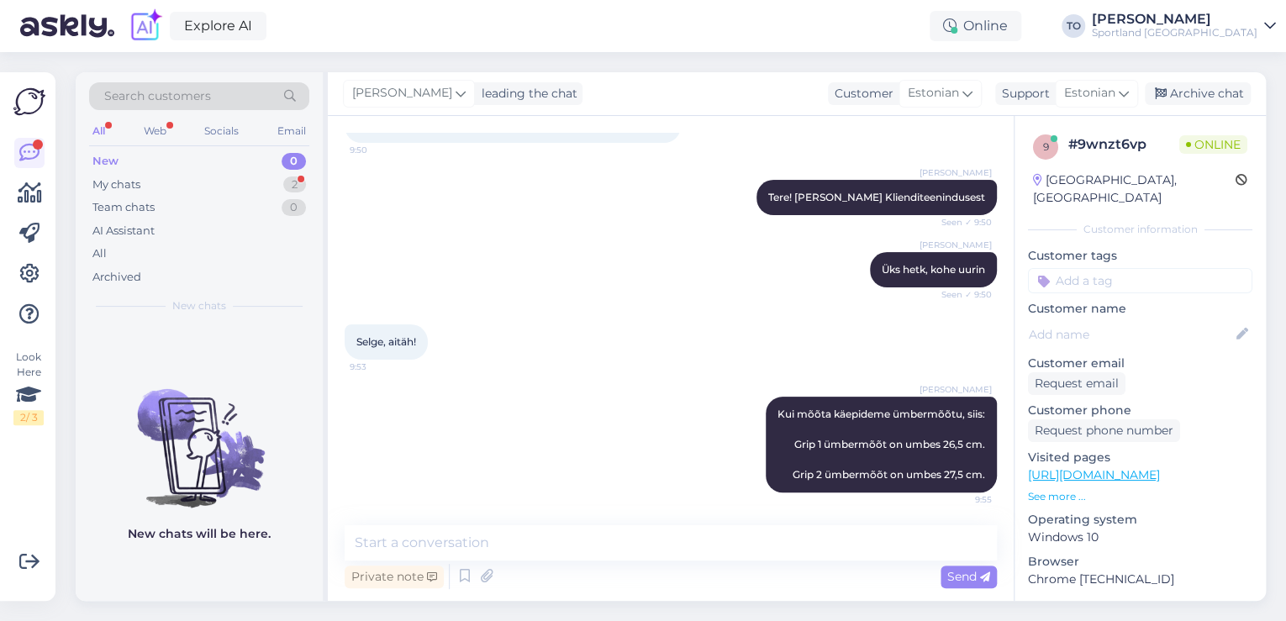
click at [804, 561] on div "Private note Send" at bounding box center [671, 577] width 652 height 32
click at [798, 546] on textarea at bounding box center [671, 542] width 652 height 35
paste textarea "Enamik 12-aastaseid tüdrukuid (eriti [PERSON_NAME] on pigem väiksem või keskmin…"
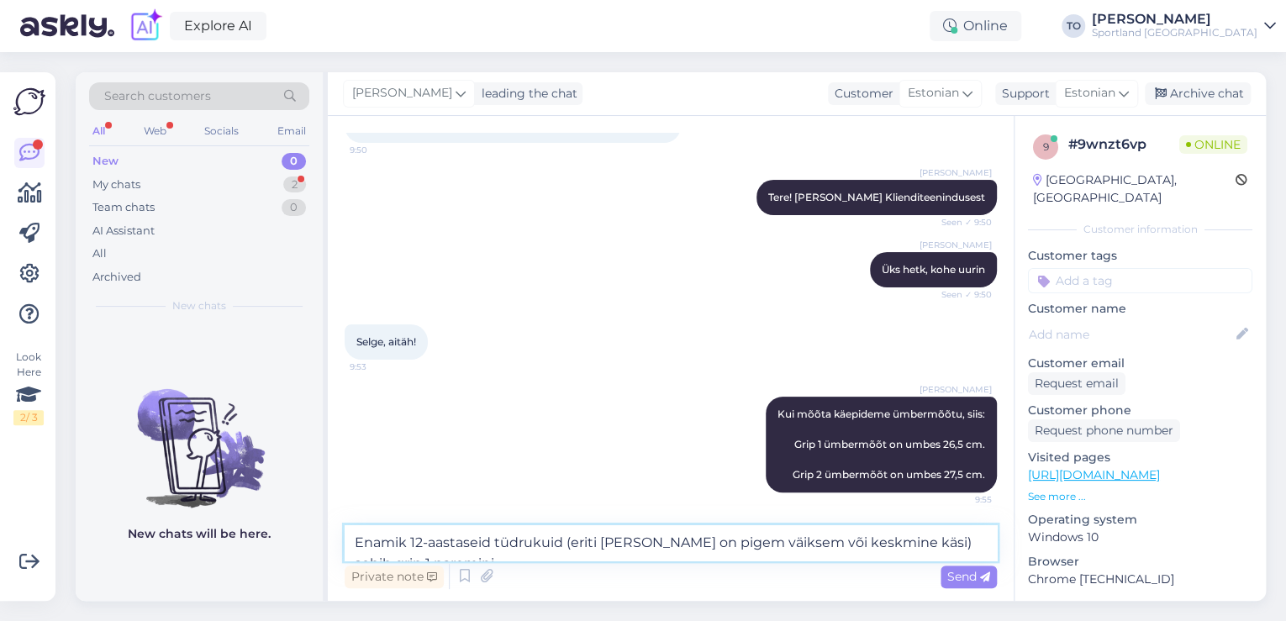
scroll to position [192, 0]
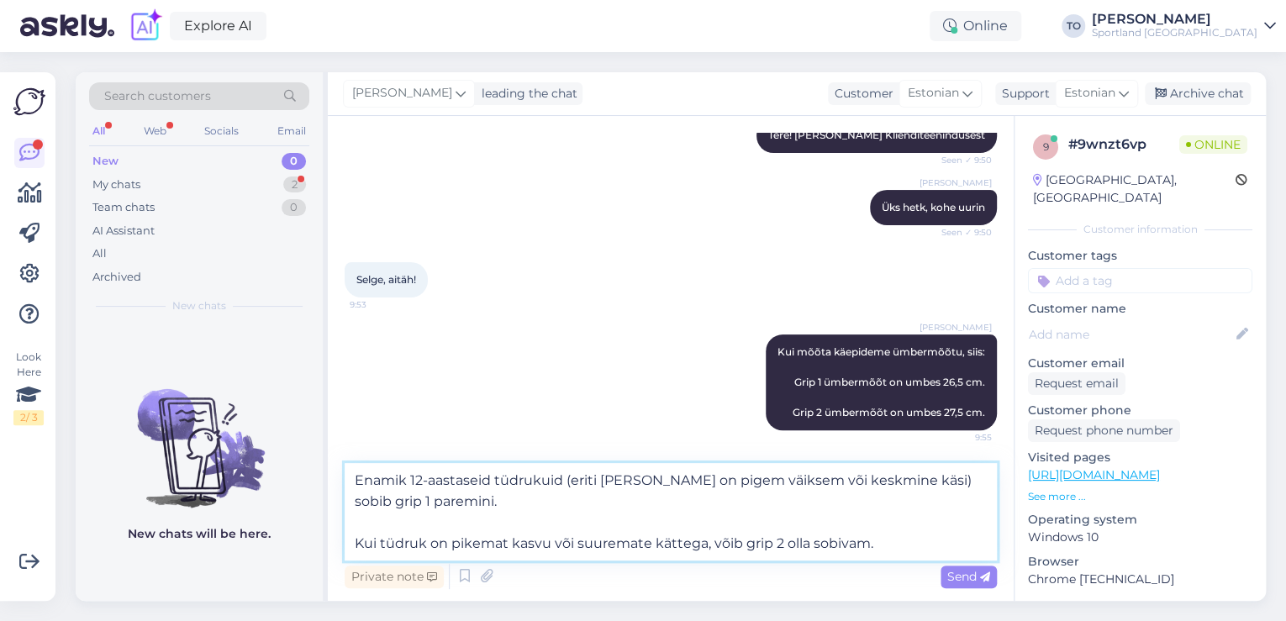
click at [403, 484] on textarea "Enamik 12-aastaseid tüdrukuid (eriti [PERSON_NAME] on pigem väiksem või keskmin…" at bounding box center [671, 512] width 652 height 98
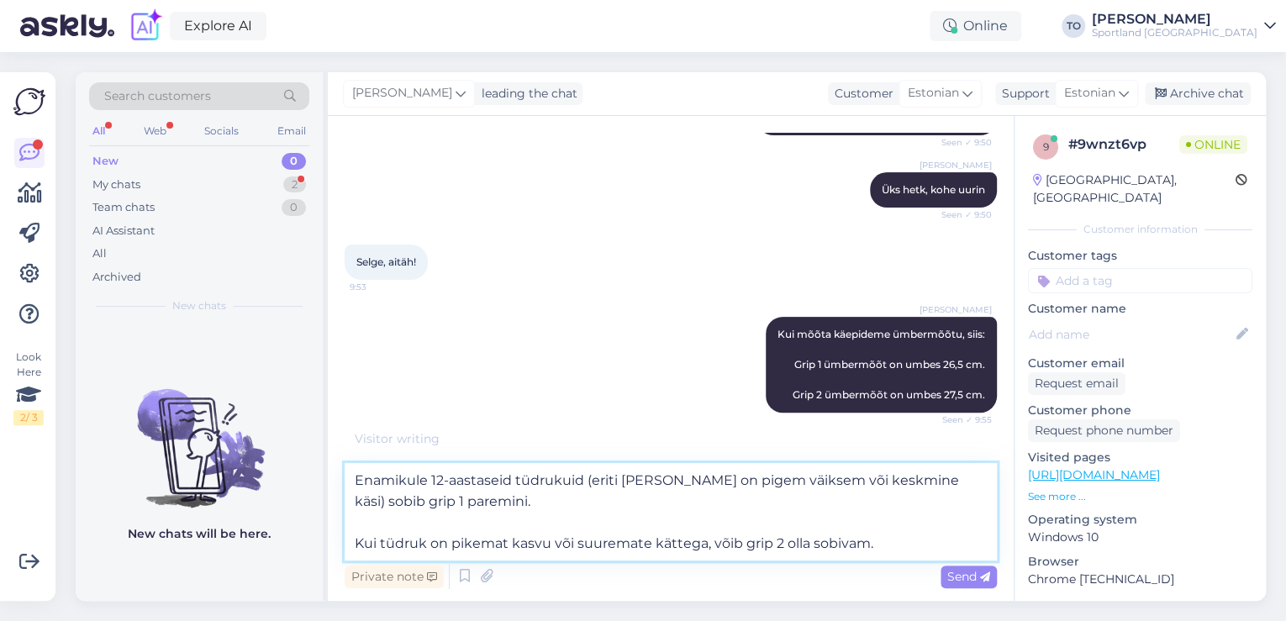
click at [581, 482] on textarea "Enamikule 12-aastaseid tüdrukuid (eriti [PERSON_NAME] on pigem väiksem või kesk…" at bounding box center [671, 512] width 652 height 98
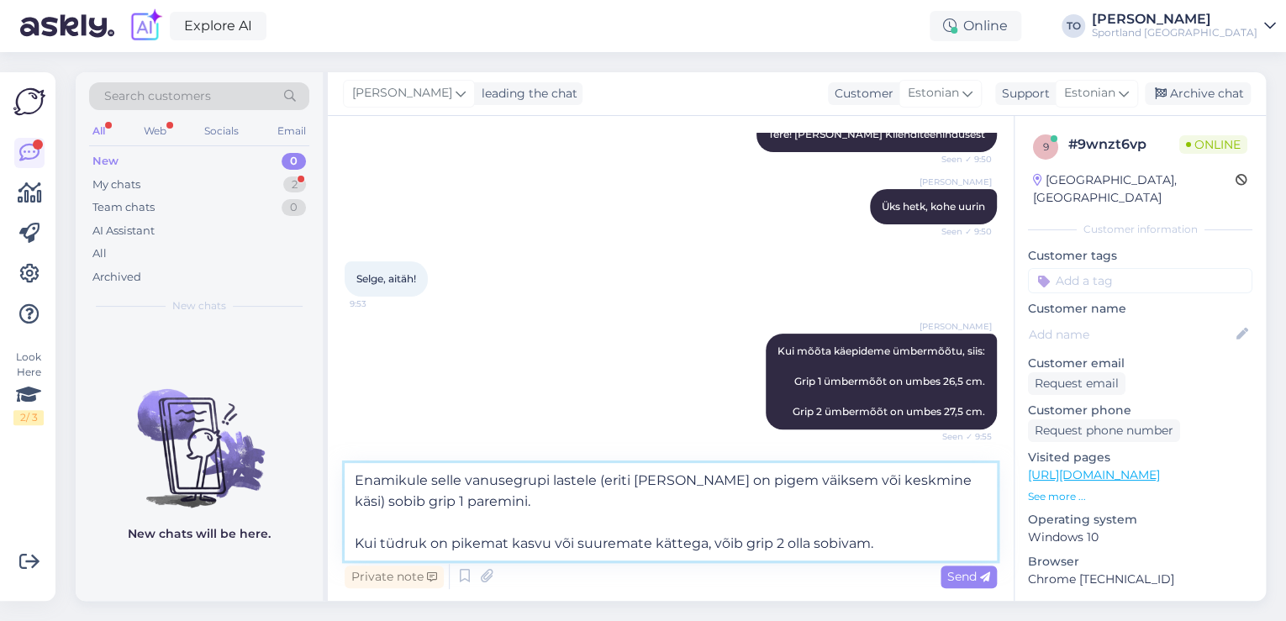
scroll to position [192, 0]
click at [672, 540] on textarea "Enamikule selle vanusegrupi lastele (eriti [PERSON_NAME] on pigem väiksem või k…" at bounding box center [671, 512] width 652 height 98
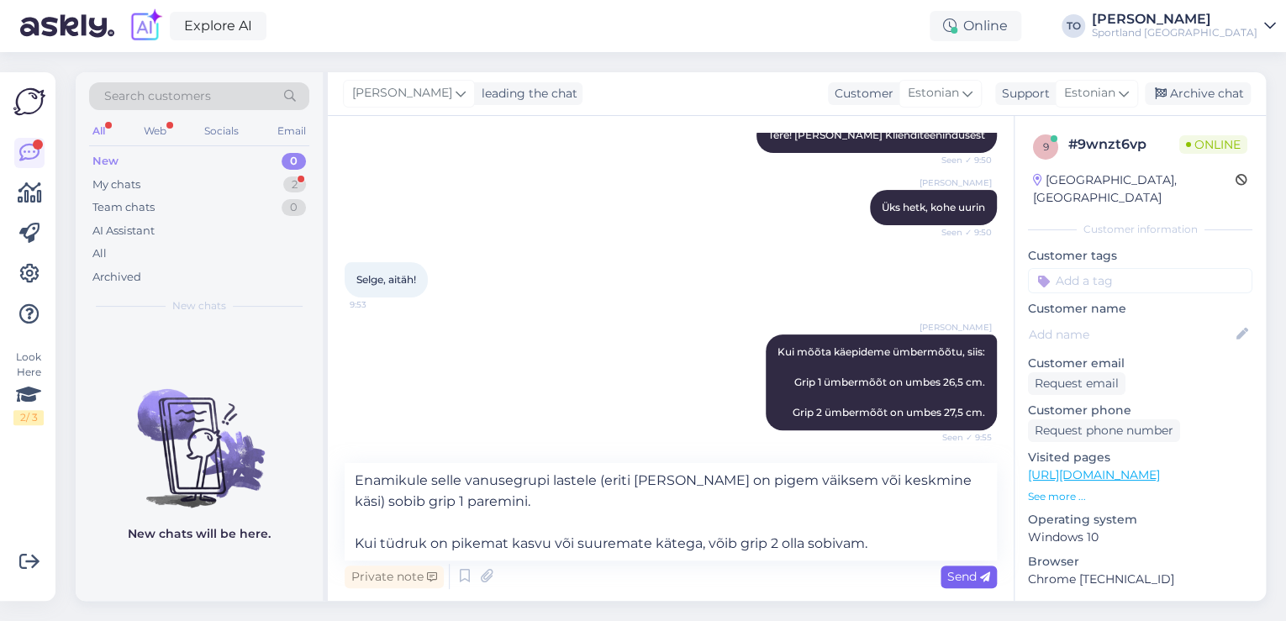
click at [947, 572] on span "Send" at bounding box center [968, 576] width 43 height 15
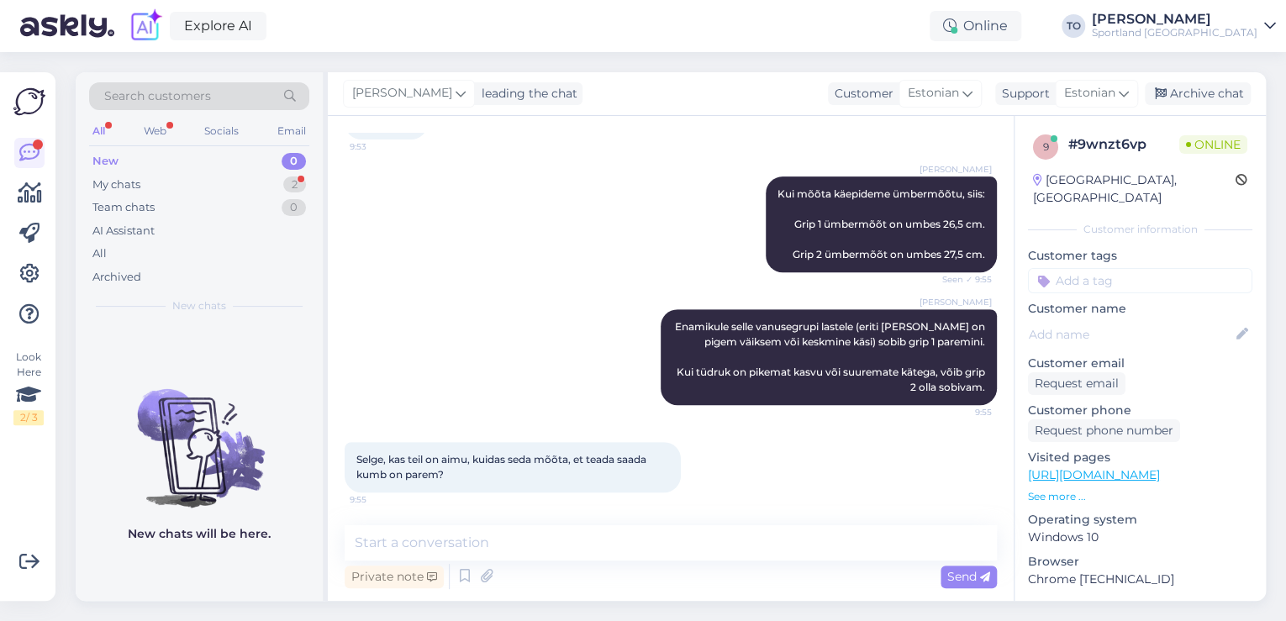
scroll to position [422, 0]
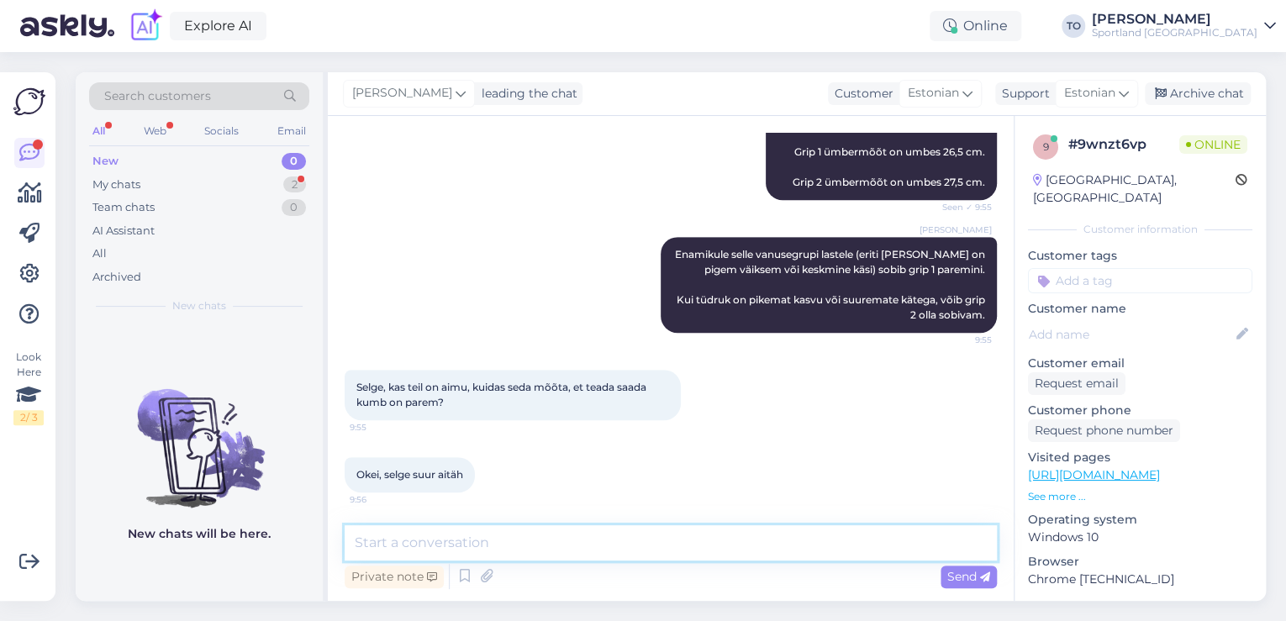
click at [510, 542] on textarea at bounding box center [671, 542] width 652 height 35
paste textarea "Meetod – Mõõda peopesast nimetissõrmeni Sobib, kui sul pole reketit veel [PERSO…"
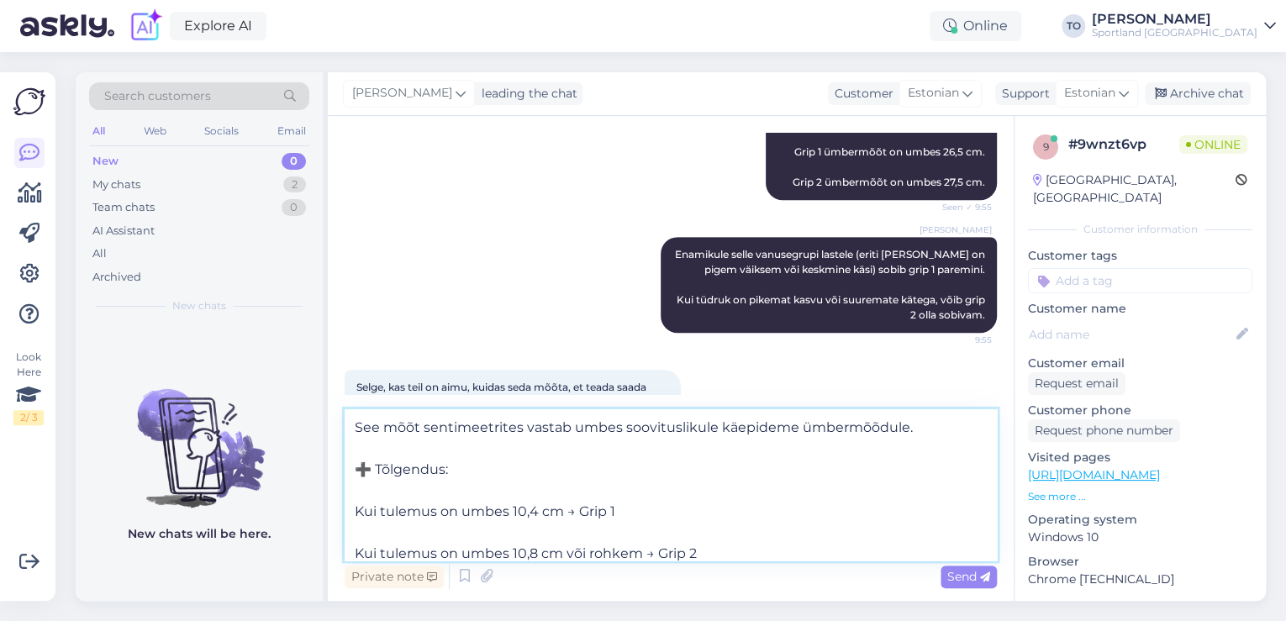
scroll to position [440, 0]
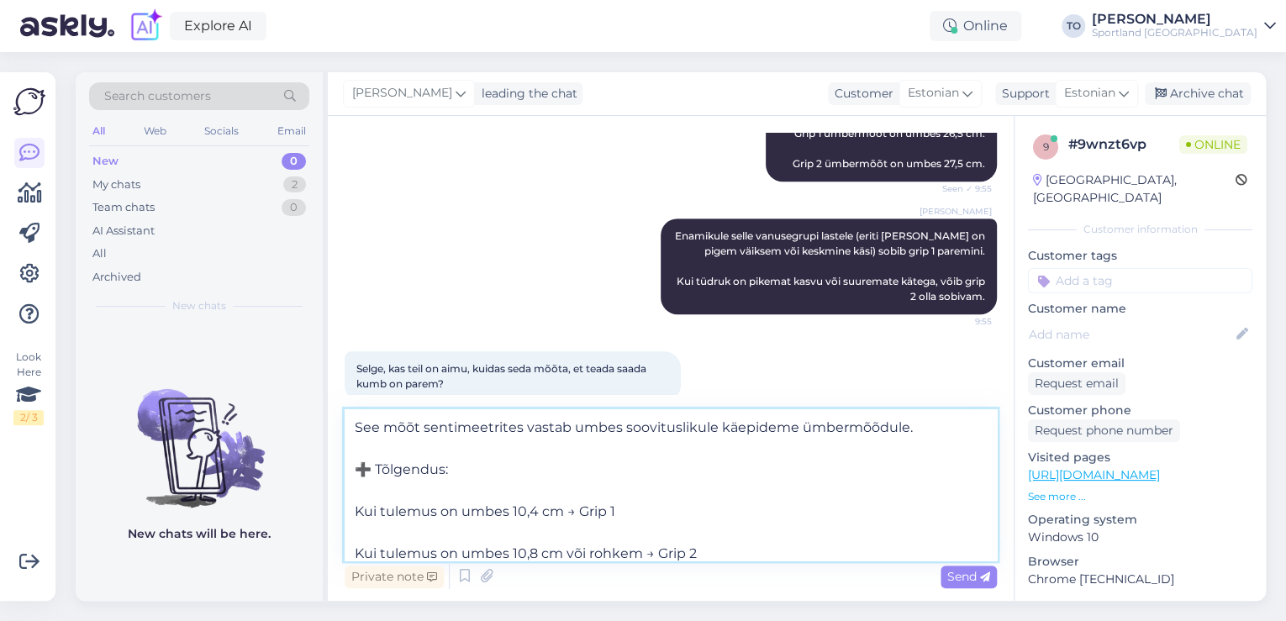
click at [358, 424] on textarea "Meetod – Mõõda peopesast nimetissõrmeni Sobib, kui sul pole reketit veel [PERSO…" at bounding box center [671, 484] width 652 height 151
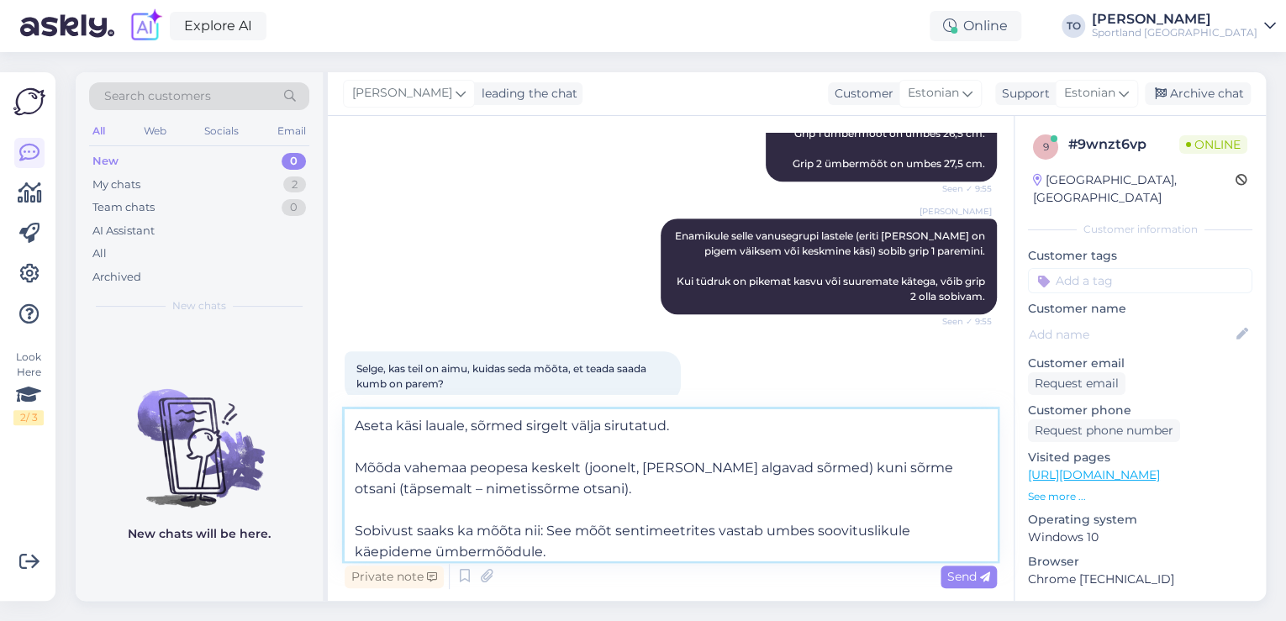
scroll to position [84, 0]
drag, startPoint x: 545, startPoint y: 534, endPoint x: 356, endPoint y: 525, distance: 189.3
click at [356, 525] on textarea "Meetod – Mõõda peopesast nimetissõrmeni Sobib, kui sul pole reketit veel [PERSO…" at bounding box center [671, 484] width 652 height 151
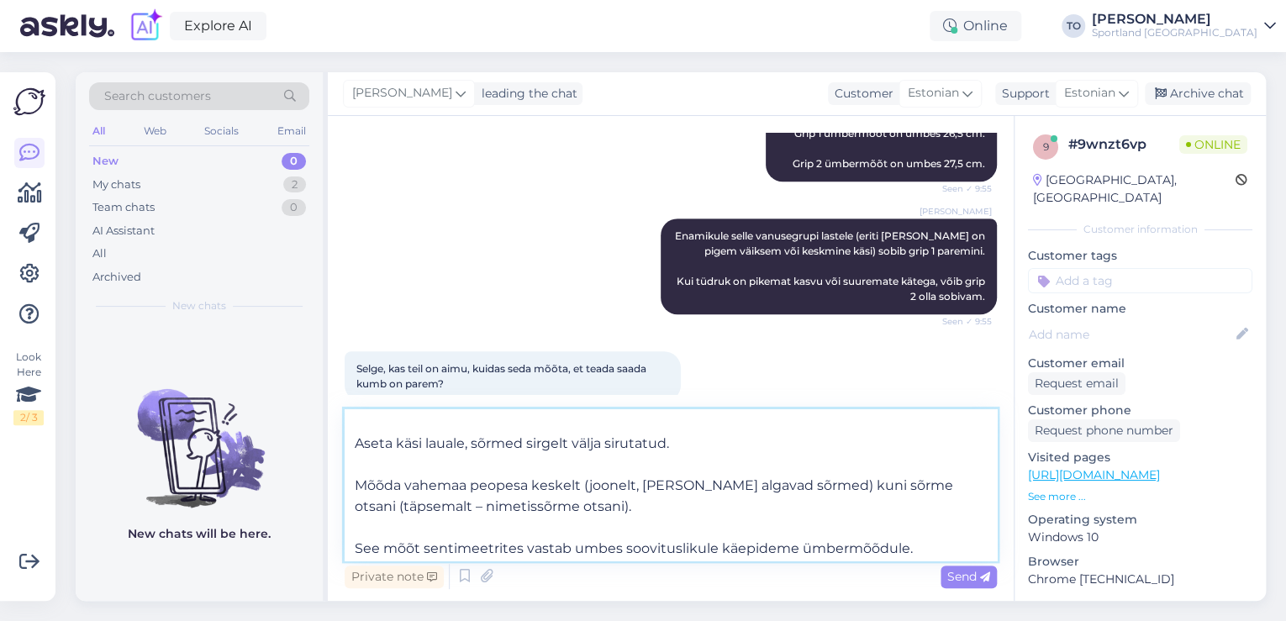
scroll to position [0, 0]
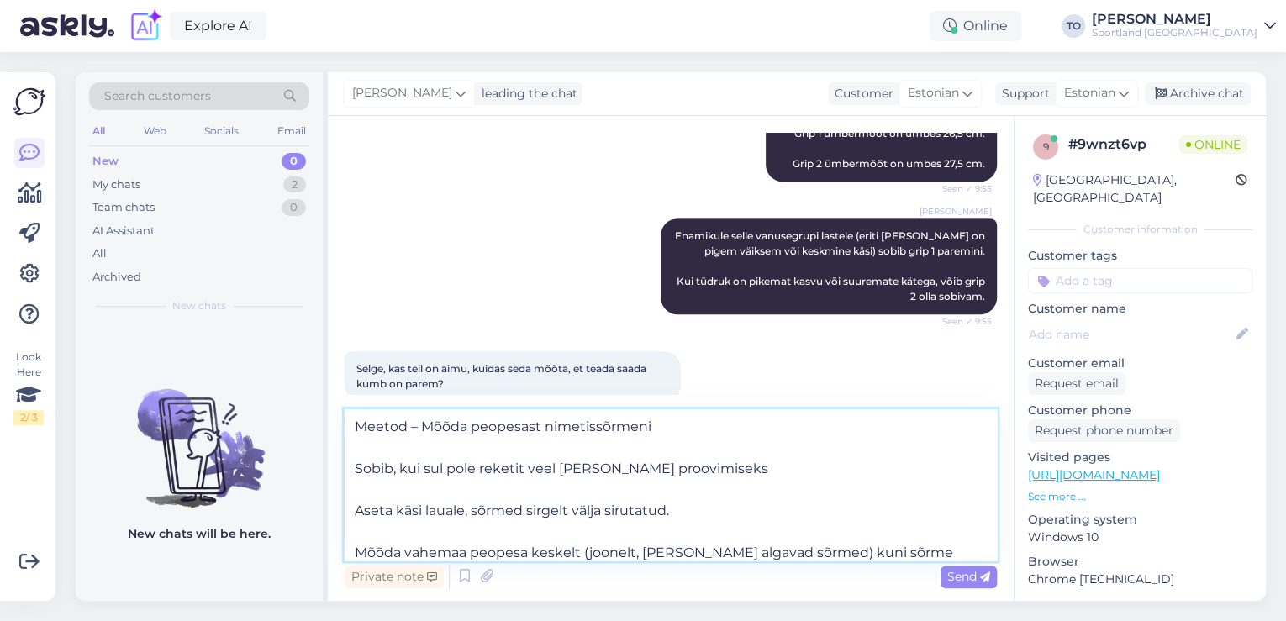
drag, startPoint x: 688, startPoint y: 472, endPoint x: 361, endPoint y: 430, distance: 330.6
click at [361, 430] on textarea "Meetod – Mõõda peopesast nimetissõrmeni Sobib, kui sul pole reketit veel [PERSO…" at bounding box center [671, 484] width 652 height 151
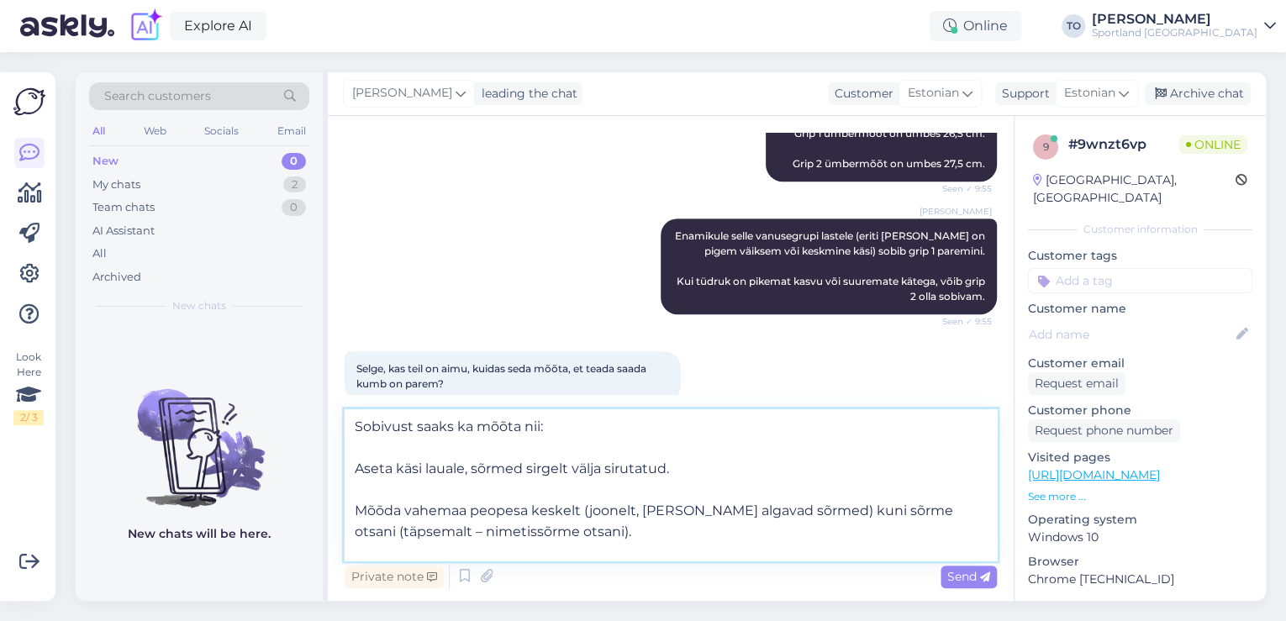
scroll to position [67, 0]
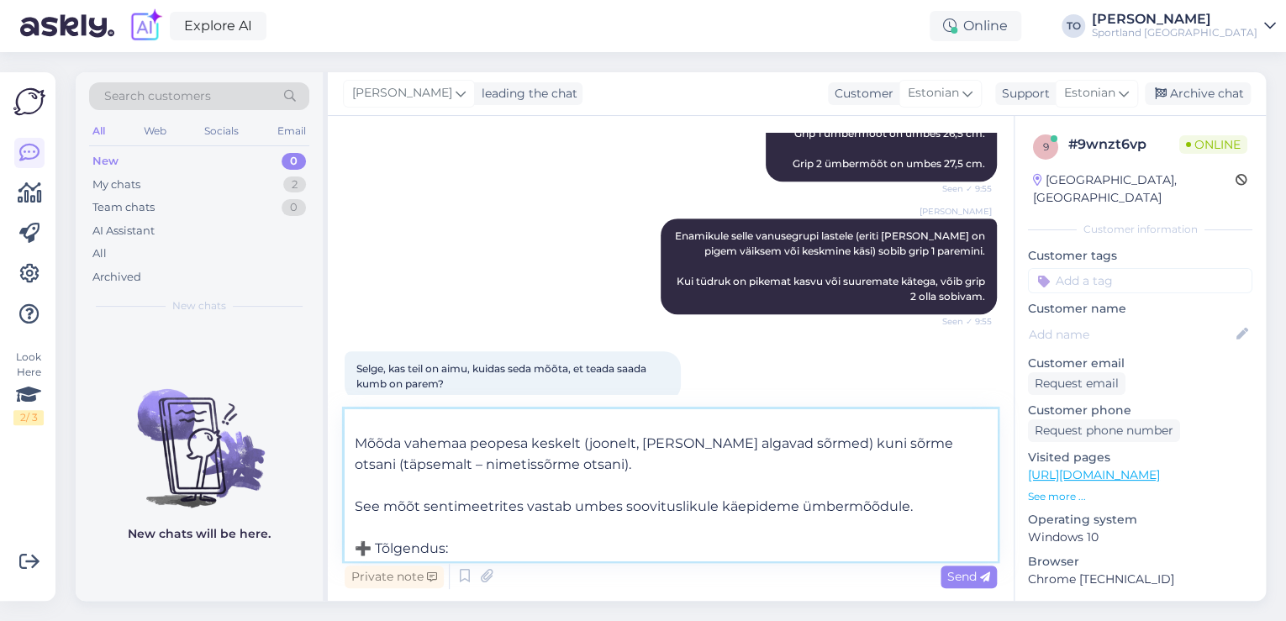
drag, startPoint x: 593, startPoint y: 441, endPoint x: 788, endPoint y: 442, distance: 195.0
click at [788, 442] on textarea "Sobivust saaks ka mõõta nii: Aseta käsi lauale, sõrmed sirgelt välja sirutatud.…" at bounding box center [671, 484] width 652 height 151
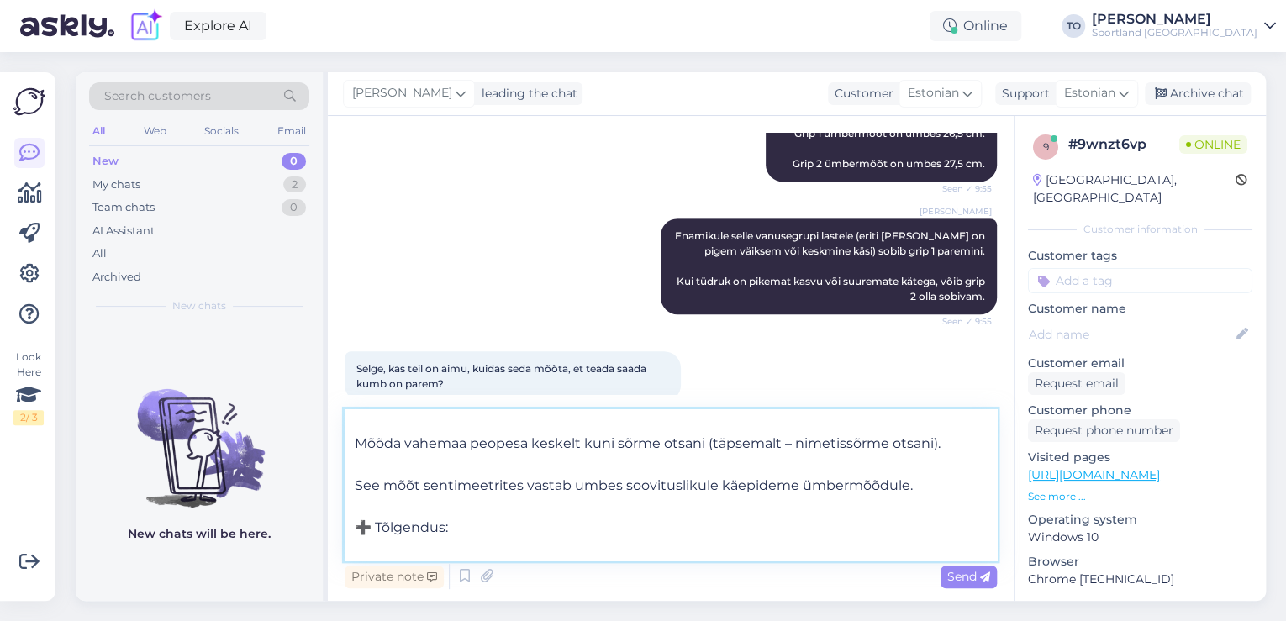
drag, startPoint x: 707, startPoint y: 443, endPoint x: 941, endPoint y: 449, distance: 234.6
click at [941, 449] on textarea "Sobivust saaks ka mõõta nii: Aseta käsi lauale, sõrmed sirgelt välja sirutatud.…" at bounding box center [671, 484] width 652 height 151
click at [616, 440] on textarea "Sobivust saaks ka mõõta nii: Aseta käsi lauale, sõrmed sirgelt välja sirutatud.…" at bounding box center [671, 484] width 652 height 151
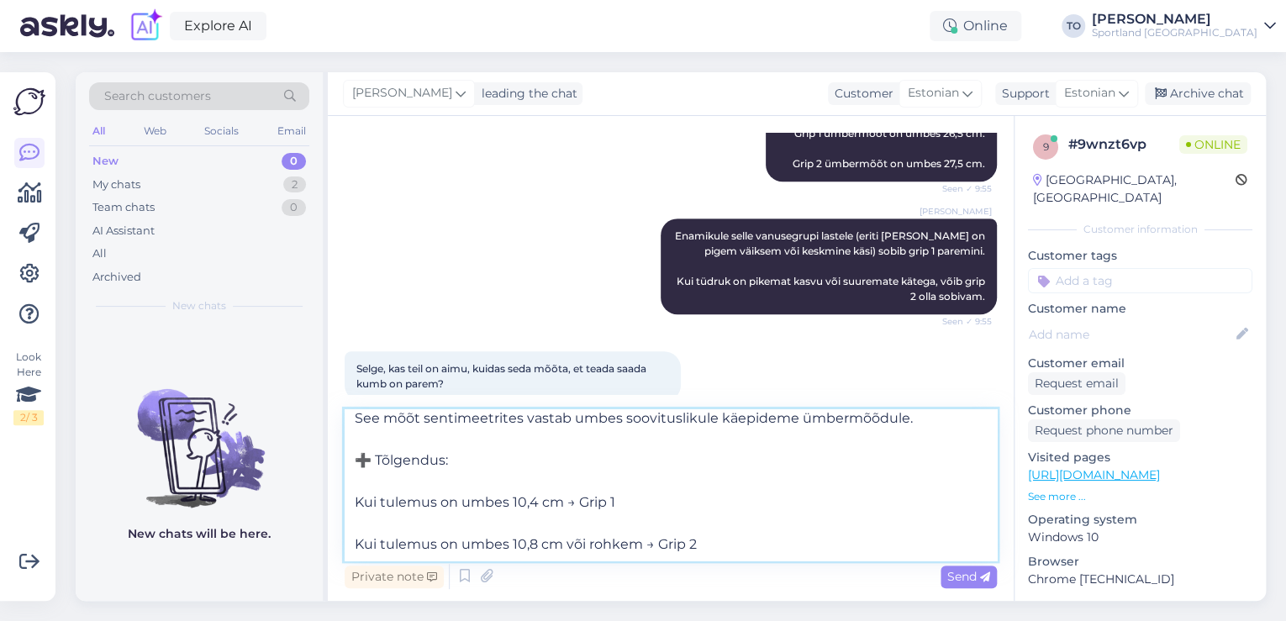
drag, startPoint x: 467, startPoint y: 461, endPoint x: 357, endPoint y: 467, distance: 110.3
click at [357, 467] on textarea "Sobivust saaks ka mõõta nii: Aseta käsi lauale, sõrmed sirgelt välja sirutatud.…" at bounding box center [671, 484] width 652 height 151
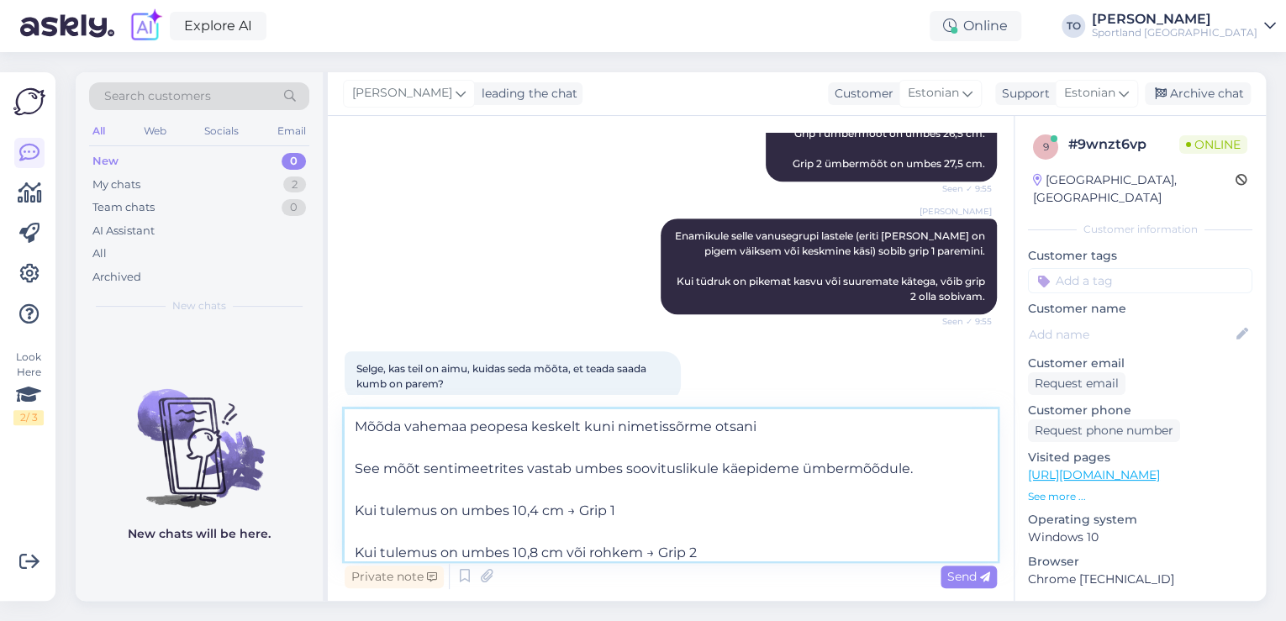
scroll to position [93, 0]
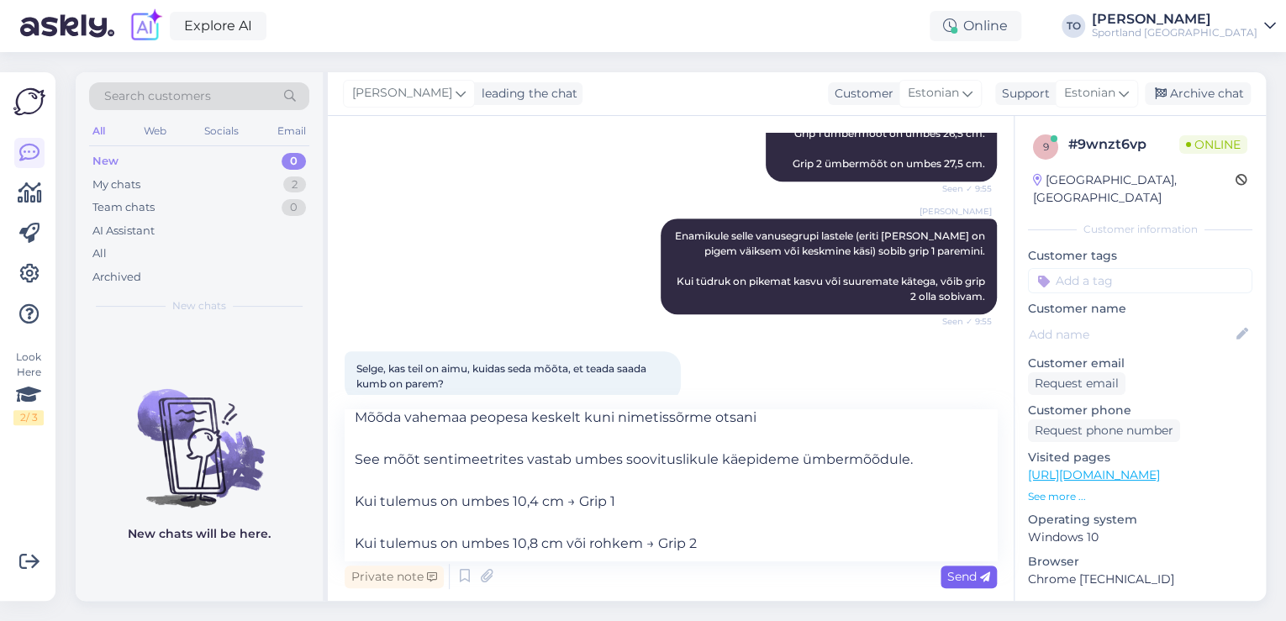
click at [965, 575] on span "Send" at bounding box center [968, 576] width 43 height 15
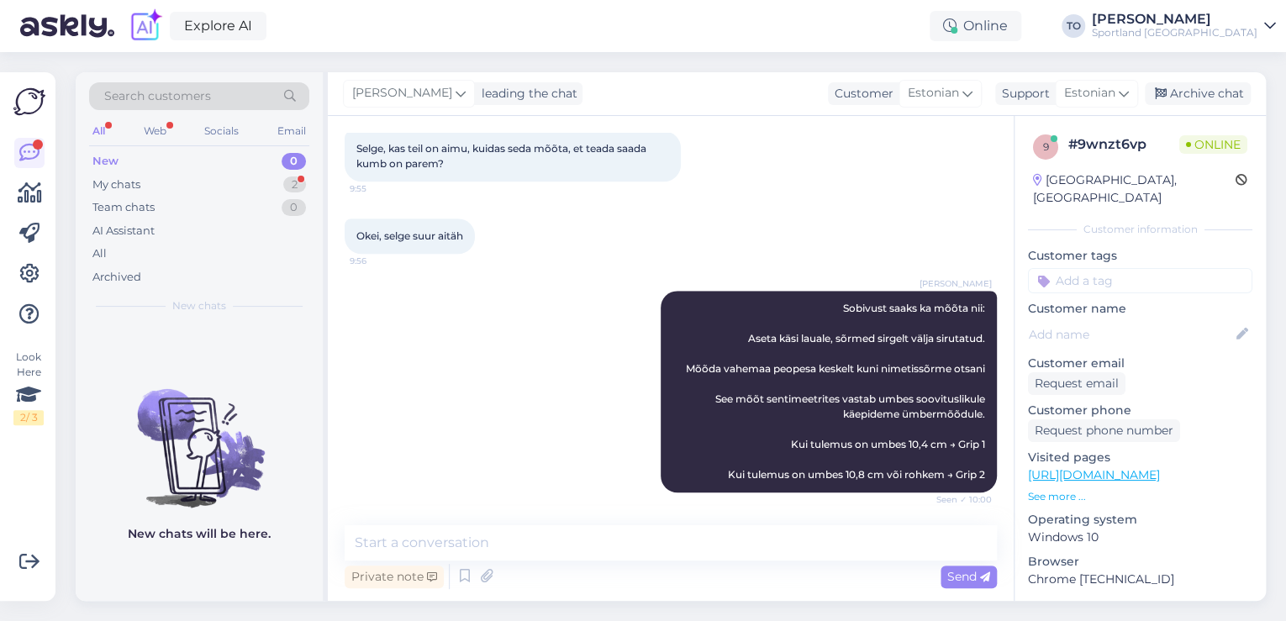
scroll to position [748, 0]
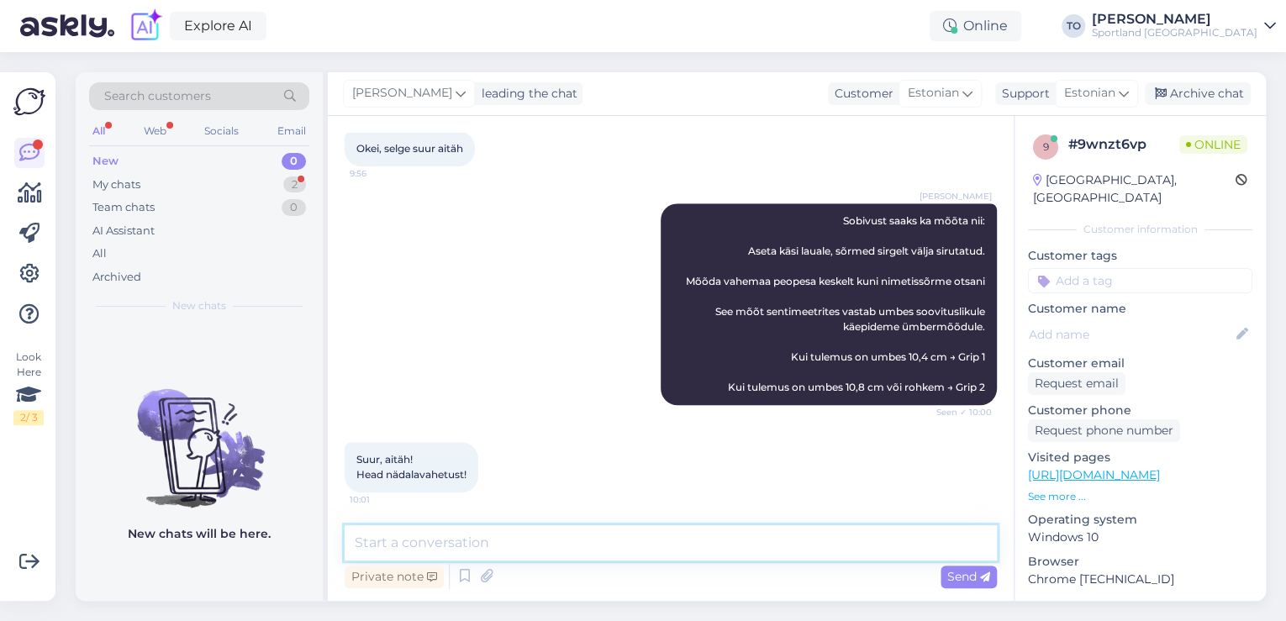
click at [617, 540] on textarea at bounding box center [671, 542] width 652 height 35
click at [351, 540] on textarea "Teilegi toredat nädalavahetust!" at bounding box center [671, 542] width 652 height 35
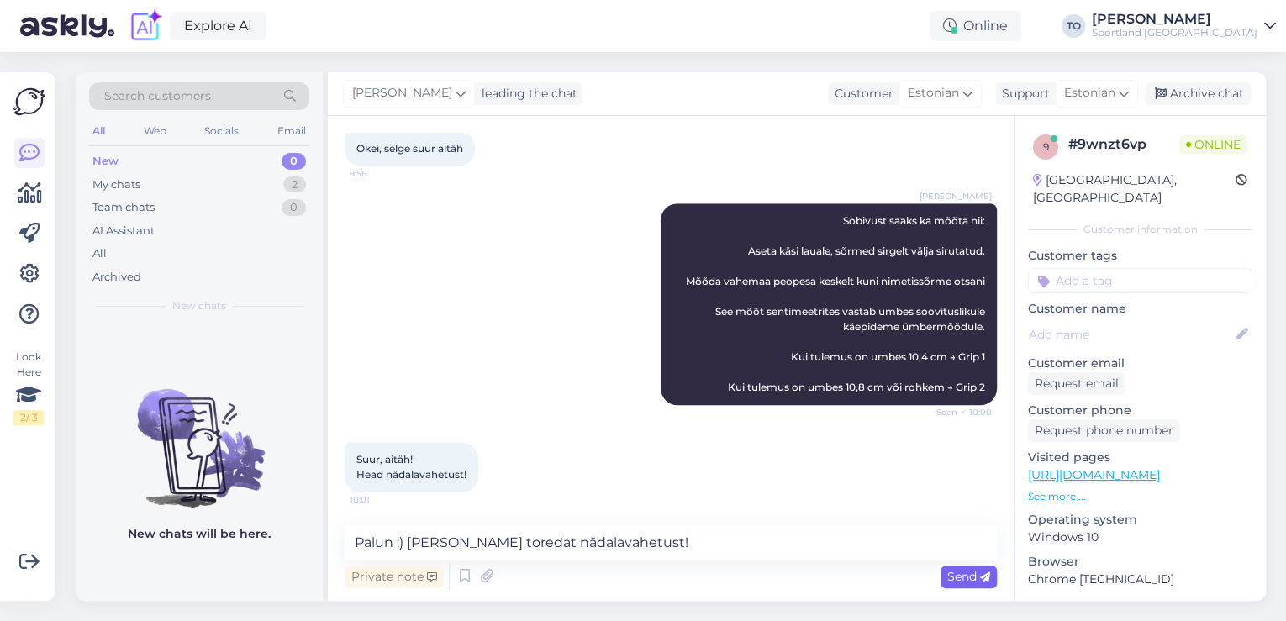
click at [955, 577] on span "Send" at bounding box center [968, 576] width 43 height 15
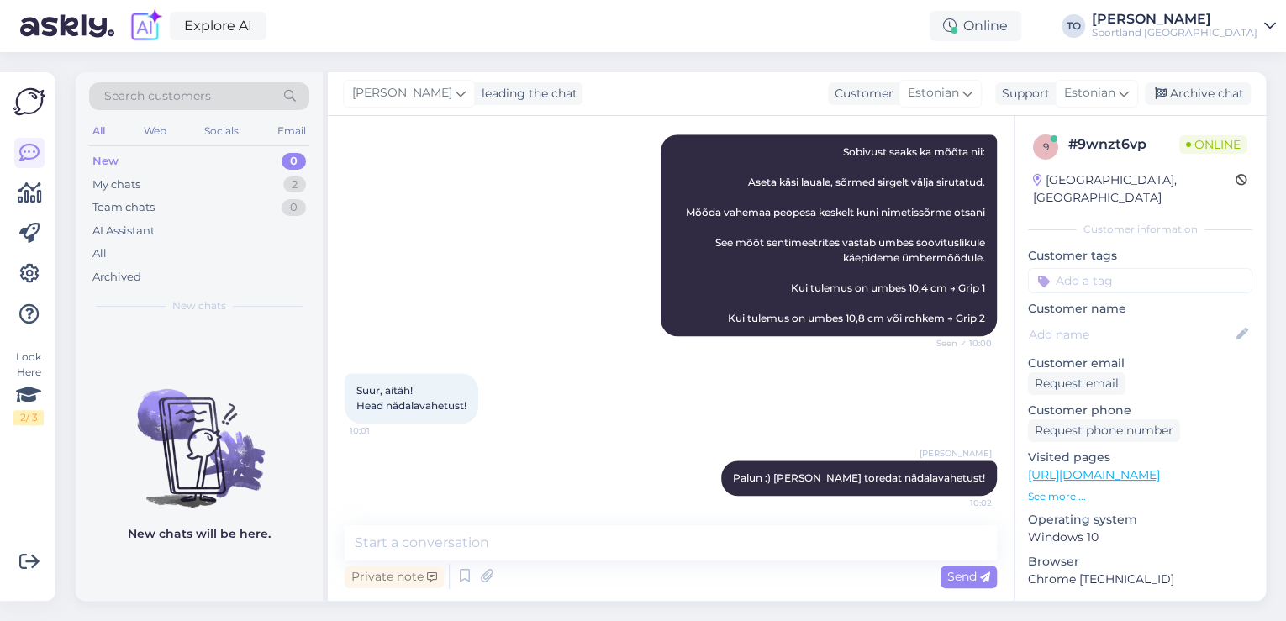
scroll to position [820, 0]
